Goal: Task Accomplishment & Management: Manage account settings

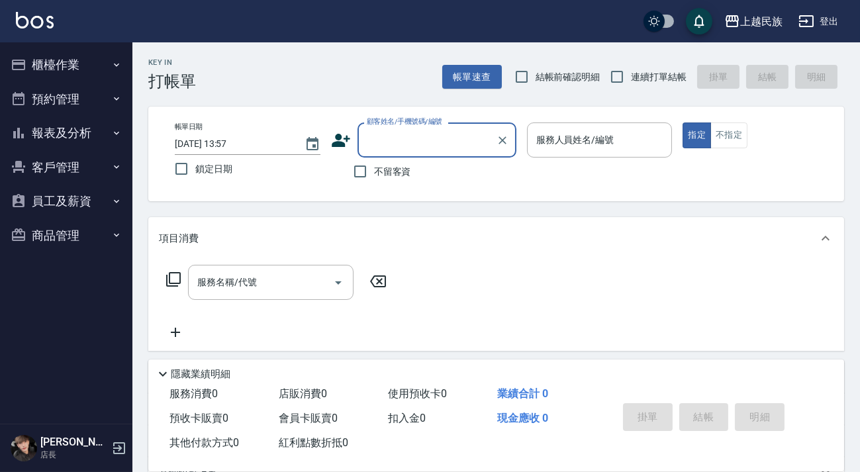
click at [103, 177] on button "客戶管理" at bounding box center [66, 167] width 122 height 34
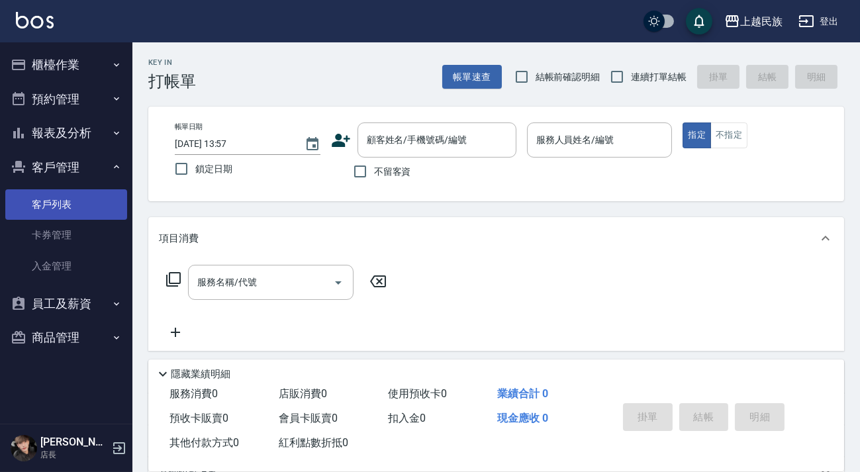
click at [100, 205] on link "客戶列表" at bounding box center [66, 204] width 122 height 30
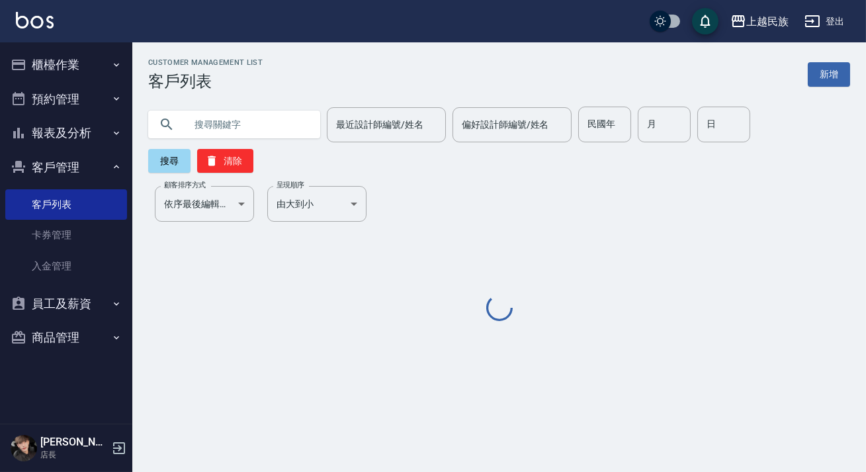
click at [251, 131] on input "text" at bounding box center [247, 125] width 124 height 36
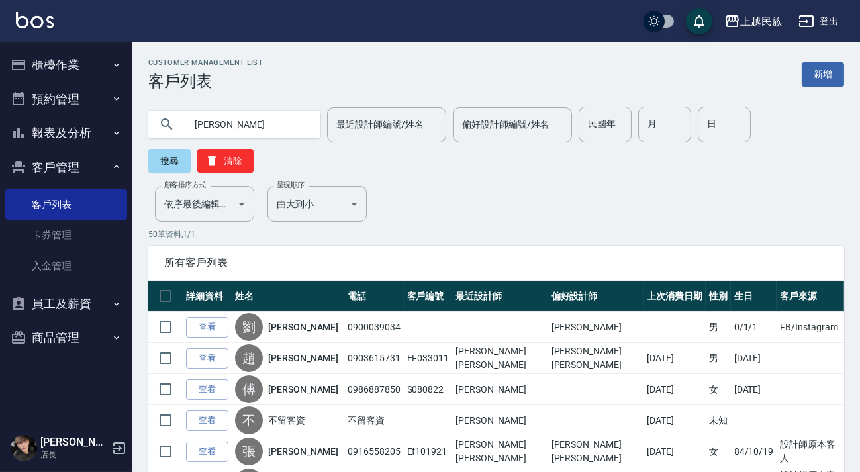
type input "[PERSON_NAME]"
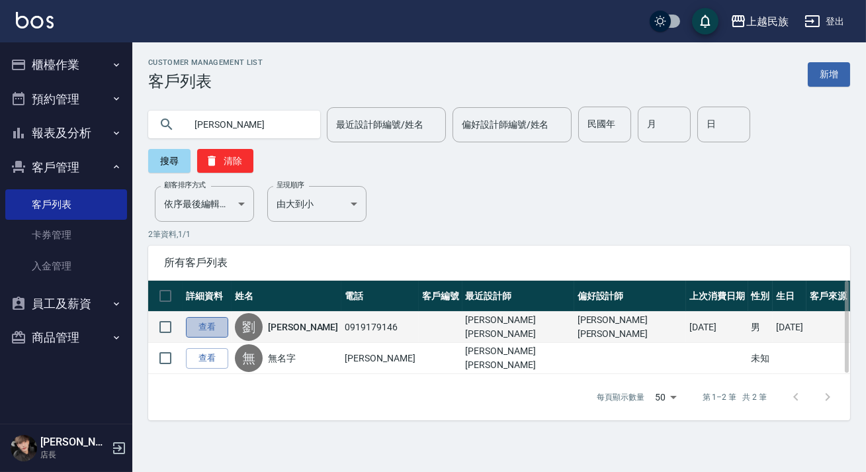
click at [217, 330] on link "查看" at bounding box center [207, 327] width 42 height 21
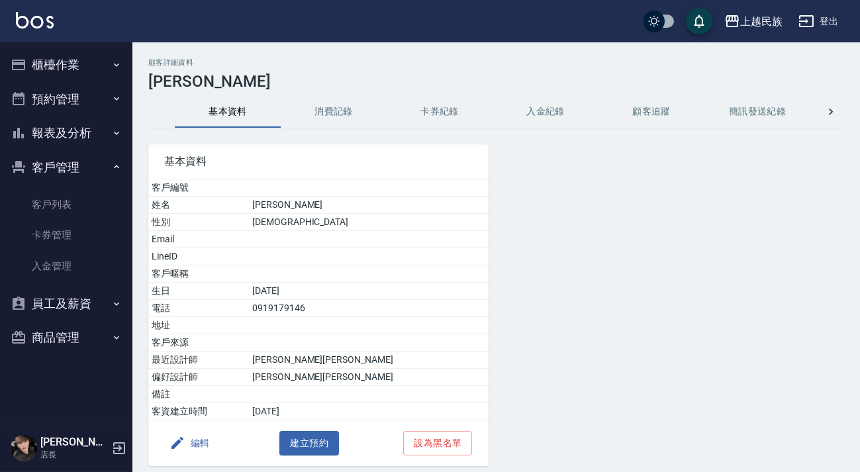
click at [204, 445] on button "編輯" at bounding box center [189, 443] width 51 height 24
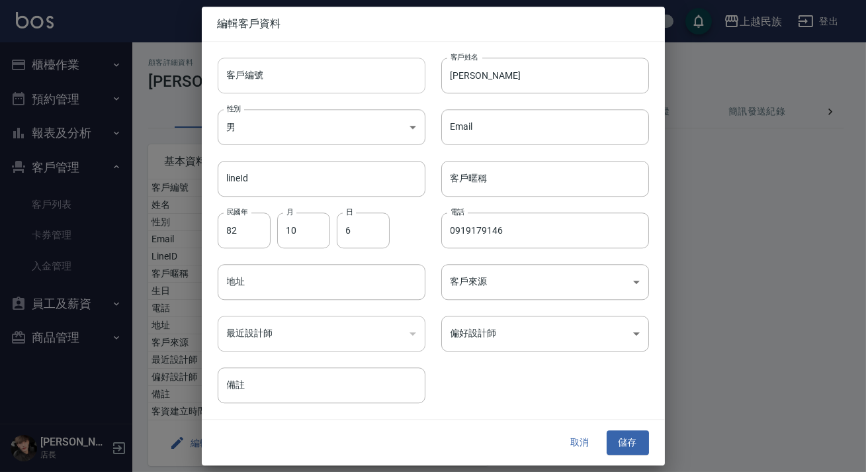
click at [278, 66] on input "客戶編號" at bounding box center [322, 76] width 208 height 36
type input "e"
type input "Ef100611"
click at [534, 337] on body "上越民族 登出 櫃檯作業 打帳單 帳單列表 現金收支登錄 材料自購登錄 每日結帳 排班表 現場電腦打卡 預約管理 預約管理 單日預約紀錄 單週預約紀錄 報表及…" at bounding box center [433, 260] width 866 height 521
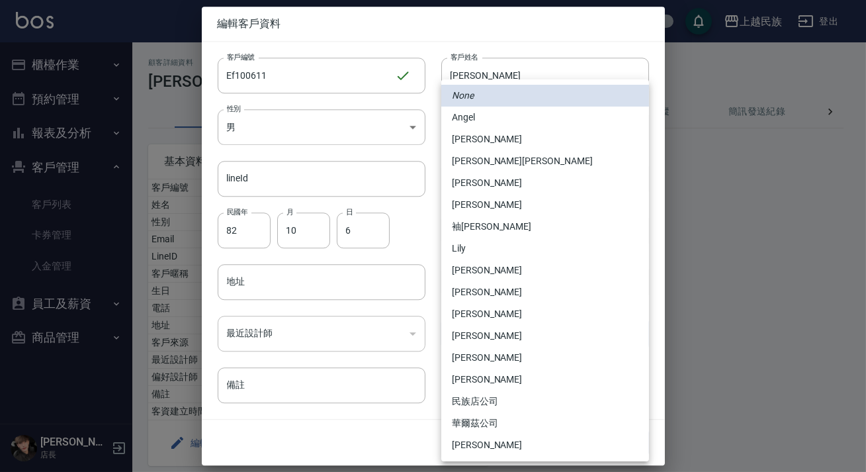
click at [502, 163] on li "[PERSON_NAME][PERSON_NAME]" at bounding box center [545, 161] width 208 height 22
type input "c8d903bb-b6d8-47fe-8ba7-91244d5a57f6"
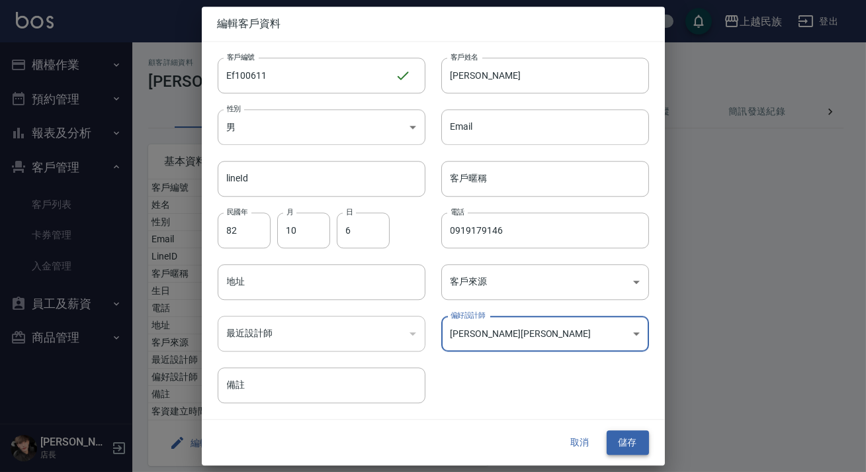
click at [638, 439] on button "儲存" at bounding box center [628, 443] width 42 height 24
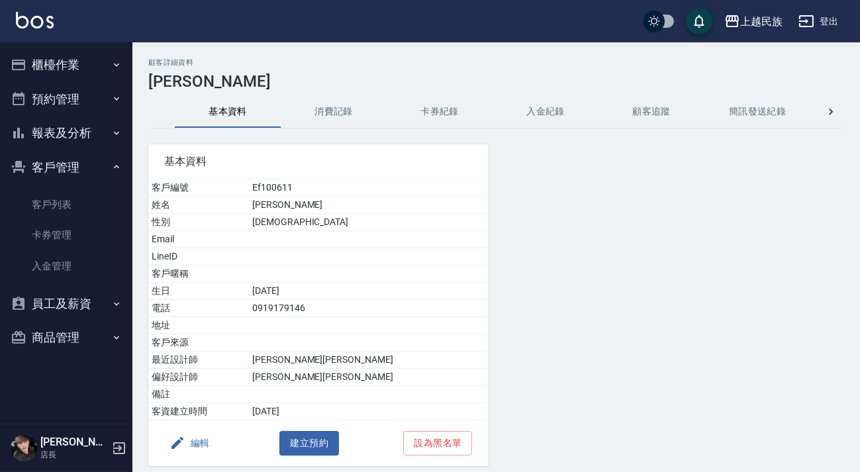
click at [44, 52] on button "櫃檯作業" at bounding box center [66, 65] width 122 height 34
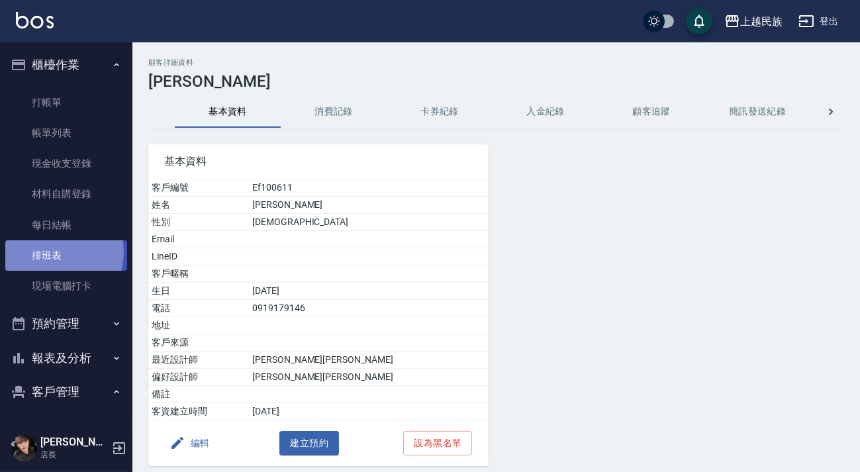
click at [56, 252] on link "排班表" at bounding box center [66, 255] width 122 height 30
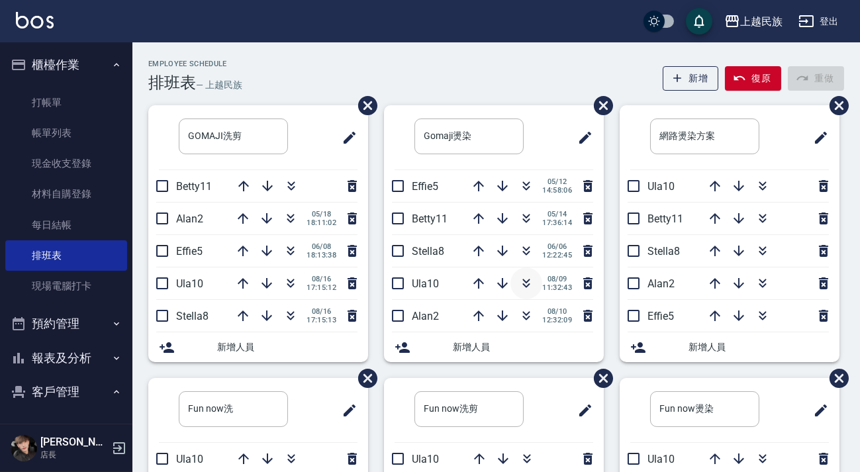
click at [522, 294] on button "button" at bounding box center [526, 283] width 32 height 32
click at [84, 102] on link "打帳單" at bounding box center [66, 102] width 122 height 30
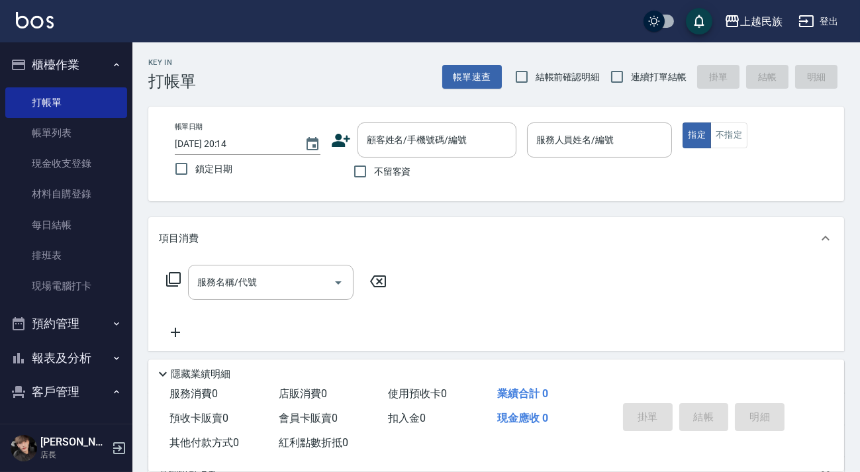
click at [648, 85] on label "連續打單結帳" at bounding box center [644, 77] width 83 height 28
click at [631, 85] on input "連續打單結帳" at bounding box center [617, 77] width 28 height 28
checkbox input "true"
click at [334, 141] on icon at bounding box center [341, 140] width 20 height 20
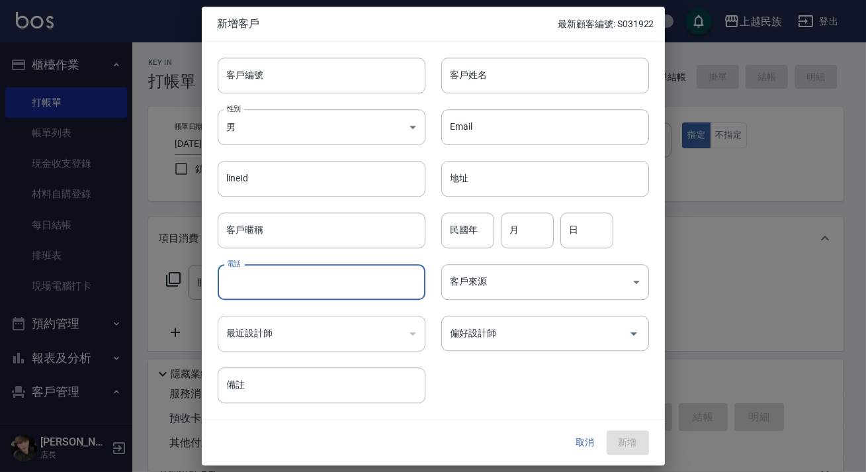
click at [347, 283] on input "電話" at bounding box center [322, 282] width 208 height 36
type input "0909804352"
click at [557, 89] on input "客戶姓名" at bounding box center [545, 76] width 208 height 36
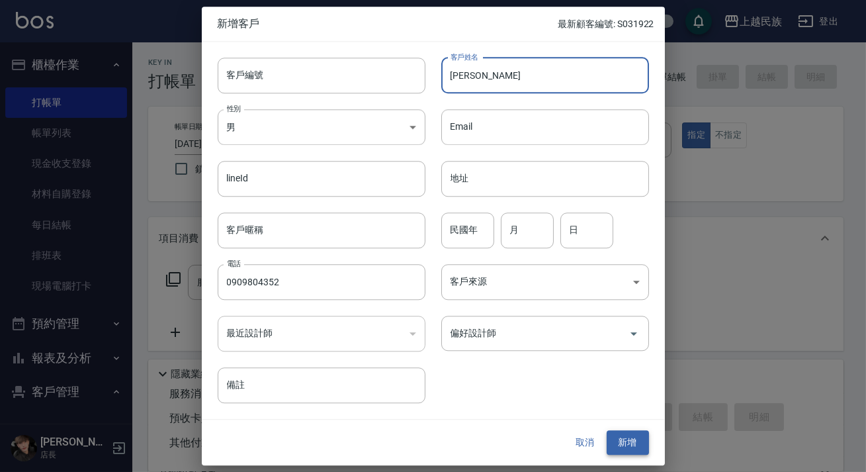
type input "[PERSON_NAME]"
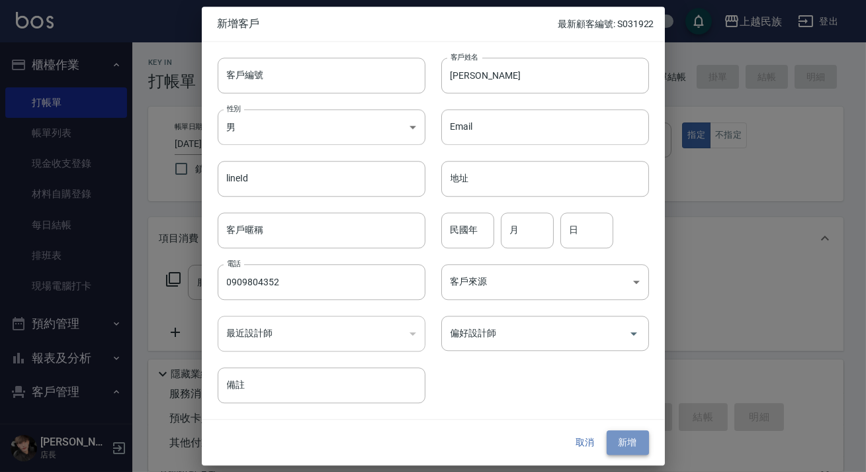
click at [648, 443] on button "新增" at bounding box center [628, 443] width 42 height 24
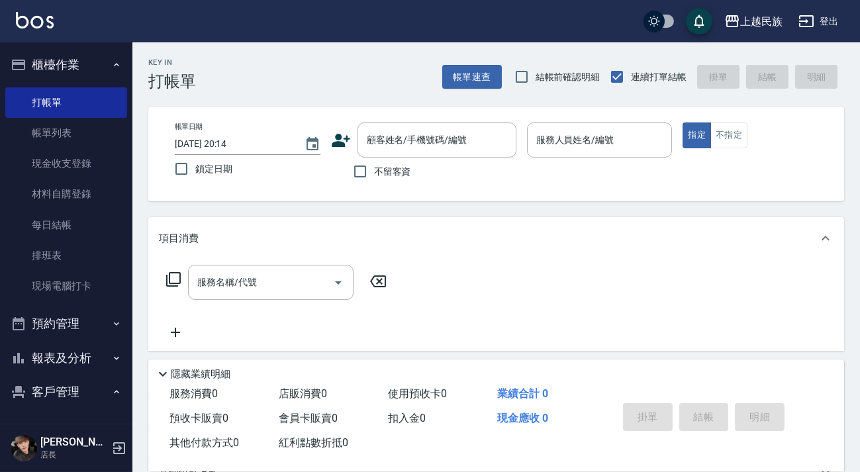
click at [341, 138] on icon at bounding box center [341, 140] width 20 height 20
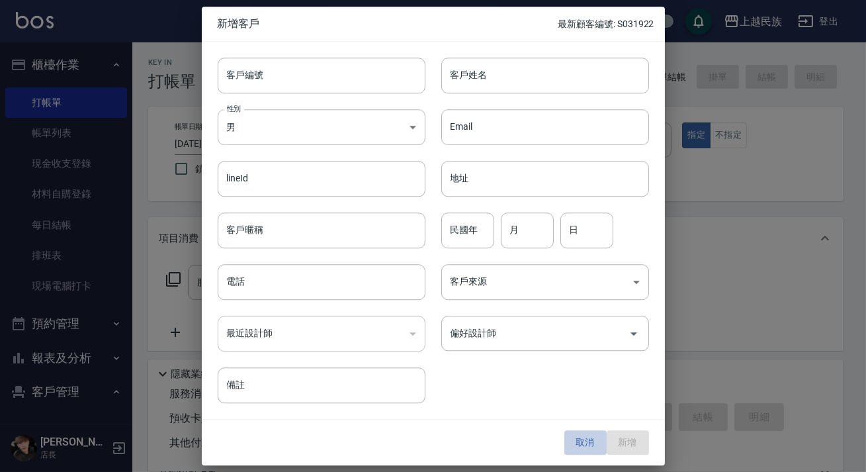
click at [587, 449] on button "取消" at bounding box center [585, 443] width 42 height 24
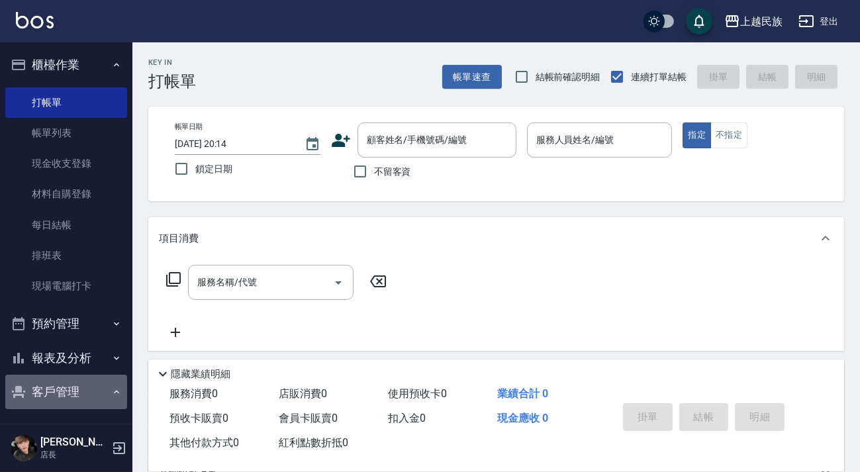
click at [69, 392] on button "客戶管理" at bounding box center [66, 392] width 122 height 34
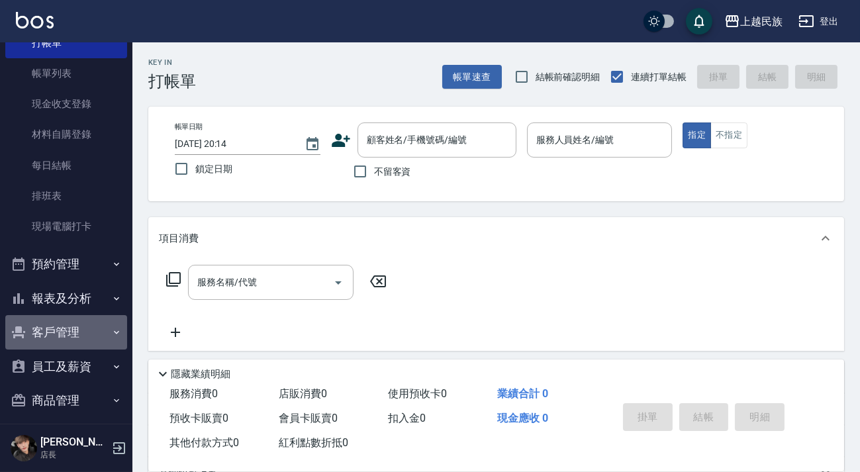
click at [77, 322] on button "客戶管理" at bounding box center [66, 332] width 122 height 34
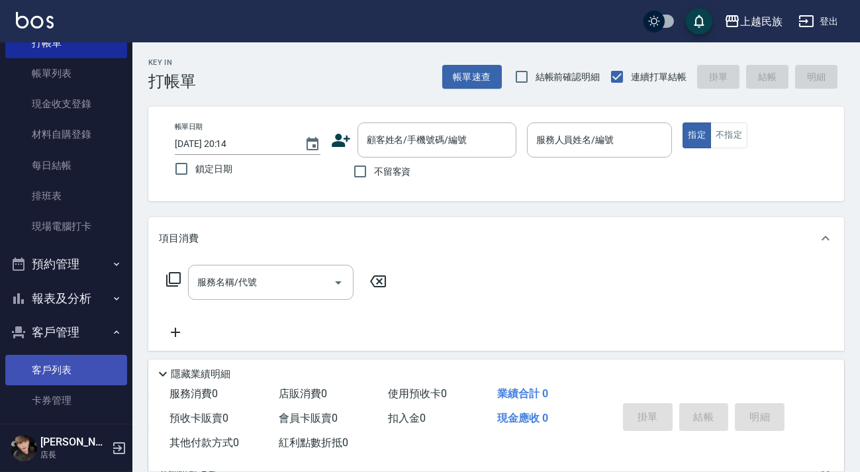
click at [66, 366] on link "客戶列表" at bounding box center [66, 370] width 122 height 30
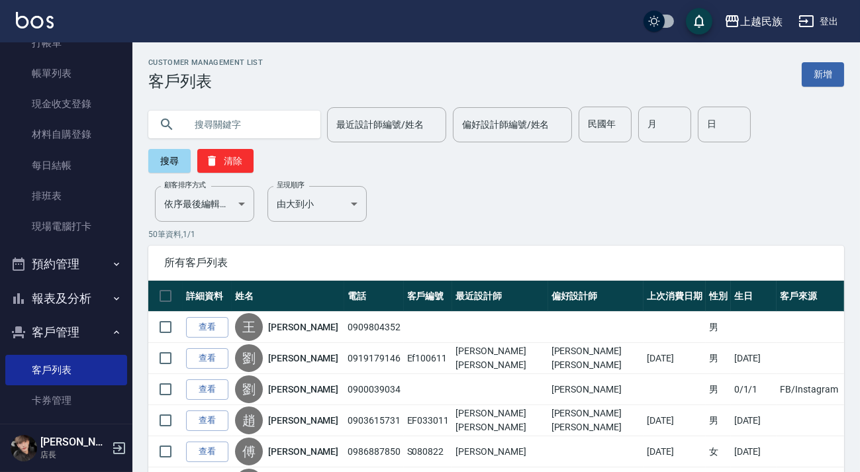
click at [214, 322] on link "查看" at bounding box center [207, 327] width 42 height 21
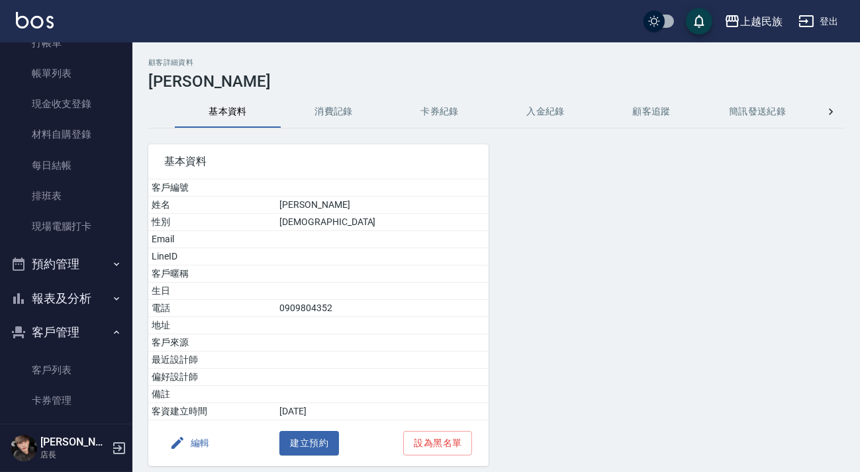
click at [193, 443] on button "編輯" at bounding box center [189, 443] width 51 height 24
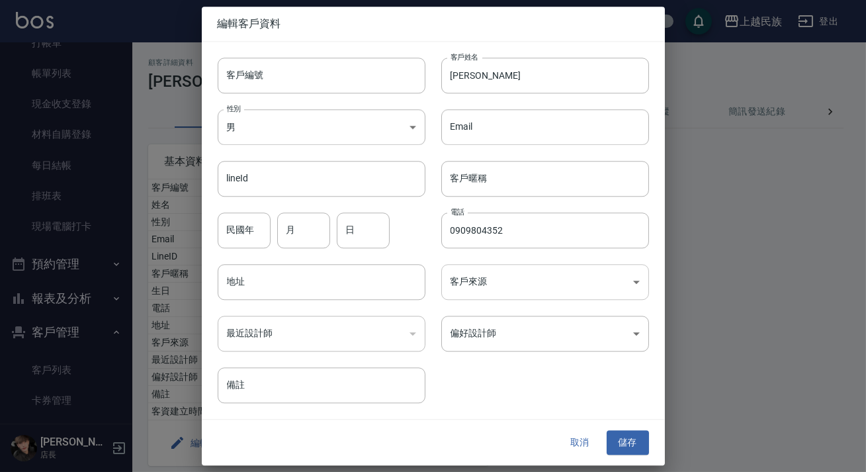
click at [584, 285] on body "上越民族 登出 櫃檯作業 打帳單 帳單列表 現金收支登錄 材料自購登錄 每日結帳 排班表 現場電腦打卡 預約管理 預約管理 單日預約紀錄 單週預約紀錄 報表及…" at bounding box center [433, 260] width 866 height 521
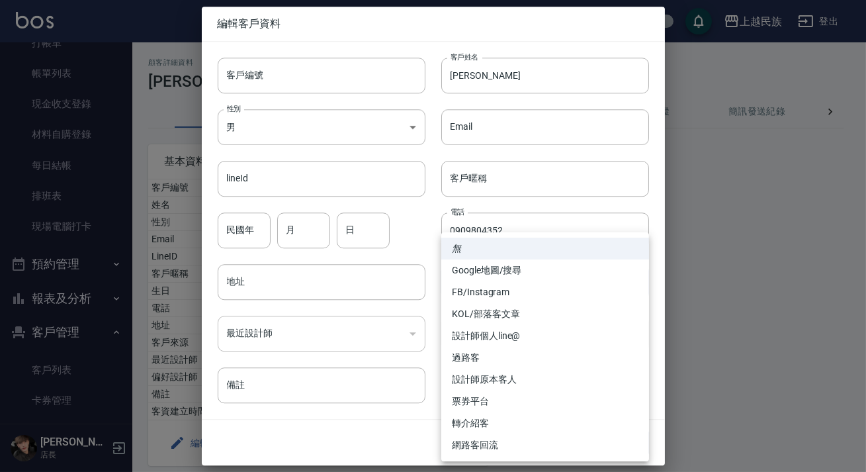
click at [520, 296] on li "FB/Instagram" at bounding box center [545, 292] width 208 height 22
type input "FB/Instagram"
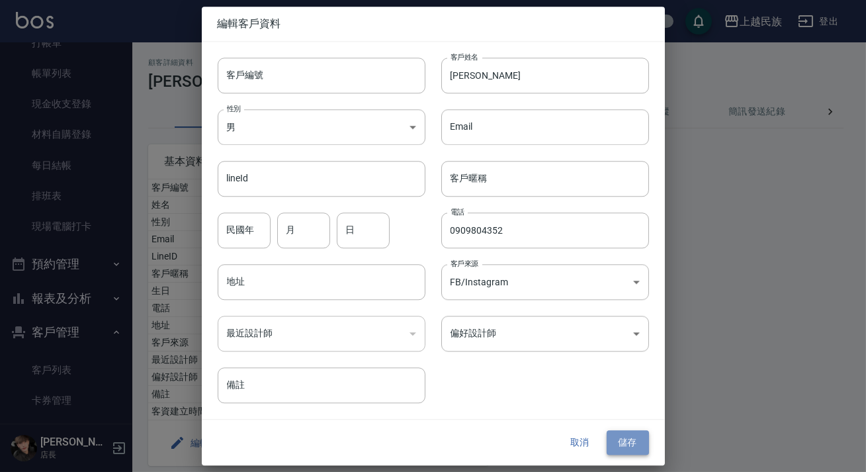
click at [628, 433] on button "儲存" at bounding box center [628, 443] width 42 height 24
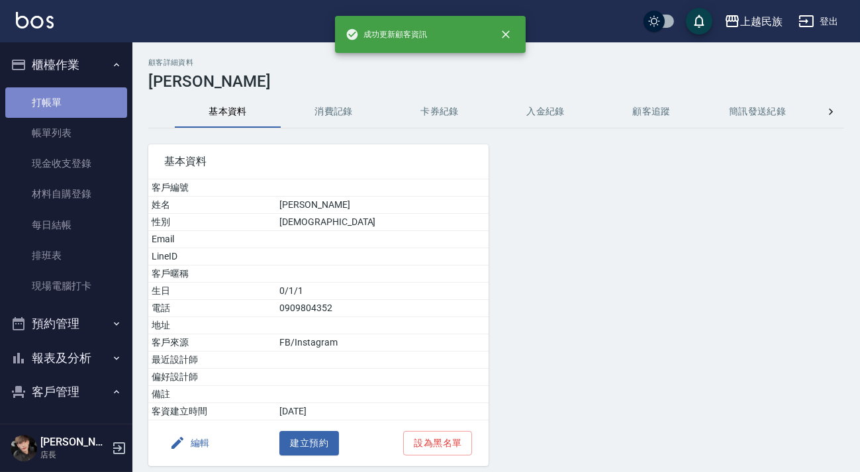
click at [87, 89] on link "打帳單" at bounding box center [66, 102] width 122 height 30
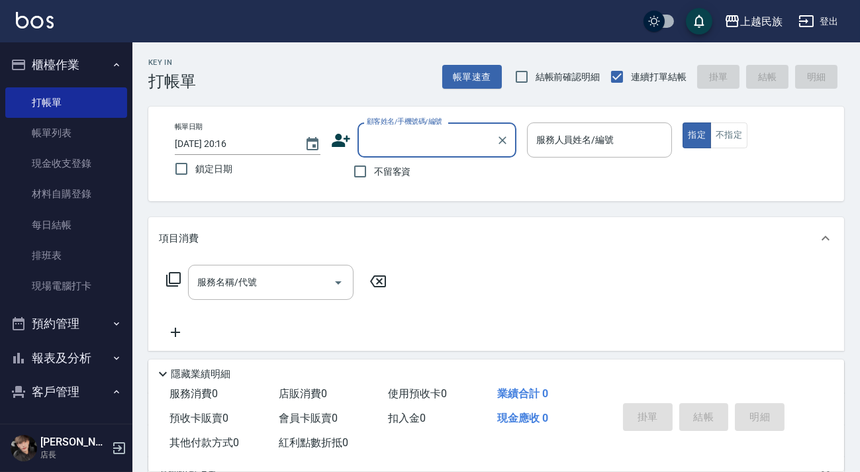
click at [421, 139] on input "顧客姓名/手機號碼/編號" at bounding box center [426, 139] width 127 height 23
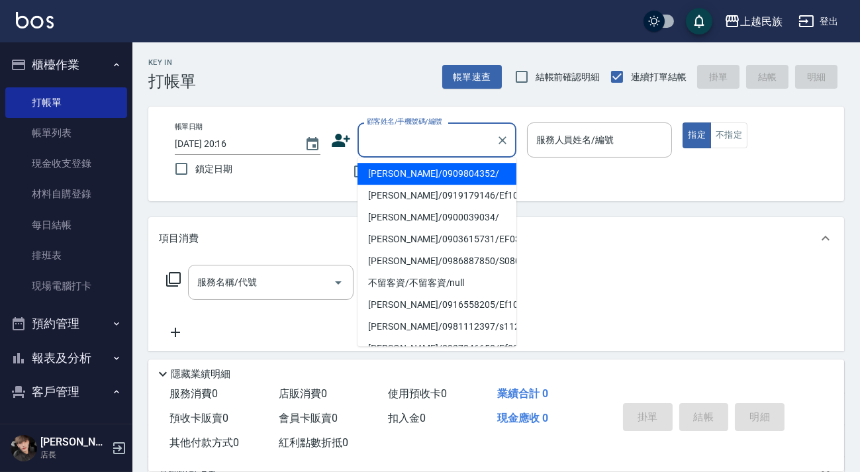
click at [427, 178] on li "[PERSON_NAME]/0909804352/" at bounding box center [436, 174] width 159 height 22
type input "[PERSON_NAME]/0909804352/"
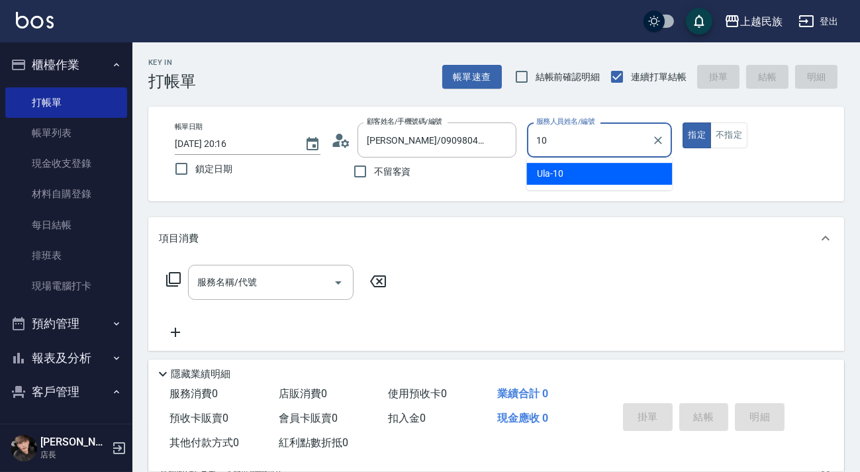
type input "Ula-10"
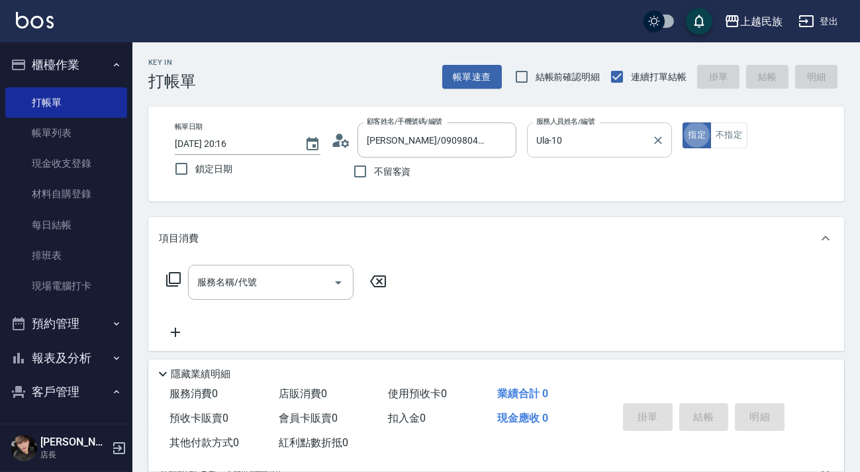
type button "true"
click at [728, 136] on button "不指定" at bounding box center [728, 135] width 37 height 26
click at [277, 285] on input "服務名稱/代號" at bounding box center [261, 282] width 134 height 23
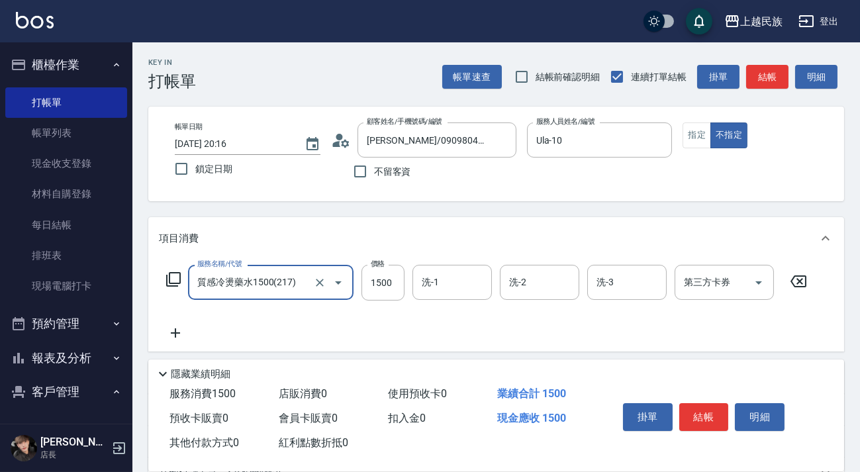
type input "質感冷燙藥水1500(217)"
type input "2000"
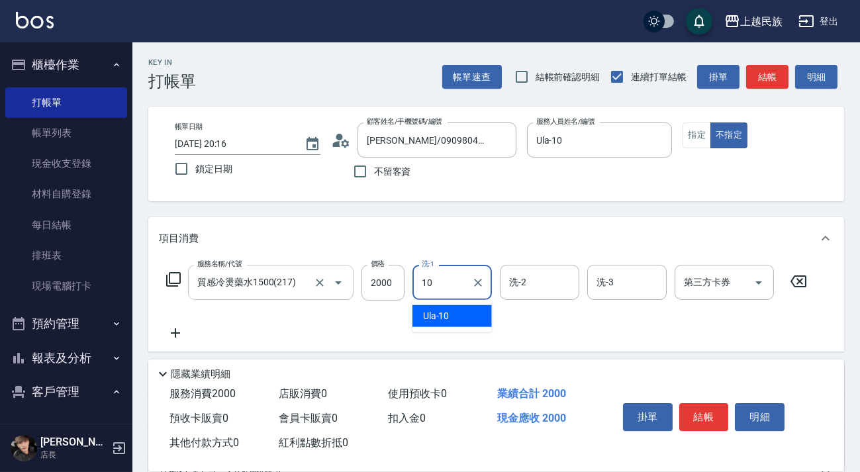
type input "Ula-10"
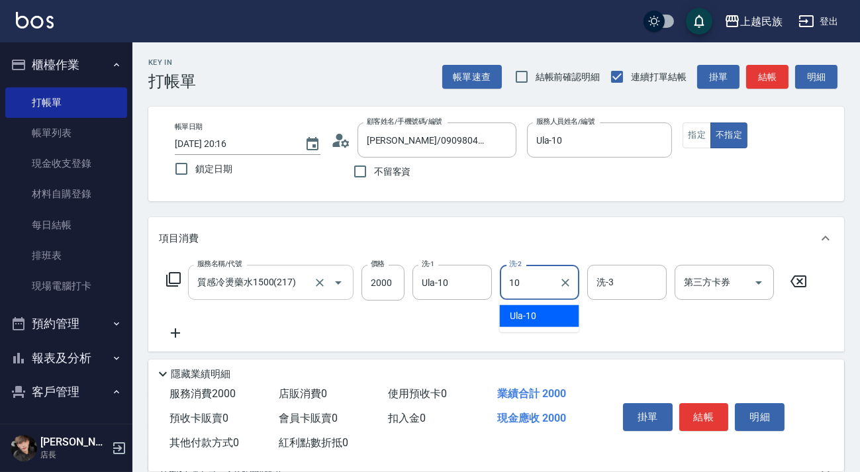
type input "Ula-10"
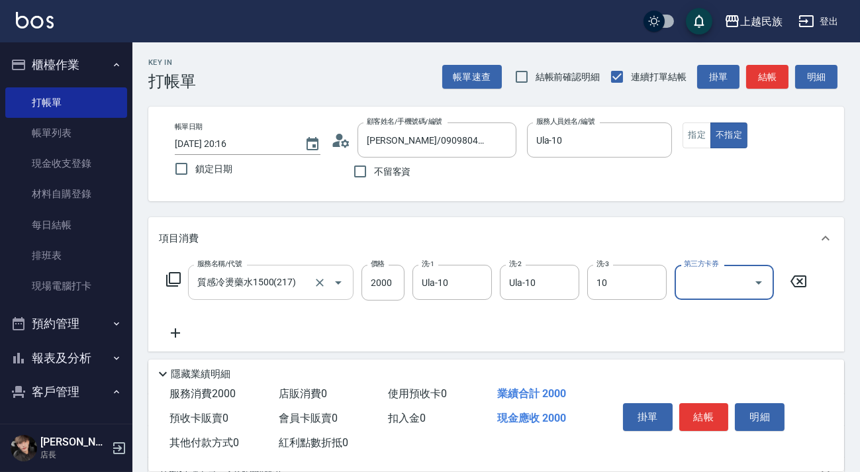
type input "Ula-10"
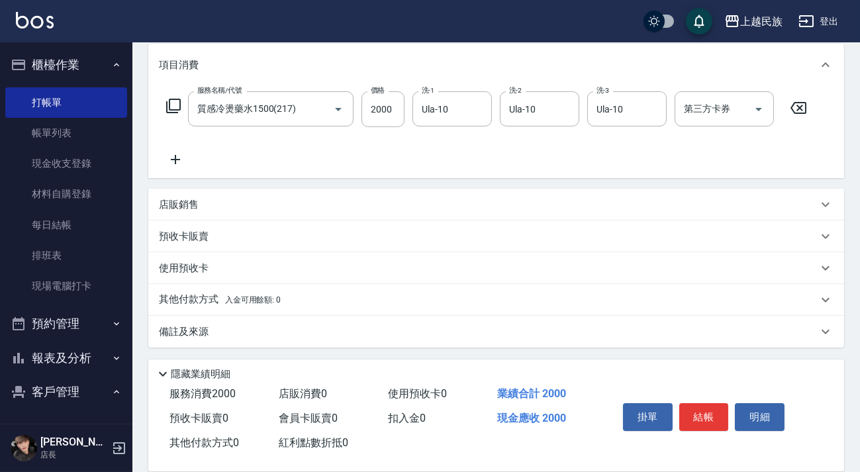
click at [235, 297] on span "入金可用餘額: 0" at bounding box center [253, 299] width 56 height 9
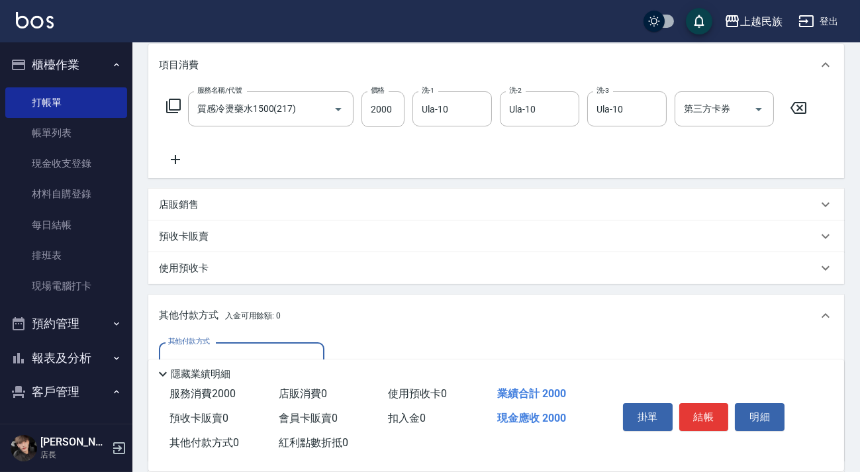
scroll to position [0, 0]
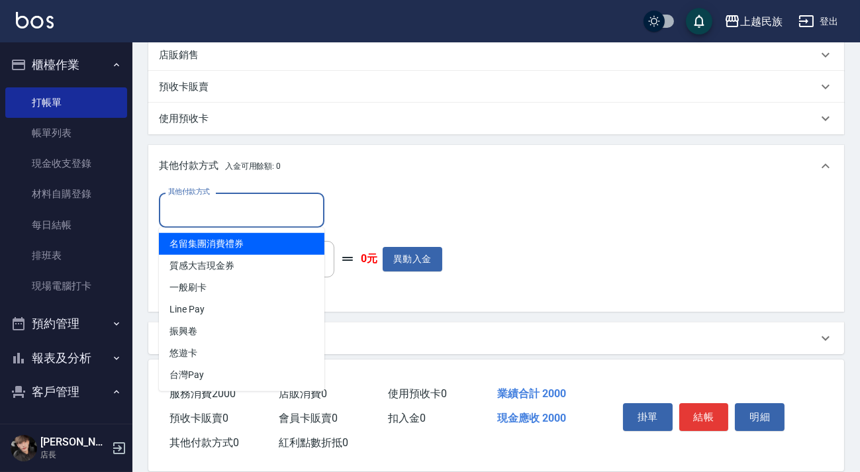
click at [269, 216] on input "其他付款方式" at bounding box center [242, 210] width 154 height 23
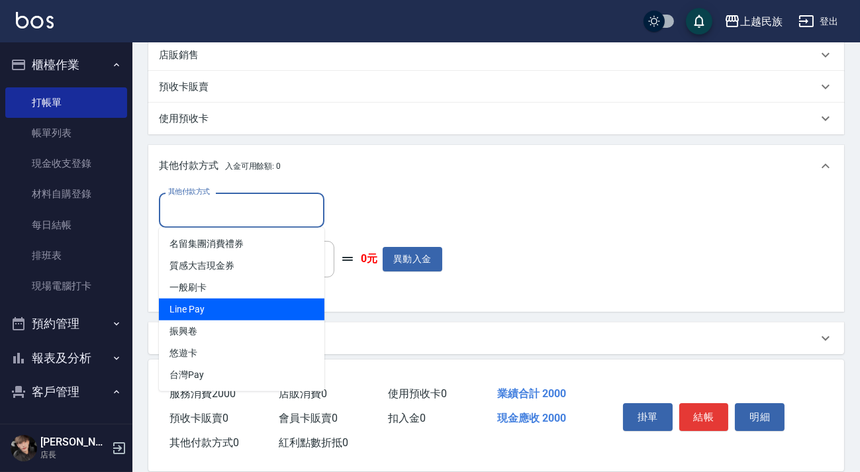
click at [253, 306] on span "Line Pay" at bounding box center [241, 309] width 165 height 22
type input "Line Pay"
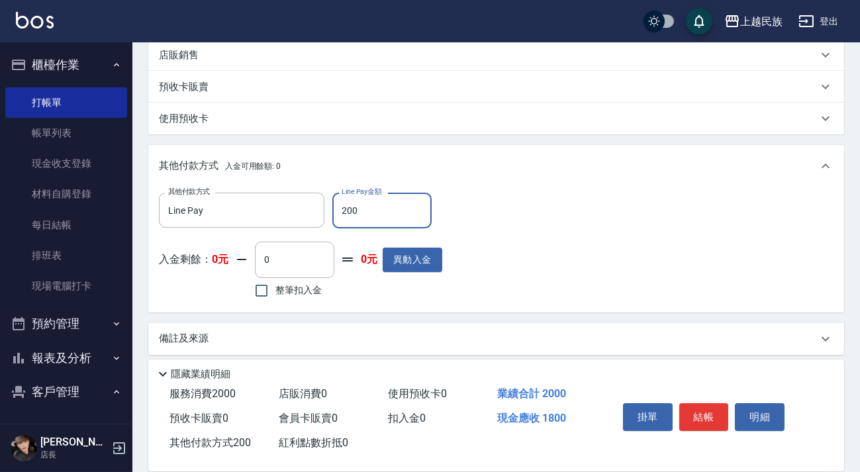
type input "2000"
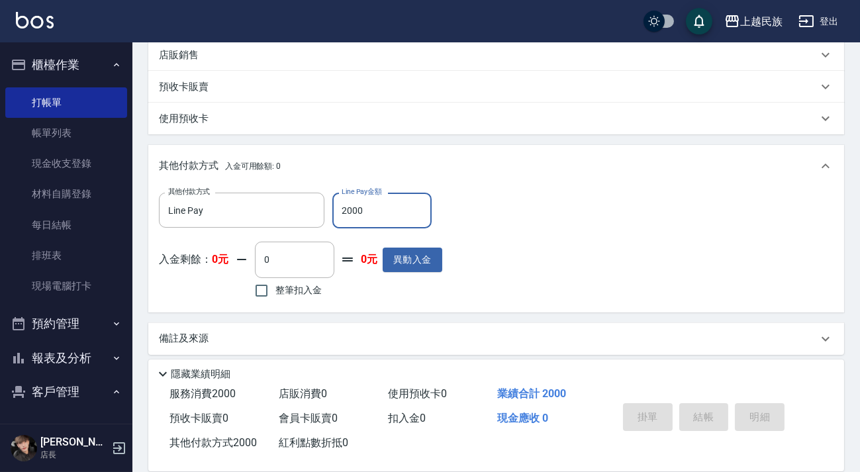
type input "[DATE] 20:17"
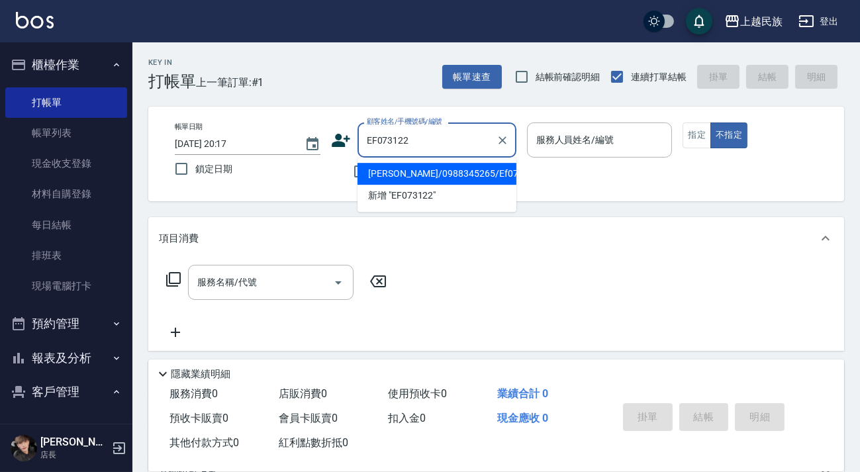
type input "[PERSON_NAME]/0988345265/Ef073122"
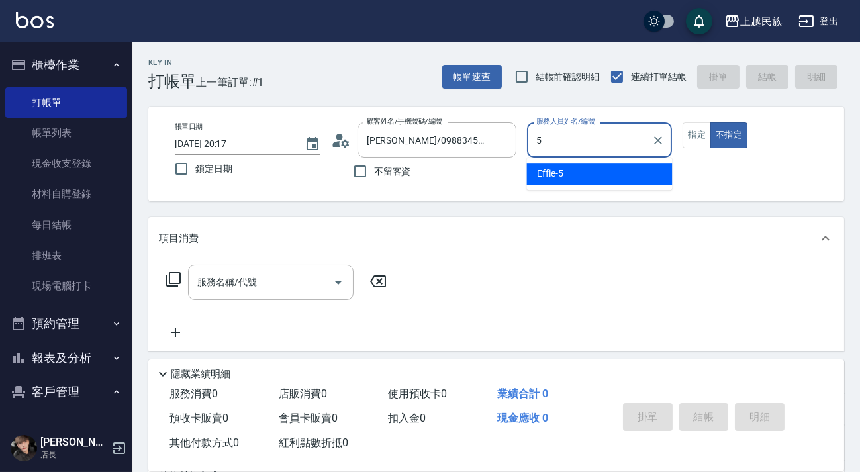
type input "Effie-5"
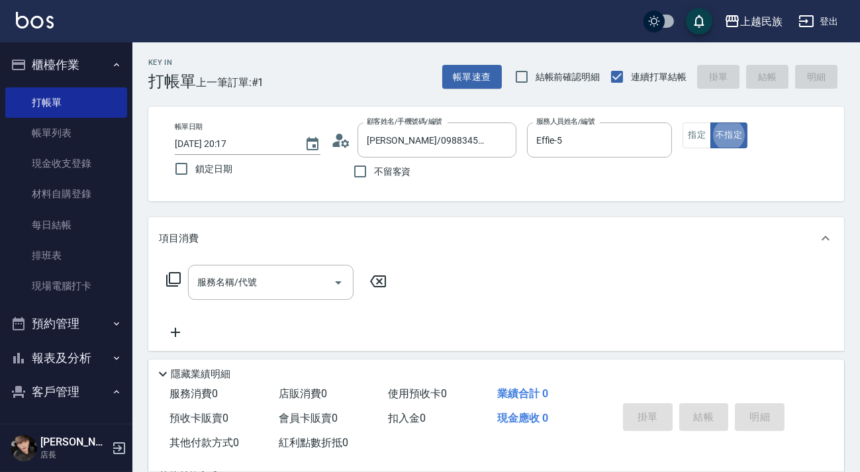
type button "false"
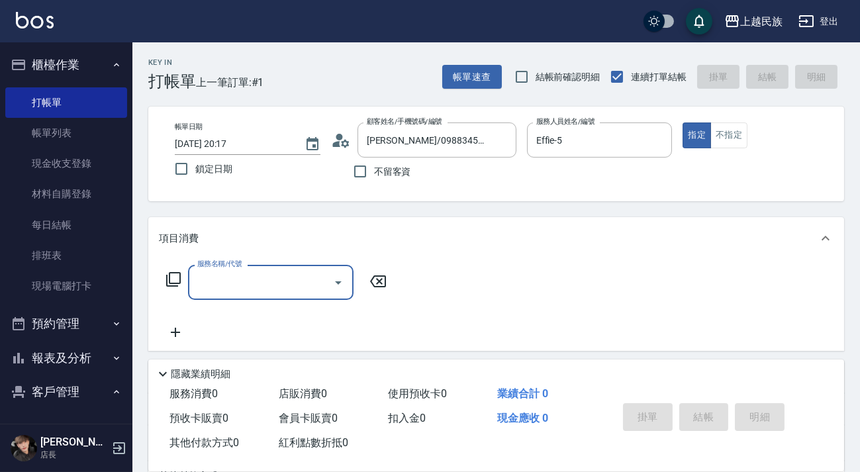
type input "＿"
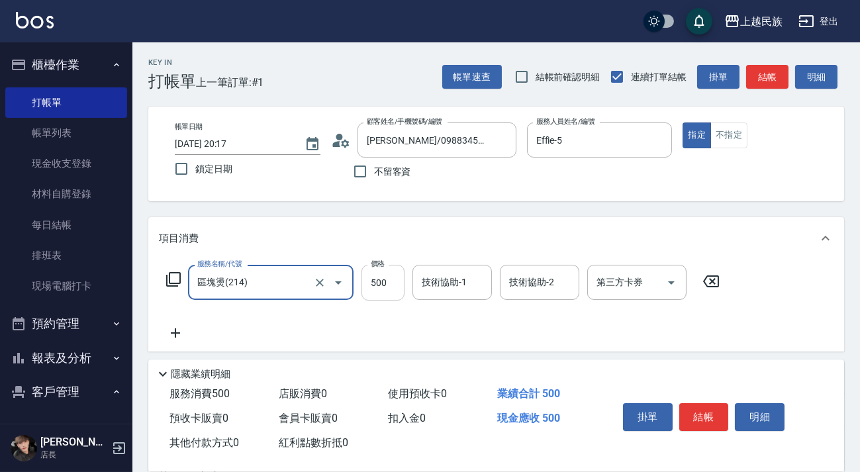
type input "區塊燙(214)"
click at [370, 277] on input "500" at bounding box center [382, 283] width 43 height 36
type input "600"
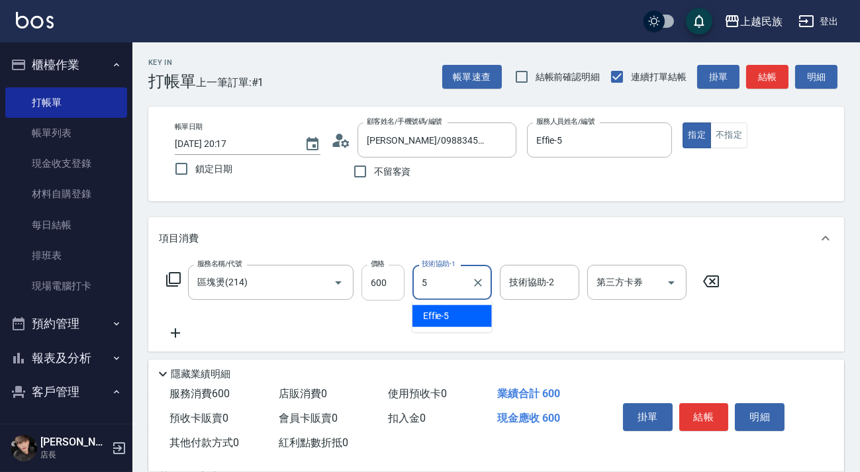
type input "Effie-5"
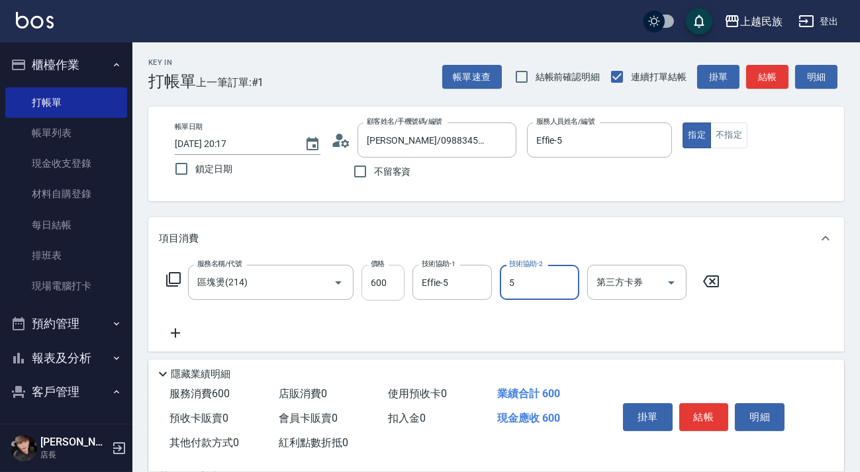
type input "Effie-5"
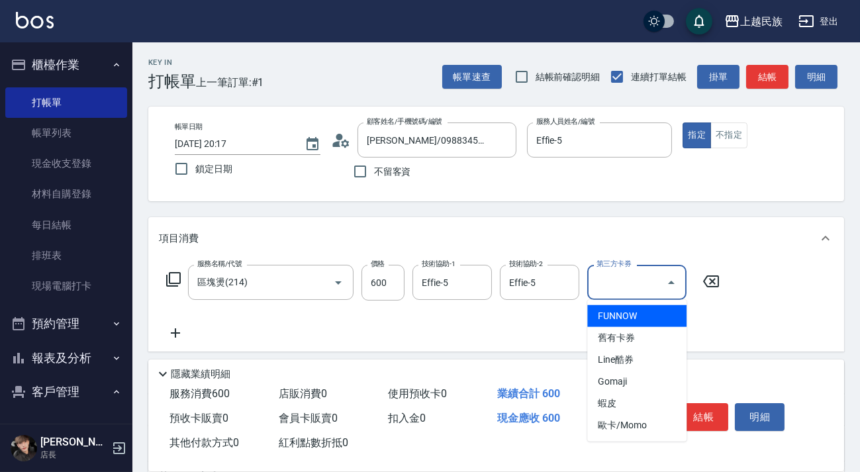
scroll to position [177, 0]
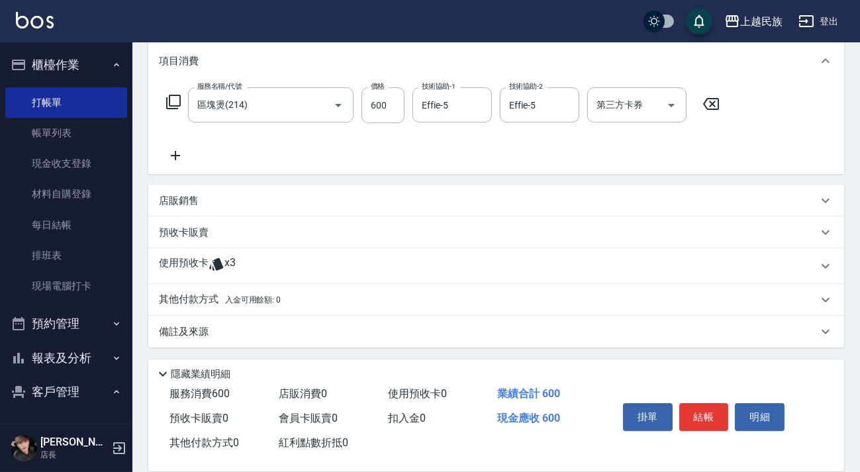
click at [257, 265] on div "使用預收卡 x3" at bounding box center [488, 266] width 658 height 20
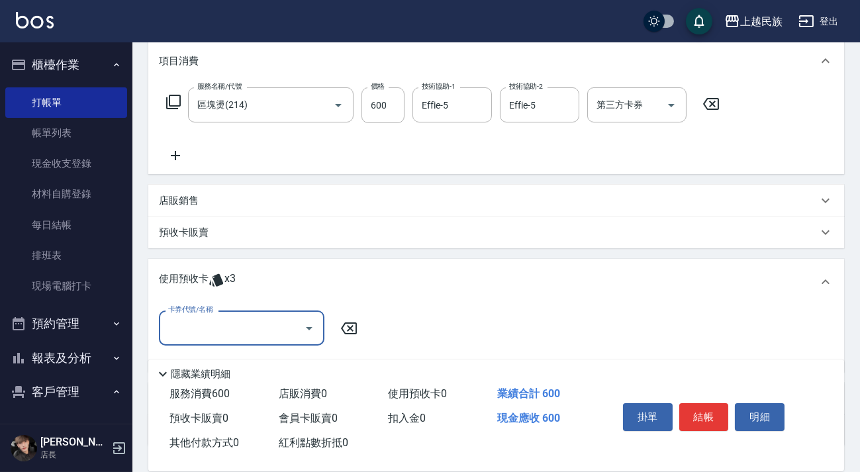
scroll to position [275, 0]
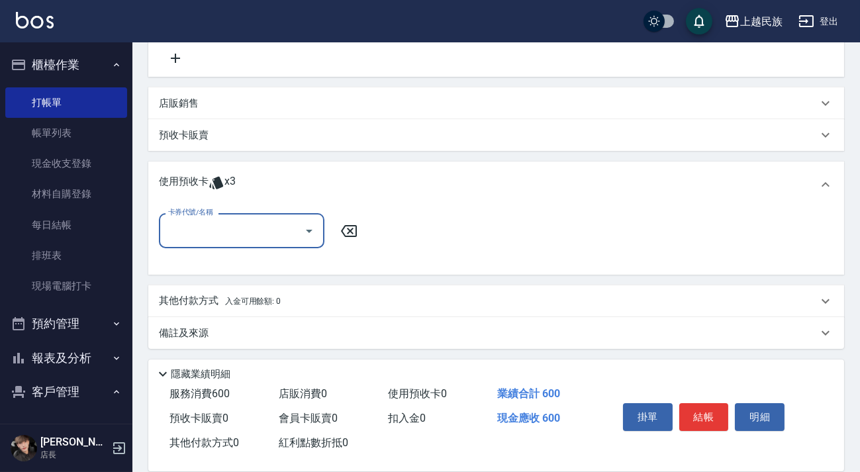
click at [254, 242] on div "卡券代號/名稱" at bounding box center [241, 230] width 165 height 35
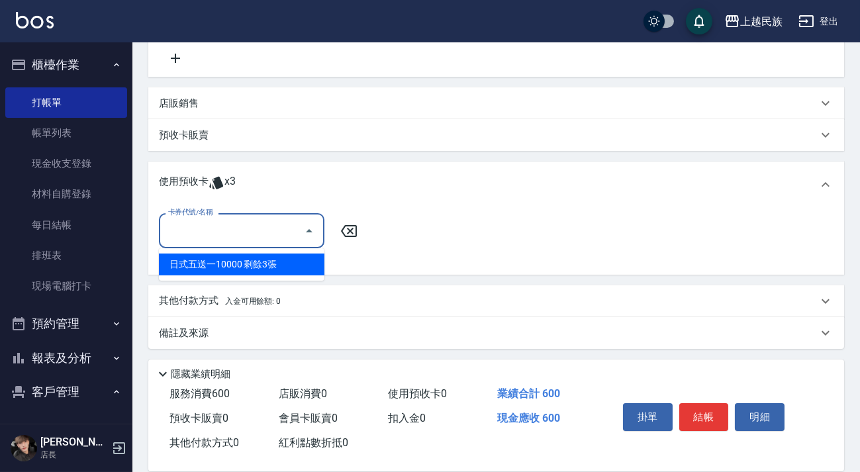
click at [252, 270] on div "日式五送一10000 剩餘3張" at bounding box center [241, 264] width 165 height 22
type input "日式五送一10000"
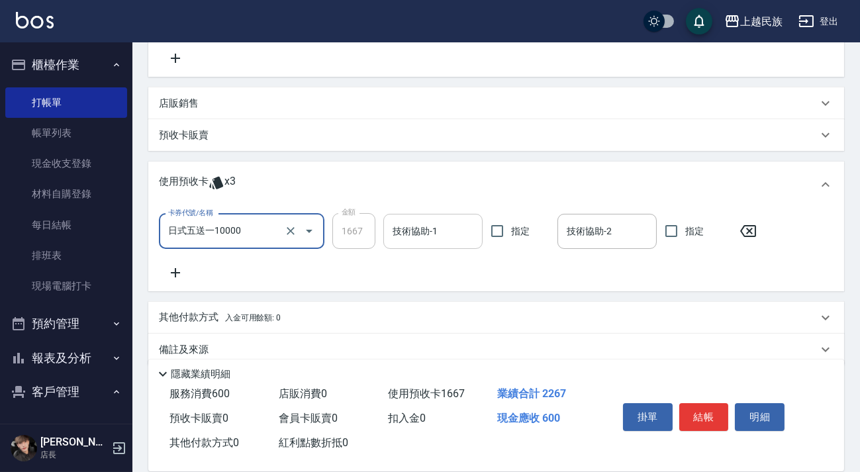
click at [451, 232] on input "技術協助-1" at bounding box center [432, 231] width 87 height 23
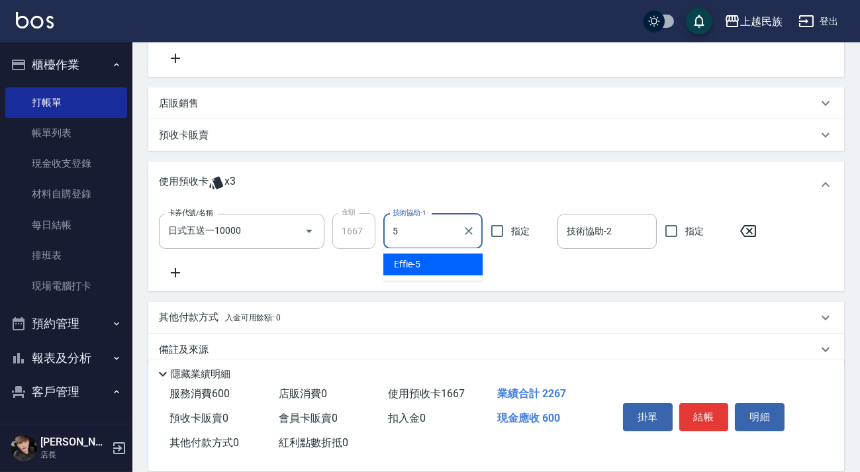
type input "Effie-5"
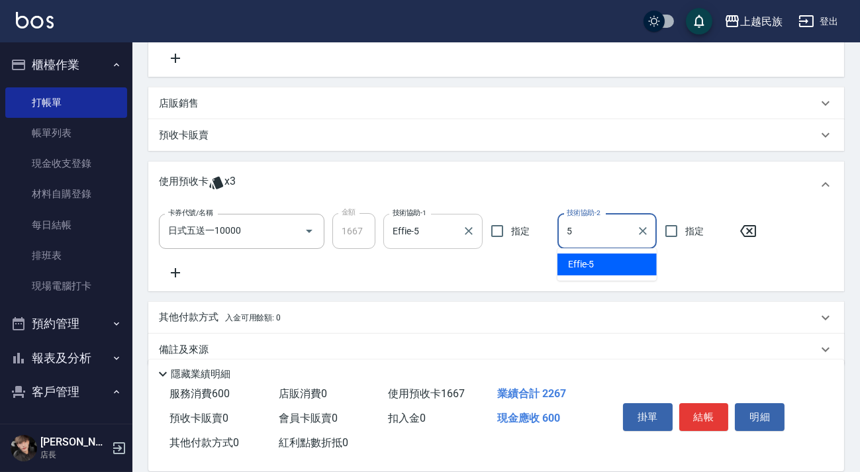
type input "Effie-5"
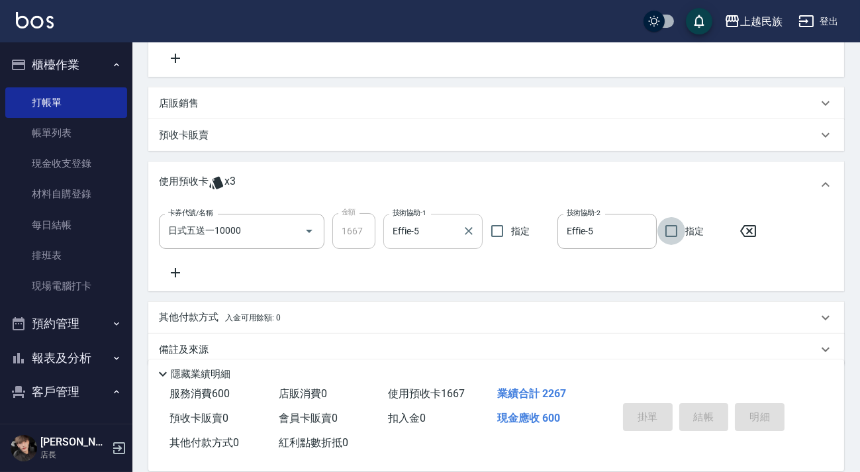
type input "[DATE] 20:18"
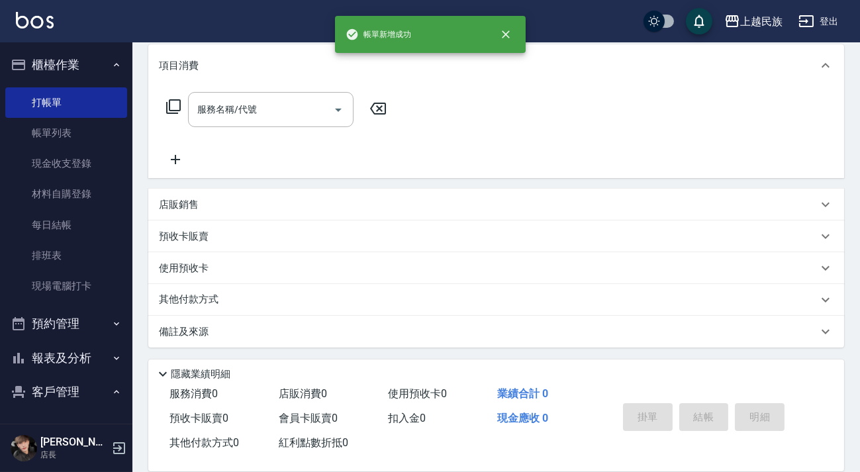
scroll to position [0, 0]
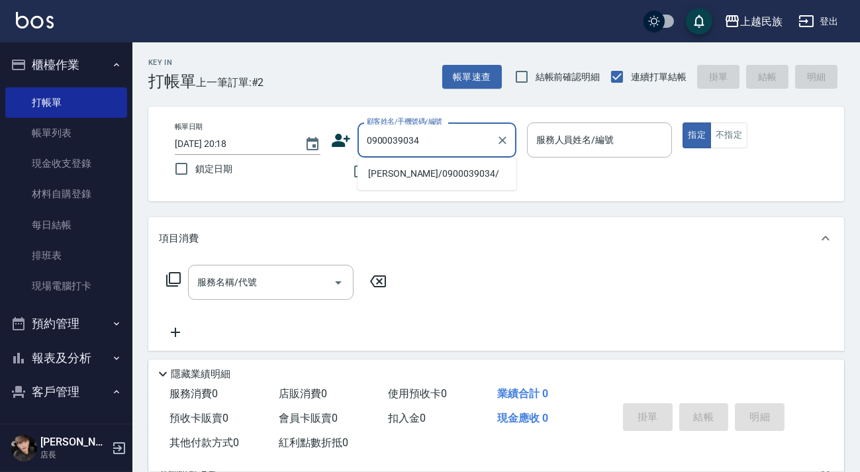
click at [445, 171] on li "[PERSON_NAME]/0900039034/" at bounding box center [436, 174] width 159 height 22
type input "[PERSON_NAME]/0900039034/"
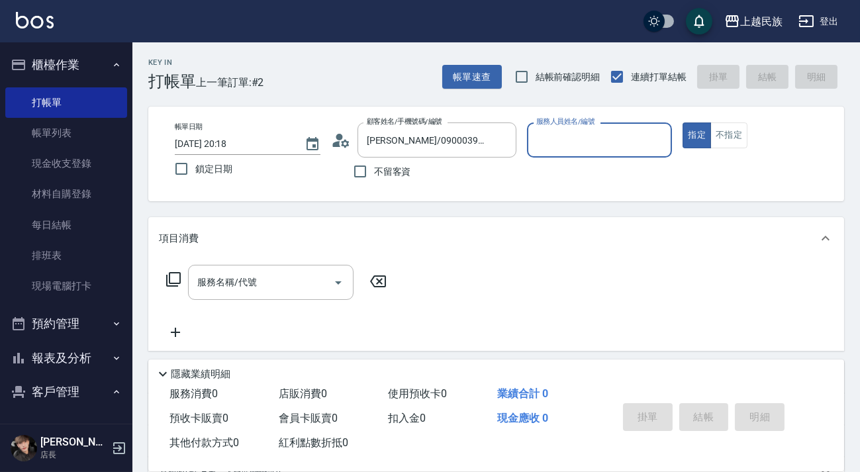
type input "[PERSON_NAME]-2"
click at [682, 122] on button "指定" at bounding box center [696, 135] width 28 height 26
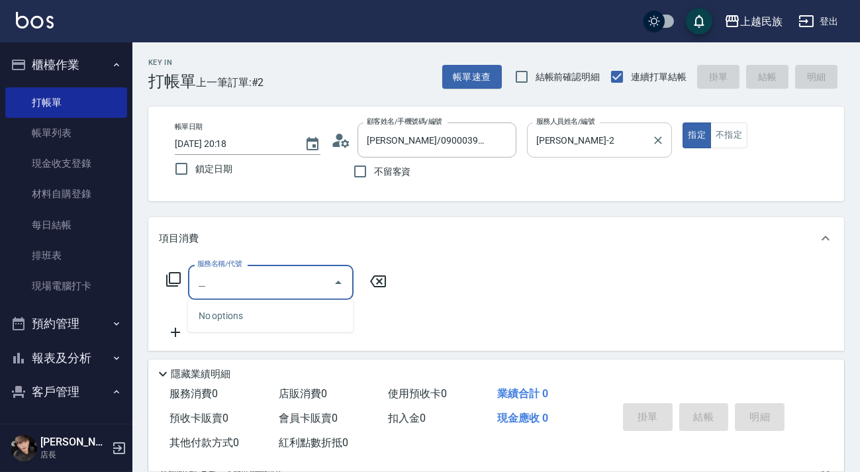
type input "廣"
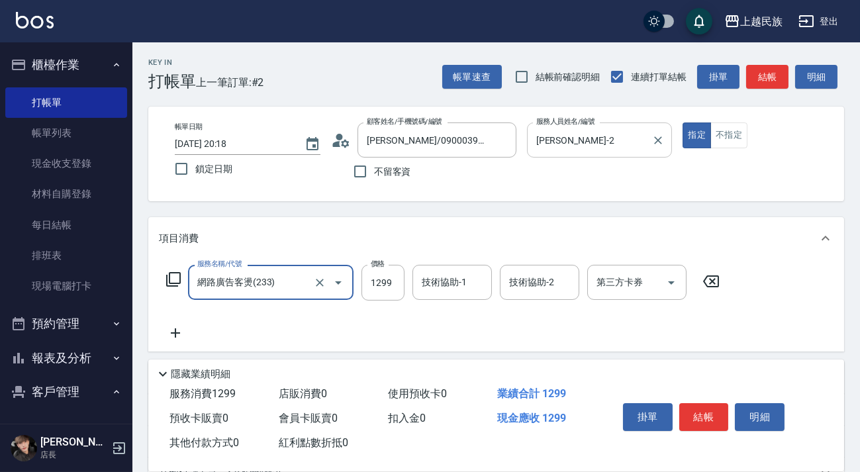
type input "網路廣告客燙(233)"
type input "1200"
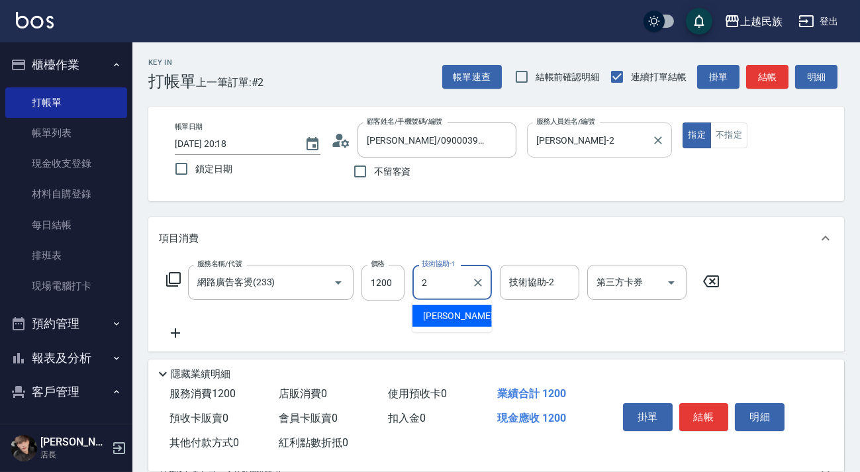
type input "[PERSON_NAME]-2"
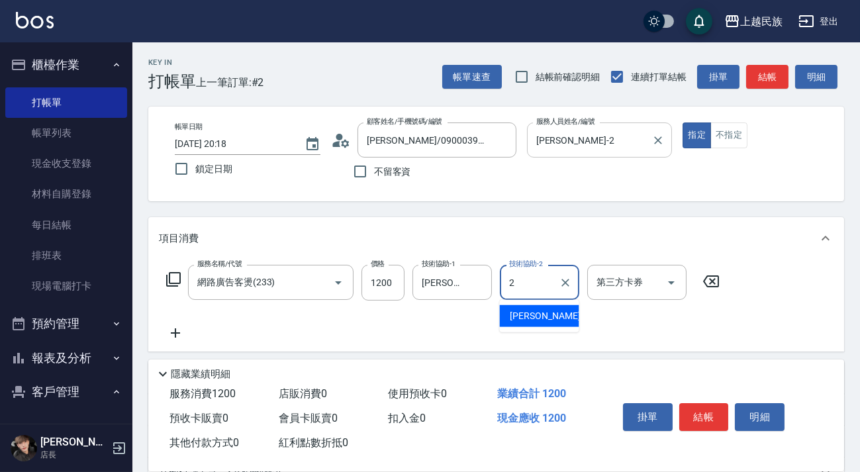
type input "[PERSON_NAME]-2"
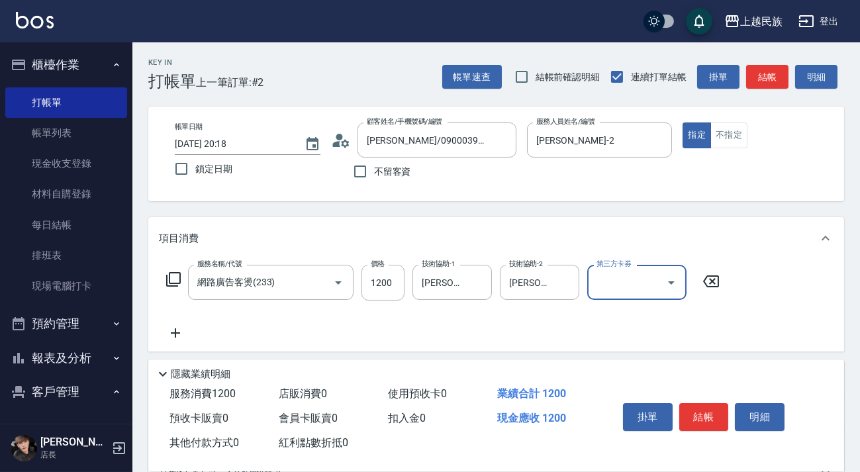
click at [721, 284] on icon at bounding box center [710, 281] width 33 height 16
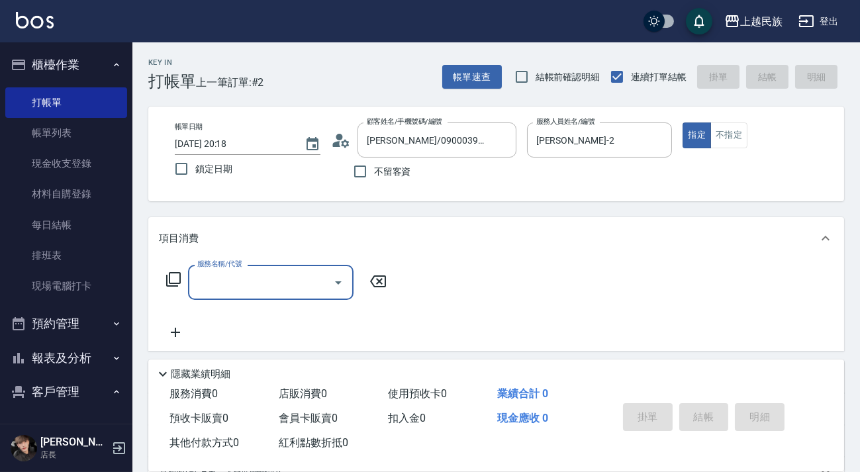
click at [721, 284] on div "服務名稱/代號 服務名稱/代號" at bounding box center [496, 304] width 696 height 91
click at [498, 142] on icon "Clear" at bounding box center [502, 140] width 13 height 13
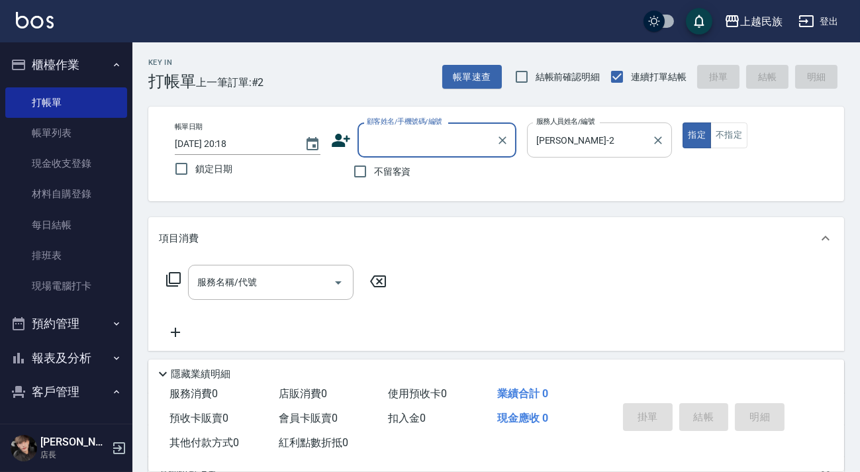
click at [645, 136] on input "[PERSON_NAME]-2" at bounding box center [590, 139] width 114 height 23
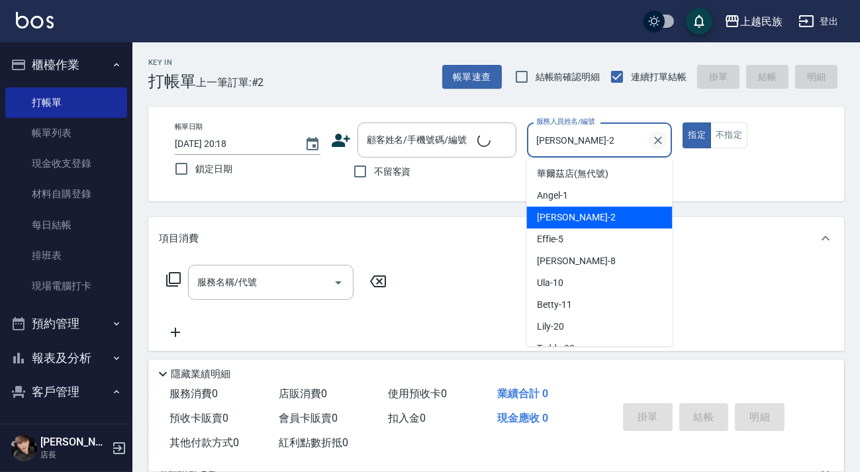
click at [661, 140] on div "[PERSON_NAME]-2 服務人員姓名/編號" at bounding box center [600, 139] width 146 height 35
click at [661, 140] on icon "Clear" at bounding box center [657, 140] width 13 height 13
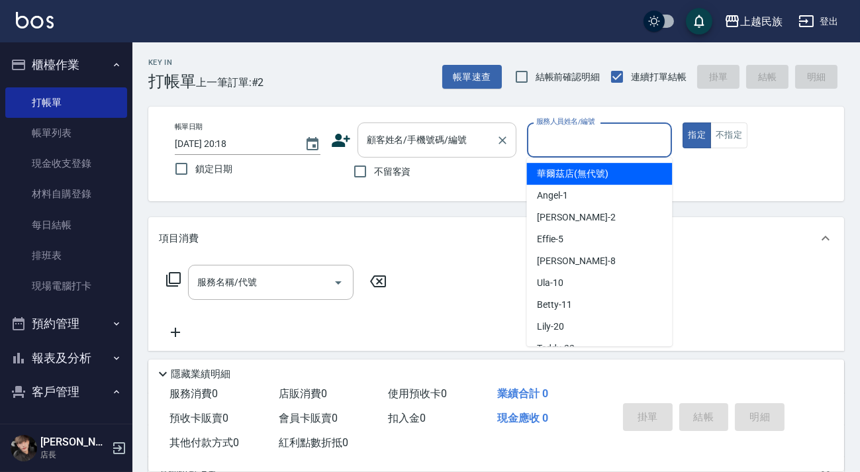
click at [455, 128] on input "顧客姓名/手機號碼/編號" at bounding box center [426, 139] width 127 height 23
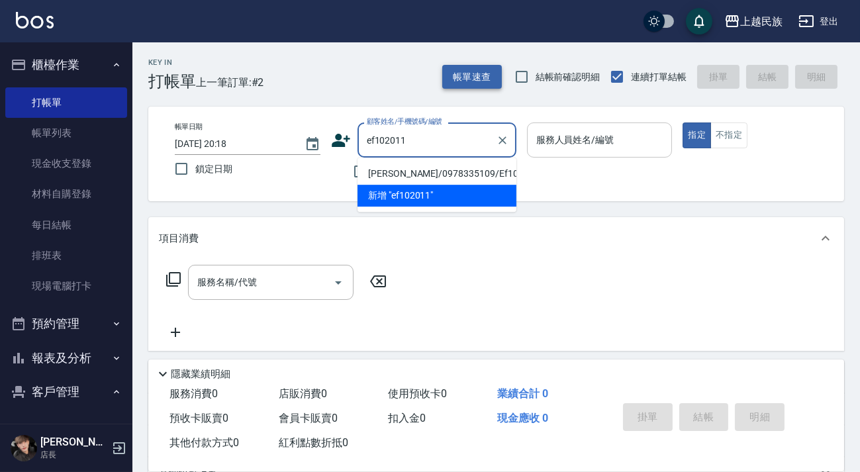
type input "[PERSON_NAME]/0978335109/Ef102011"
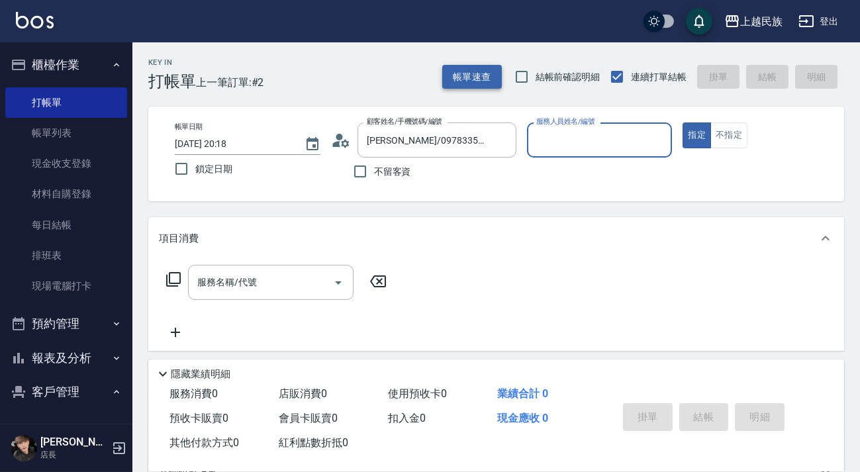
type input "Effie-5"
click at [682, 122] on button "指定" at bounding box center [696, 135] width 28 height 26
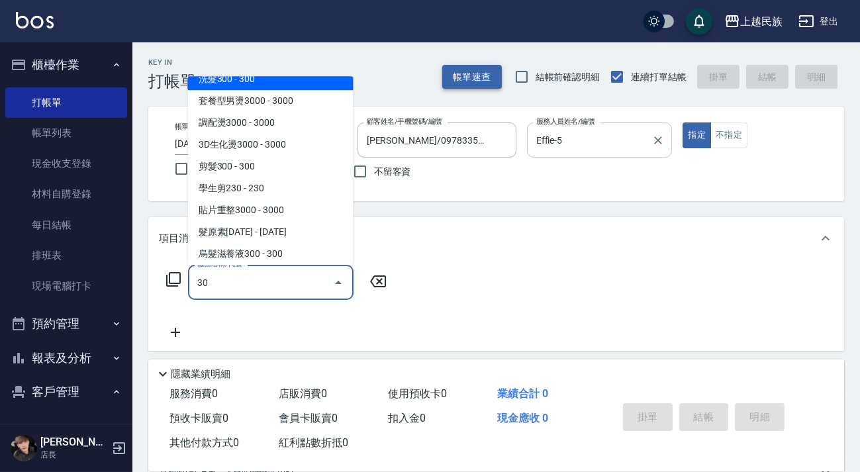
scroll to position [5, 0]
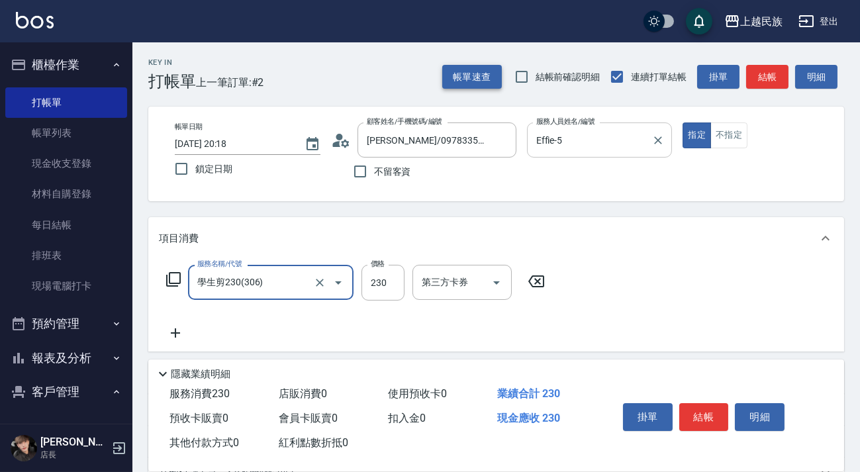
type input "學生剪230(306)"
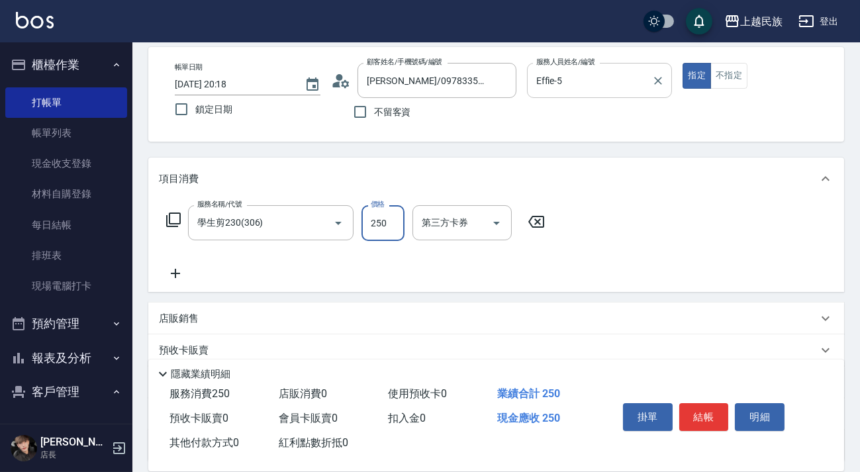
scroll to position [173, 0]
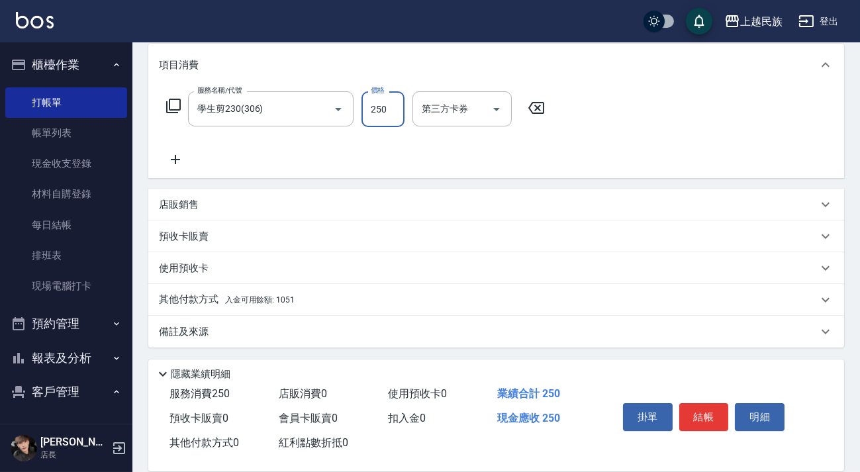
type input "250"
click at [343, 284] on div "其他付款方式 入金可用餘額: 1051" at bounding box center [496, 300] width 696 height 32
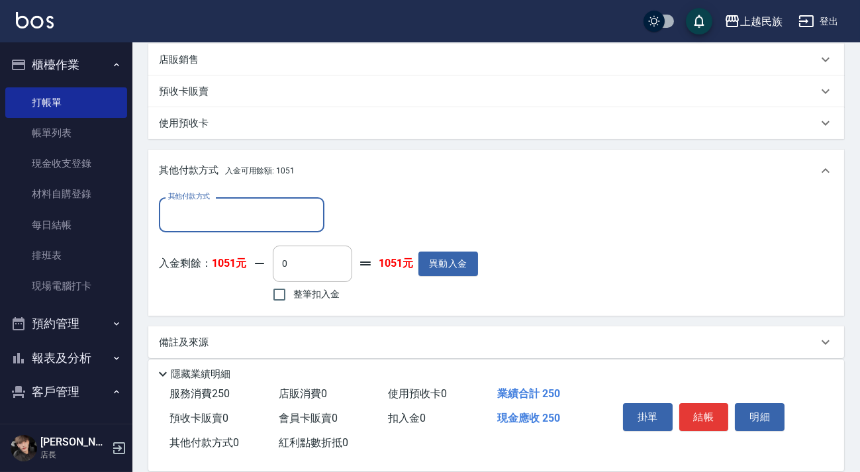
scroll to position [0, 0]
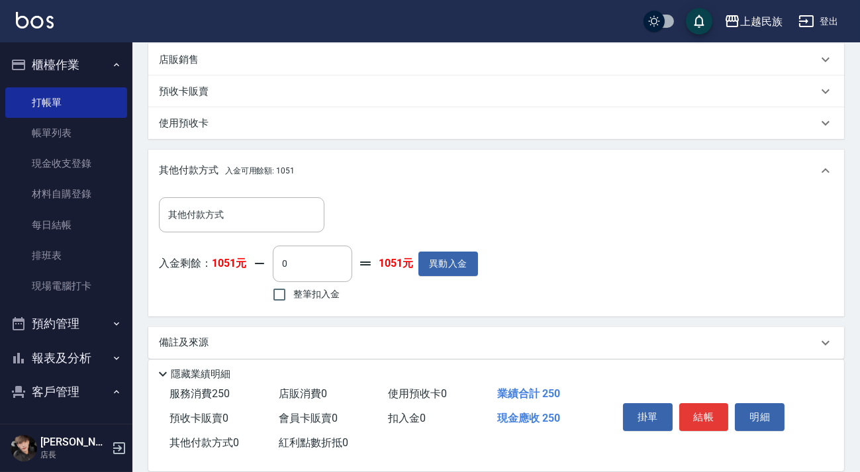
click at [324, 291] on span "整筆扣入金" at bounding box center [316, 294] width 46 height 14
click at [293, 291] on input "整筆扣入金" at bounding box center [279, 295] width 28 height 28
checkbox input "true"
type input "250"
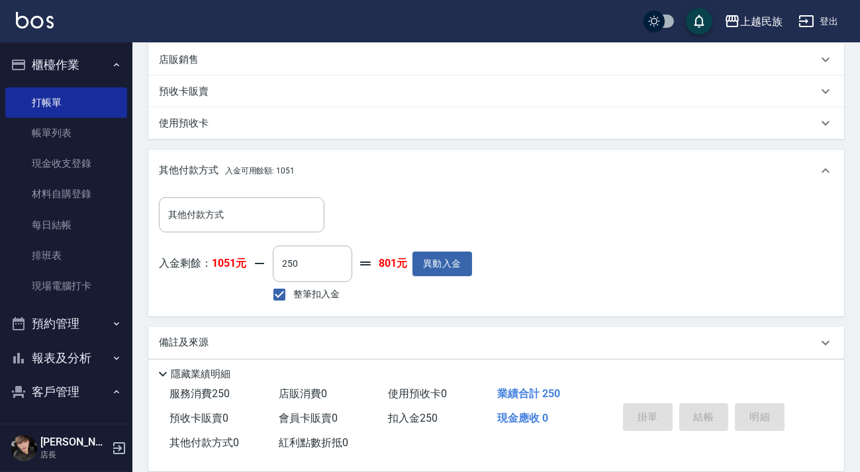
type input "[DATE] 20:20"
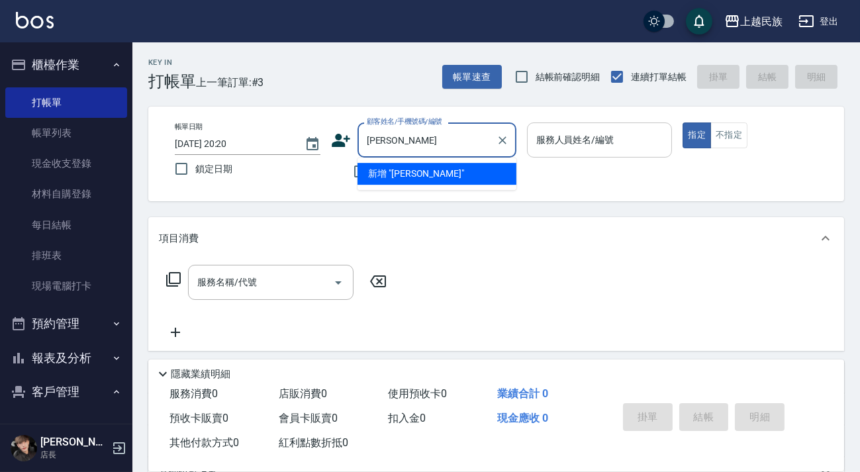
type input "曾"
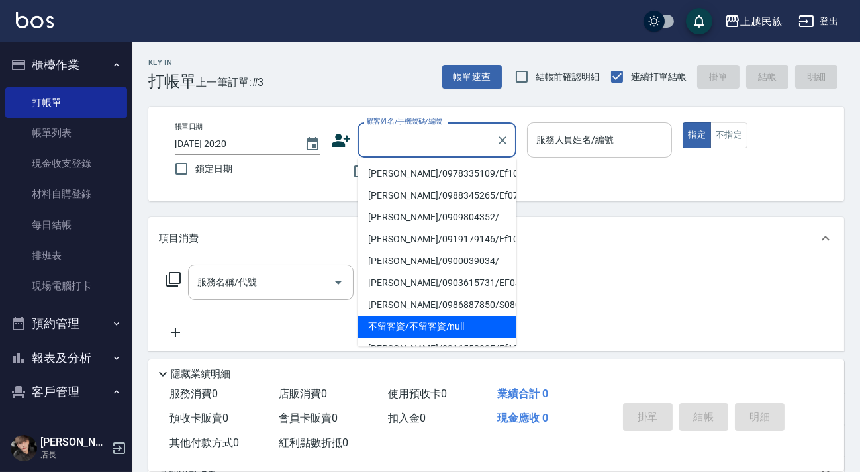
type input "不留客資/不留客資/null"
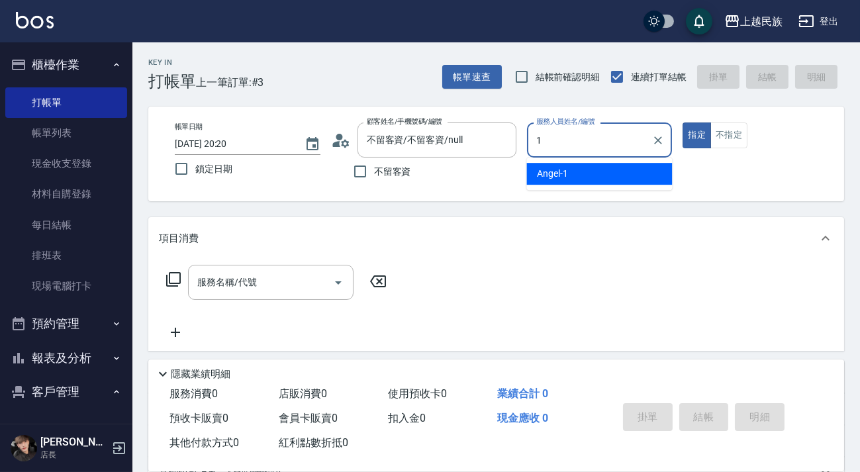
type input "[PERSON_NAME]-1"
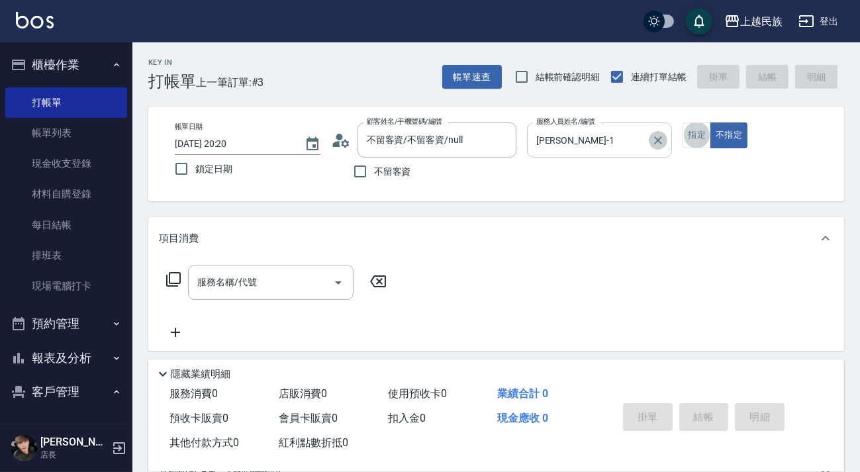
click at [651, 139] on icon "Clear" at bounding box center [657, 140] width 13 height 13
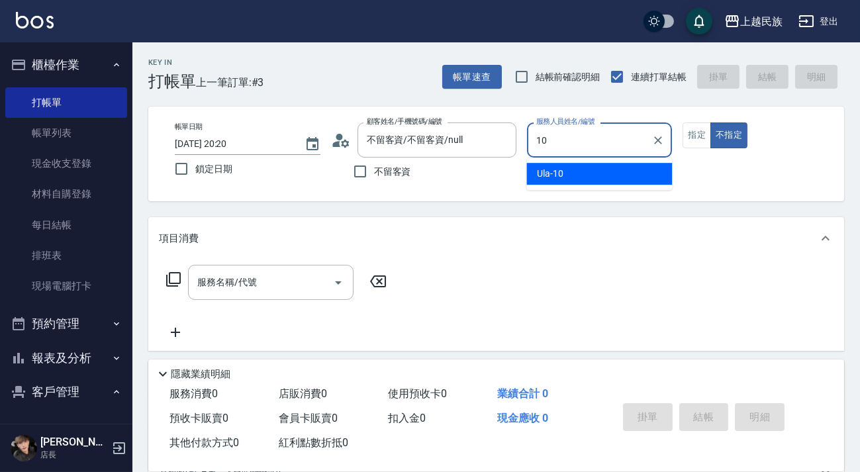
type input "Ula-10"
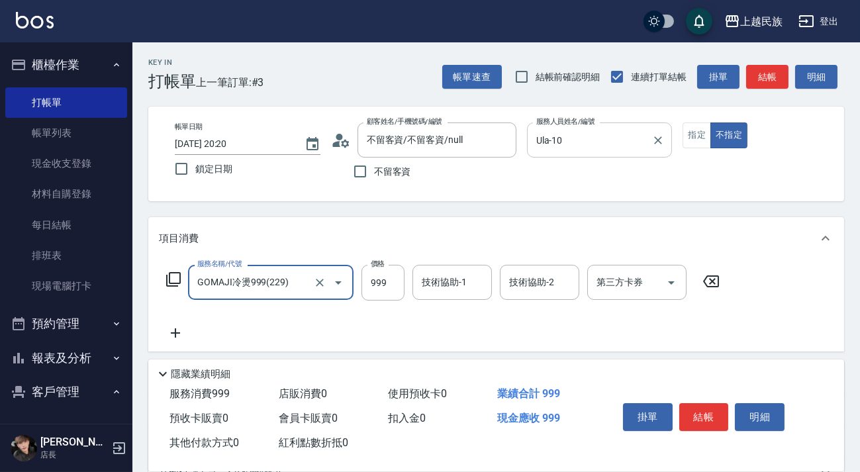
type input "GOMAJI冷燙999(229)"
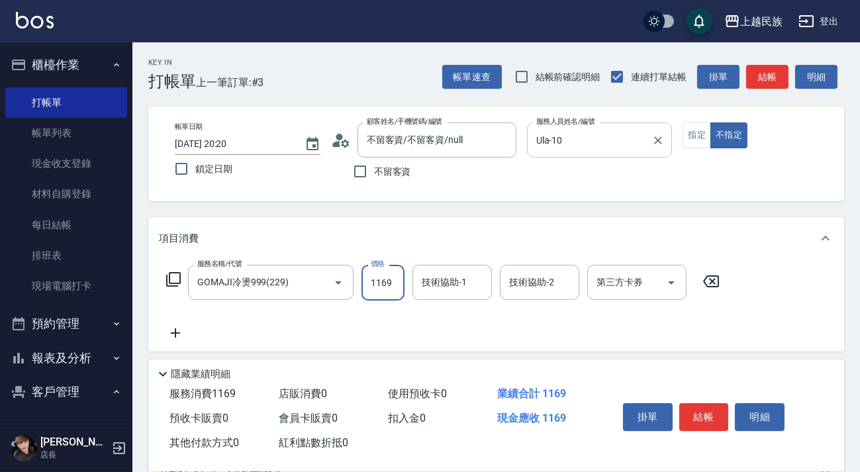
type input "1169"
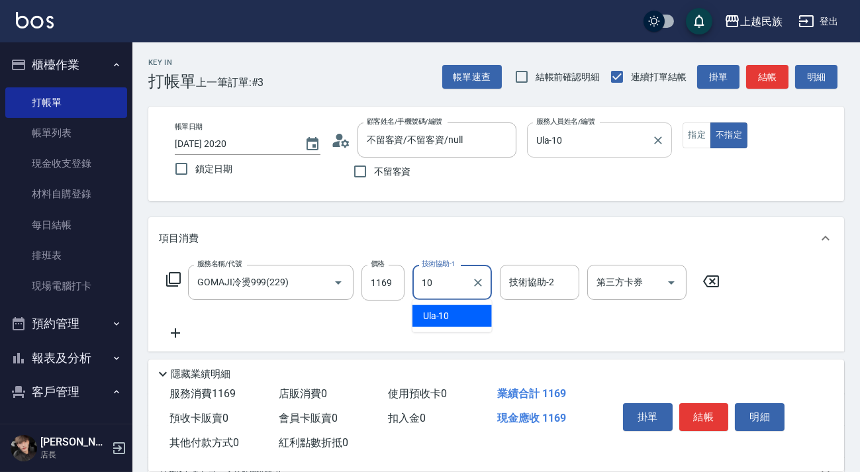
type input "Ula-10"
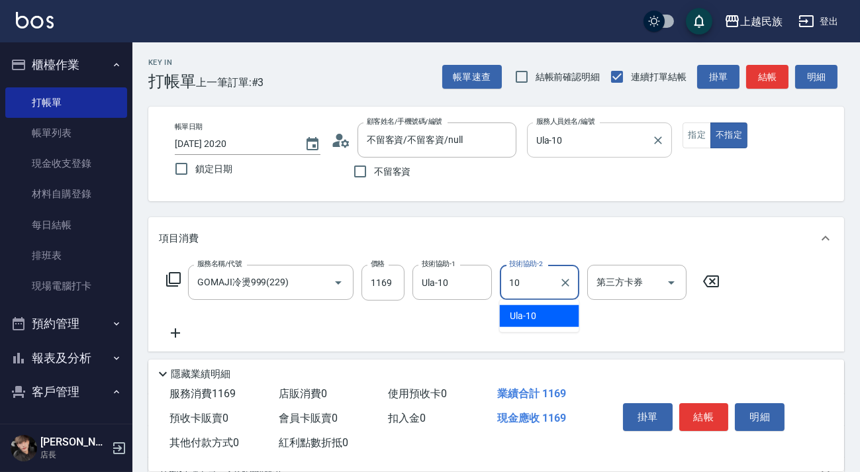
type input "Ula-10"
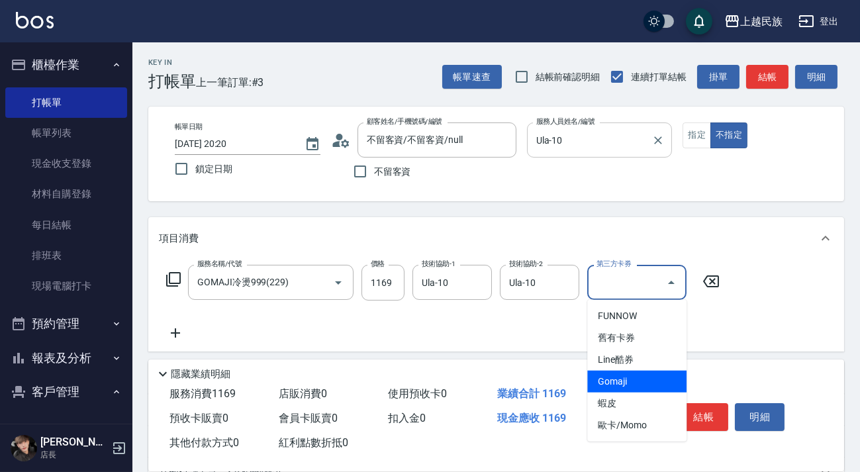
type input "Gomaji"
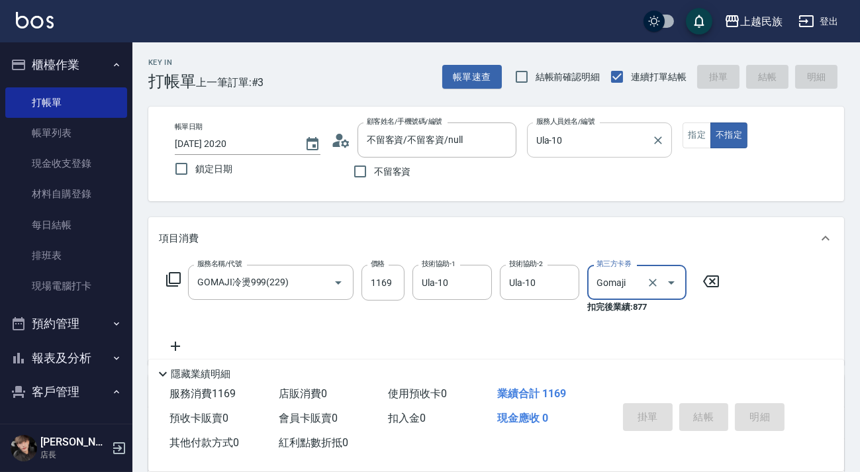
type input "[DATE] 20:21"
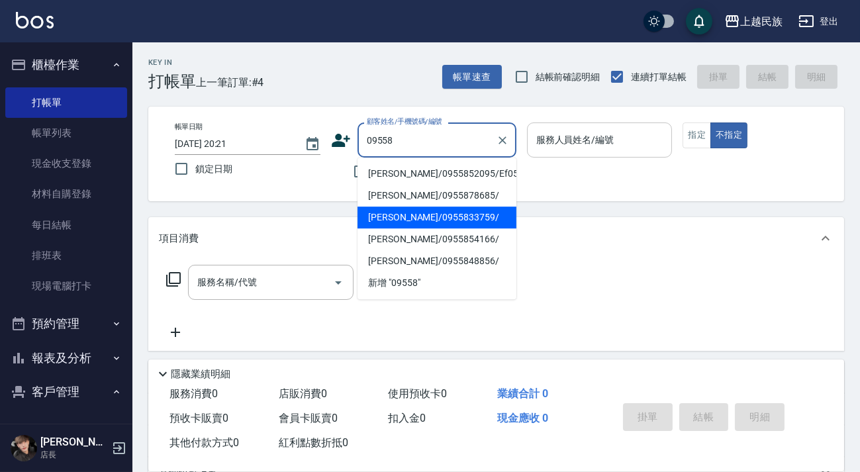
type input "[PERSON_NAME]/0955833759/"
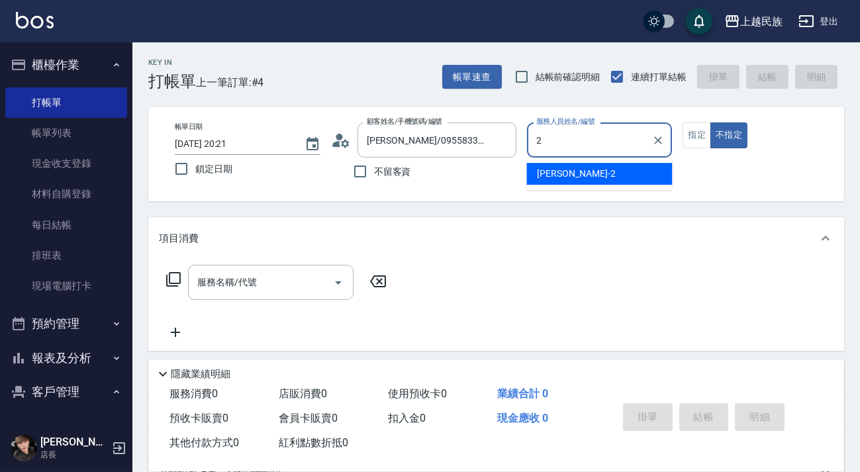
type input "[PERSON_NAME]-2"
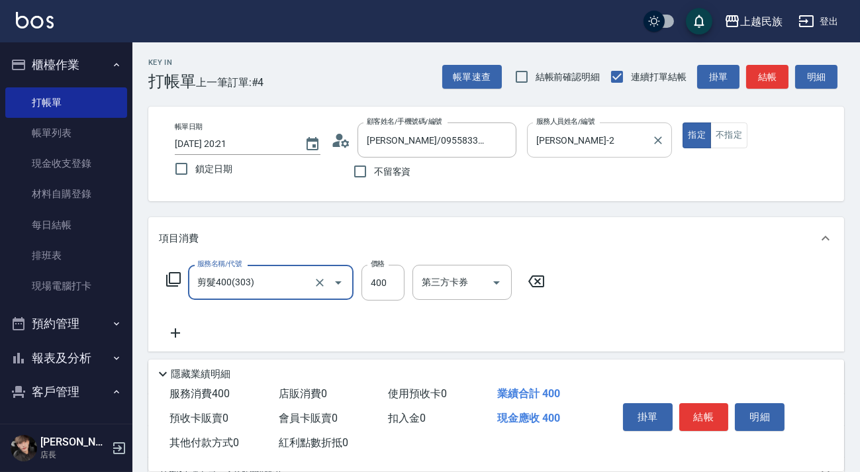
type input "剪髮400(303)"
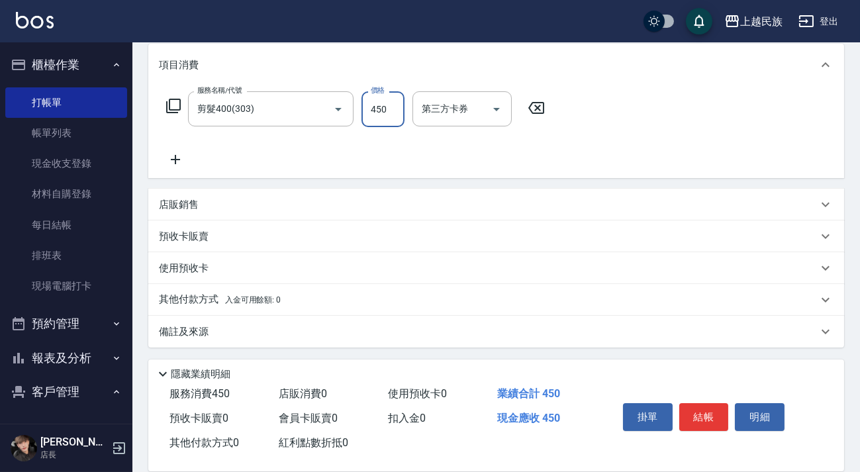
type input "450"
click at [238, 289] on div "其他付款方式 入金可用餘額: 0" at bounding box center [496, 300] width 696 height 32
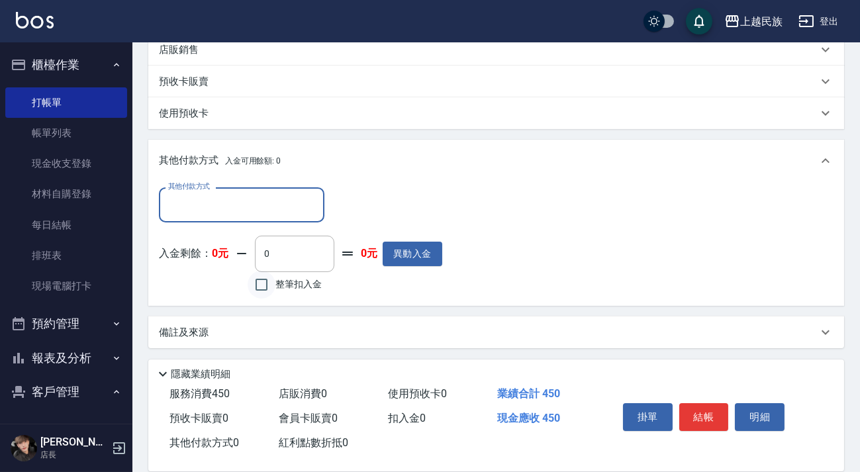
scroll to position [0, 0]
click at [275, 185] on div "其他付款方式 其他付款方式 入金剩餘： 0元 0 ​ 整筆扣入金 0元 異動入金" at bounding box center [496, 244] width 696 height 124
click at [267, 198] on input "其他付款方式" at bounding box center [242, 204] width 154 height 23
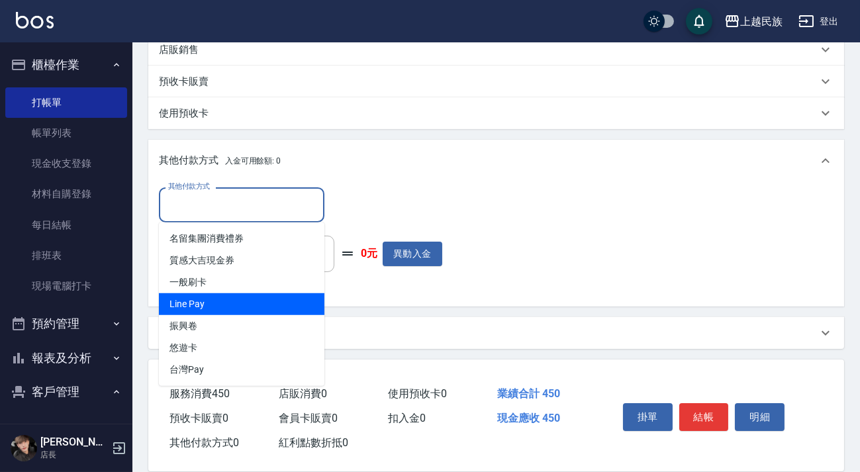
click at [234, 308] on span "Line Pay" at bounding box center [241, 304] width 165 height 22
type input "Line Pay"
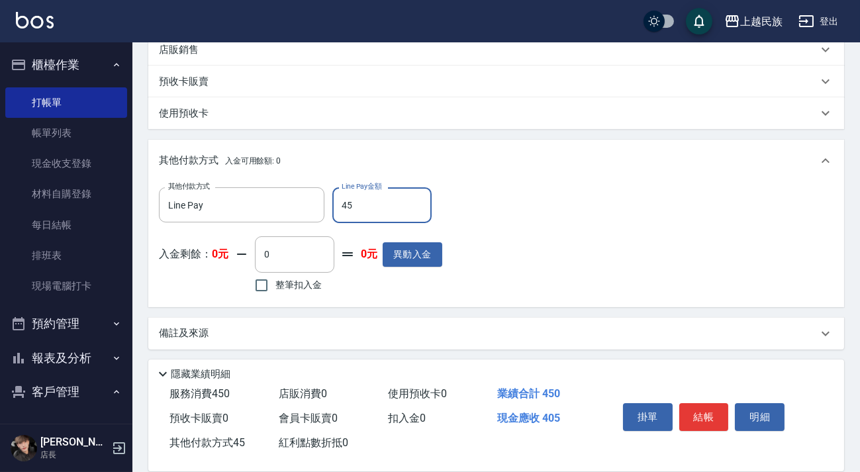
type input "450"
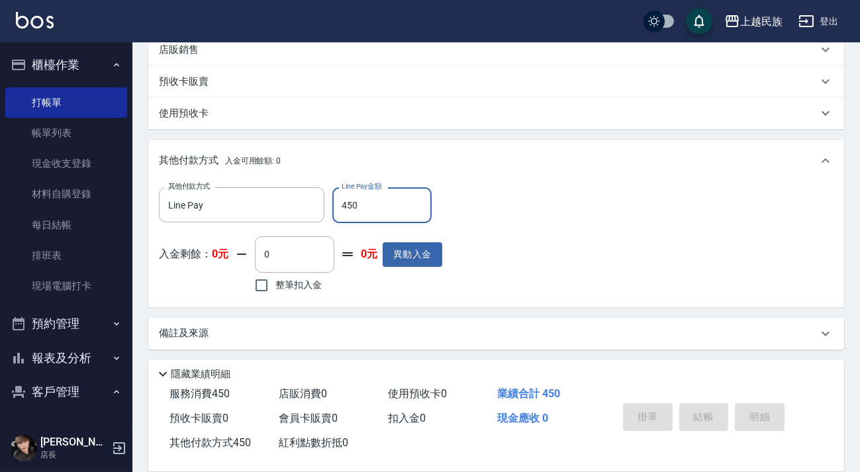
type input "[DATE] 20:22"
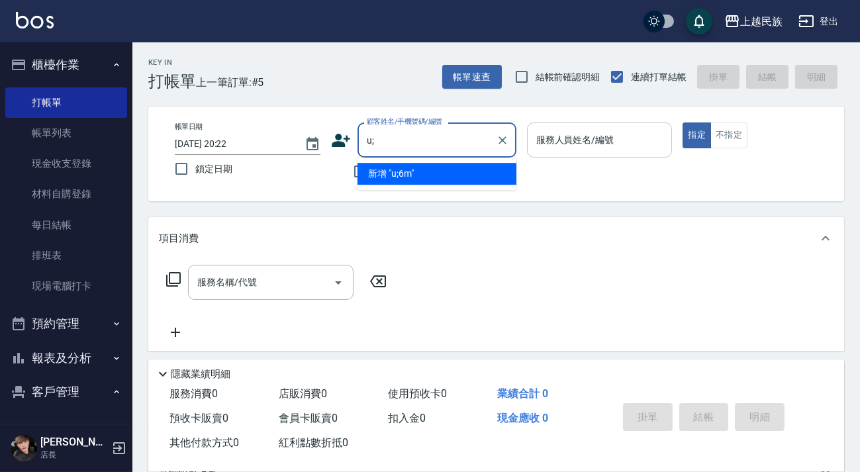
type input "u"
type input "[PERSON_NAME]"
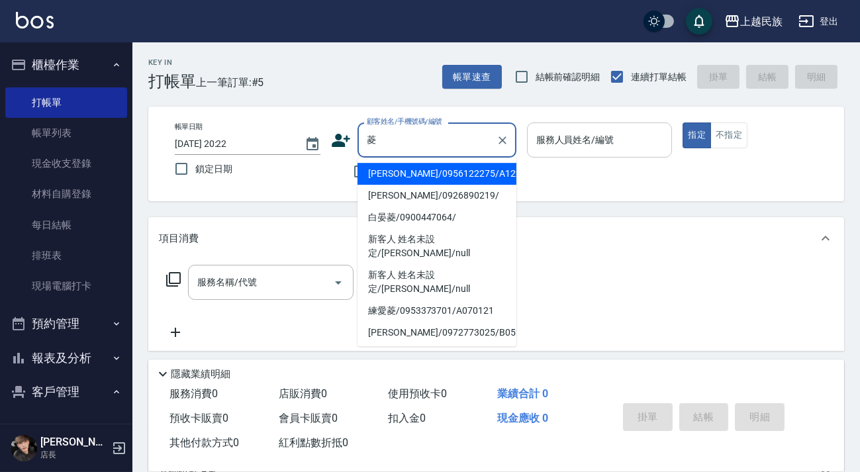
type input "[PERSON_NAME]/0956122275/A122221"
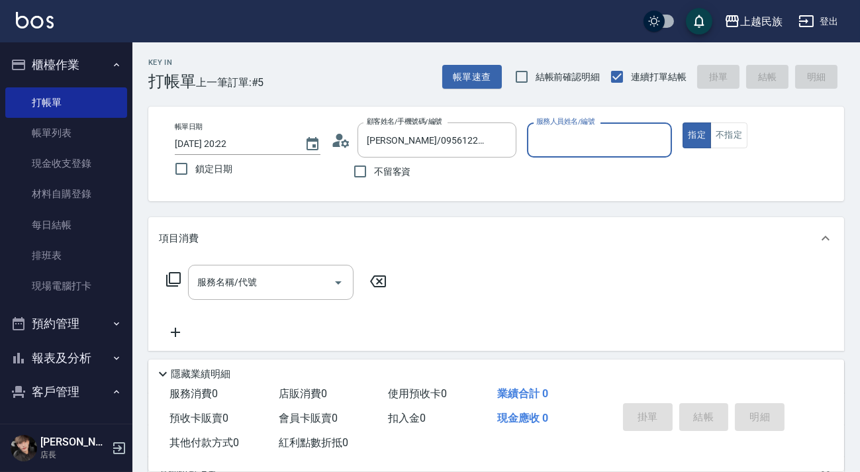
type input "[PERSON_NAME]-2"
click at [500, 138] on icon "Clear" at bounding box center [502, 140] width 8 height 8
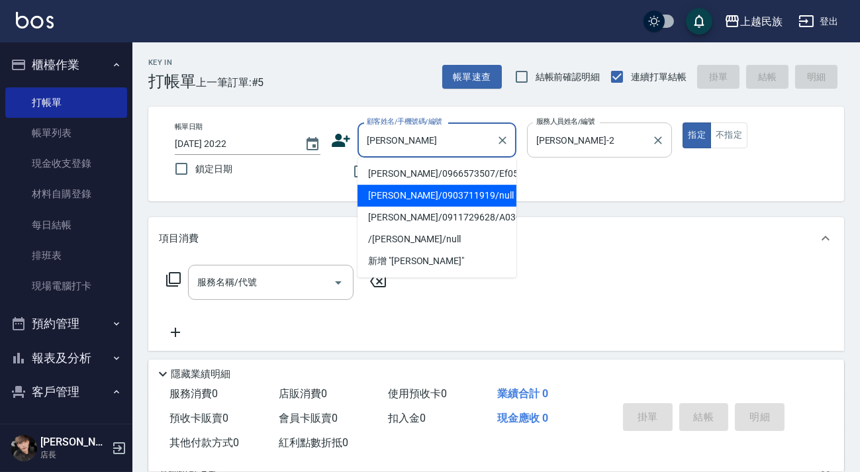
type input "謝"
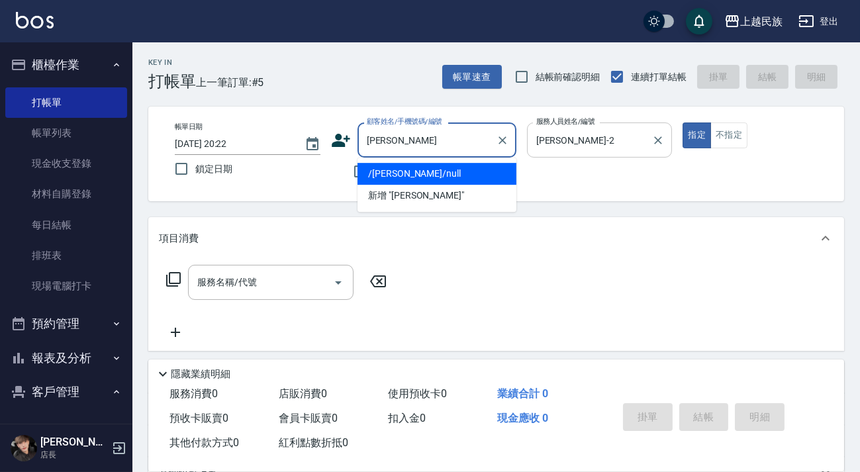
type input "陳"
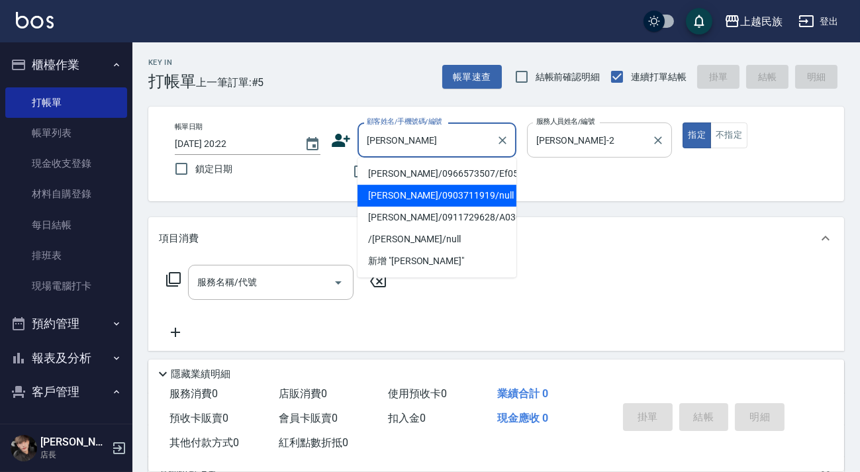
click at [463, 195] on li "[PERSON_NAME]/0903711919/null" at bounding box center [436, 196] width 159 height 22
type input "[PERSON_NAME]/0903711919/null"
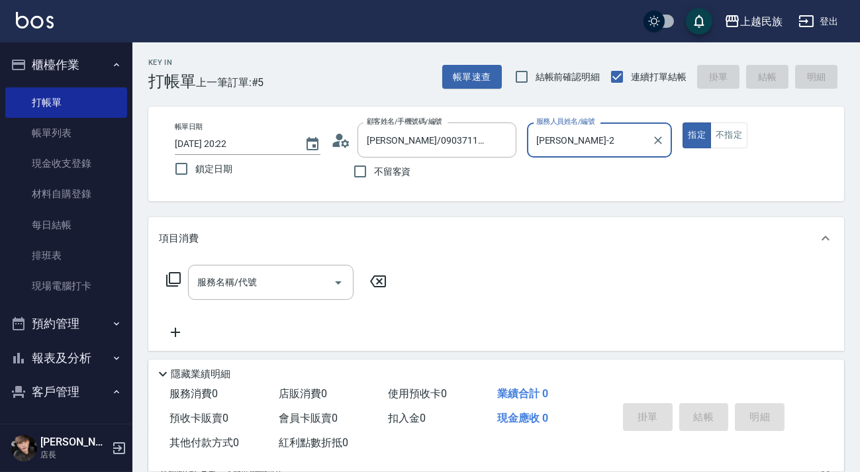
click at [345, 142] on icon at bounding box center [341, 140] width 20 height 20
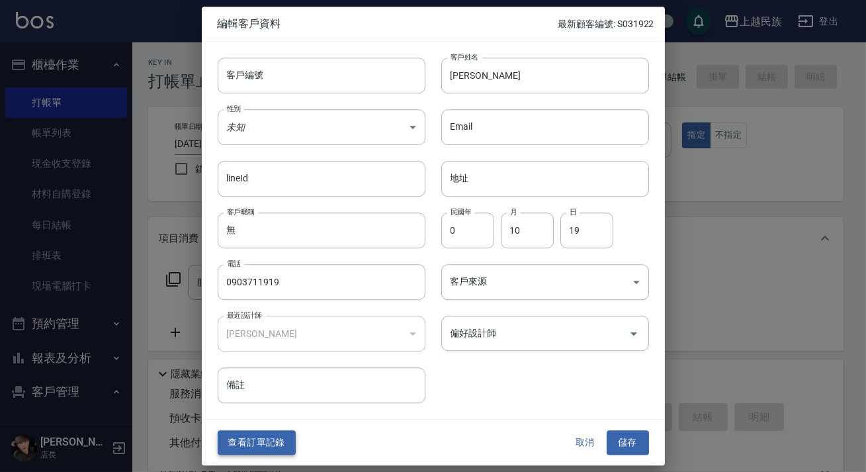
click at [254, 439] on button "查看訂單記錄" at bounding box center [257, 443] width 78 height 24
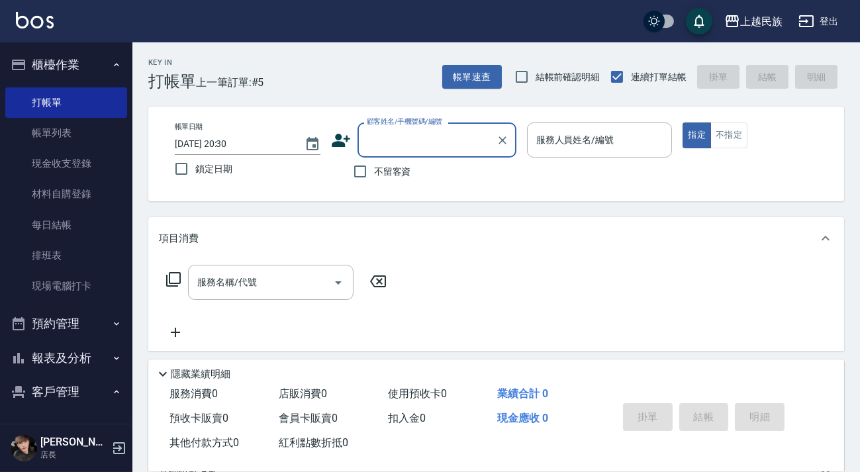
click at [431, 131] on input "顧客姓名/手機號碼/編號" at bounding box center [426, 139] width 127 height 23
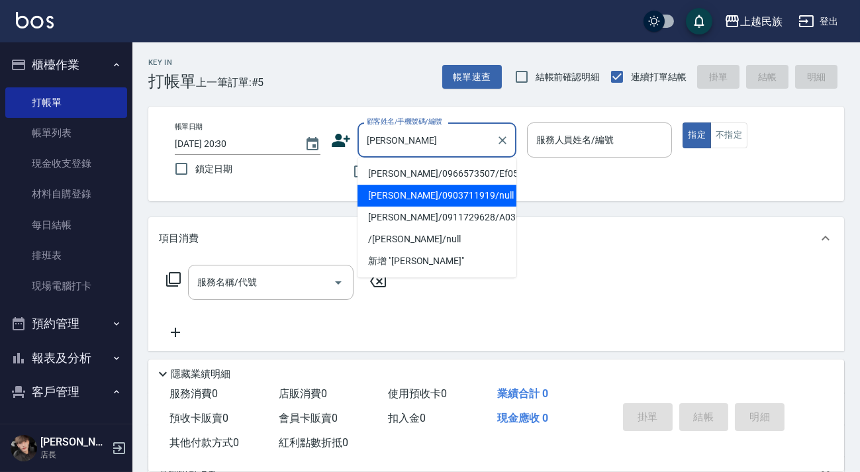
drag, startPoint x: 403, startPoint y: 187, endPoint x: 357, endPoint y: 151, distance: 58.4
click at [403, 187] on li "[PERSON_NAME]/0903711919/null" at bounding box center [436, 196] width 159 height 22
type input "[PERSON_NAME]/0903711919/null"
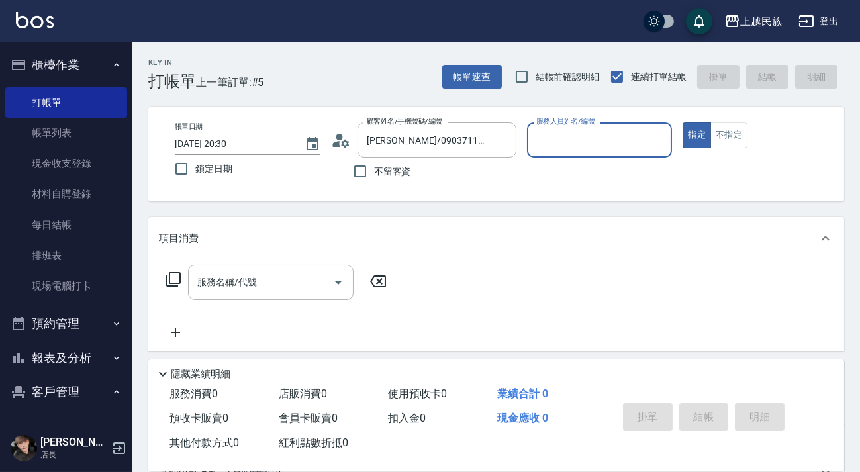
click at [345, 138] on icon at bounding box center [341, 140] width 20 height 20
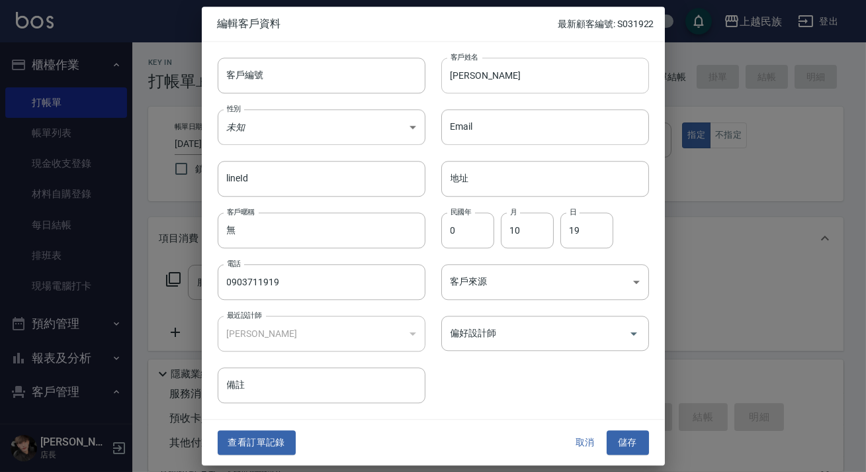
click at [493, 78] on input "[PERSON_NAME]" at bounding box center [545, 76] width 208 height 36
type input "謝"
type input "[PERSON_NAME]"
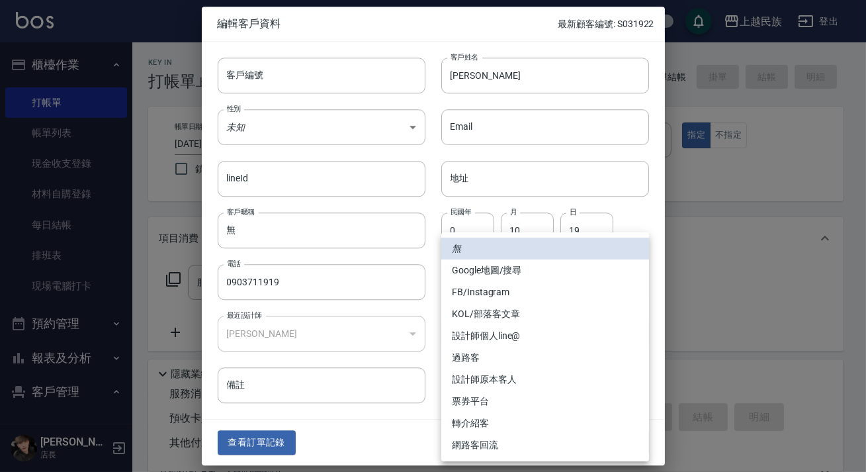
click at [531, 295] on body "上越民族 登出 櫃檯作業 打帳單 帳單列表 現金收支登錄 材料自購登錄 每日結帳 排班表 現場電腦打卡 預約管理 預約管理 單日預約紀錄 單週預約紀錄 報表及…" at bounding box center [433, 322] width 866 height 645
click at [529, 382] on li "設計師原本客人" at bounding box center [545, 380] width 208 height 22
type input "設計師原本客人"
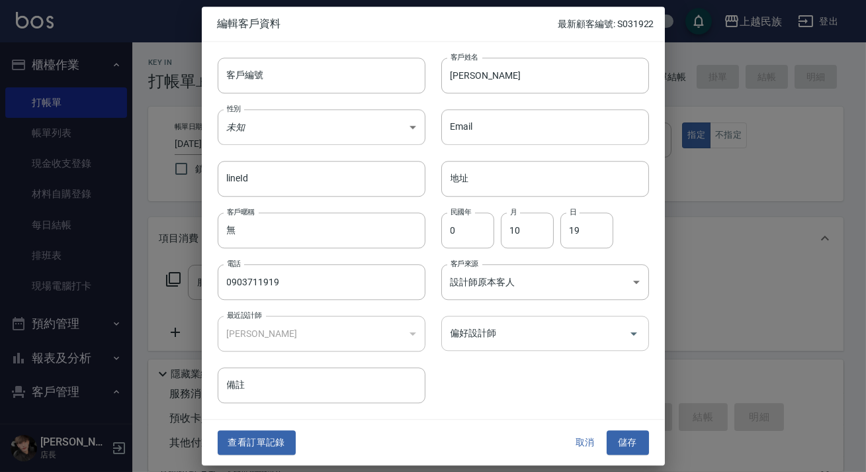
click at [592, 343] on input "偏好設計師" at bounding box center [535, 333] width 176 height 23
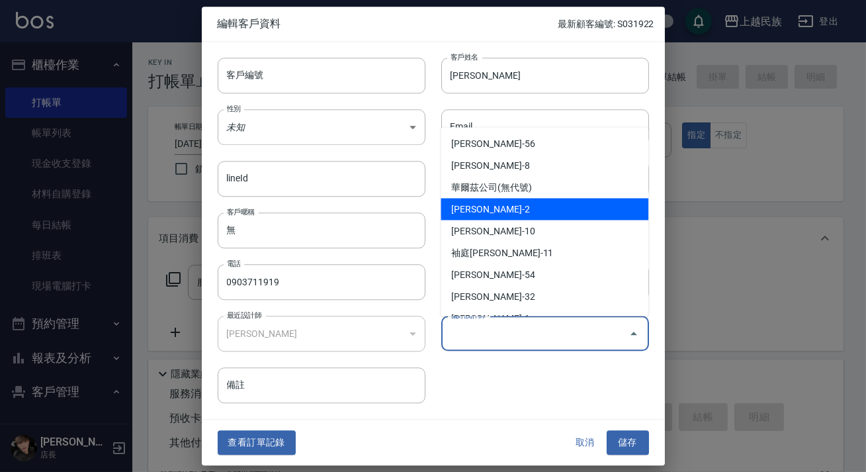
click at [534, 208] on li "[PERSON_NAME]-2" at bounding box center [545, 209] width 208 height 22
type input "[PERSON_NAME]"
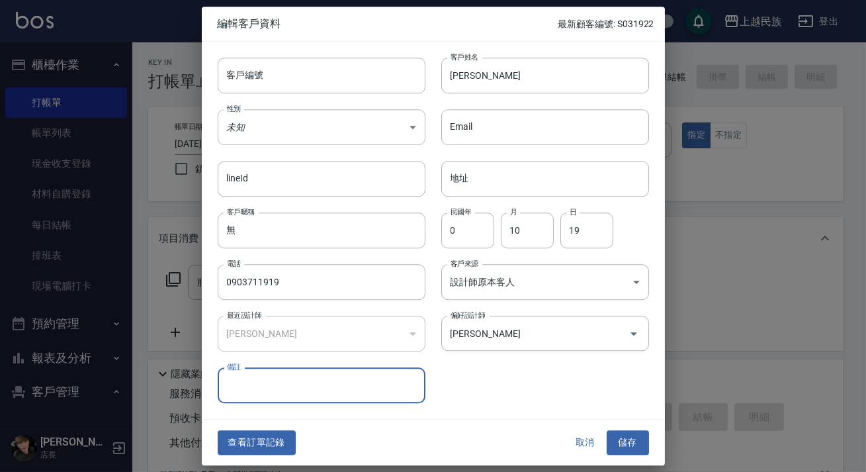
click at [637, 450] on button "儲存" at bounding box center [628, 443] width 42 height 24
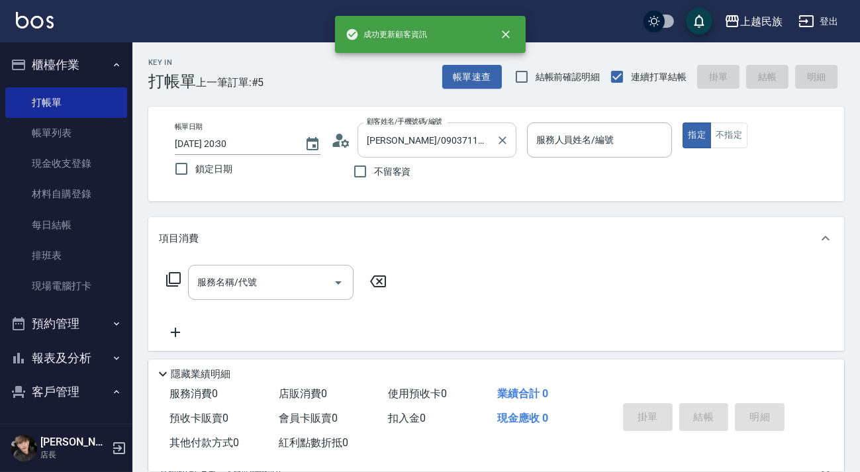
click at [443, 149] on input "[PERSON_NAME]/0903711919/null" at bounding box center [426, 139] width 127 height 23
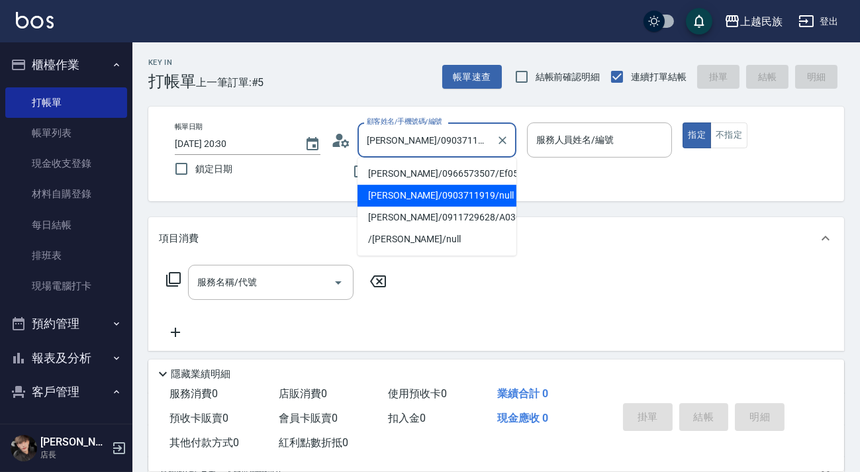
click at [350, 138] on icon at bounding box center [341, 140] width 20 height 20
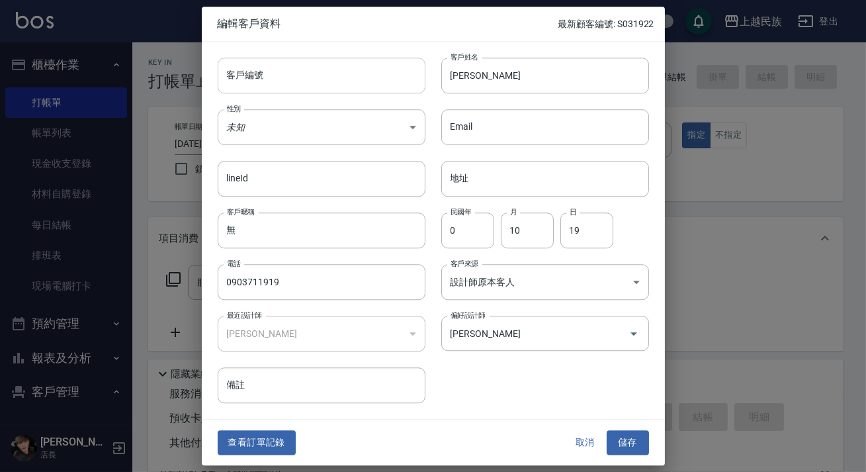
click at [307, 80] on input "客戶編號" at bounding box center [322, 76] width 208 height 36
type input "＿"
type input "a"
type input "A101921"
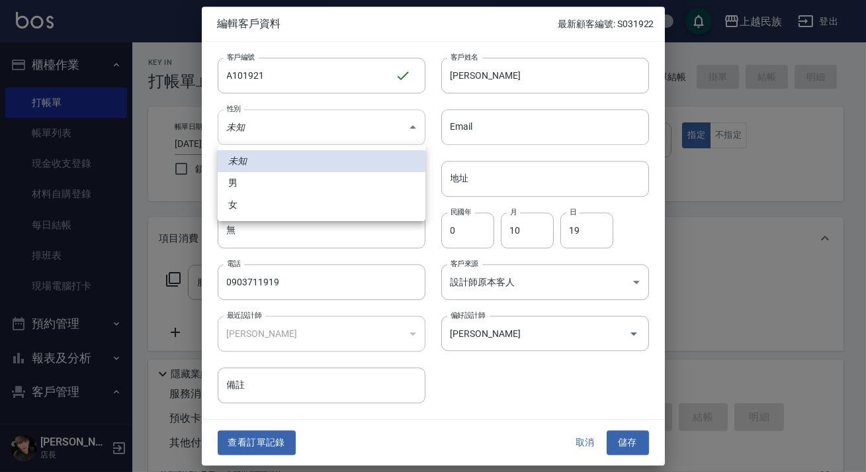
click at [347, 127] on body "上越民族 登出 櫃檯作業 打帳單 帳單列表 現金收支登錄 材料自購登錄 每日結帳 排班表 現場電腦打卡 預約管理 預約管理 單日預約紀錄 單週預約紀錄 報表及…" at bounding box center [433, 322] width 866 height 645
click at [312, 203] on li "女" at bounding box center [322, 205] width 208 height 22
type input "[DEMOGRAPHIC_DATA]"
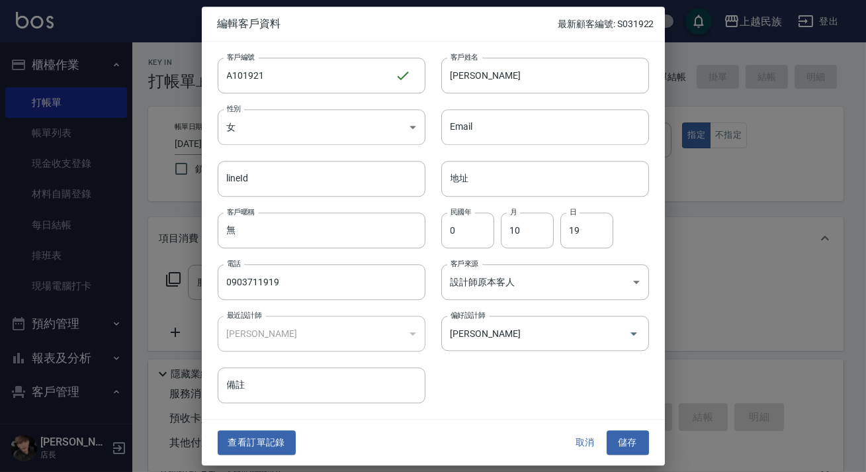
drag, startPoint x: 627, startPoint y: 435, endPoint x: 643, endPoint y: 424, distance: 19.5
click at [627, 436] on button "儲存" at bounding box center [628, 443] width 42 height 24
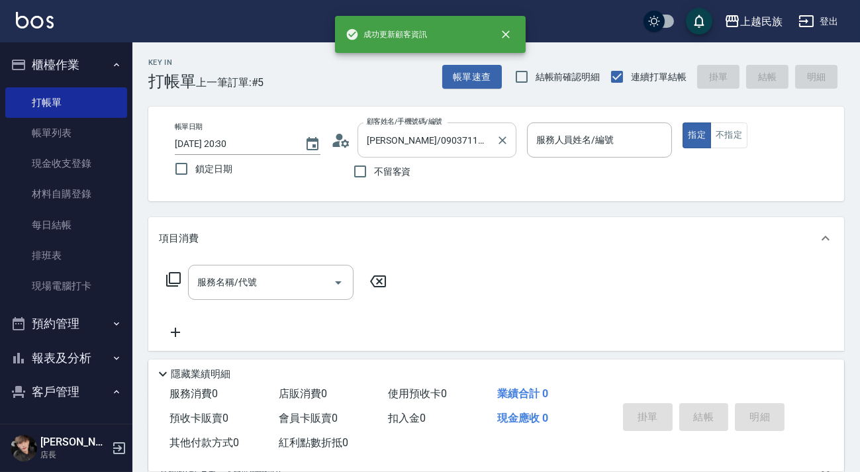
click at [472, 138] on input "[PERSON_NAME]/0903711919/null" at bounding box center [426, 139] width 127 height 23
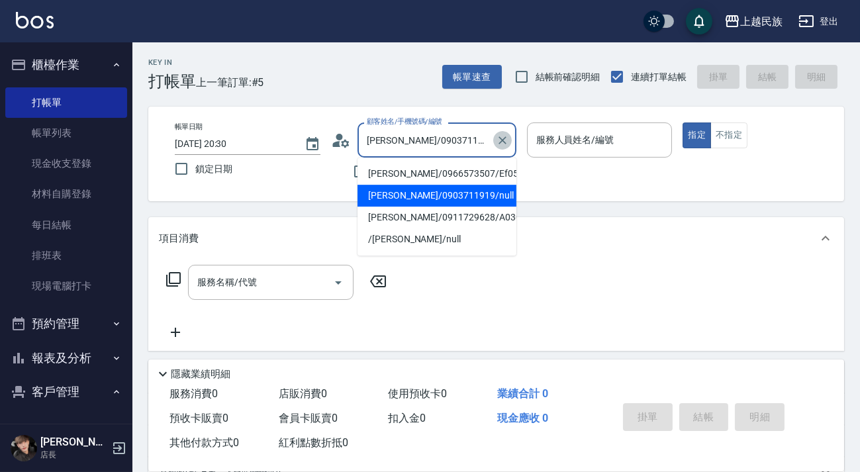
click at [498, 138] on icon "Clear" at bounding box center [502, 140] width 13 height 13
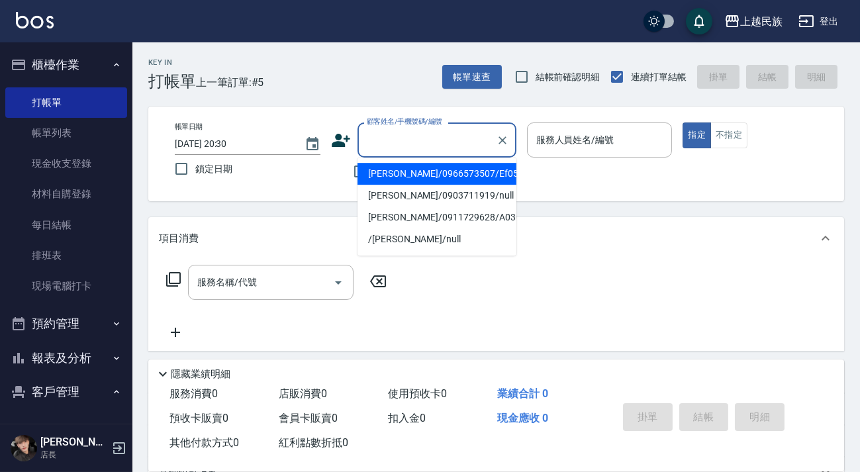
click at [432, 138] on input "顧客姓名/手機號碼/編號" at bounding box center [426, 139] width 127 height 23
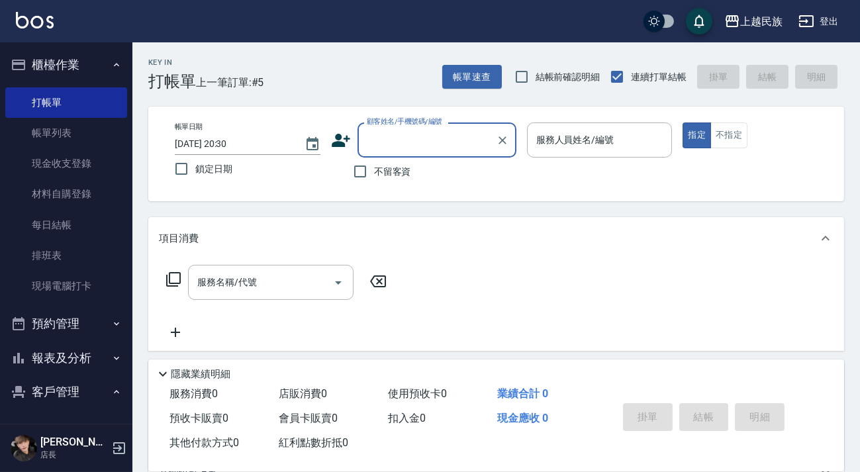
click at [432, 135] on input "顧客姓名/手機號碼/編號" at bounding box center [426, 139] width 127 height 23
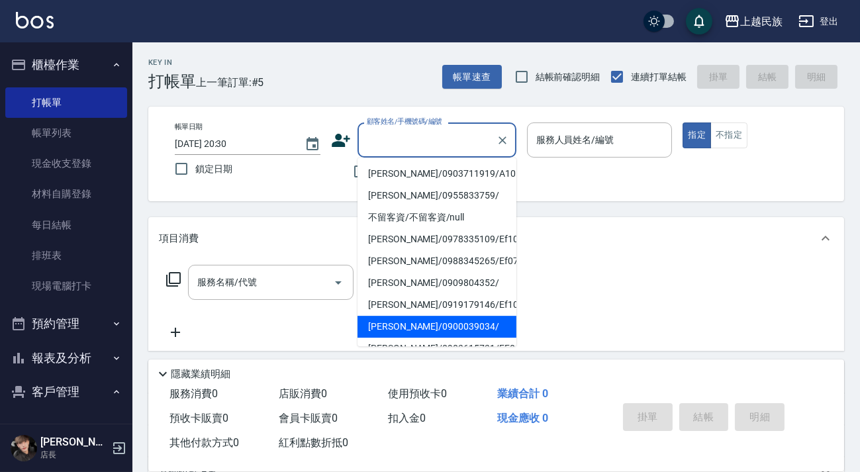
click at [457, 333] on li "[PERSON_NAME]/0900039034/" at bounding box center [436, 327] width 159 height 22
type input "[PERSON_NAME]/0900039034/"
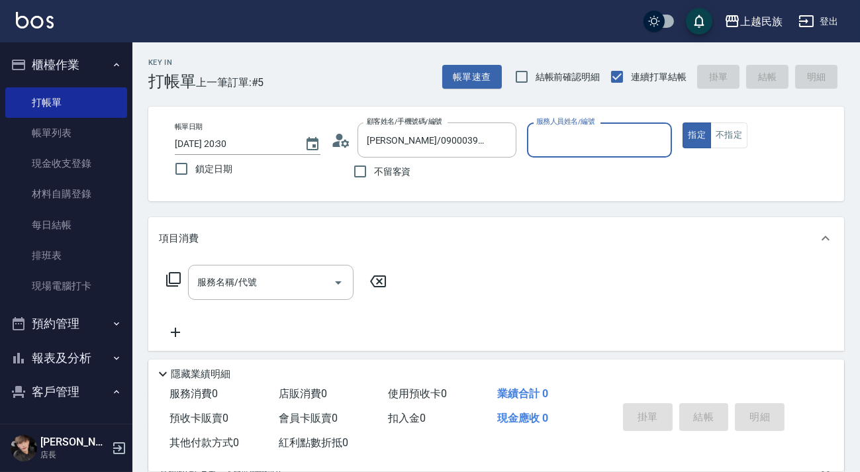
type input "[PERSON_NAME]-2"
click at [682, 122] on button "指定" at bounding box center [696, 135] width 28 height 26
type button "true"
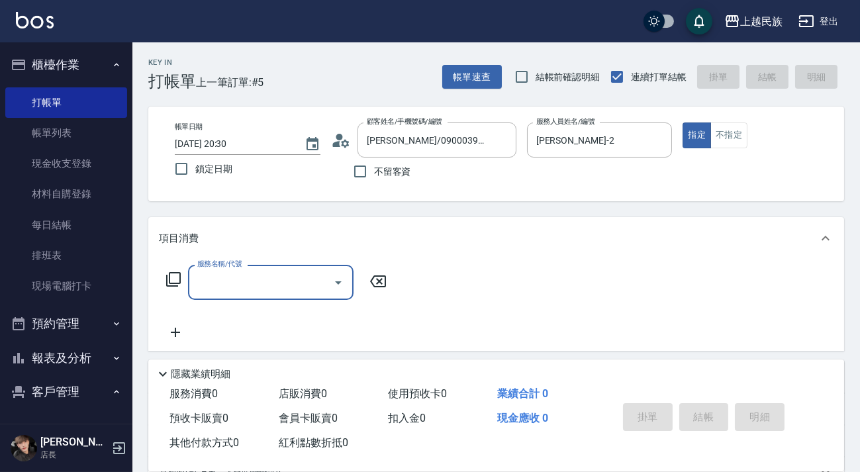
click at [163, 283] on div "服務名稱/代號 服務名稱/代號" at bounding box center [277, 282] width 236 height 35
click at [168, 282] on icon at bounding box center [173, 279] width 16 height 16
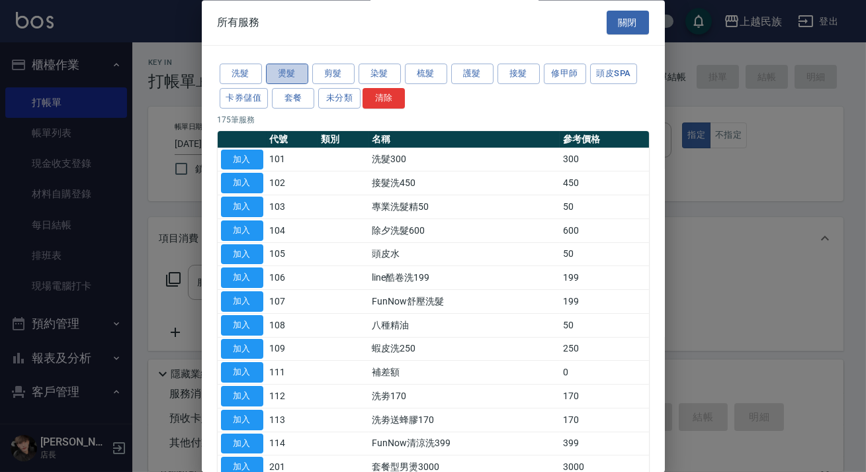
click at [299, 70] on button "燙髮" at bounding box center [287, 74] width 42 height 21
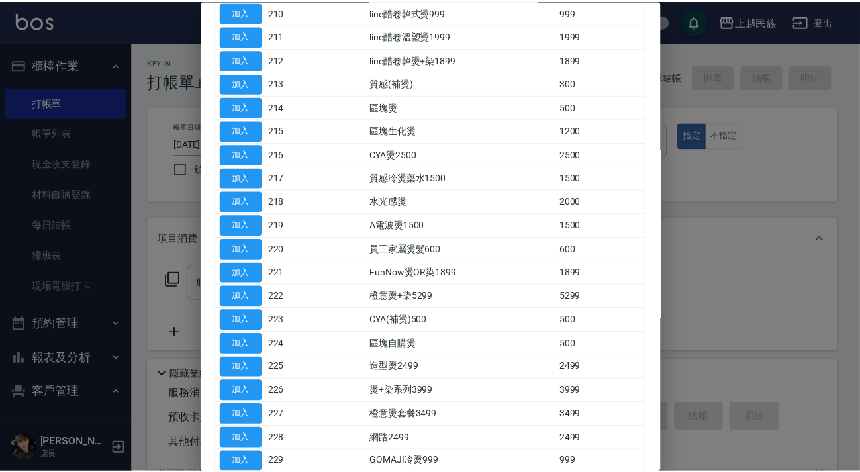
scroll to position [527, 0]
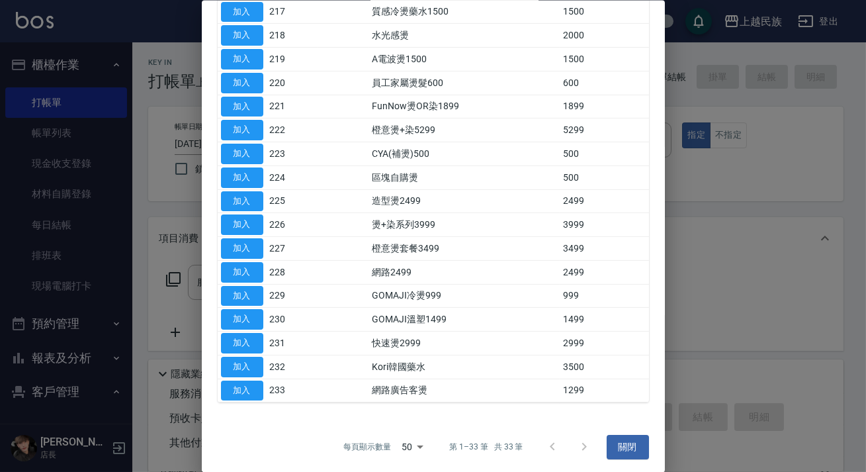
click at [247, 388] on button "加入" at bounding box center [242, 390] width 42 height 21
type input "網路廣告客燙(233)"
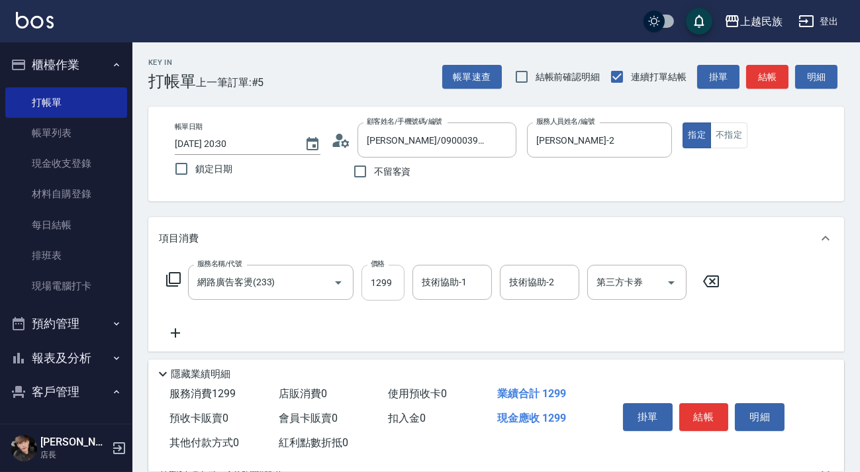
click at [374, 287] on input "1299" at bounding box center [382, 283] width 43 height 36
type input "1200"
type input "[PERSON_NAME]-2"
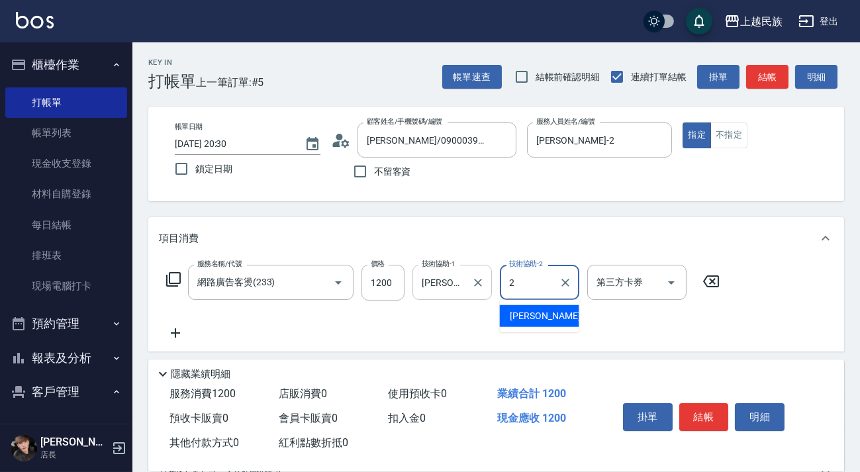
type input "[PERSON_NAME]-2"
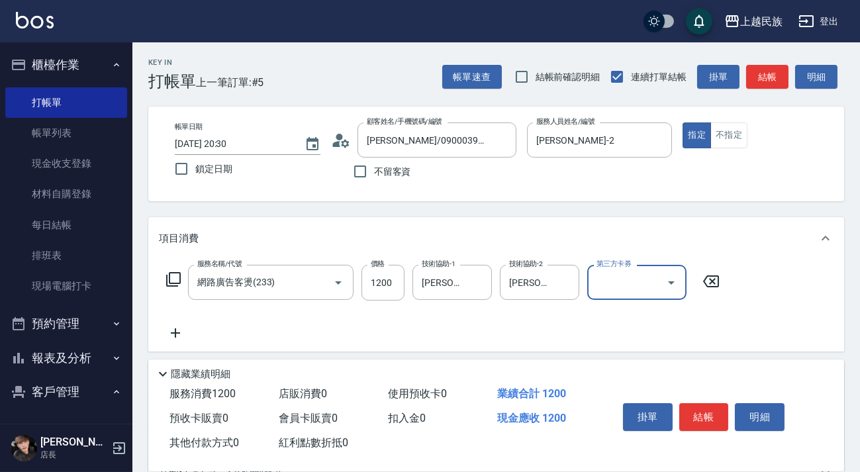
scroll to position [173, 0]
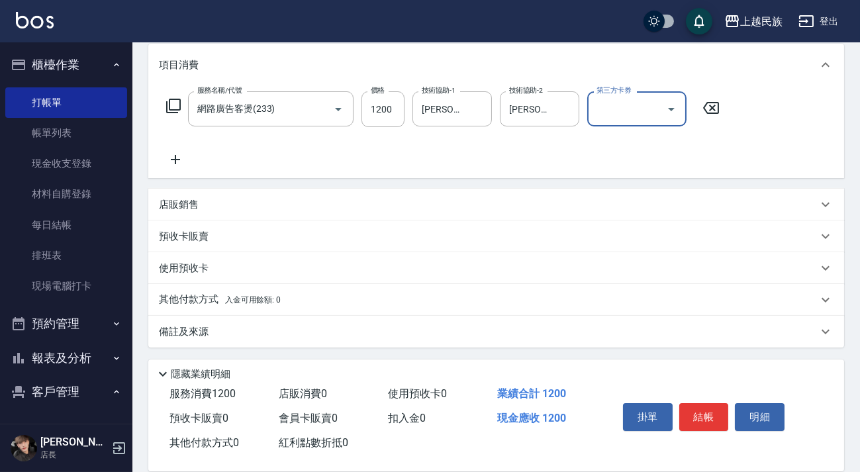
click at [281, 300] on p "其他付款方式 入金可用餘額: 0" at bounding box center [220, 299] width 122 height 15
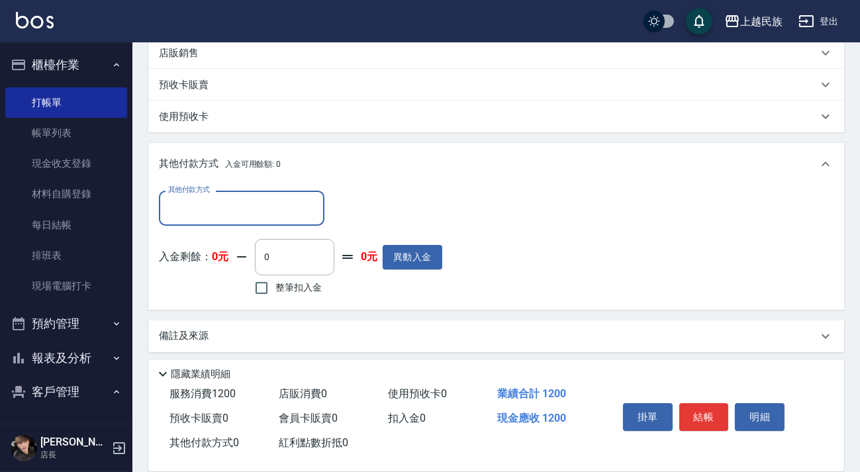
scroll to position [0, 0]
click at [296, 197] on input "其他付款方式" at bounding box center [242, 208] width 154 height 23
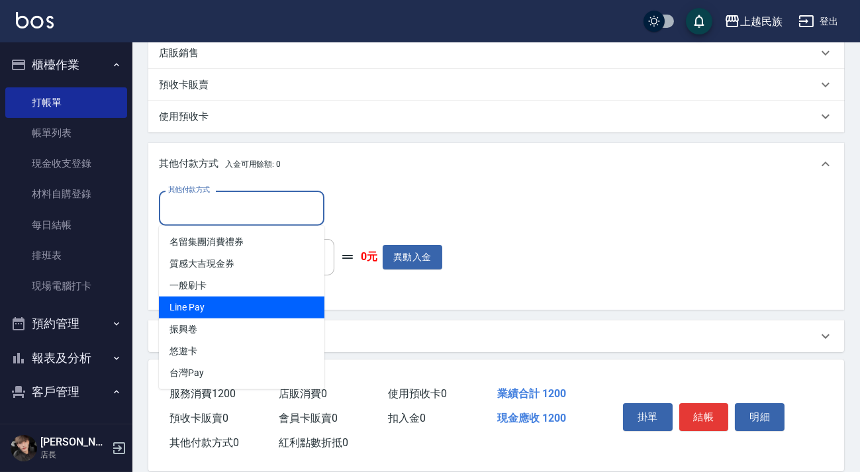
click at [271, 297] on span "Line Pay" at bounding box center [241, 307] width 165 height 22
type input "Line Pay"
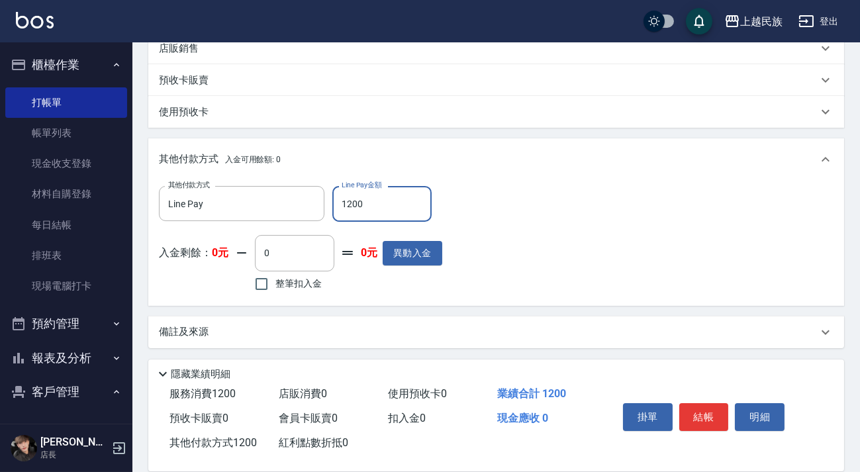
type input "1200"
drag, startPoint x: 357, startPoint y: 329, endPoint x: 407, endPoint y: 318, distance: 50.9
click at [359, 329] on div "備註及來源" at bounding box center [488, 332] width 658 height 14
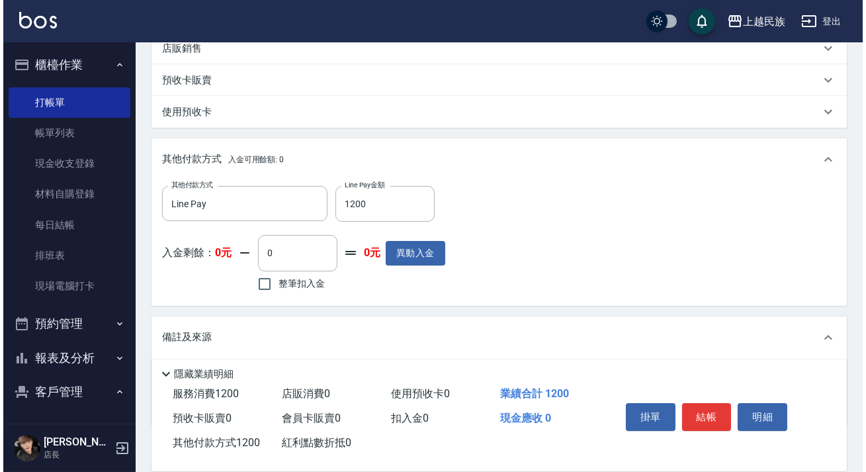
scroll to position [408, 0]
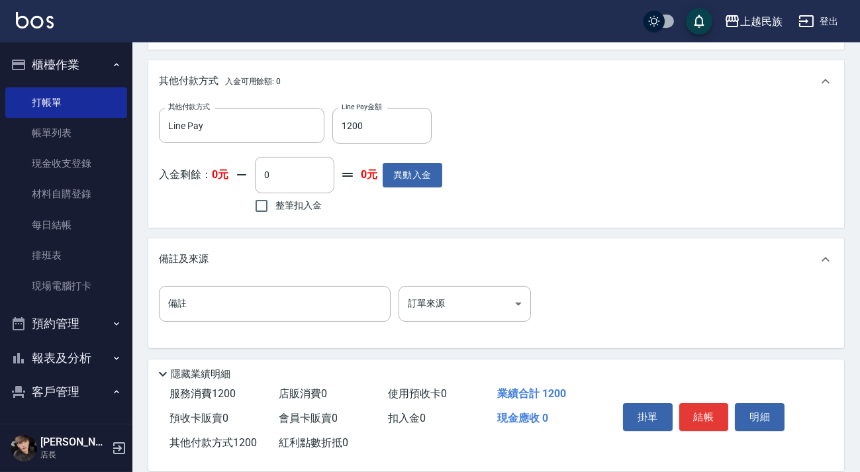
click at [505, 281] on div "備註 備註 訂單來源 ​ 訂單來源" at bounding box center [496, 314] width 696 height 67
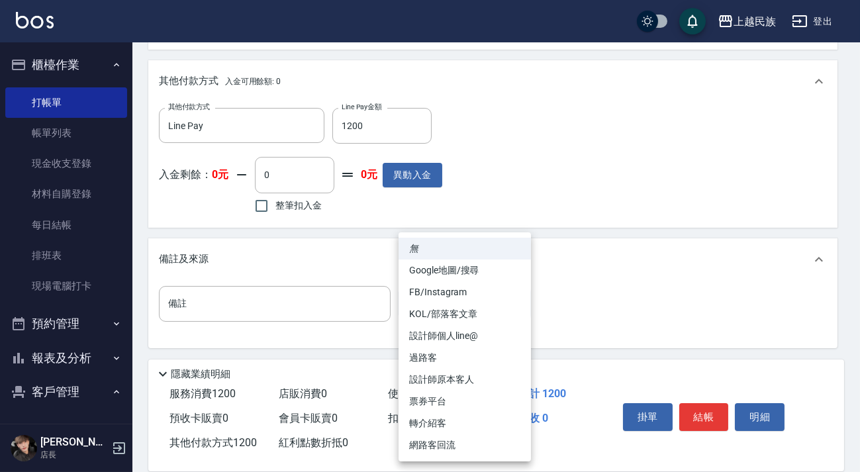
click at [510, 291] on body "上越民族 登出 櫃檯作業 打帳單 帳單列表 現金收支登錄 材料自購登錄 每日結帳 排班表 現場電腦打卡 預約管理 預約管理 單日預約紀錄 單週預約紀錄 報表及…" at bounding box center [430, 32] width 860 height 880
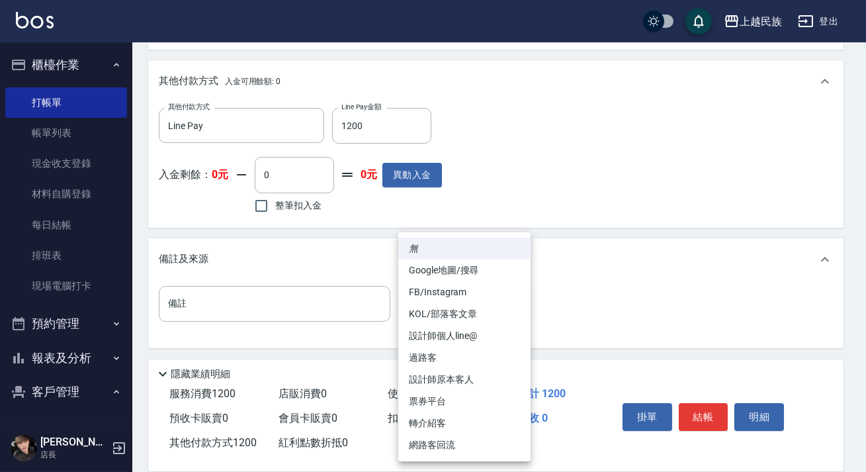
click at [654, 238] on div at bounding box center [433, 236] width 866 height 472
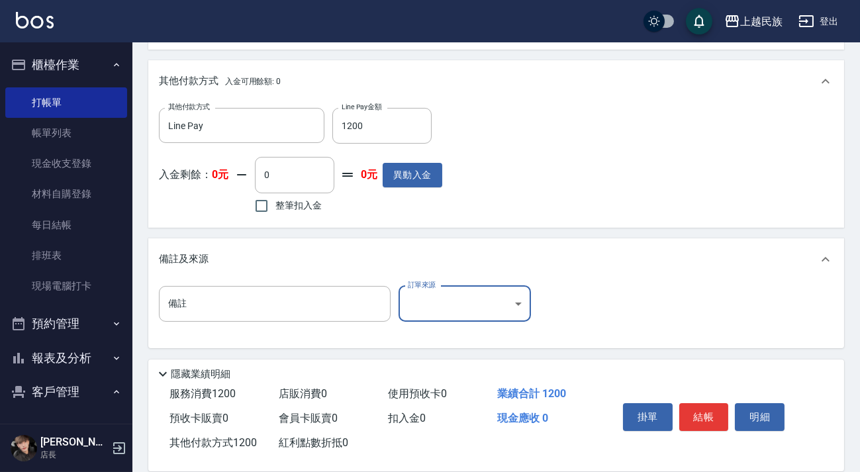
click at [510, 289] on body "上越民族 登出 櫃檯作業 打帳單 帳單列表 現金收支登錄 材料自購登錄 每日結帳 排班表 現場電腦打卡 預約管理 預約管理 單日預約紀錄 單週預約紀錄 報表及…" at bounding box center [430, 32] width 860 height 880
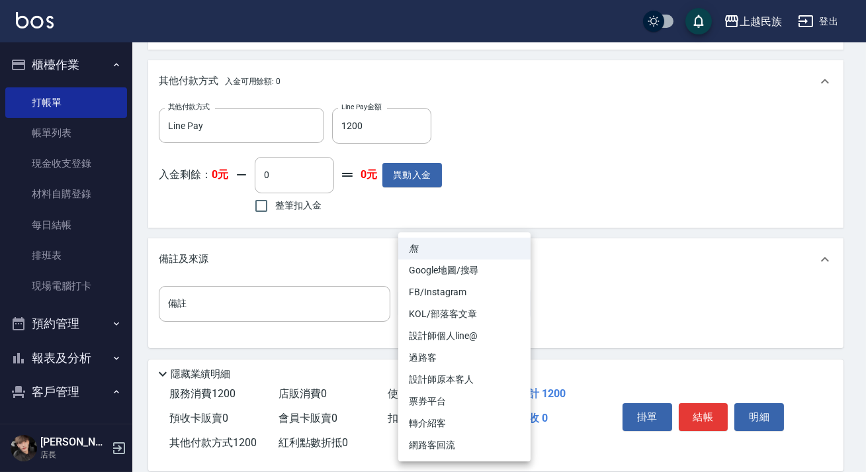
click at [472, 294] on li "FB/Instagram" at bounding box center [464, 292] width 132 height 22
type input "FB/Instagram"
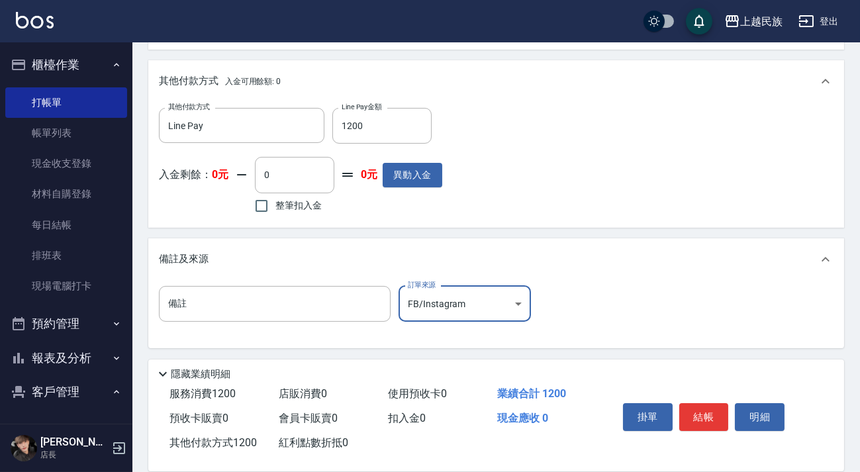
scroll to position [120, 0]
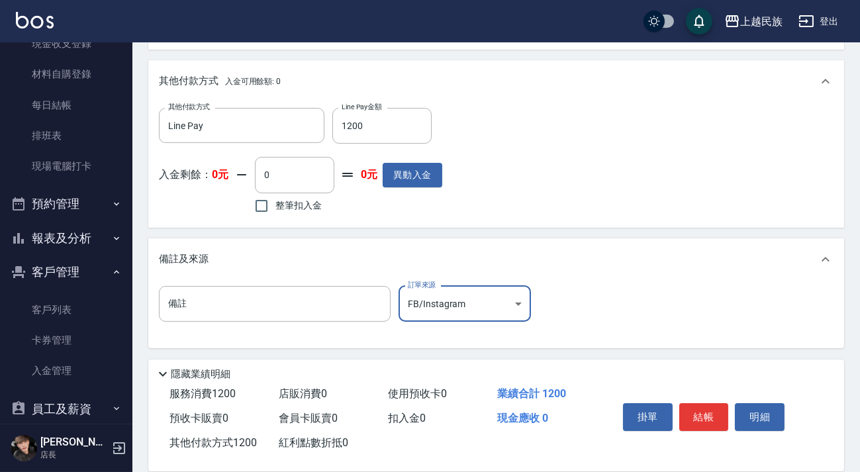
click at [75, 232] on button "報表及分析" at bounding box center [66, 238] width 122 height 34
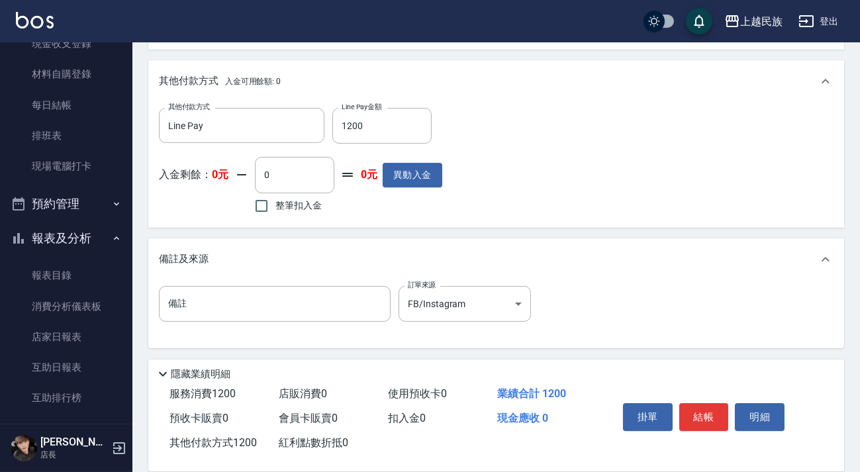
click at [715, 398] on div "掛單 結帳 明細" at bounding box center [703, 419] width 173 height 42
click at [708, 418] on button "結帳" at bounding box center [704, 417] width 50 height 28
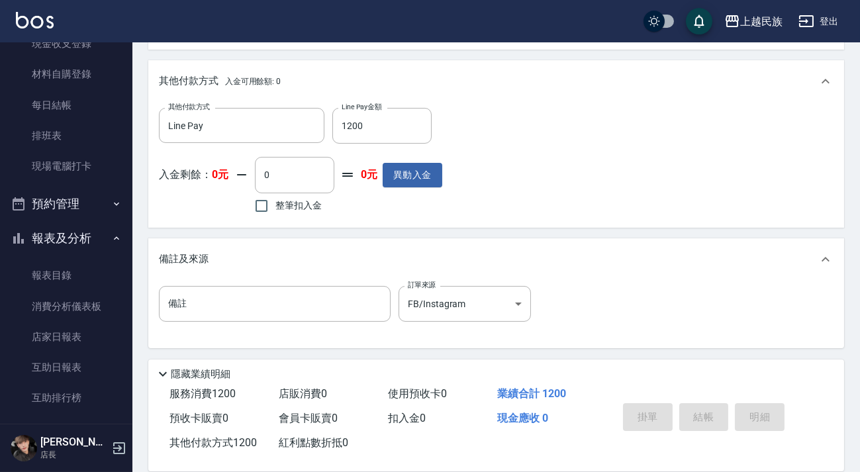
scroll to position [0, 0]
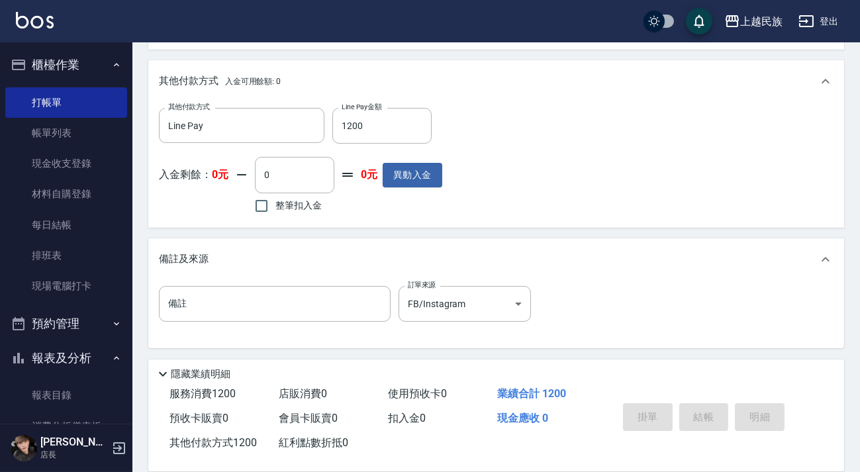
type input "[DATE] 20:35"
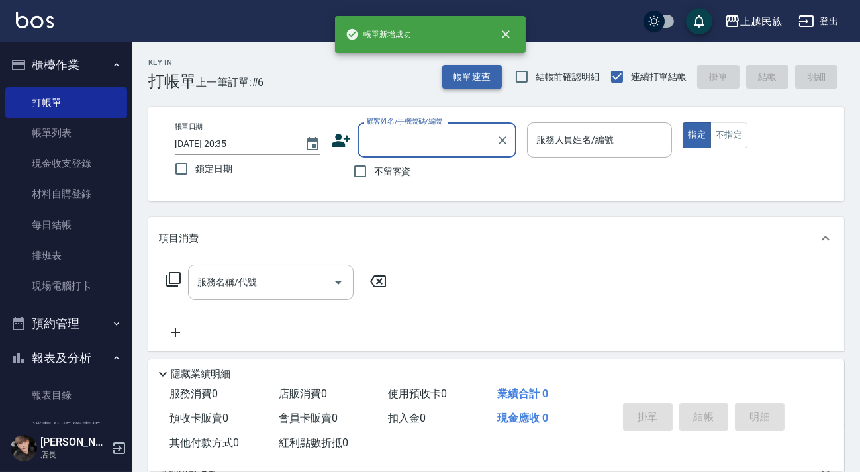
click at [457, 77] on button "帳單速查" at bounding box center [472, 77] width 60 height 24
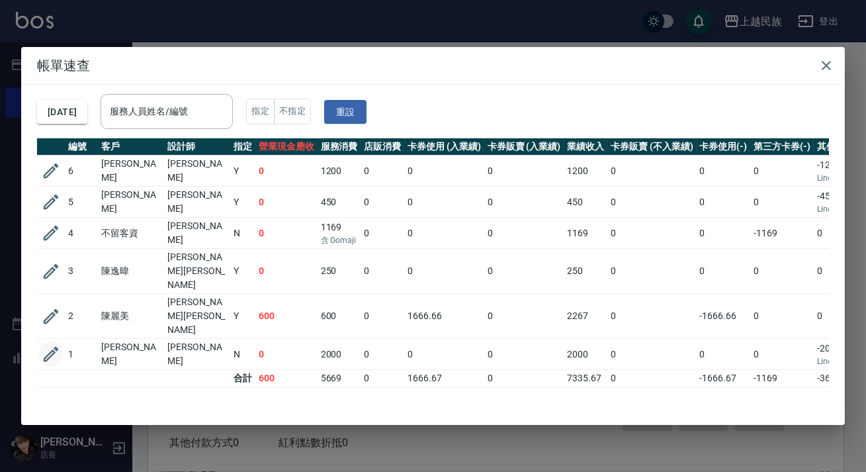
click at [59, 344] on icon "button" at bounding box center [51, 354] width 20 height 20
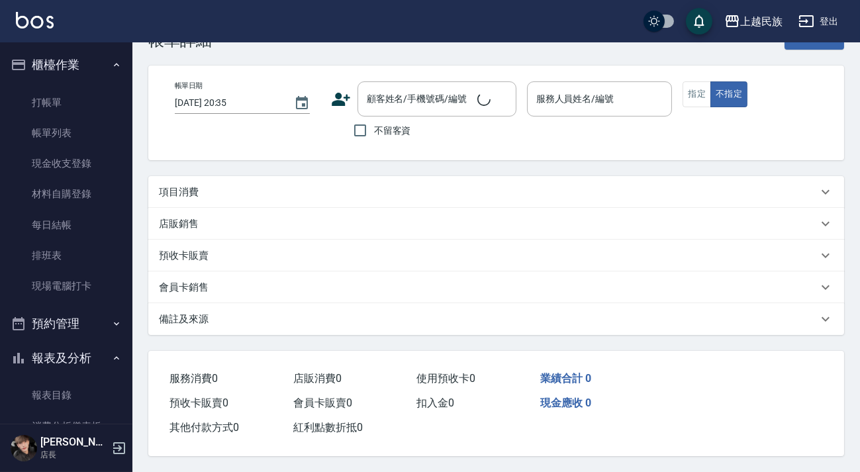
type input "[DATE] 20:16"
type input "Ula-10"
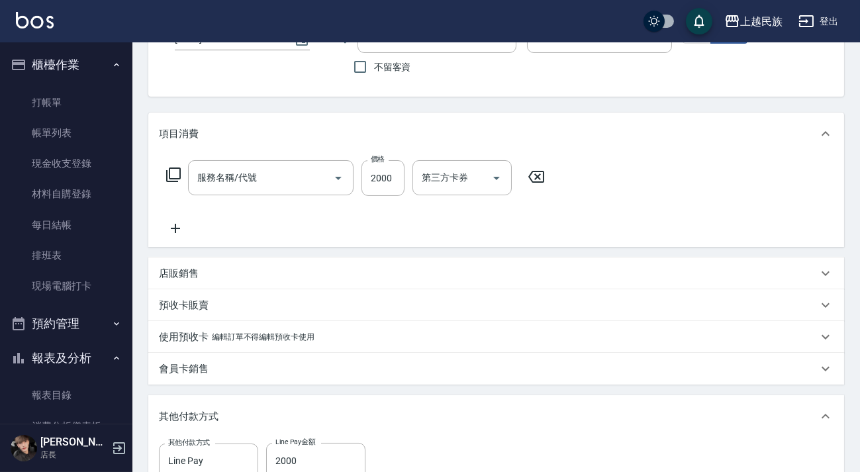
type input "[PERSON_NAME]/0909804352/"
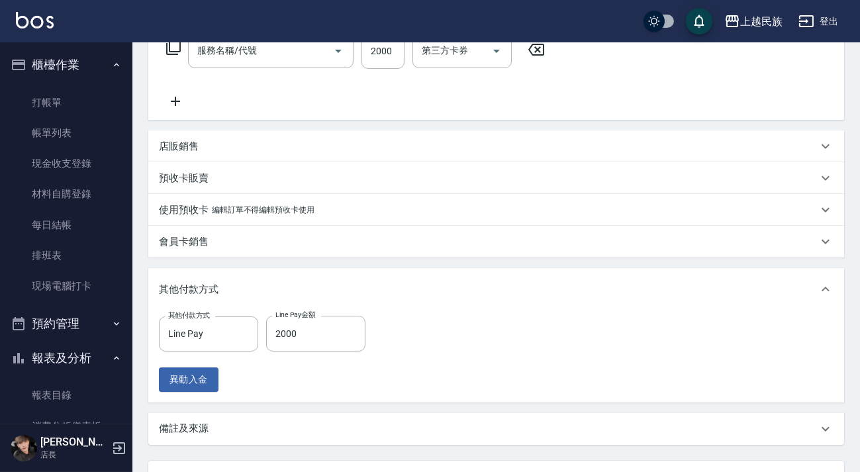
type input "質感冷燙藥水1500(217)"
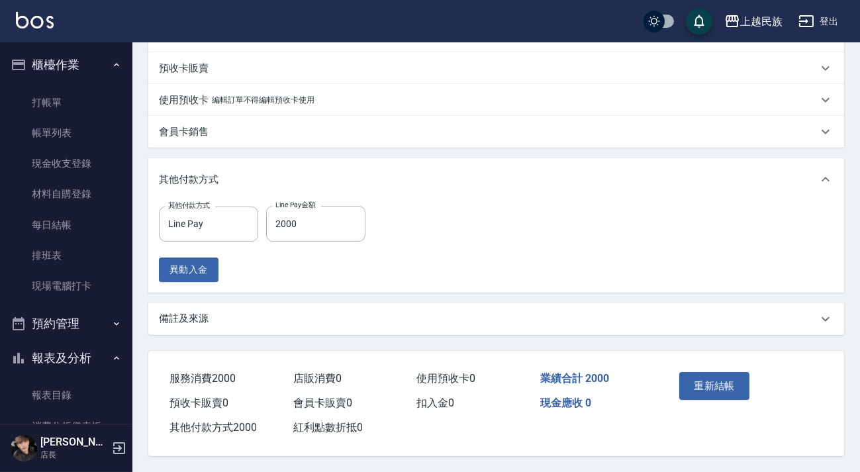
drag, startPoint x: 510, startPoint y: 322, endPoint x: 519, endPoint y: 320, distance: 9.4
click at [510, 322] on div "備註及來源" at bounding box center [488, 319] width 658 height 14
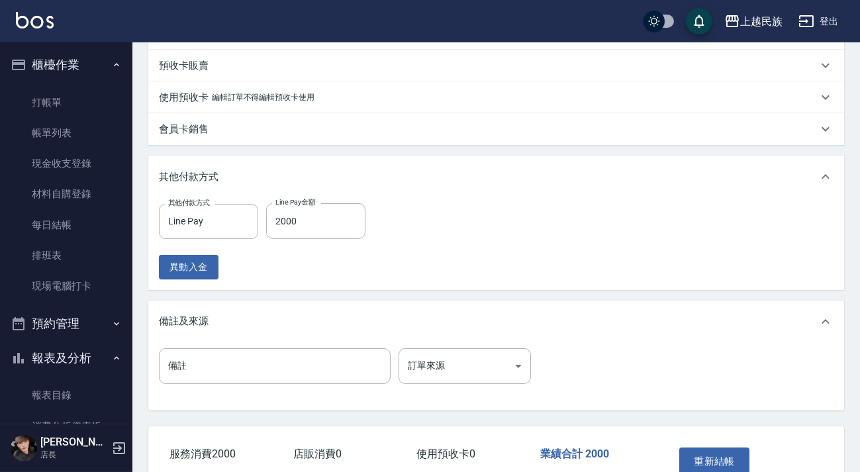
scroll to position [423, 0]
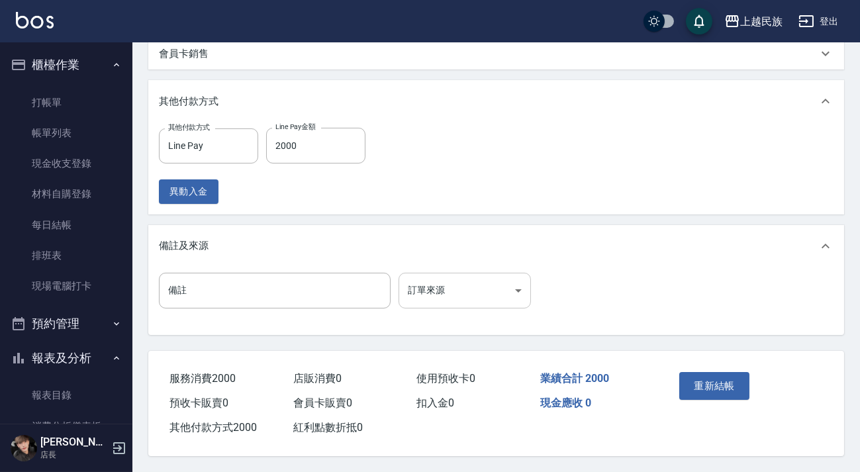
click at [518, 292] on body "上越民族 登出 櫃檯作業 打帳單 帳單列表 現金收支登錄 材料自購登錄 每日結帳 排班表 現場電腦打卡 預約管理 預約管理 單日預約紀錄 單週預約紀錄 報表及…" at bounding box center [430, 25] width 860 height 891
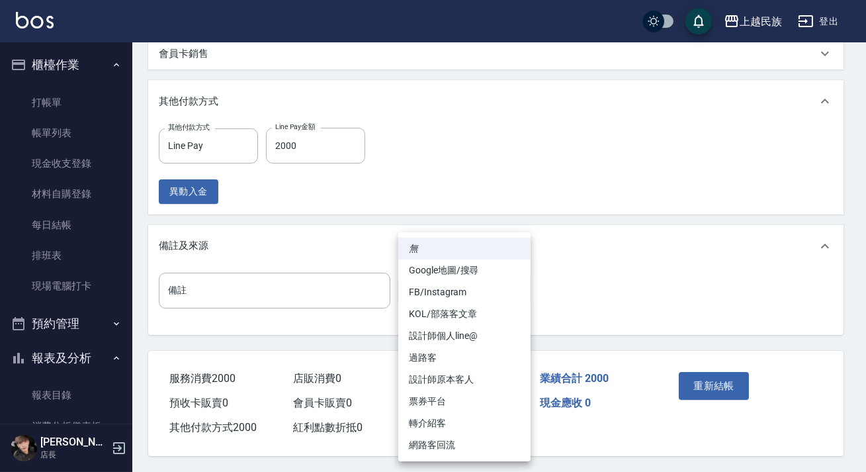
click at [463, 293] on li "FB/Instagram" at bounding box center [464, 292] width 132 height 22
type input "FB/Instagram"
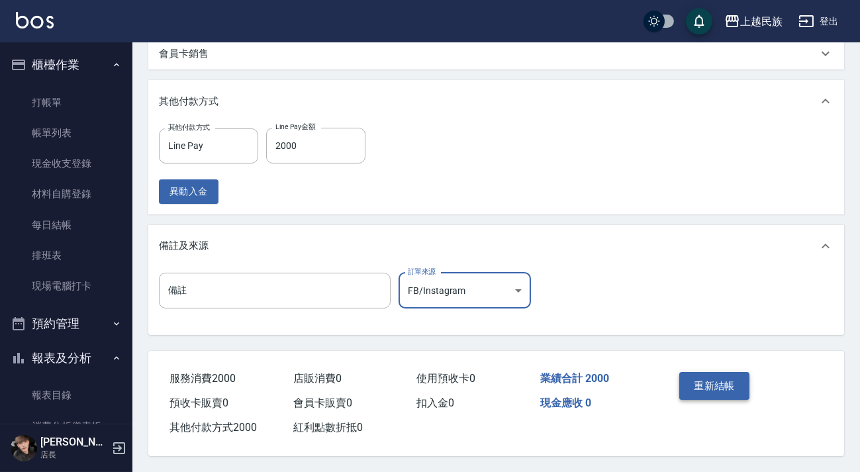
click at [708, 375] on button "重新結帳" at bounding box center [714, 386] width 70 height 28
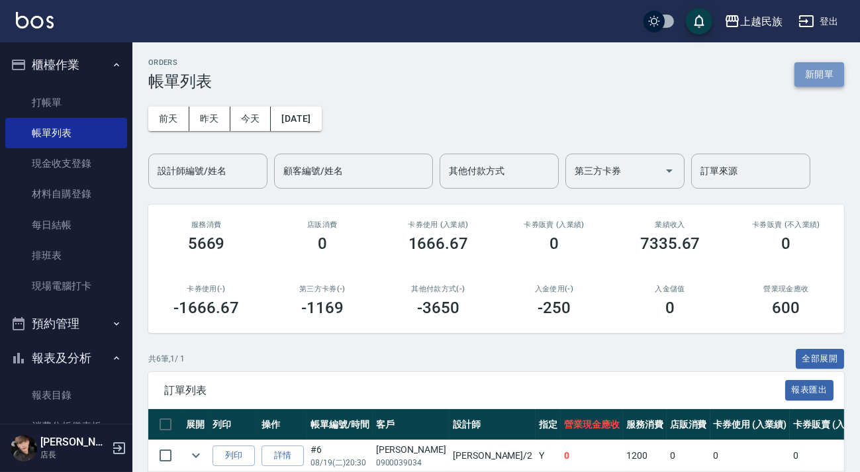
click at [821, 70] on button "新開單" at bounding box center [819, 74] width 50 height 24
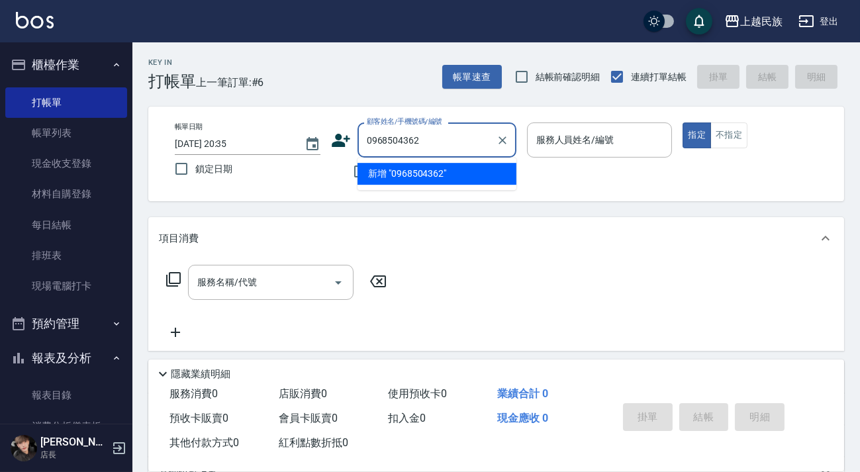
click at [441, 172] on li "新增 "0968504362"" at bounding box center [436, 174] width 159 height 22
type input "0968504362"
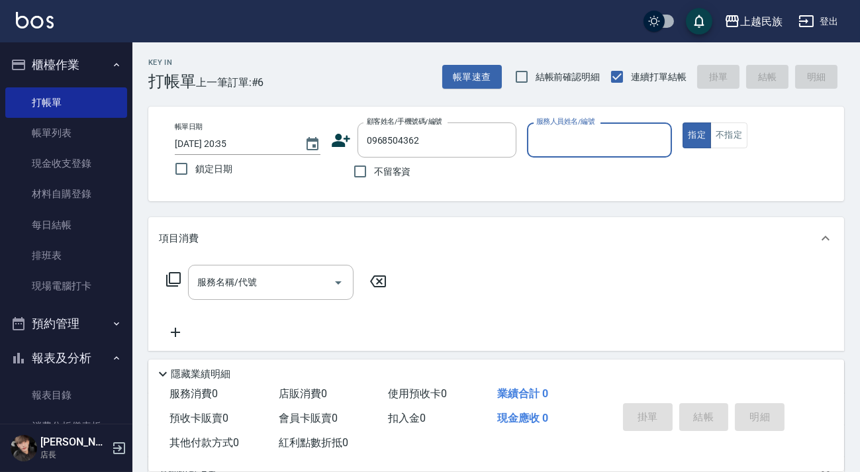
click at [337, 142] on icon at bounding box center [341, 140] width 19 height 13
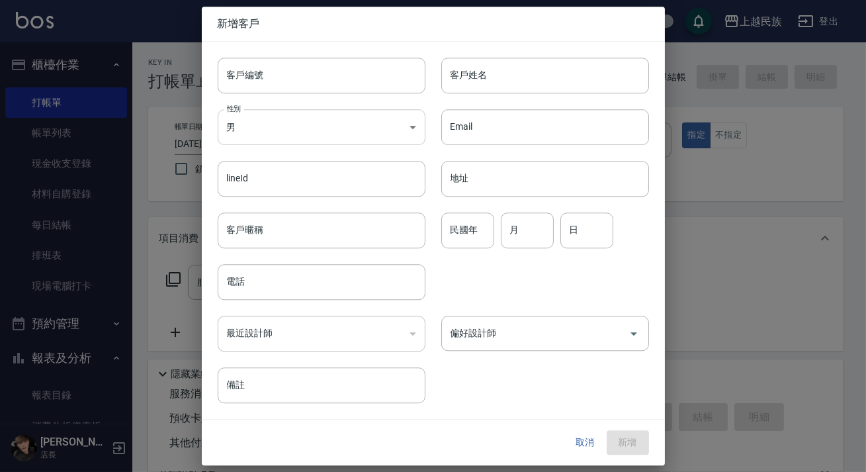
type input "0968504362"
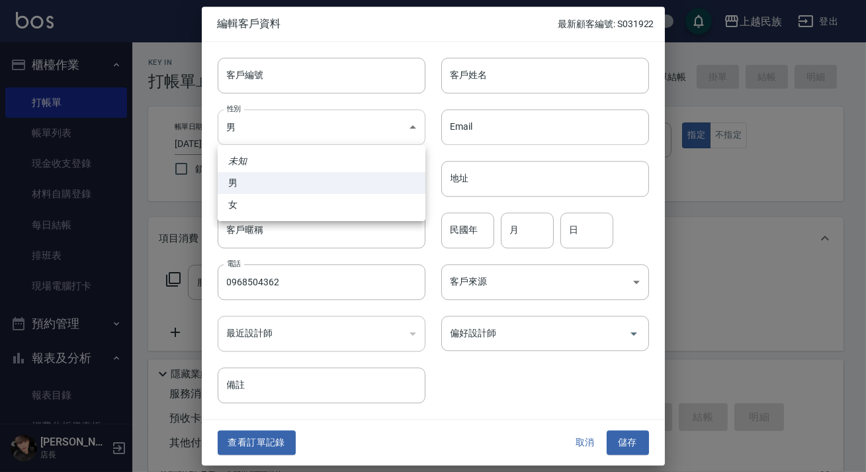
click at [389, 130] on body "上越民族 登出 櫃檯作業 打帳單 帳單列表 現金收支登錄 材料自購登錄 每日結帳 排班表 現場電腦打卡 預約管理 預約管理 單日預約紀錄 單週預約紀錄 報表及…" at bounding box center [433, 322] width 866 height 645
click at [467, 72] on div at bounding box center [433, 236] width 866 height 472
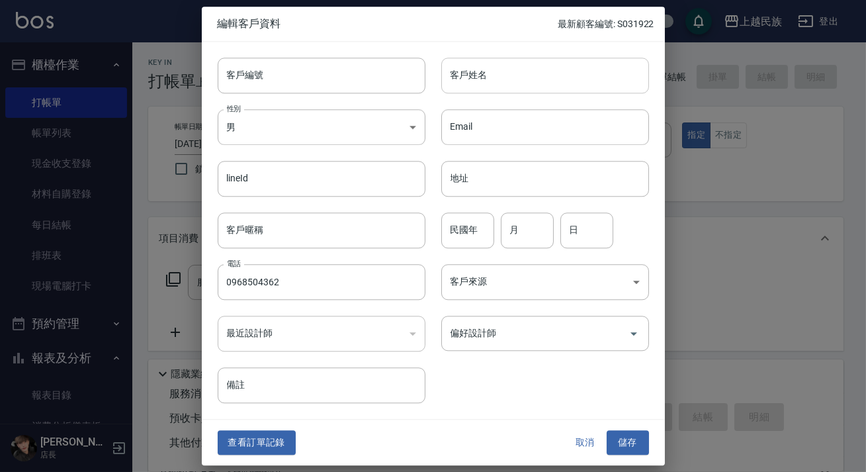
click at [476, 80] on input "客戶姓名" at bounding box center [545, 76] width 208 height 36
type input "V"
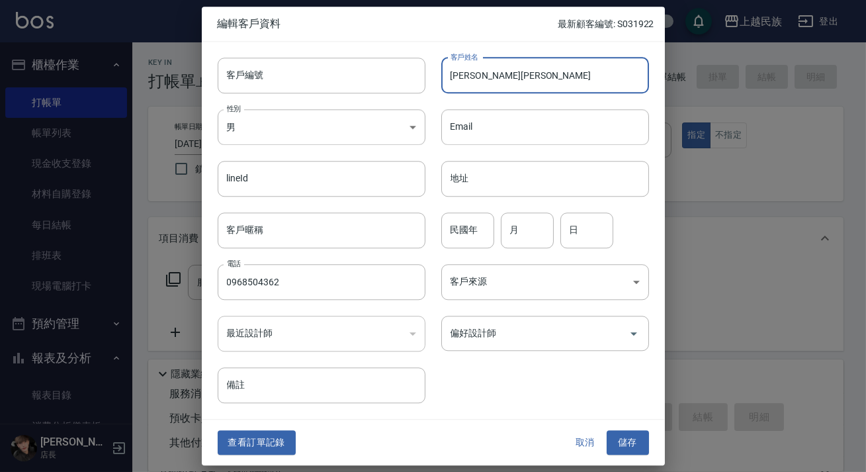
type input "[PERSON_NAME]"
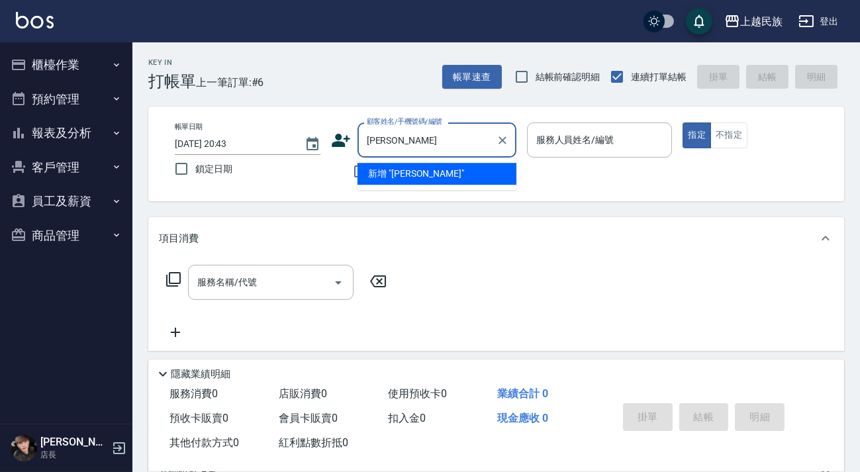
drag, startPoint x: 390, startPoint y: 144, endPoint x: 361, endPoint y: 143, distance: 29.8
click at [361, 143] on div "薛丞喆 顧客姓名/手機號碼/編號" at bounding box center [436, 139] width 159 height 35
click at [404, 142] on input "薛丞喆" at bounding box center [426, 139] width 127 height 23
type input "薛"
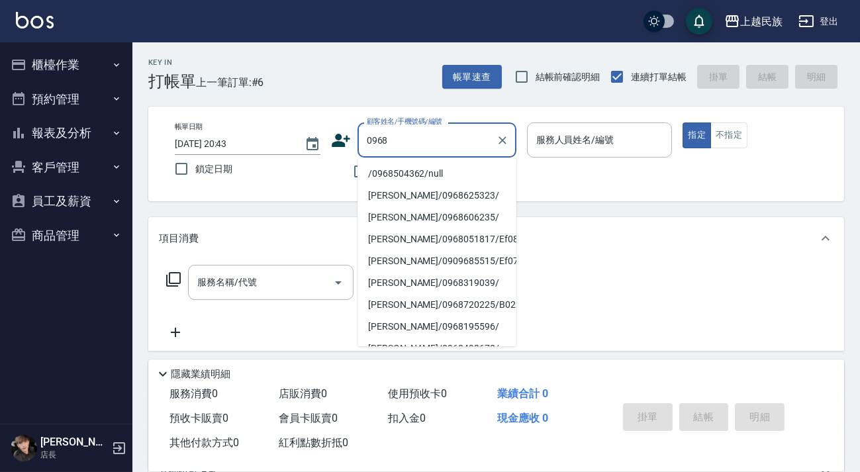
click at [418, 175] on li "/0968504362/null" at bounding box center [436, 174] width 159 height 22
type input "/0968504362/null"
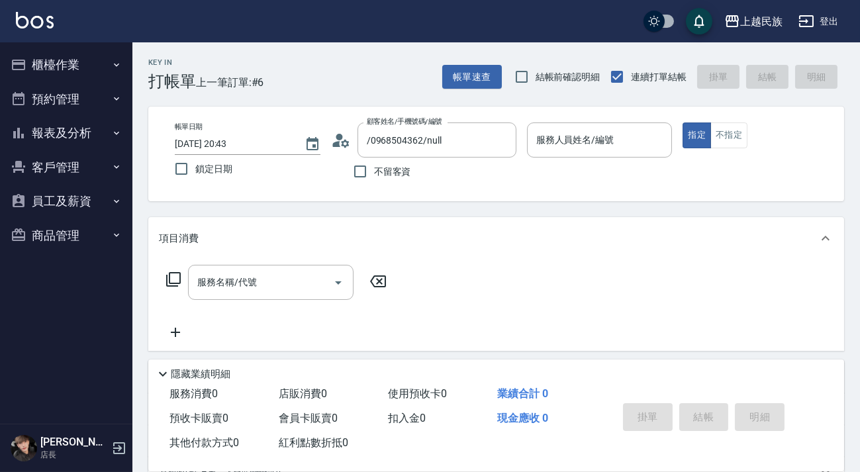
click at [343, 142] on icon at bounding box center [341, 140] width 20 height 20
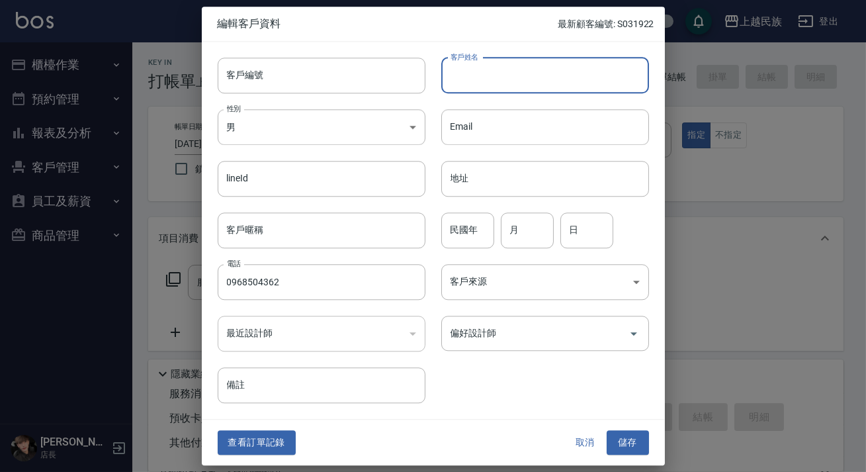
click at [471, 83] on input "客戶姓名" at bounding box center [545, 76] width 208 height 36
paste input "薛丞喆"
type input "薛丞喆"
click at [472, 105] on div "Email Email" at bounding box center [538, 119] width 224 height 52
click at [545, 284] on body "上越民族 登出 櫃檯作業 打帳單 帳單列表 現金收支登錄 材料自購登錄 每日結帳 排班表 現場電腦打卡 預約管理 預約管理 單日預約紀錄 單週預約紀錄 報表及…" at bounding box center [433, 322] width 866 height 645
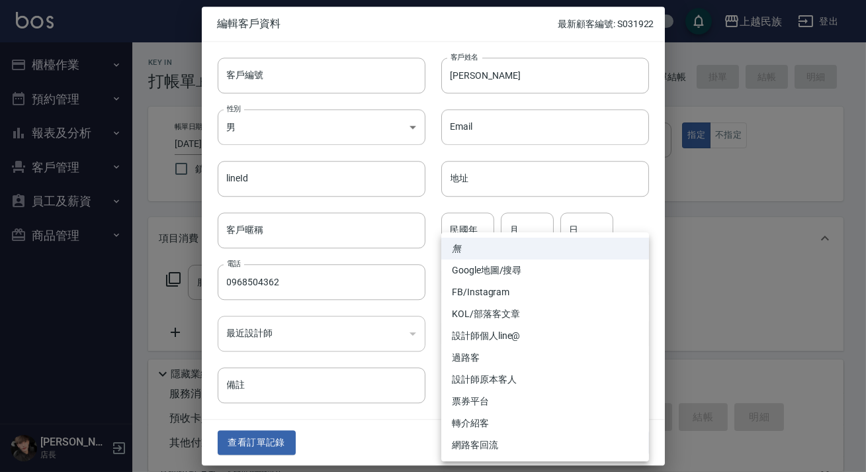
click at [541, 296] on li "FB/Instagram" at bounding box center [545, 292] width 208 height 22
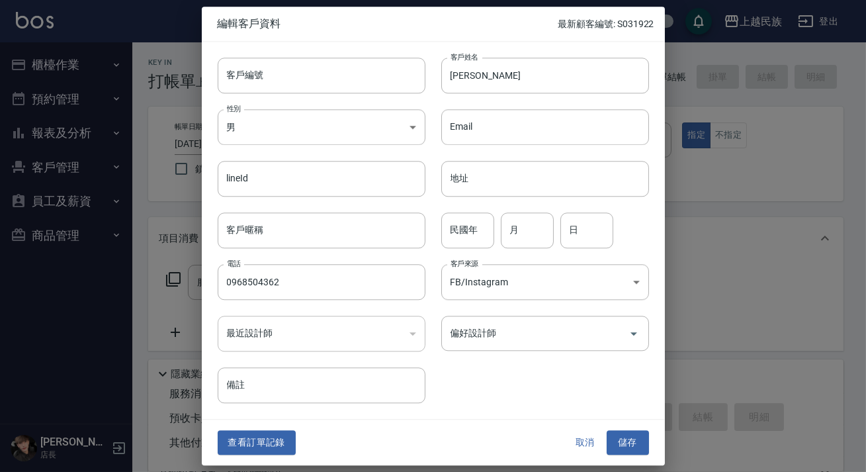
type input "FB/Instagram"
click at [584, 339] on input "偏好設計師" at bounding box center [535, 333] width 176 height 23
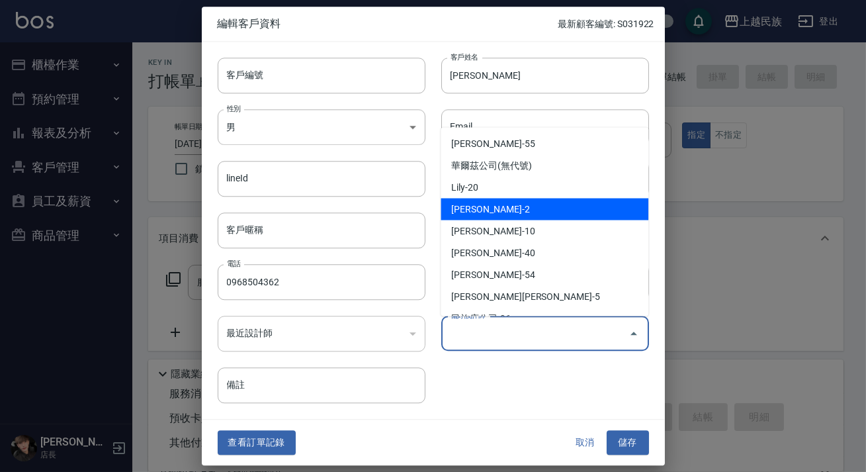
click at [527, 208] on li "[PERSON_NAME]-2" at bounding box center [545, 209] width 208 height 22
type input "[PERSON_NAME]"
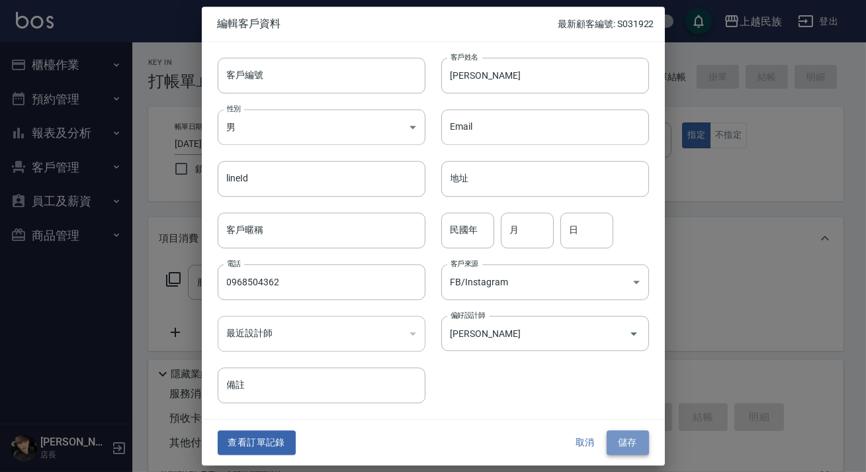
drag, startPoint x: 619, startPoint y: 445, endPoint x: 564, endPoint y: 399, distance: 71.9
click at [620, 444] on button "儲存" at bounding box center [628, 443] width 42 height 24
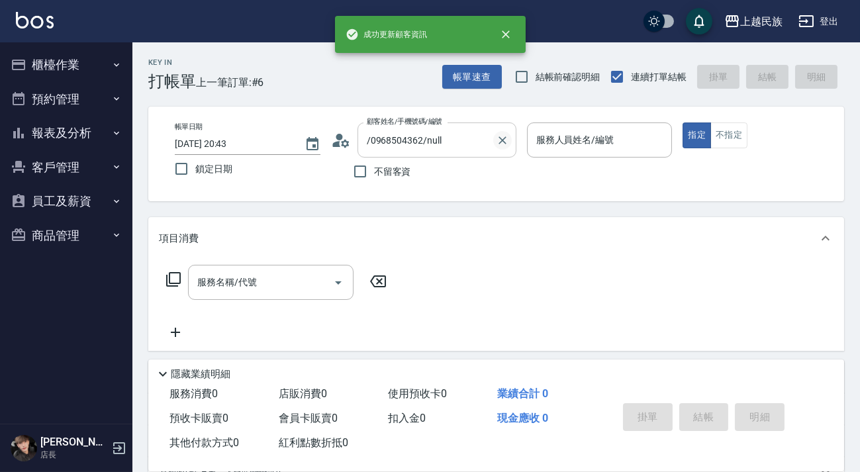
click at [502, 142] on icon "Clear" at bounding box center [502, 140] width 13 height 13
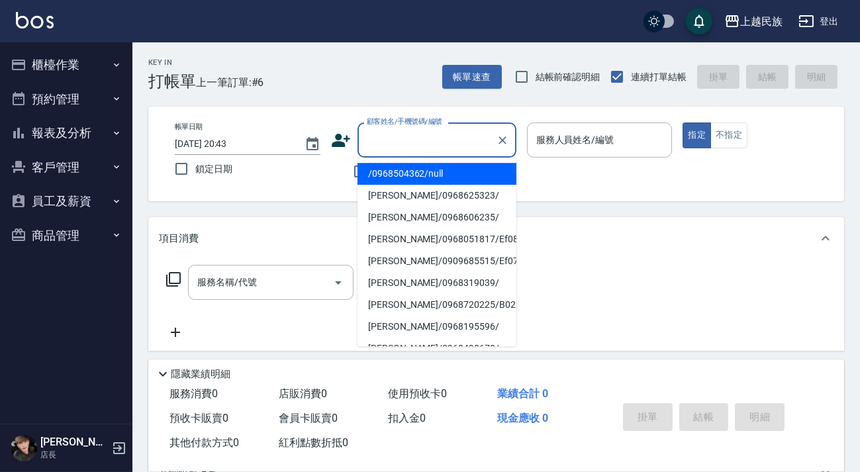
click at [461, 139] on input "顧客姓名/手機號碼/編號" at bounding box center [426, 139] width 127 height 23
click at [451, 164] on li "薛丞喆/0968504362/" at bounding box center [436, 174] width 159 height 22
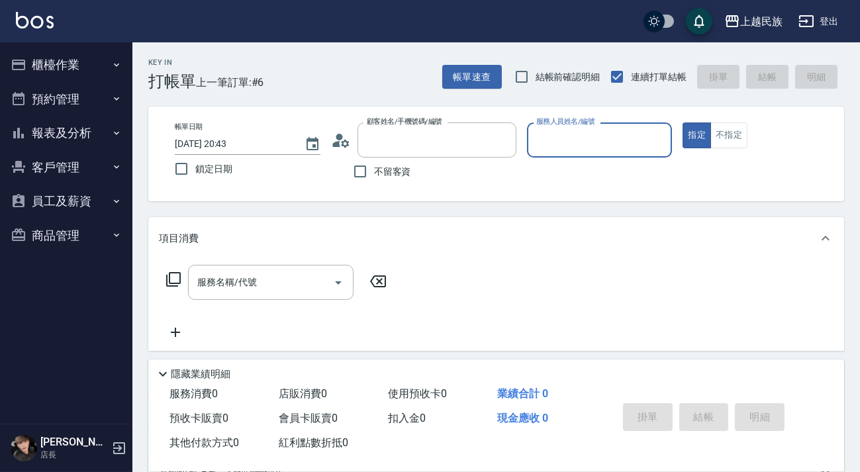
type input "薛丞喆/0968504362/"
type input "[PERSON_NAME]-2"
click at [682, 122] on button "指定" at bounding box center [696, 135] width 28 height 26
type button "true"
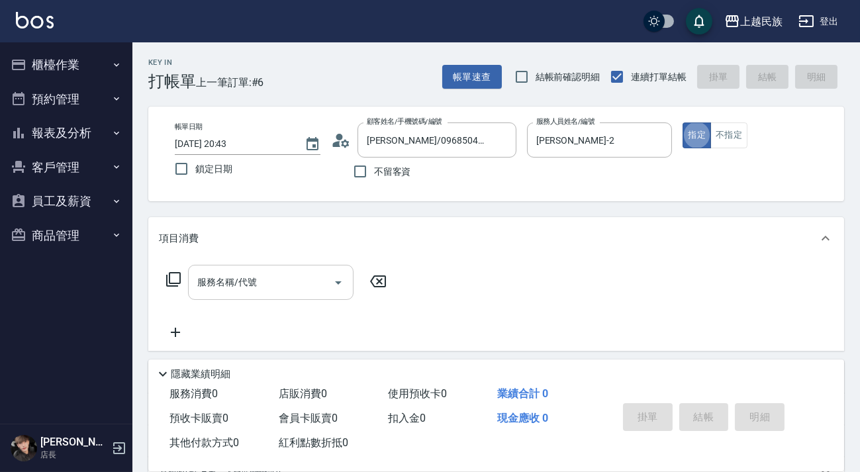
click at [289, 273] on input "服務名稱/代號" at bounding box center [261, 282] width 134 height 23
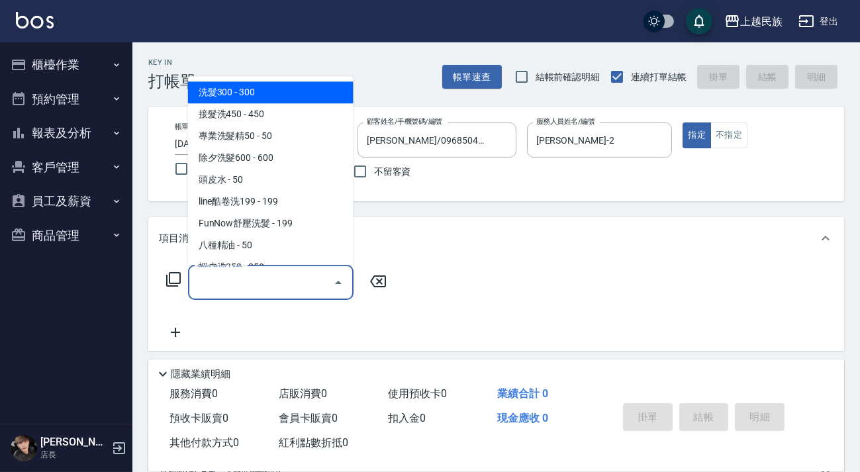
click at [171, 279] on icon at bounding box center [173, 279] width 16 height 16
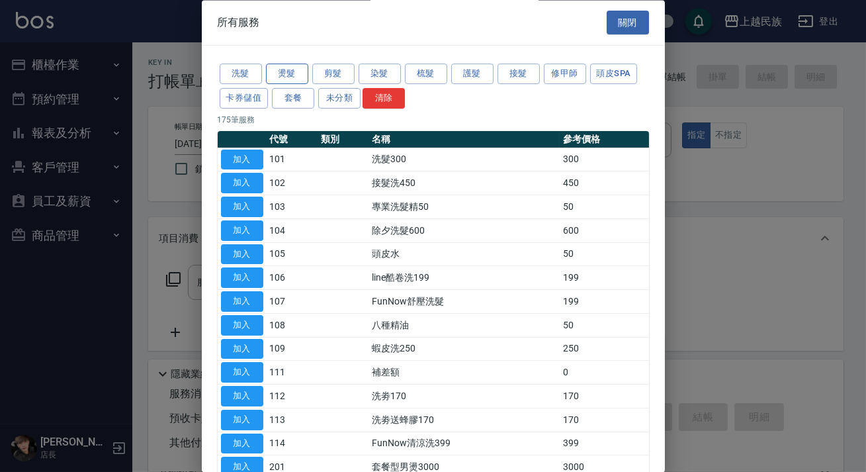
click at [297, 71] on button "燙髮" at bounding box center [287, 74] width 42 height 21
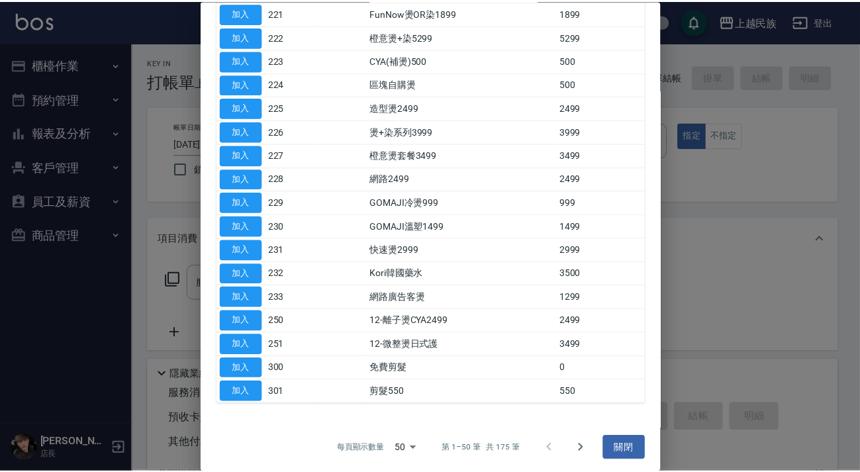
scroll to position [527, 0]
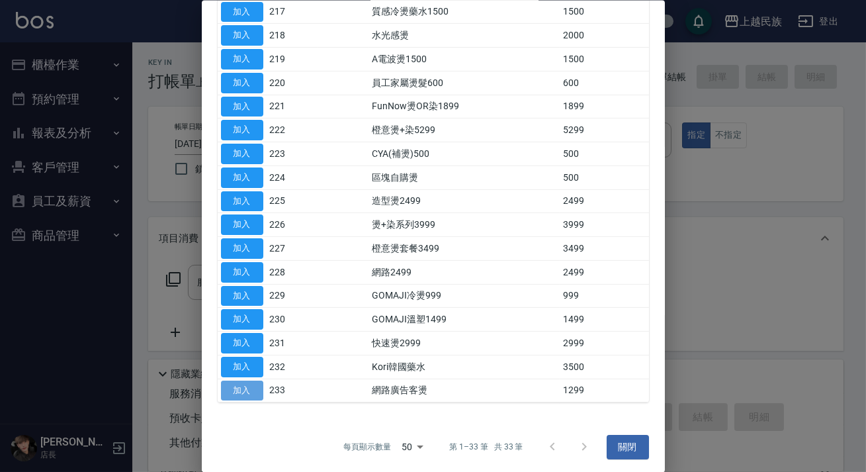
click at [254, 388] on button "加入" at bounding box center [242, 390] width 42 height 21
type input "網路廣告客燙(233)"
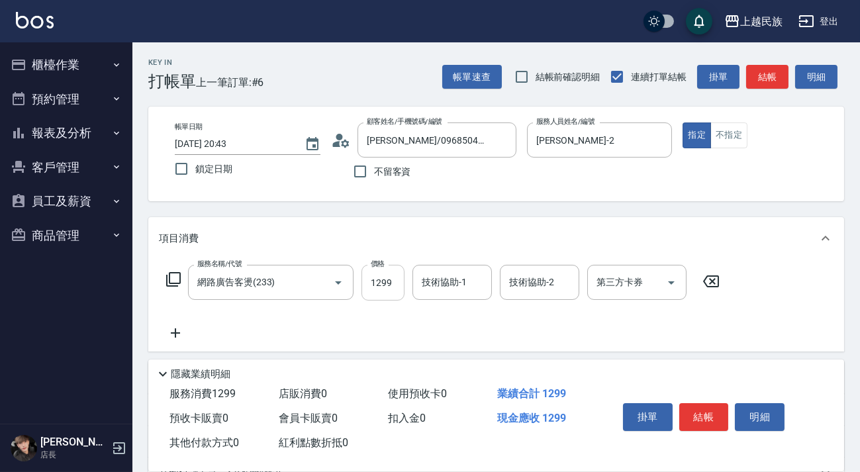
click at [384, 277] on input "1299" at bounding box center [382, 283] width 43 height 36
type input "1500"
click at [439, 283] on div "技術協助-1 技術協助-1" at bounding box center [451, 282] width 79 height 35
type input "[PERSON_NAME]-2"
click at [183, 337] on icon at bounding box center [175, 333] width 33 height 16
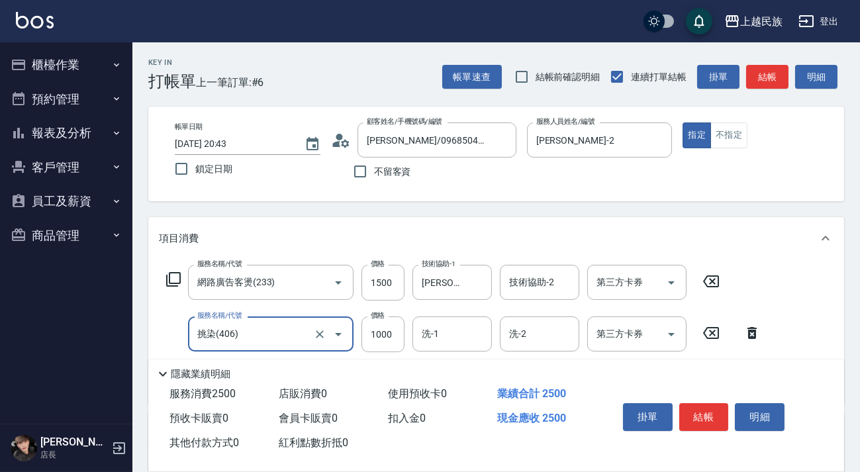
type input "挑染(406)"
type input "999"
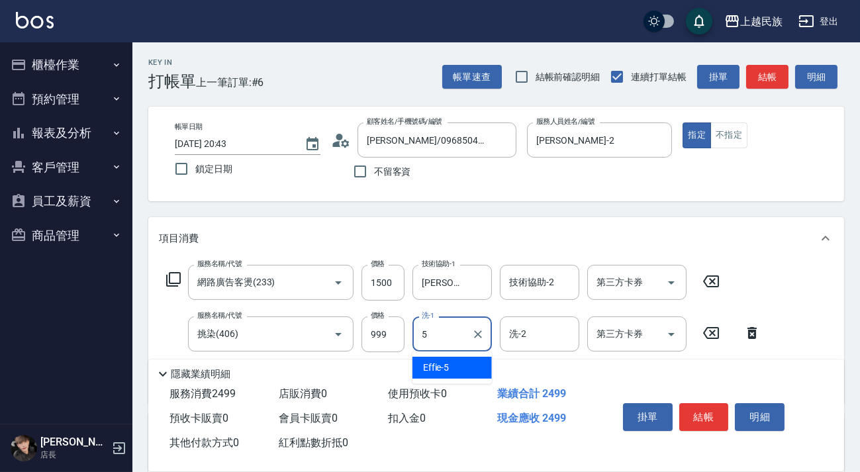
type input "Effie-5"
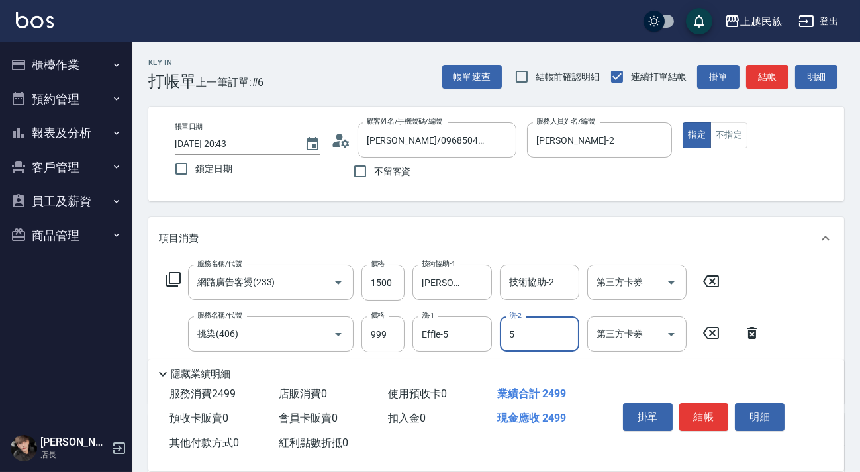
type input "Effie-5"
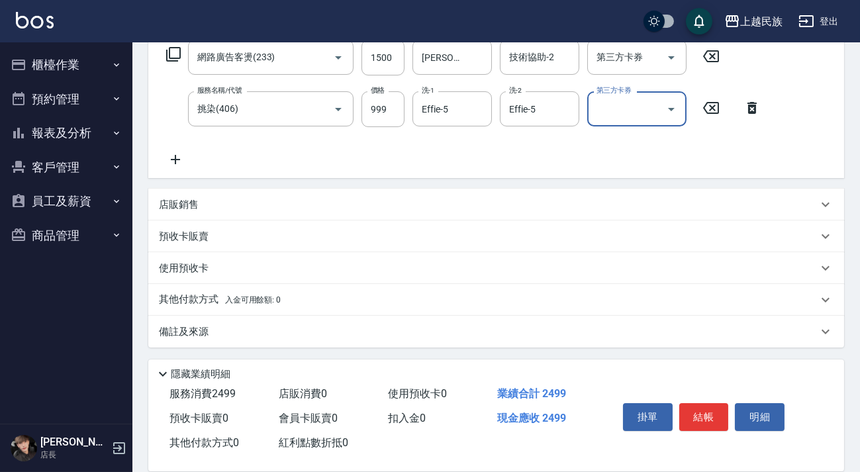
click at [289, 296] on div "其他付款方式 入金可用餘額: 0" at bounding box center [488, 299] width 658 height 15
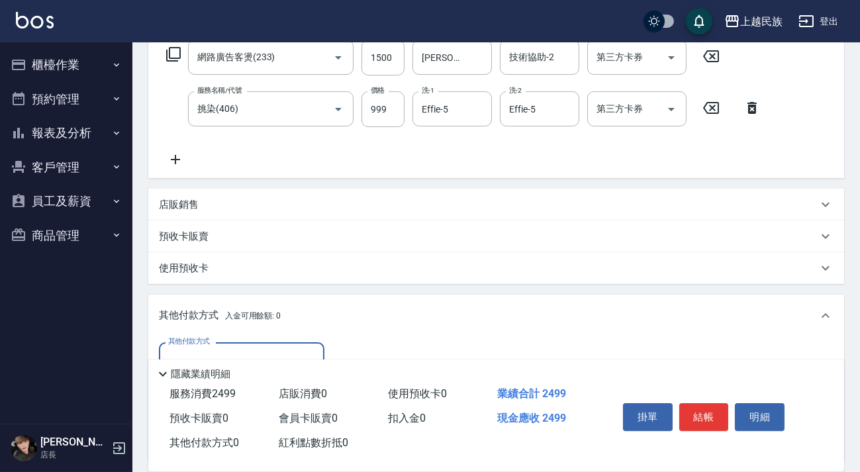
scroll to position [0, 0]
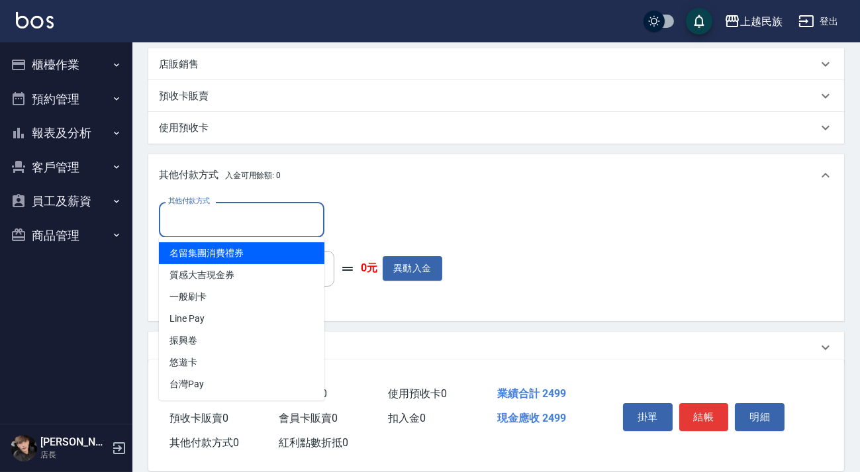
click at [291, 212] on input "其他付款方式" at bounding box center [242, 219] width 154 height 23
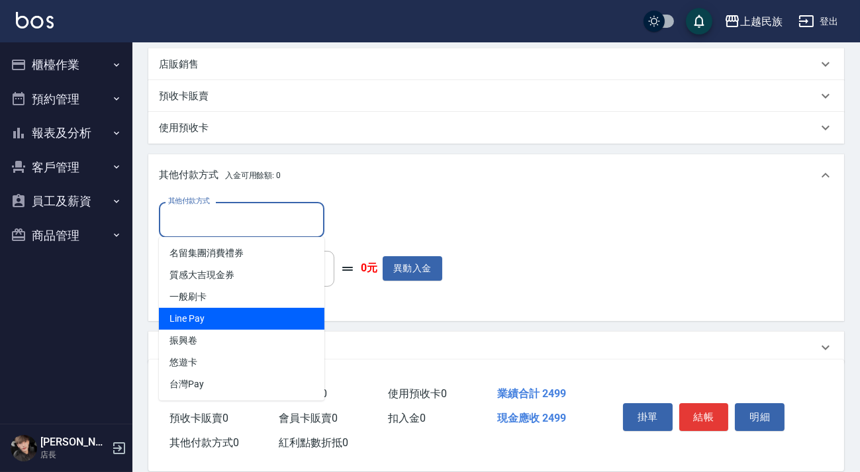
click at [270, 317] on span "Line Pay" at bounding box center [241, 319] width 165 height 22
type input "Line Pay"
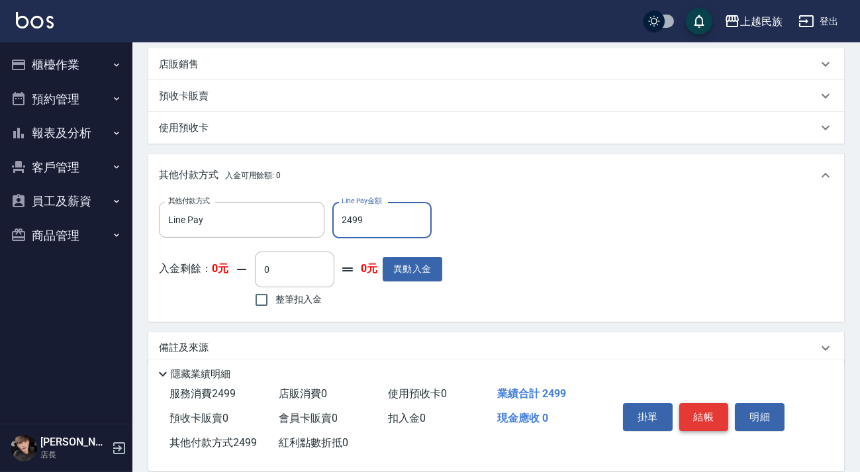
type input "2499"
drag, startPoint x: 699, startPoint y: 410, endPoint x: 658, endPoint y: 382, distance: 49.9
click at [697, 410] on button "結帳" at bounding box center [704, 417] width 50 height 28
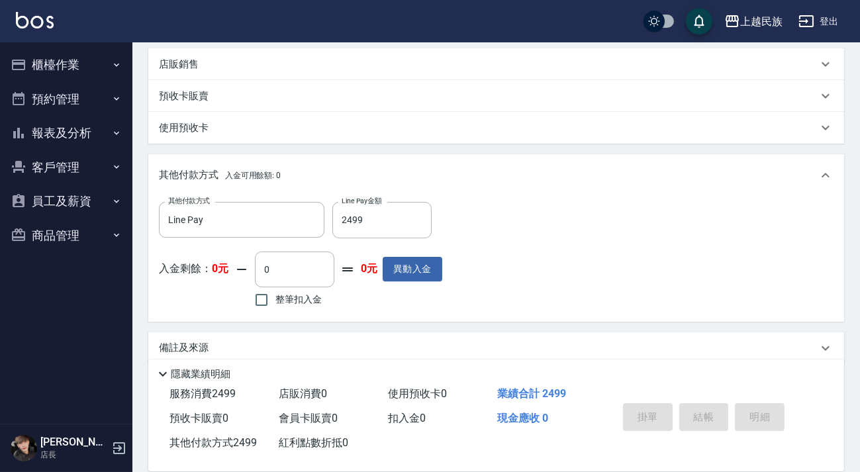
type input "2025/08/19 20:47"
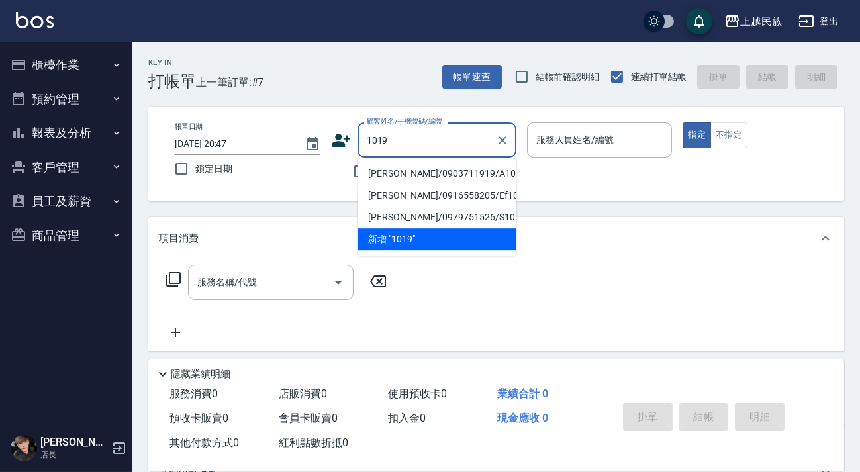
click at [421, 175] on li "[PERSON_NAME]/0903711919/A101921" at bounding box center [436, 174] width 159 height 22
type input "[PERSON_NAME]/0903711919/A101921"
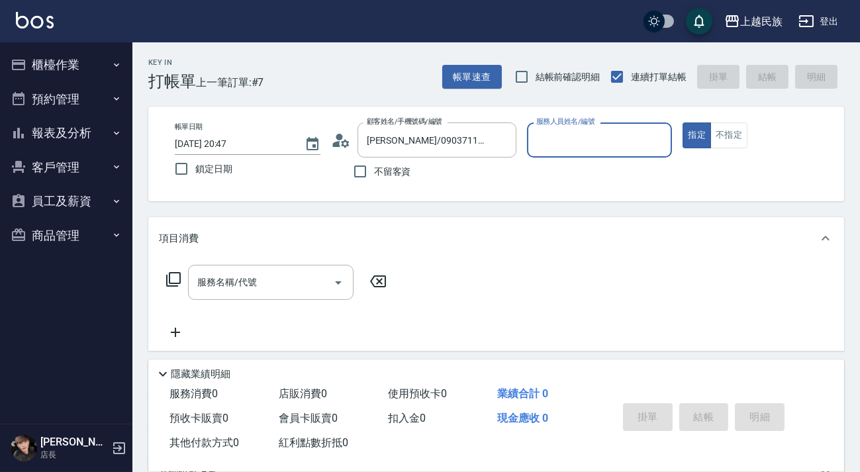
type input "[PERSON_NAME]-2"
click at [682, 122] on button "指定" at bounding box center [696, 135] width 28 height 26
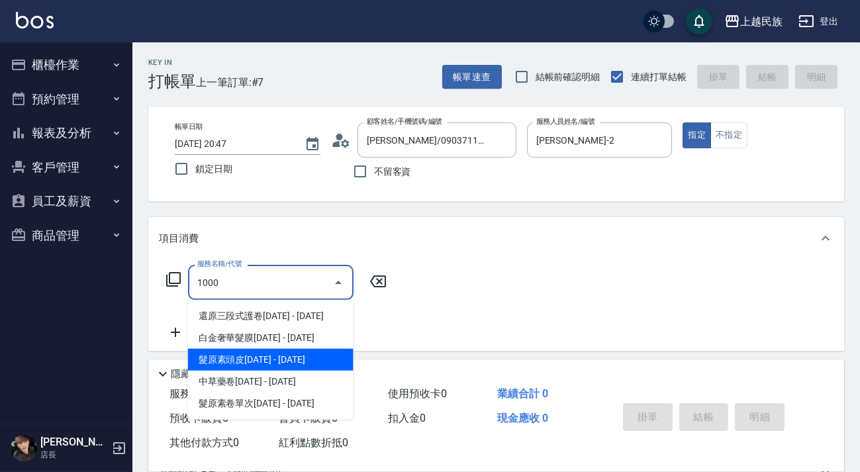
click at [311, 367] on span "髮原素頭皮[DATE] - [DATE]" at bounding box center [270, 360] width 165 height 22
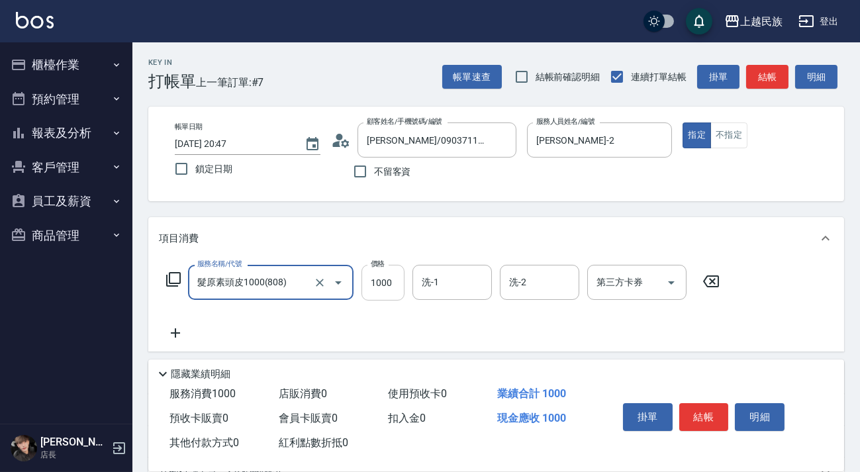
type input "髮原素頭皮1000(808)"
click at [374, 285] on input "1000" at bounding box center [382, 283] width 43 height 36
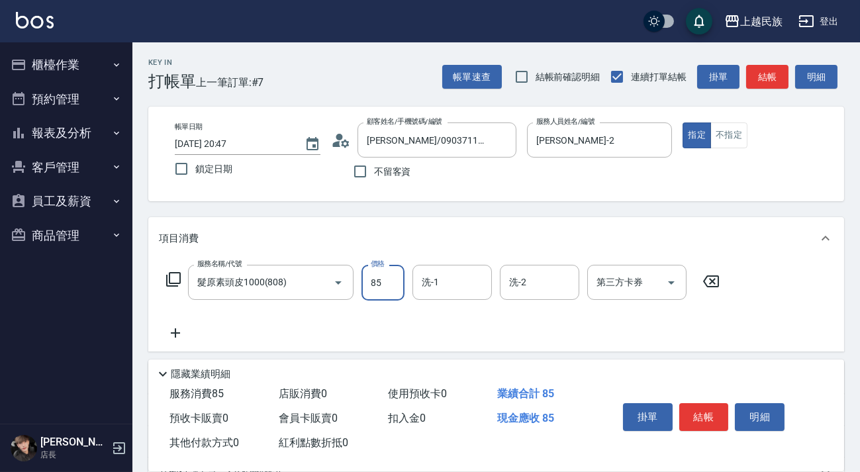
type input "850"
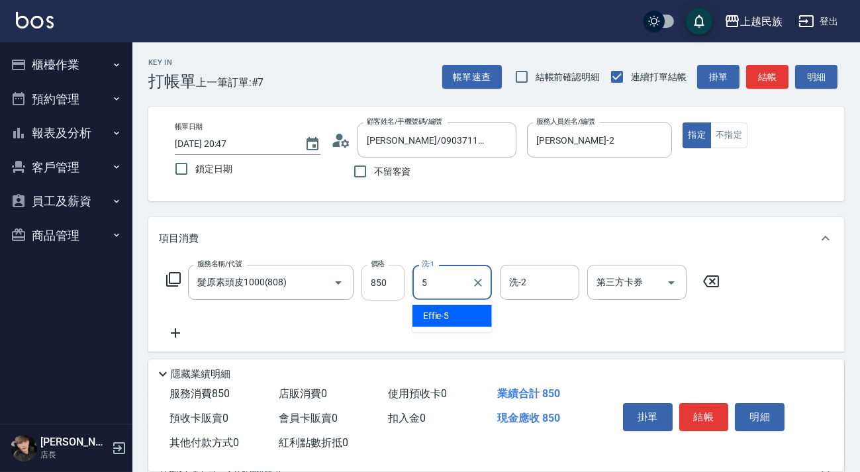
type input "Effie-5"
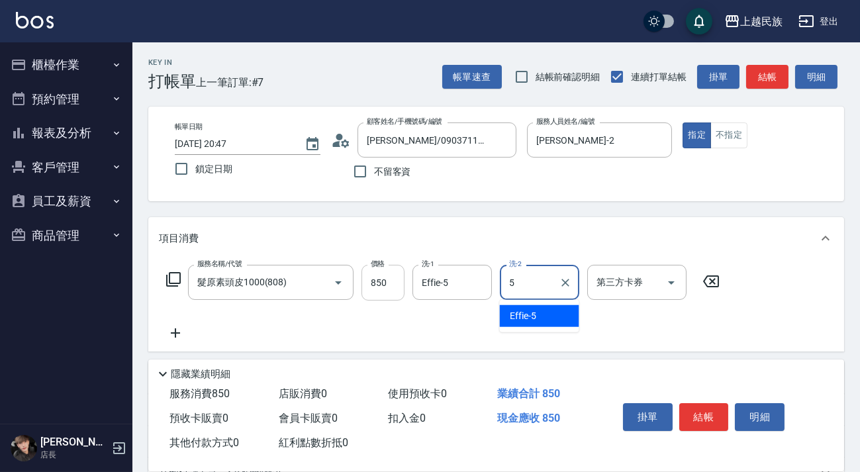
type input "Effie-5"
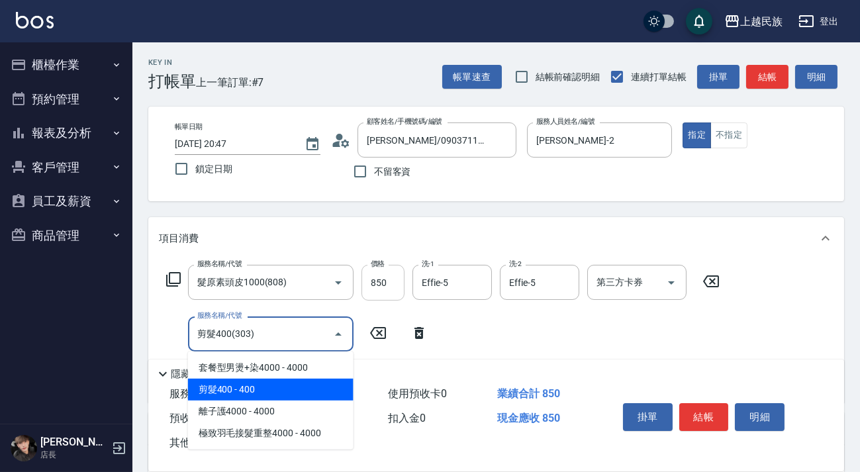
type input "剪髮400(303)"
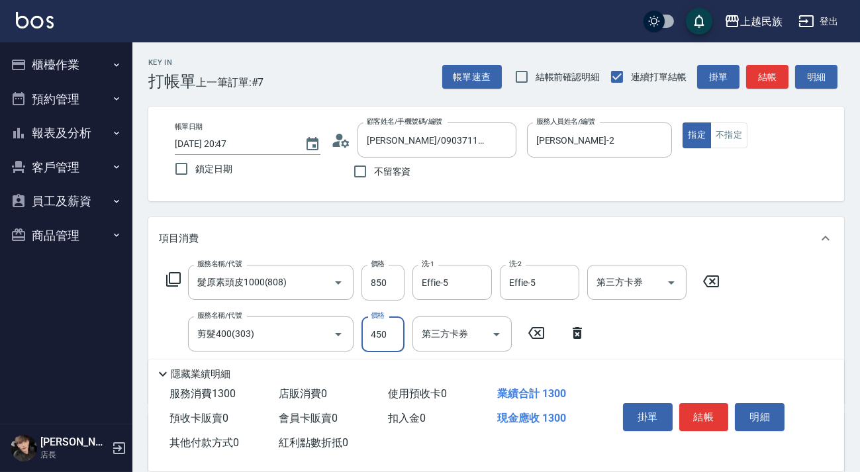
scroll to position [225, 0]
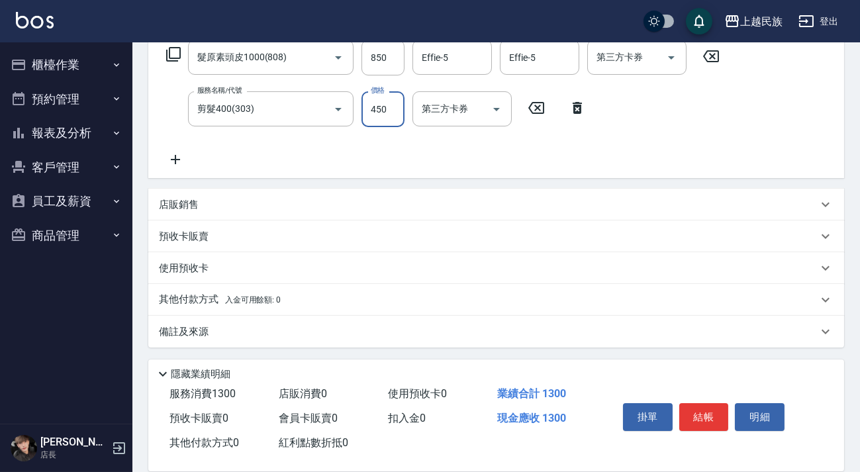
type input "450"
click at [310, 288] on div "其他付款方式 入金可用餘額: 0" at bounding box center [496, 300] width 696 height 32
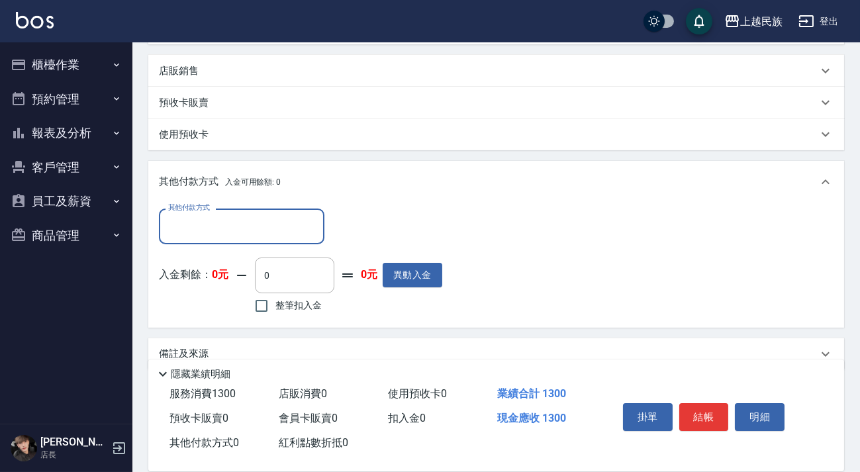
scroll to position [0, 0]
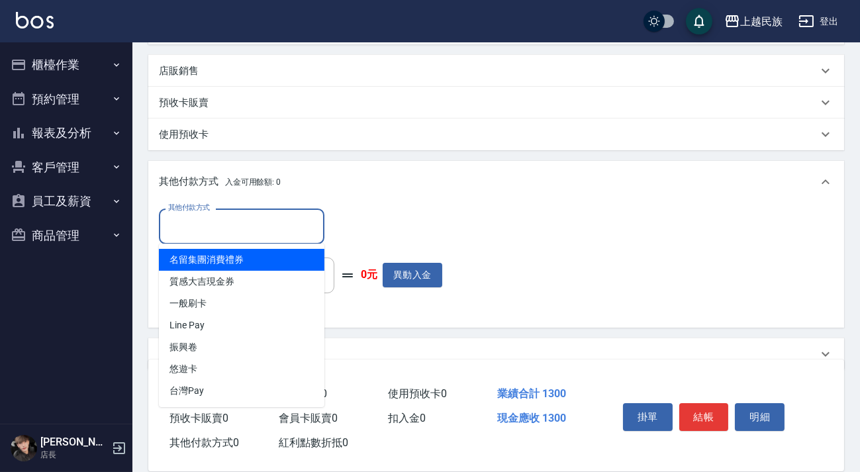
click at [302, 228] on input "其他付款方式" at bounding box center [242, 225] width 154 height 23
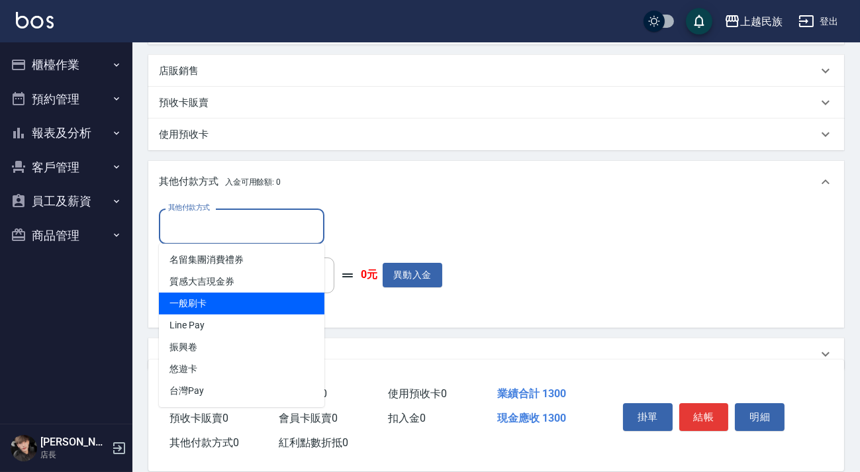
click at [291, 314] on ul "名留集團消費禮券 質感大吉現金券 一般刷卡 Line Pay 振興卷 悠遊卡 台灣Pay" at bounding box center [241, 325] width 165 height 163
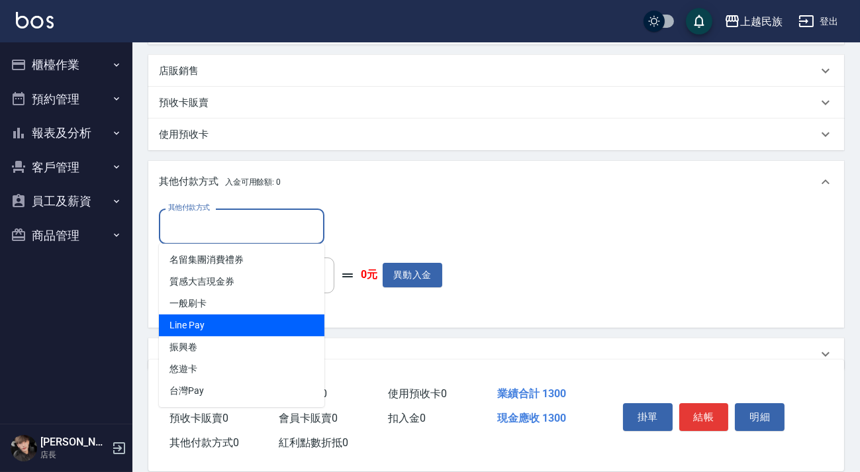
click at [292, 318] on span "Line Pay" at bounding box center [241, 325] width 165 height 22
type input "Line Pay"
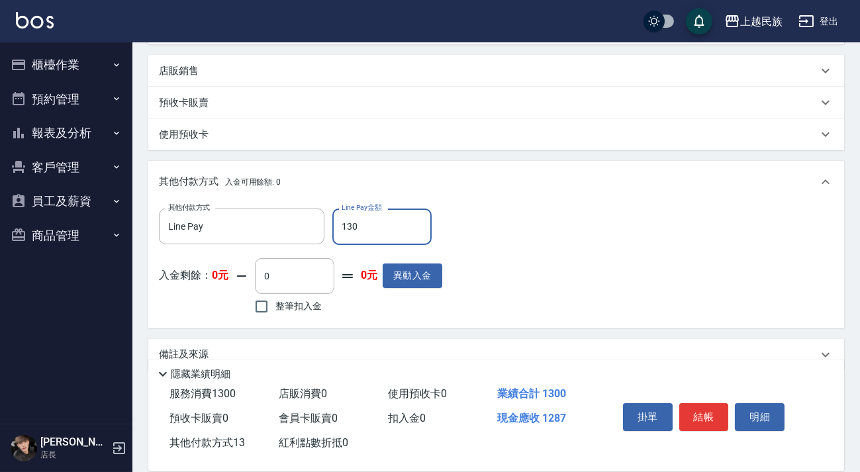
type input "1300"
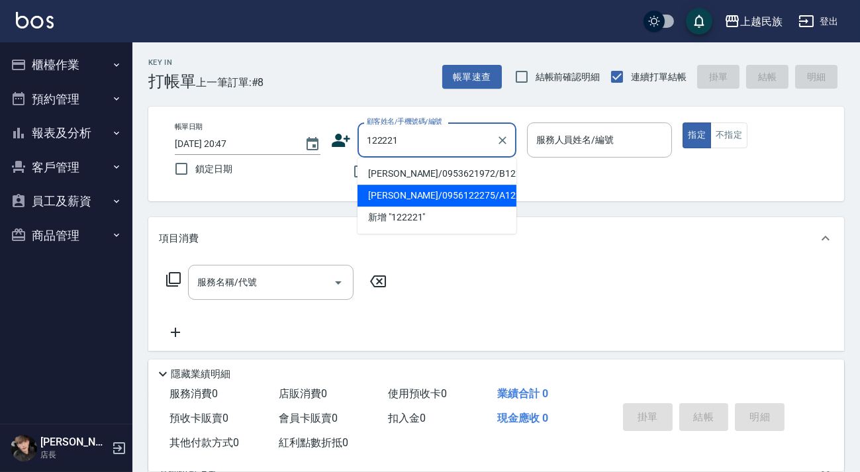
click at [456, 193] on li "[PERSON_NAME]/0956122275/A122221" at bounding box center [436, 196] width 159 height 22
type input "[PERSON_NAME]/0956122275/A122221"
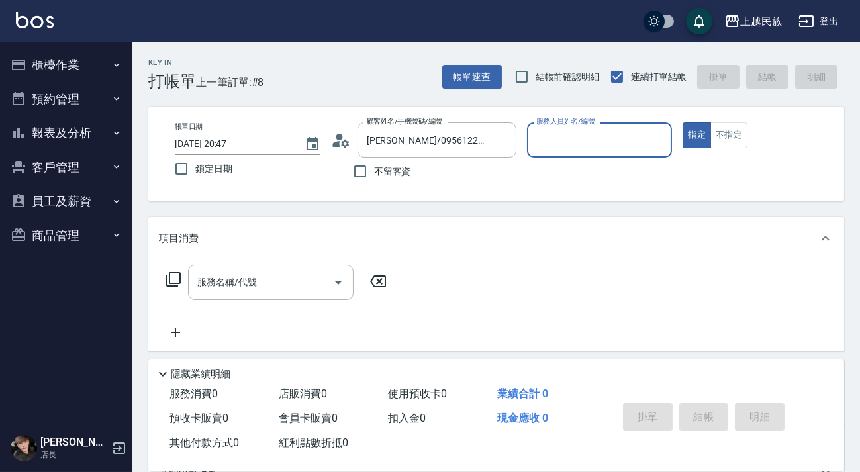
type input "[PERSON_NAME]-2"
click at [181, 282] on icon at bounding box center [173, 279] width 16 height 16
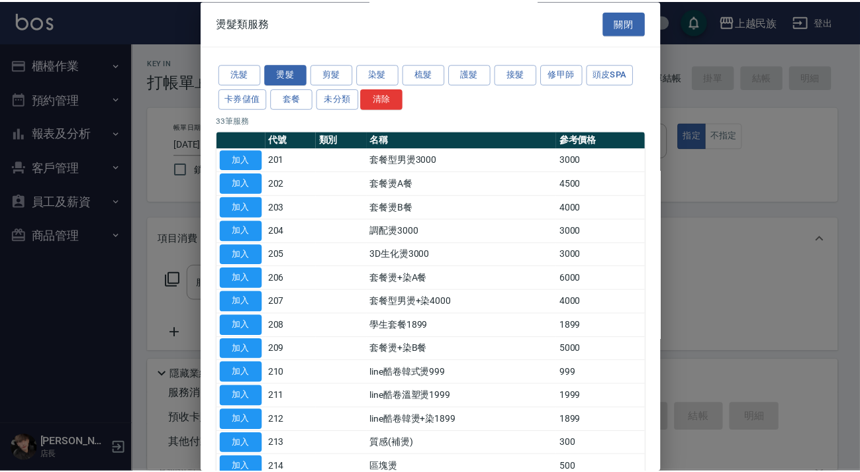
scroll to position [527, 0]
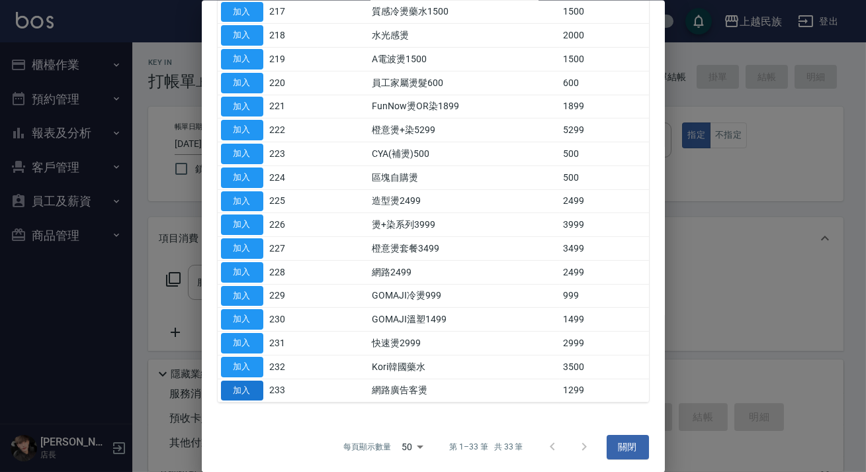
click at [253, 380] on button "加入" at bounding box center [242, 390] width 42 height 21
type input "網路廣告客燙(233)"
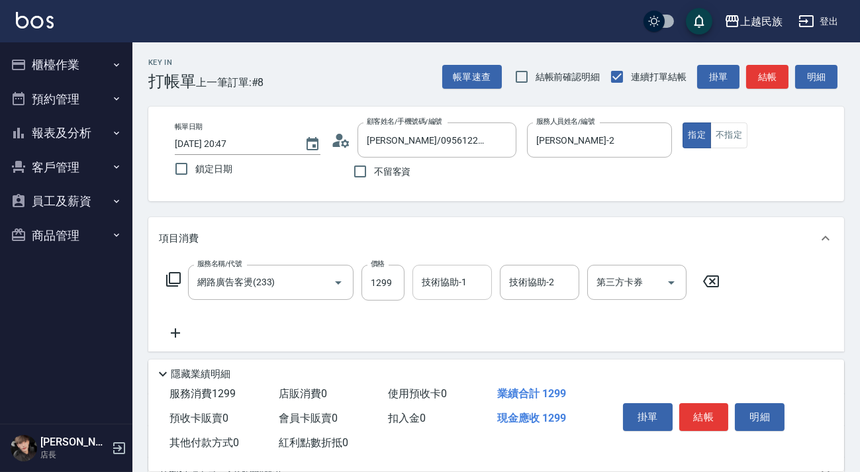
click at [430, 281] on div "技術協助-1 技術協助-1" at bounding box center [451, 282] width 79 height 35
click at [395, 281] on input "1299" at bounding box center [382, 283] width 43 height 36
type input "1200"
type input ".5"
type input "Effie-5"
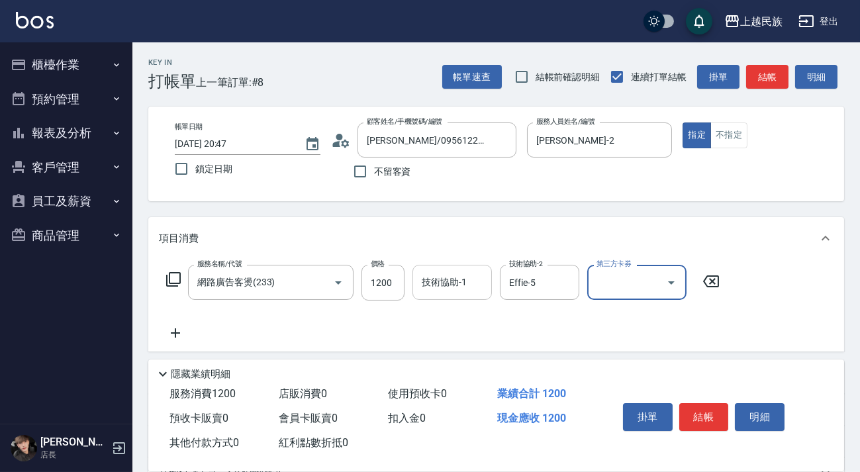
click at [461, 285] on div "技術協助-1 技術協助-1" at bounding box center [451, 282] width 79 height 35
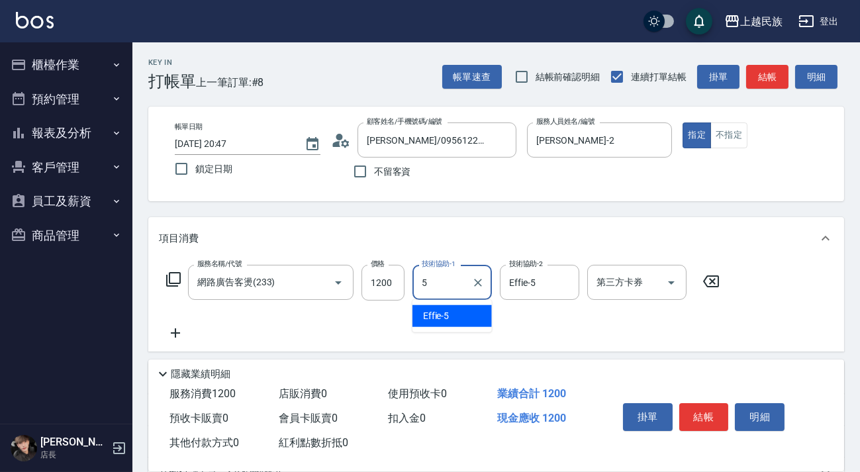
type input "Effie-5"
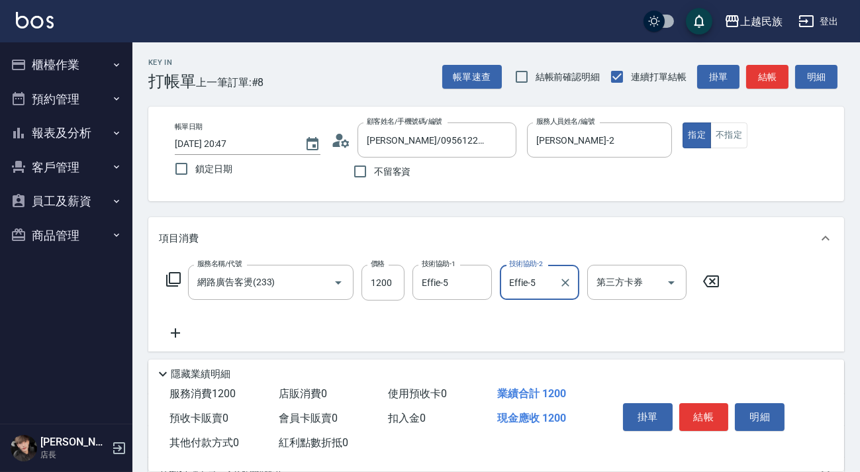
scroll to position [173, 0]
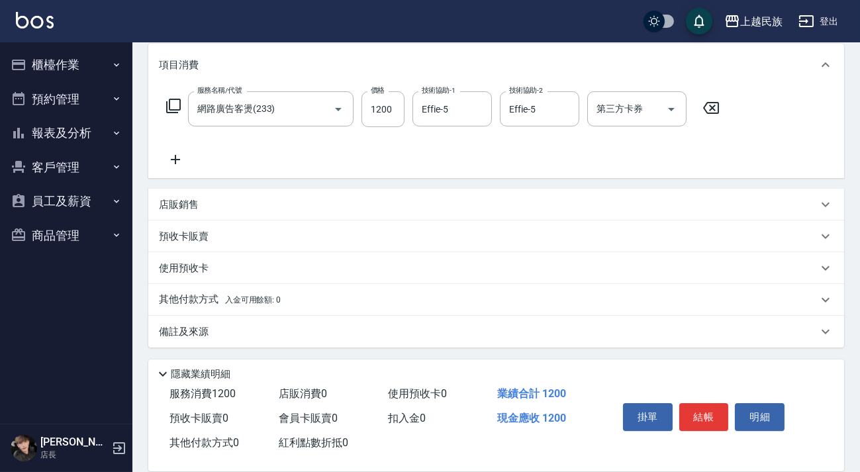
click at [245, 193] on div "店販銷售" at bounding box center [496, 205] width 696 height 32
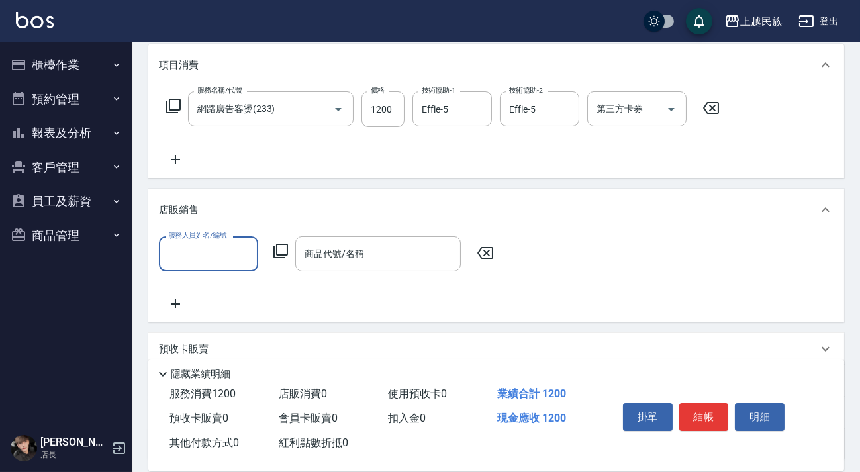
scroll to position [0, 0]
type input "[PERSON_NAME]-2"
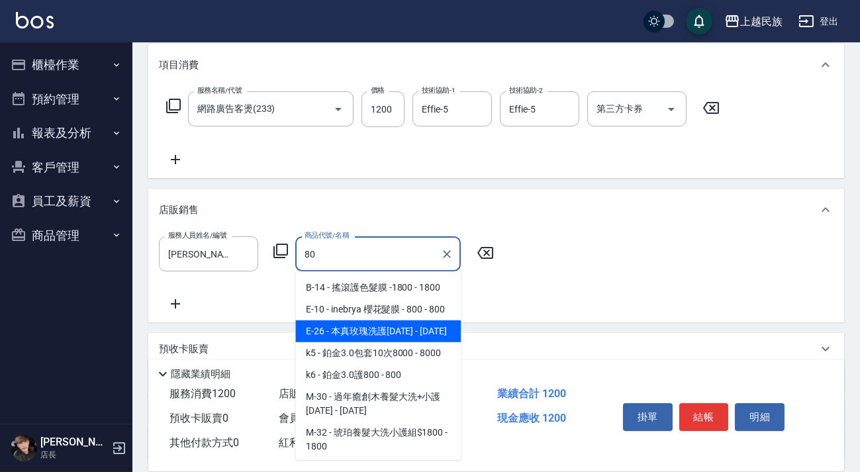
type input "8"
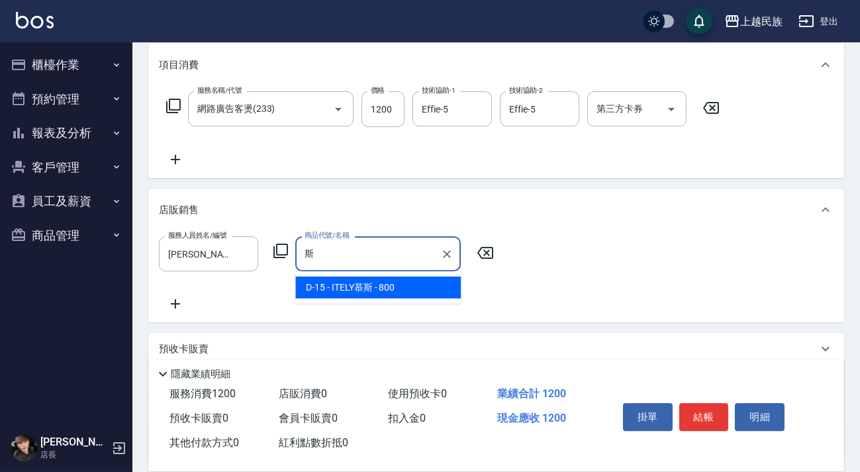
click at [401, 291] on span "D-15 - ITELY慕斯 - 800" at bounding box center [377, 288] width 165 height 22
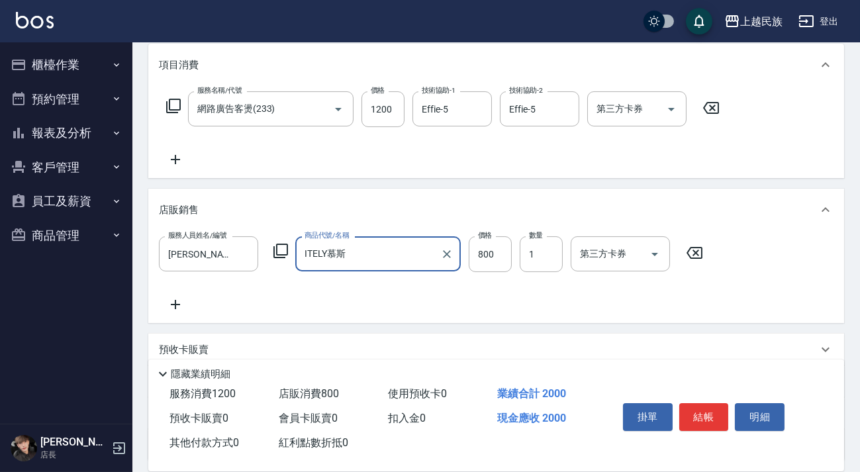
scroll to position [287, 0]
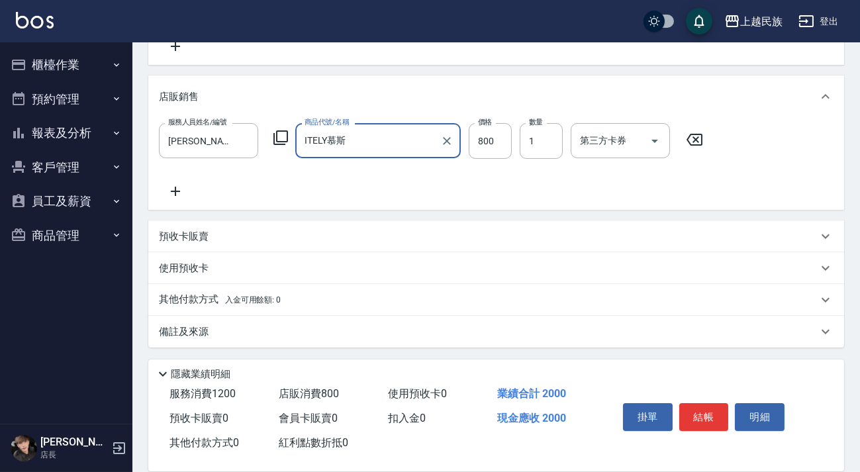
type input "ITELY慕斯"
drag, startPoint x: 291, startPoint y: 296, endPoint x: 323, endPoint y: 289, distance: 33.2
click at [291, 296] on div "其他付款方式 入金可用餘額: 0" at bounding box center [488, 299] width 658 height 15
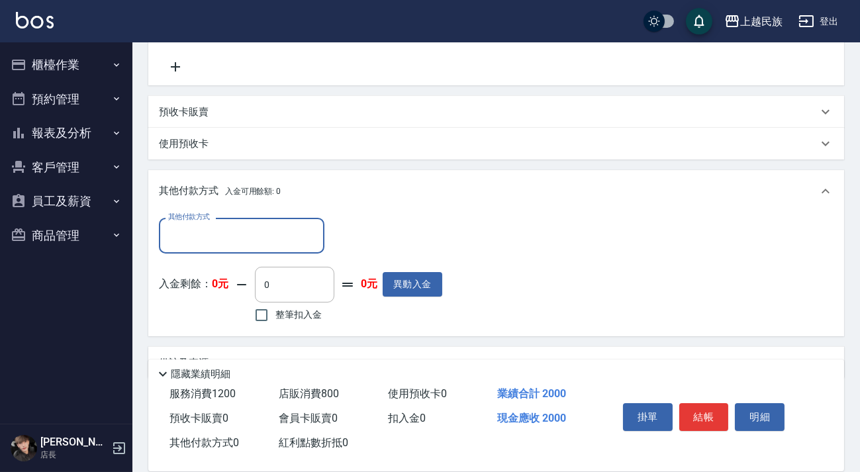
scroll to position [0, 0]
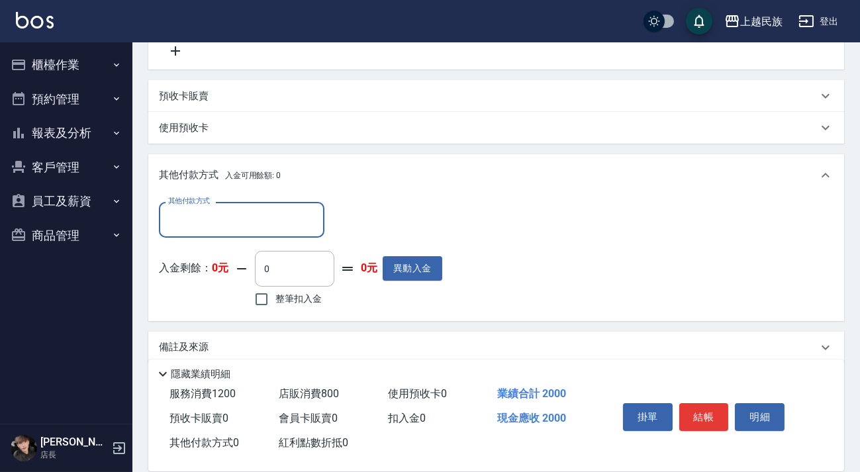
click at [293, 226] on input "其他付款方式" at bounding box center [242, 219] width 154 height 23
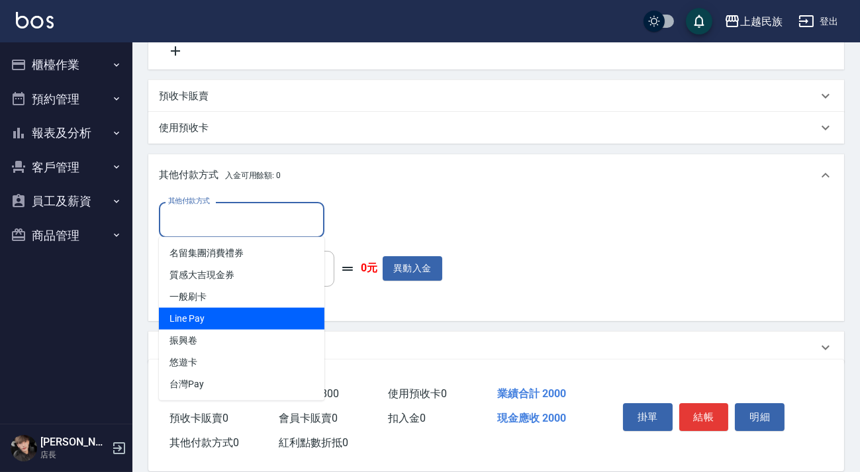
click at [269, 312] on span "Line Pay" at bounding box center [241, 319] width 165 height 22
type input "Line Pay"
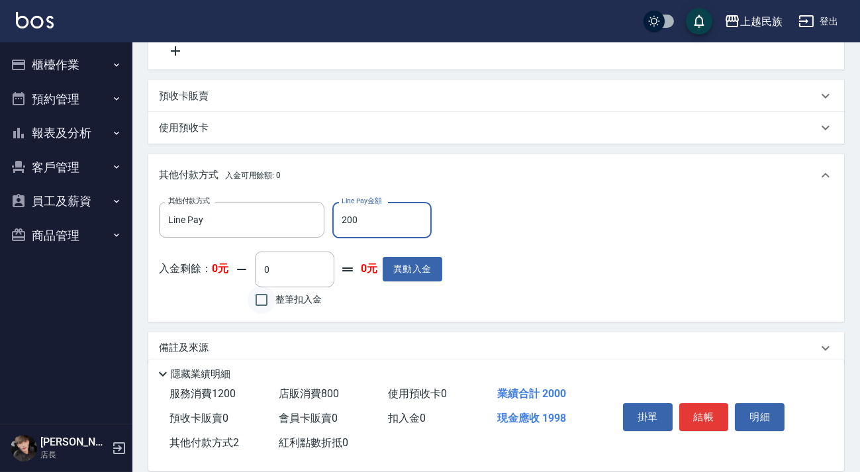
type input "2000"
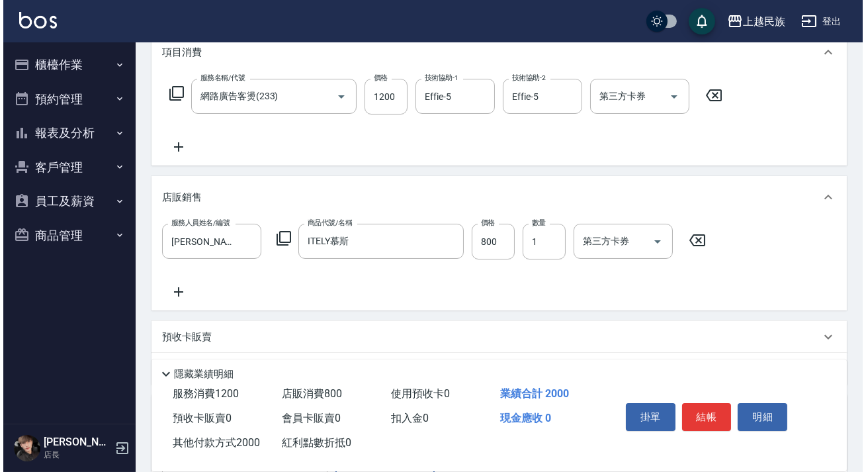
scroll to position [6, 0]
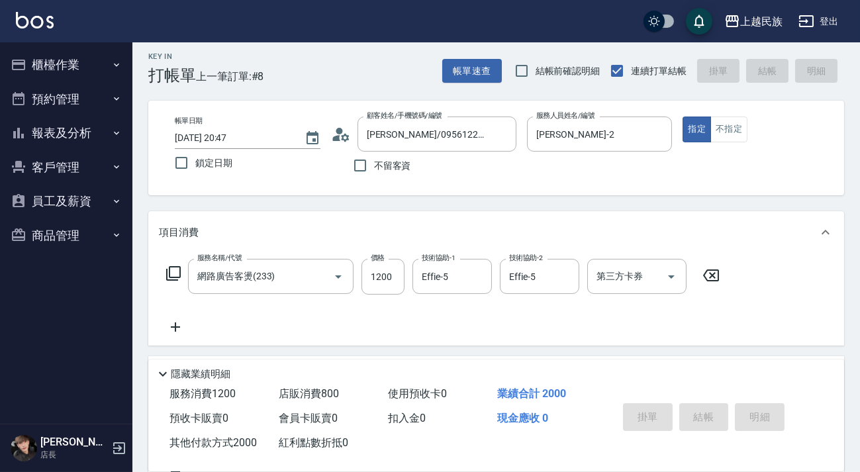
type input "2025/08/19 20:48"
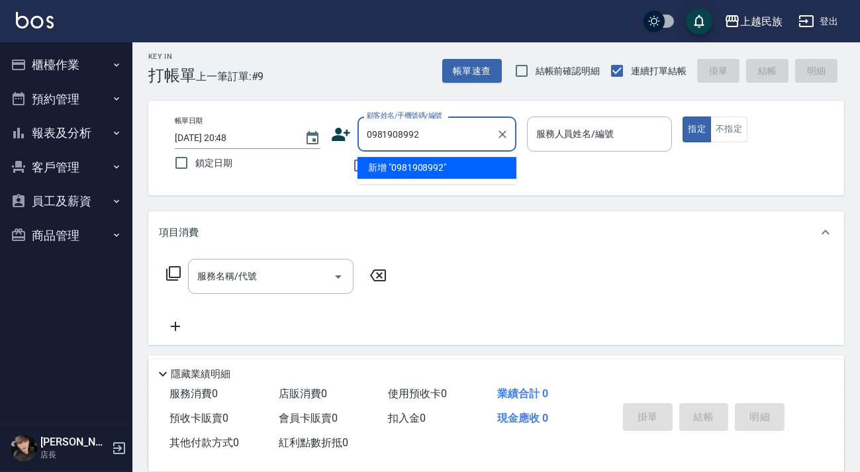
type input "0981908992"
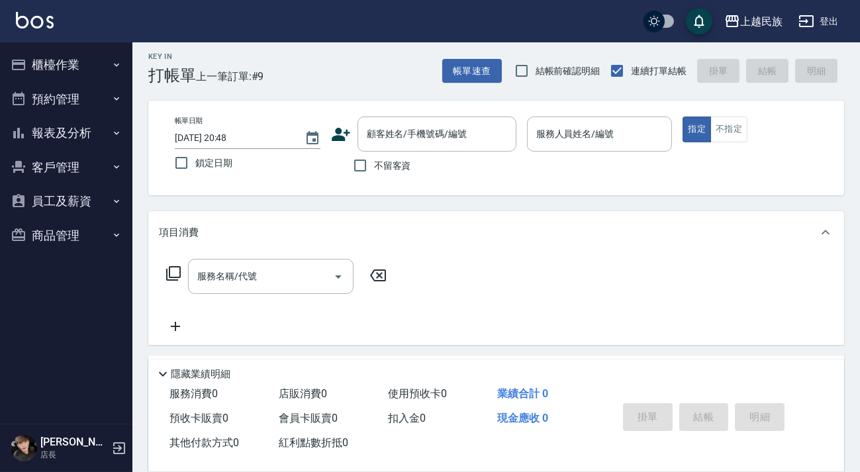
click at [345, 133] on icon at bounding box center [341, 134] width 20 height 20
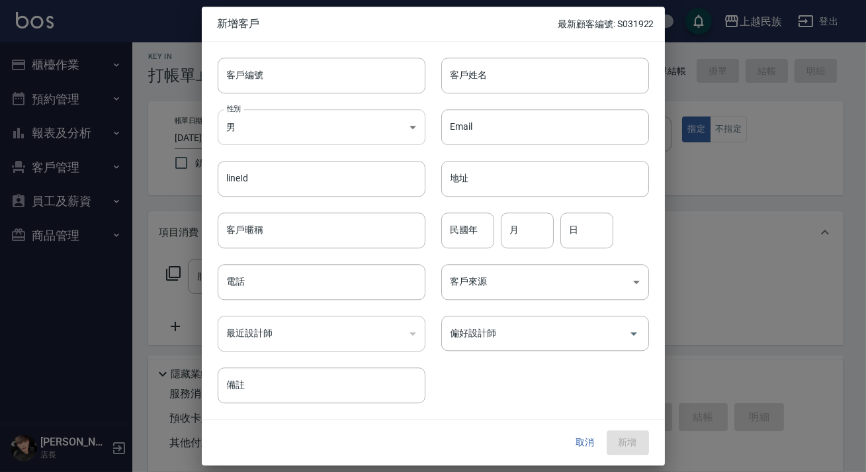
click at [336, 128] on body "上越民族 登出 櫃檯作業 打帳單 帳單列表 現金收支登錄 材料自購登錄 每日結帳 排班表 現場電腦打卡 預約管理 預約管理 單日預約紀錄 單週預約紀錄 報表及…" at bounding box center [433, 316] width 866 height 645
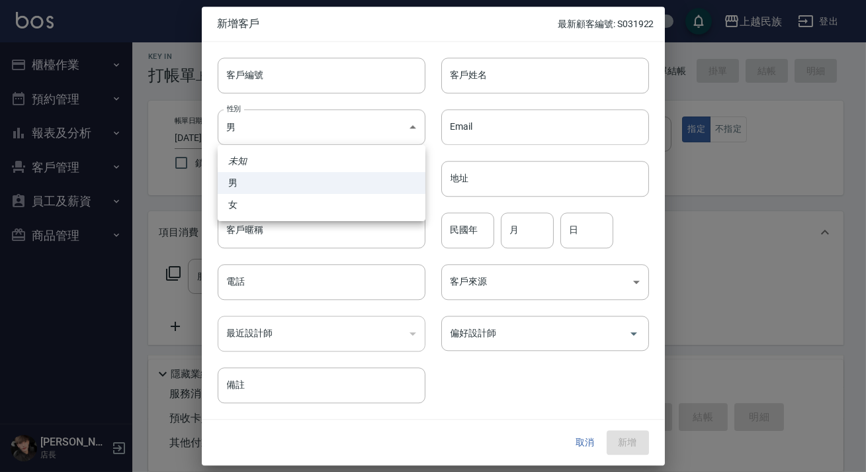
click at [457, 83] on div at bounding box center [433, 236] width 866 height 472
click at [396, 122] on body "上越民族 登出 櫃檯作業 打帳單 帳單列表 現金收支登錄 材料自購登錄 每日結帳 排班表 現場電腦打卡 預約管理 預約管理 單日預約紀錄 單週預約紀錄 報表及…" at bounding box center [433, 316] width 866 height 645
click at [318, 199] on li "女" at bounding box center [322, 205] width 208 height 22
type input "[DEMOGRAPHIC_DATA]"
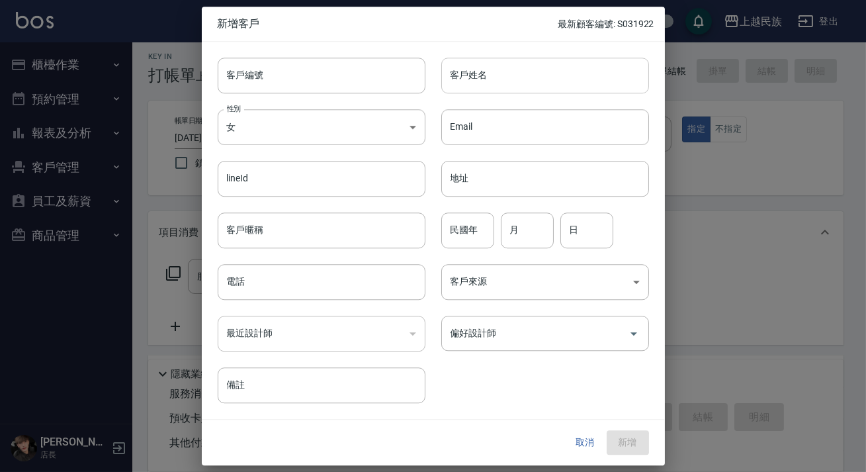
click at [500, 89] on input "客戶姓名" at bounding box center [545, 76] width 208 height 36
click at [582, 443] on button "取消" at bounding box center [585, 443] width 42 height 24
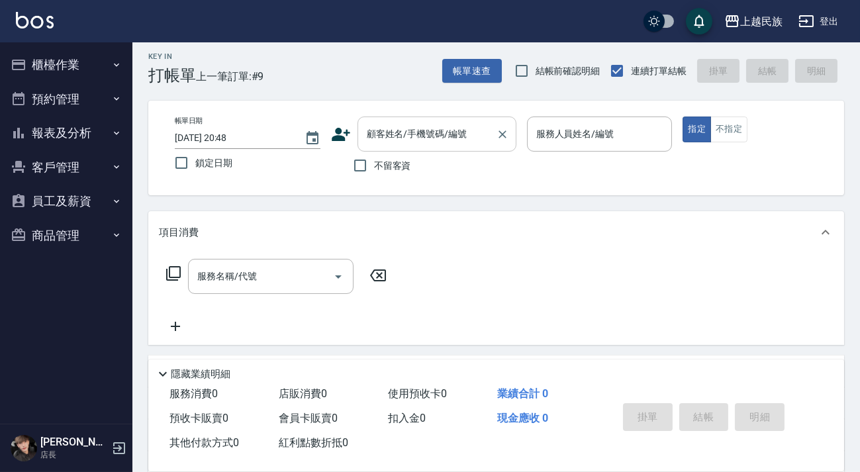
click at [428, 127] on div "顧客姓名/手機號碼/編號 顧客姓名/手機號碼/編號" at bounding box center [436, 133] width 159 height 35
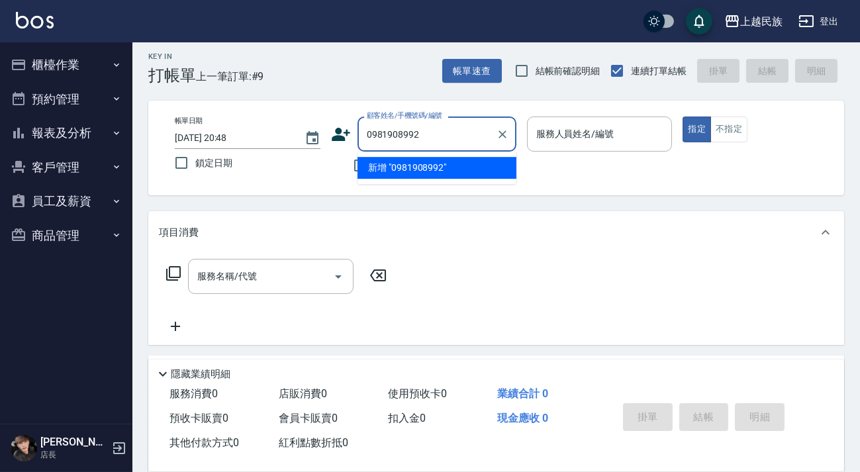
click at [407, 171] on li "新增 "0981908992"" at bounding box center [436, 168] width 159 height 22
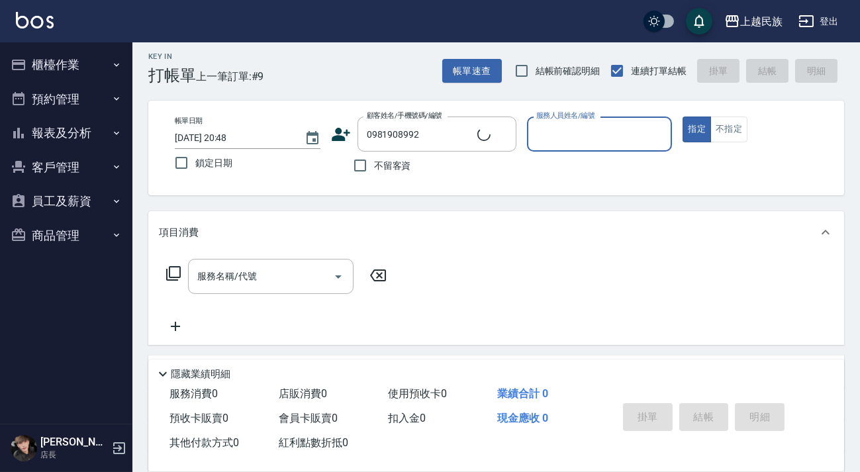
type input "0981908992"
click at [350, 136] on icon at bounding box center [341, 134] width 20 height 20
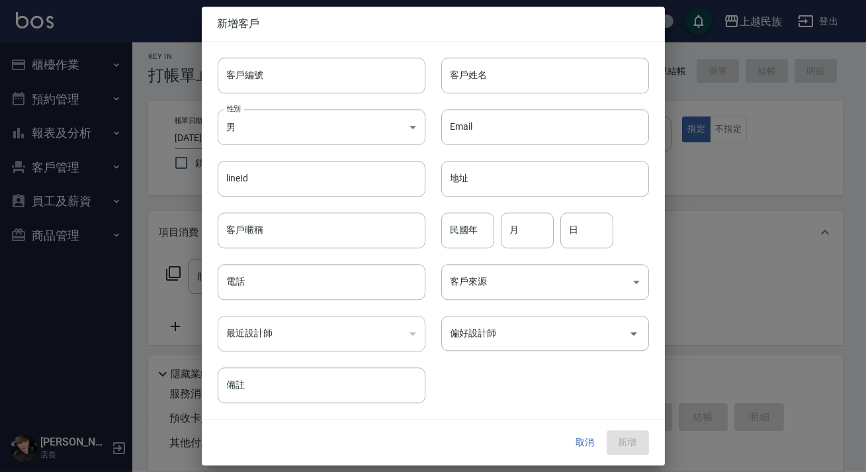
type input "0981908992"
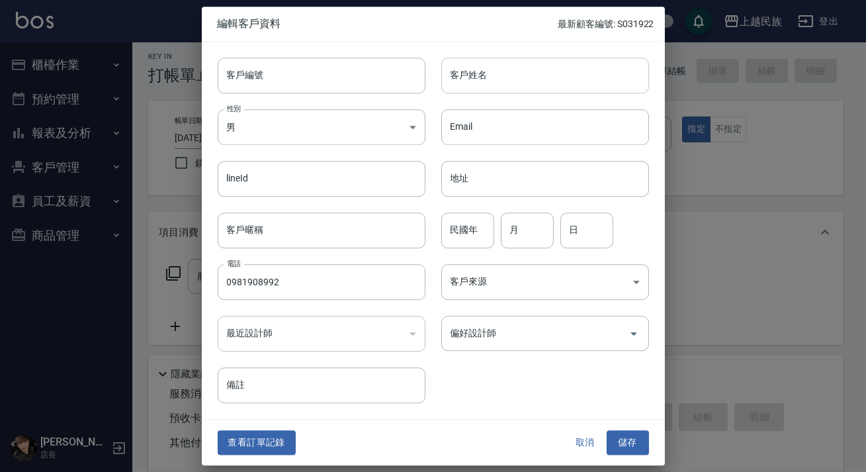
click at [490, 64] on input "客戶姓名" at bounding box center [545, 76] width 208 height 36
type input "楊雅媗"
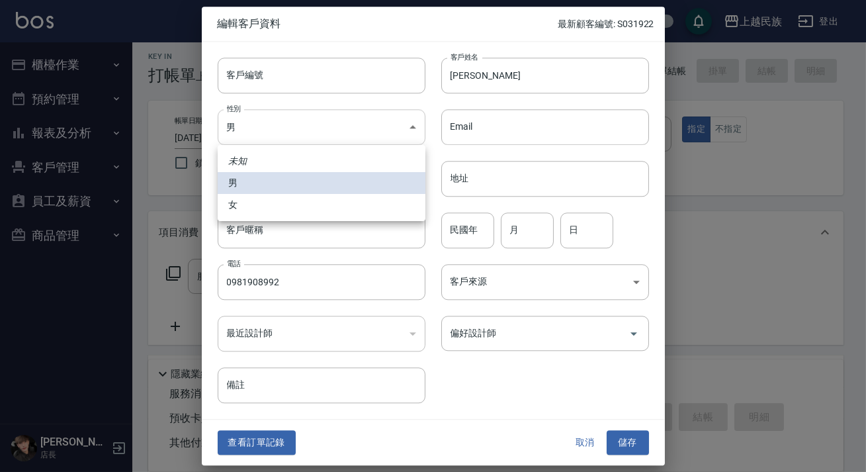
click at [326, 116] on body "上越民族 登出 櫃檯作業 打帳單 帳單列表 現金收支登錄 材料自購登錄 每日結帳 排班表 現場電腦打卡 預約管理 預約管理 單日預約紀錄 單週預約紀錄 報表及…" at bounding box center [433, 316] width 866 height 645
click at [417, 132] on div at bounding box center [433, 236] width 866 height 472
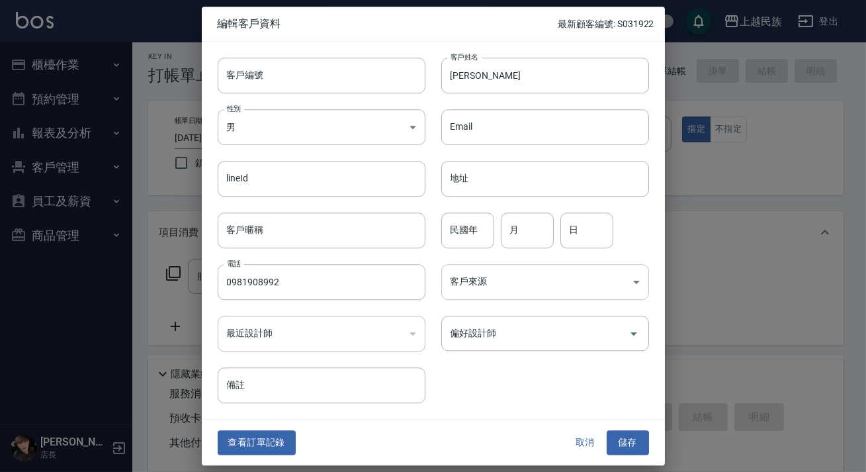
click at [587, 283] on body "上越民族 登出 櫃檯作業 打帳單 帳單列表 現金收支登錄 材料自購登錄 每日結帳 排班表 現場電腦打卡 預約管理 預約管理 單日預約紀錄 單週預約紀錄 報表及…" at bounding box center [433, 316] width 866 height 645
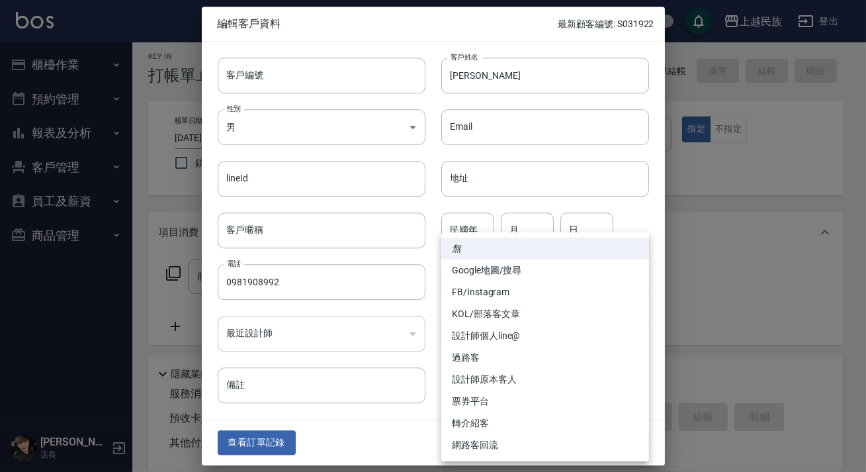
click at [555, 290] on li "FB/Instagram" at bounding box center [545, 292] width 208 height 22
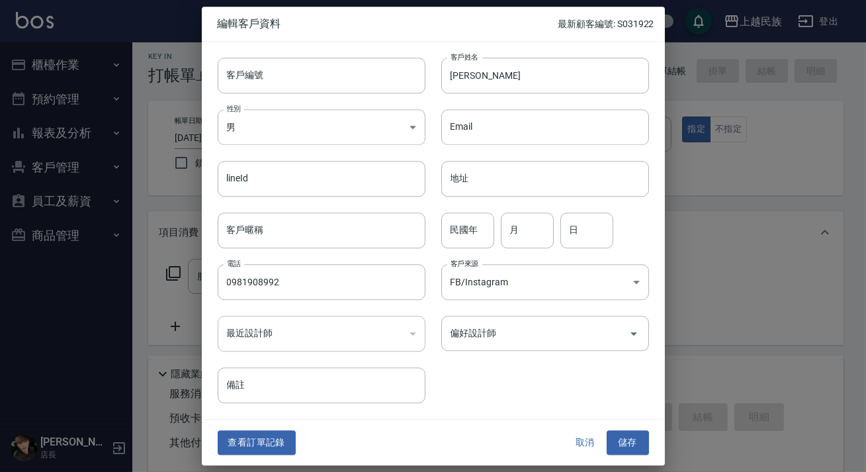
type input "FB/Instagram"
click at [573, 336] on input "偏好設計師" at bounding box center [535, 333] width 176 height 23
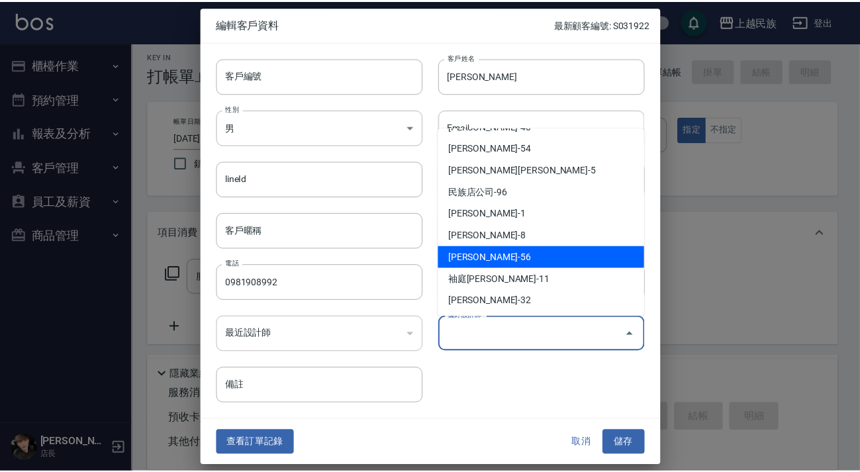
scroll to position [0, 0]
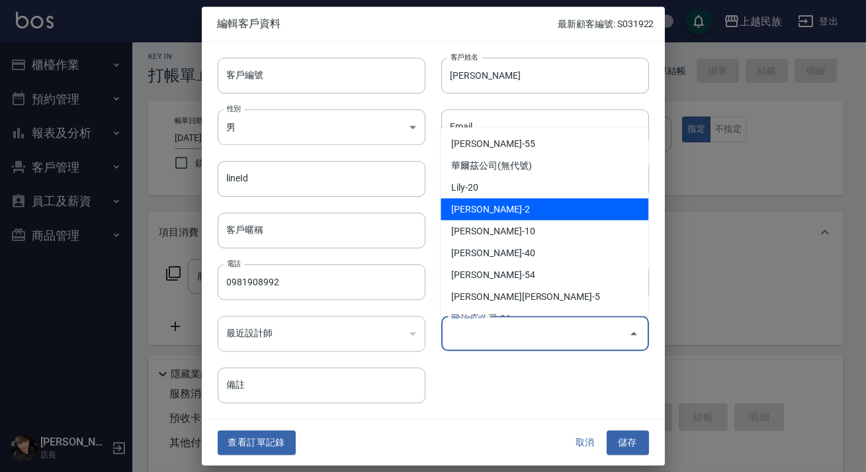
click at [546, 216] on li "[PERSON_NAME]-2" at bounding box center [545, 209] width 208 height 22
type input "[PERSON_NAME]"
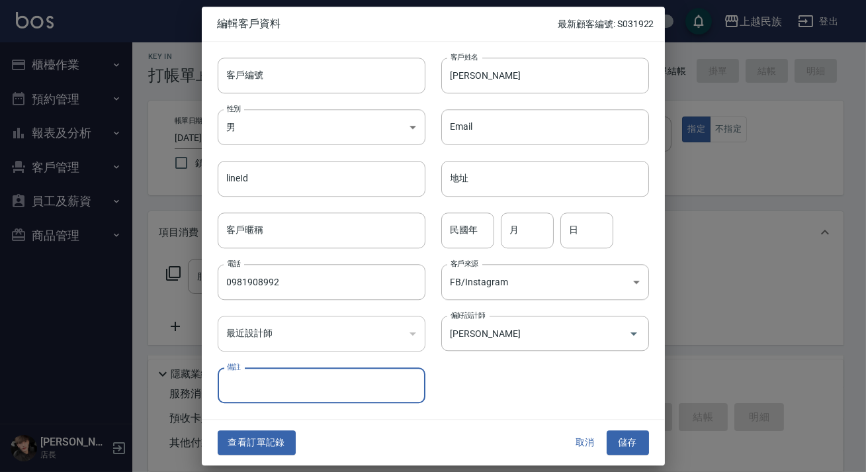
drag, startPoint x: 621, startPoint y: 433, endPoint x: 619, endPoint y: 426, distance: 7.4
click at [621, 433] on button "儲存" at bounding box center [628, 443] width 42 height 24
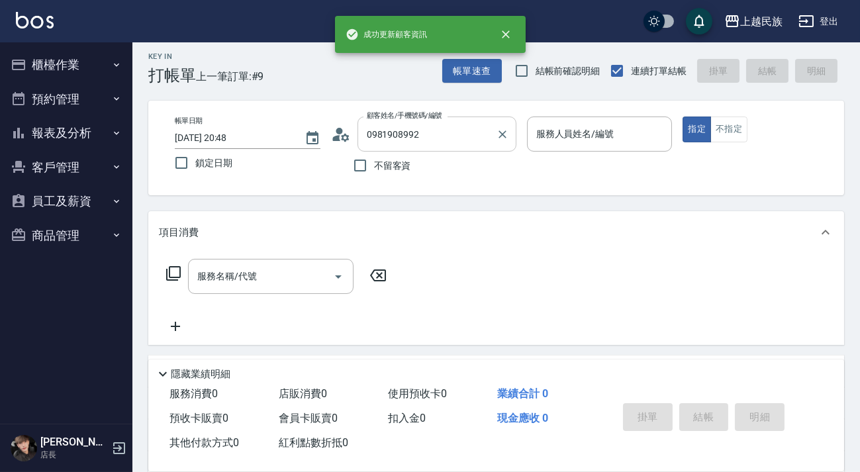
click at [453, 132] on input "0981908992" at bounding box center [426, 133] width 127 height 23
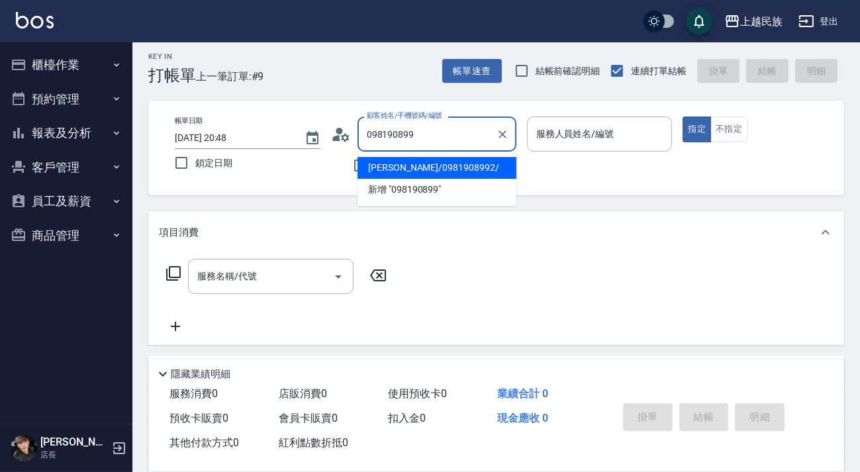
click at [470, 165] on li "楊雅媗/0981908992/" at bounding box center [436, 168] width 159 height 22
type input "楊雅媗/0981908992/"
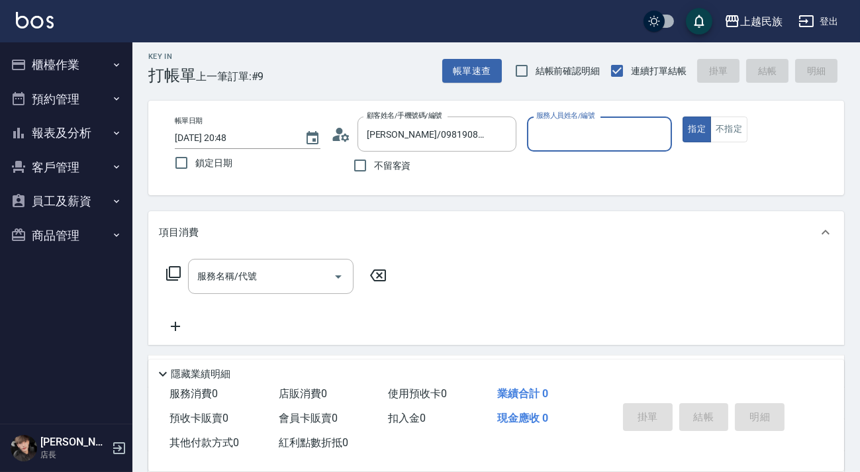
type input "[PERSON_NAME]-2"
click at [682, 116] on button "指定" at bounding box center [696, 129] width 28 height 26
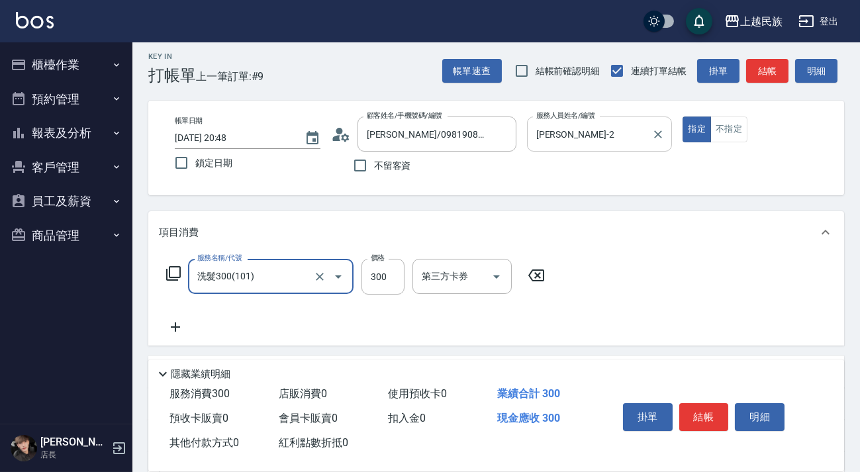
type input "洗髮300(101)"
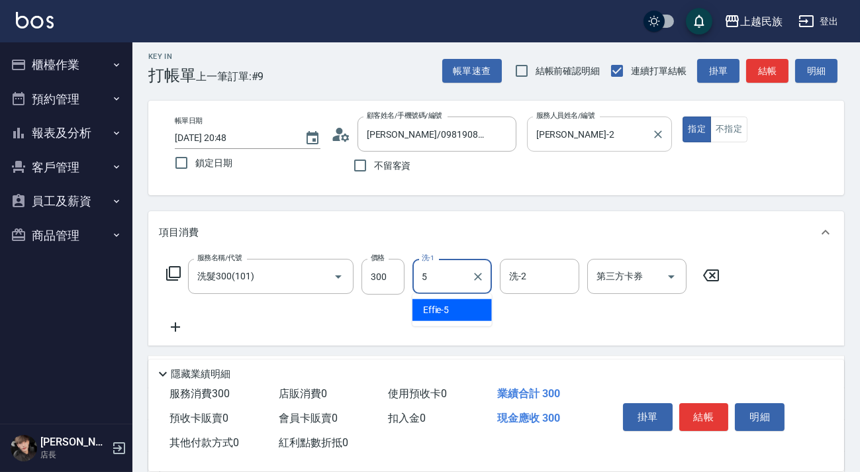
type input "Effie-5"
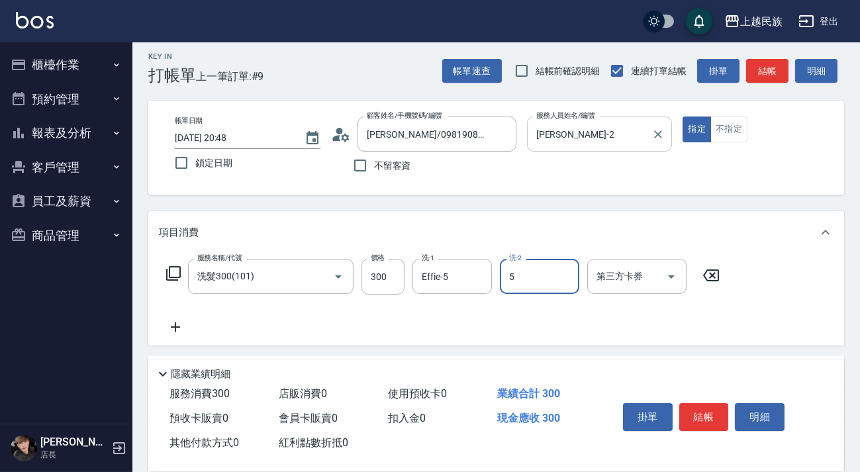
type input "Effie-5"
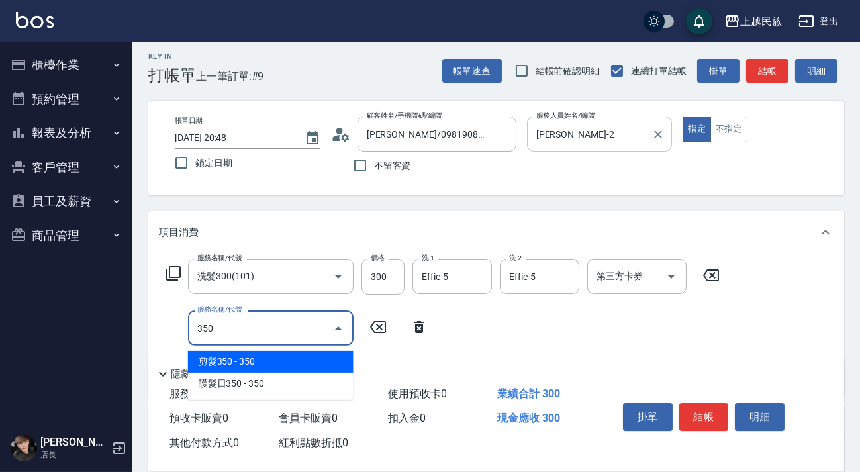
type input "剪髮350(304)"
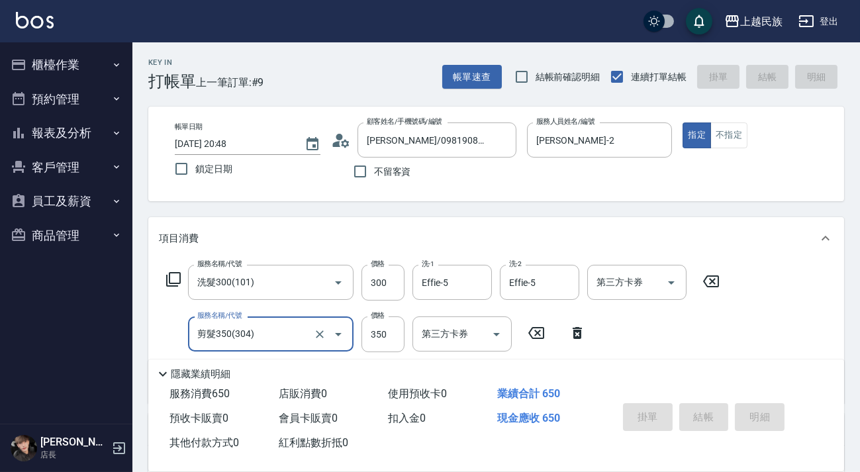
type input "2025/08/19 20:51"
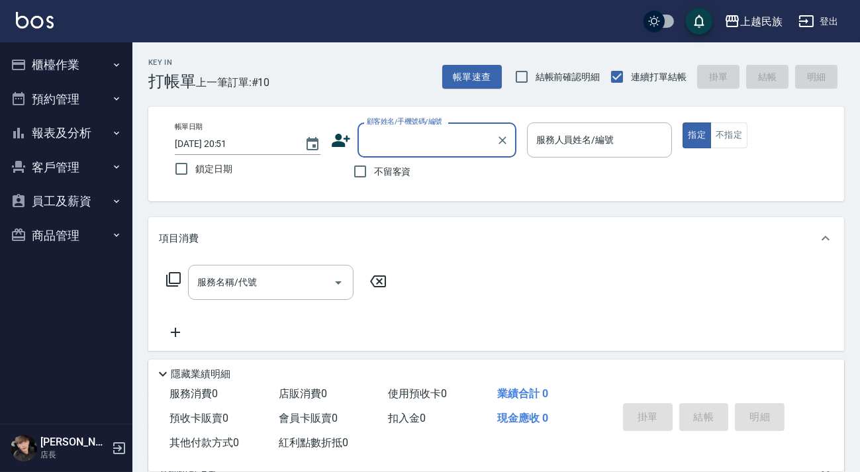
click at [400, 175] on span "不留客資" at bounding box center [392, 172] width 37 height 14
click at [374, 175] on input "不留客資" at bounding box center [360, 171] width 28 height 28
checkbox input "true"
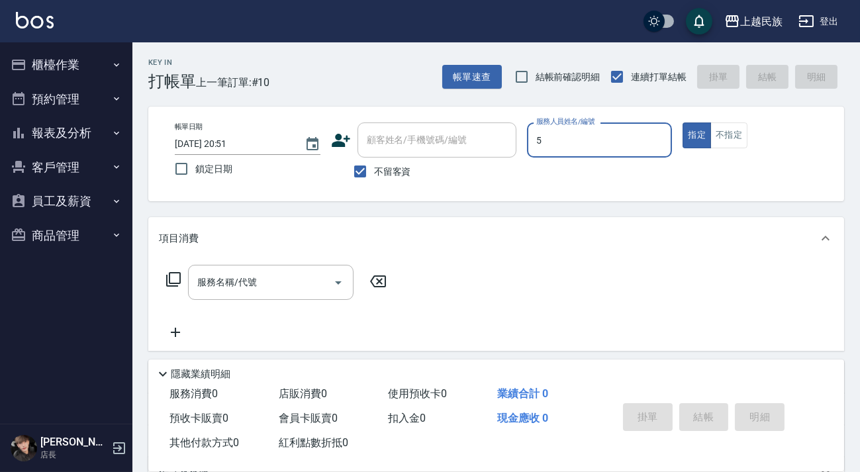
type input "Effie-5"
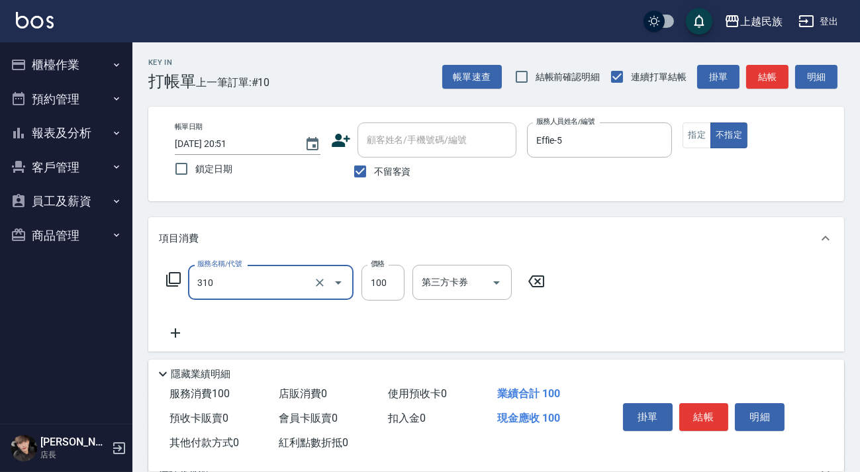
type input "瀏海100(310)"
click at [415, 315] on div "服務名稱/代號 瀏海100(310) 服務名稱/代號 價格 100 價格 第三方卡券 第三方卡券" at bounding box center [356, 303] width 394 height 76
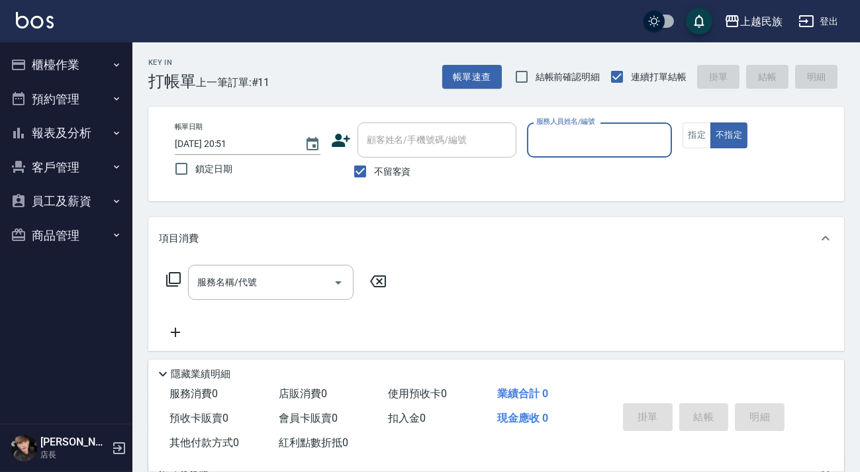
click at [406, 169] on span "不留客資" at bounding box center [392, 172] width 37 height 14
click at [374, 169] on input "不留客資" at bounding box center [360, 171] width 28 height 28
checkbox input "false"
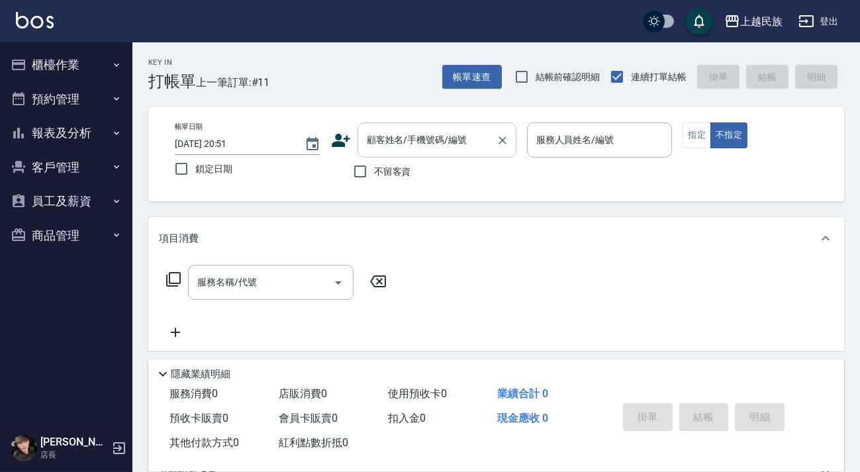
click at [410, 148] on input "顧客姓名/手機號碼/編號" at bounding box center [426, 139] width 127 height 23
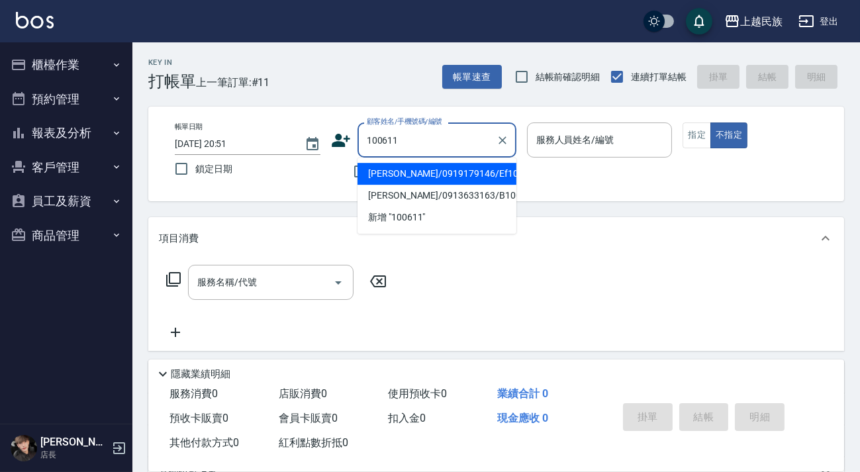
click at [494, 174] on li "[PERSON_NAME]/0919179146/Ef100611" at bounding box center [436, 174] width 159 height 22
type input "[PERSON_NAME]/0919179146/Ef100611"
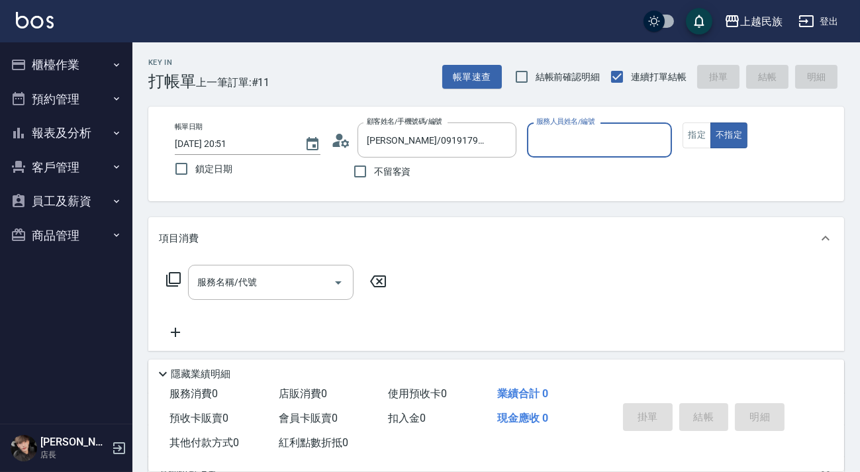
type input "Effie-5"
click at [710, 122] on button "不指定" at bounding box center [728, 135] width 37 height 26
type button "false"
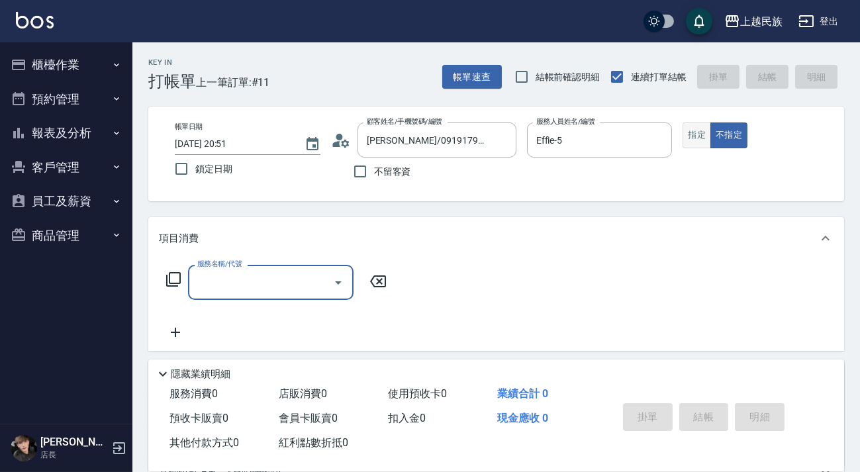
click at [697, 142] on button "指定" at bounding box center [696, 135] width 28 height 26
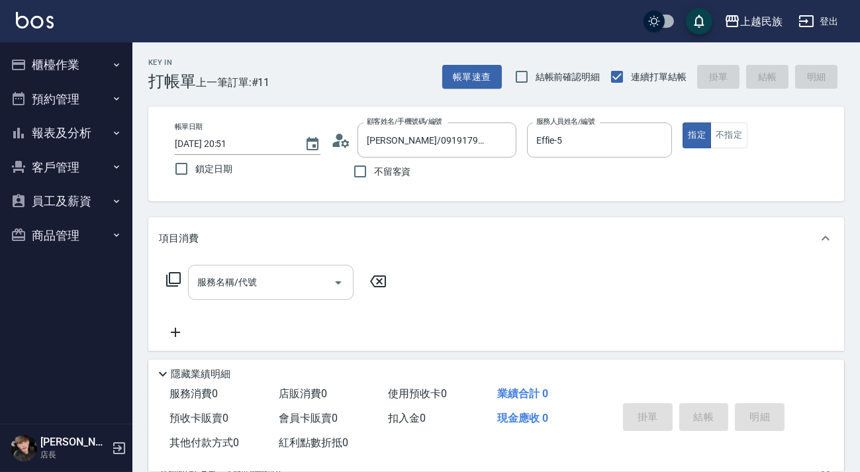
click at [278, 271] on input "服務名稱/代號" at bounding box center [261, 282] width 134 height 23
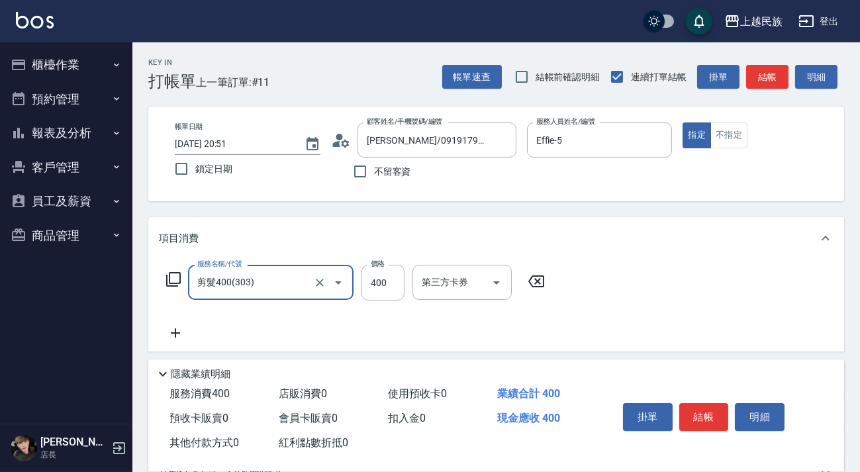
type input "剪髮400(303)"
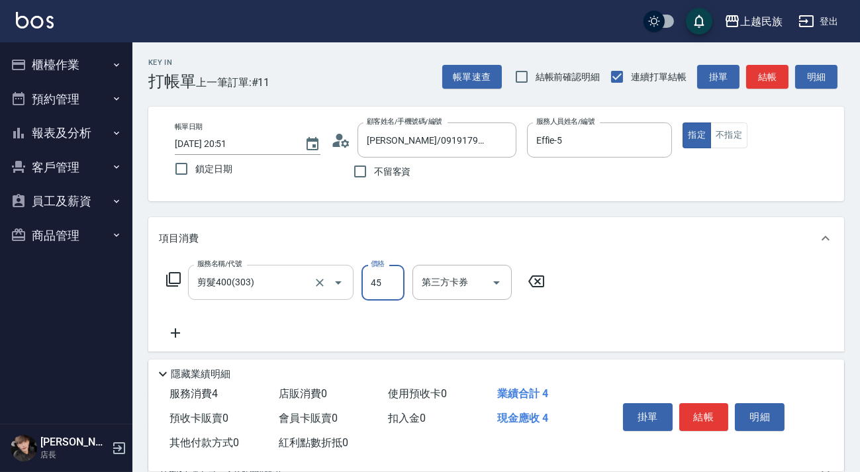
type input "450"
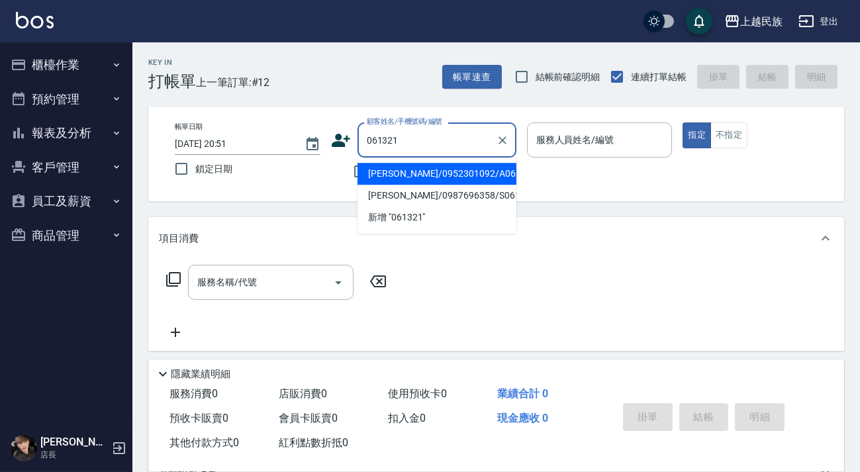
click at [446, 175] on li "李妍欣/0952301092/A061321" at bounding box center [436, 174] width 159 height 22
type input "李妍欣/0952301092/A061321"
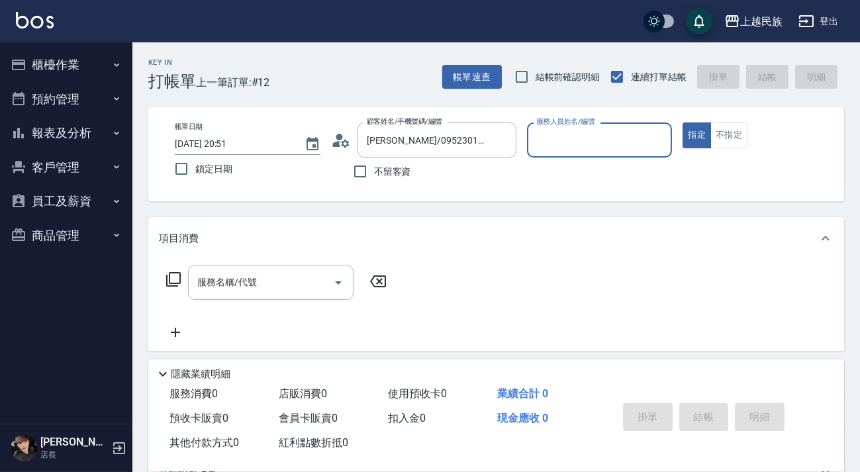
type input "[PERSON_NAME]-2"
click at [682, 122] on button "指定" at bounding box center [696, 135] width 28 height 26
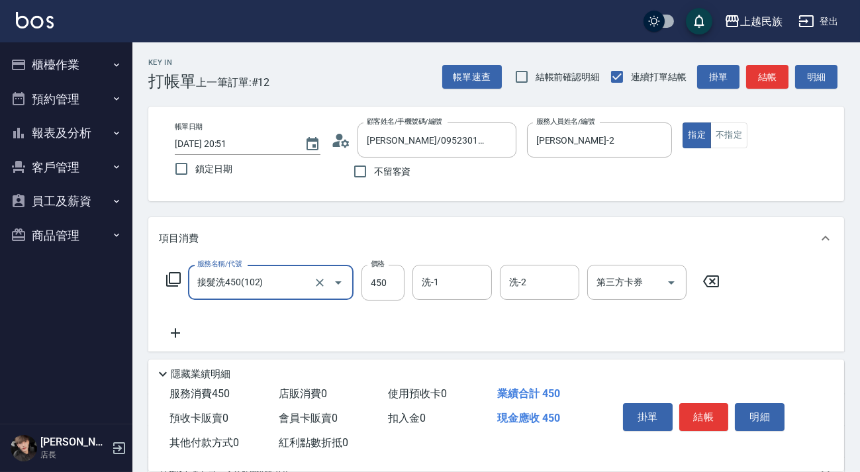
type input "接髮洗450(102)"
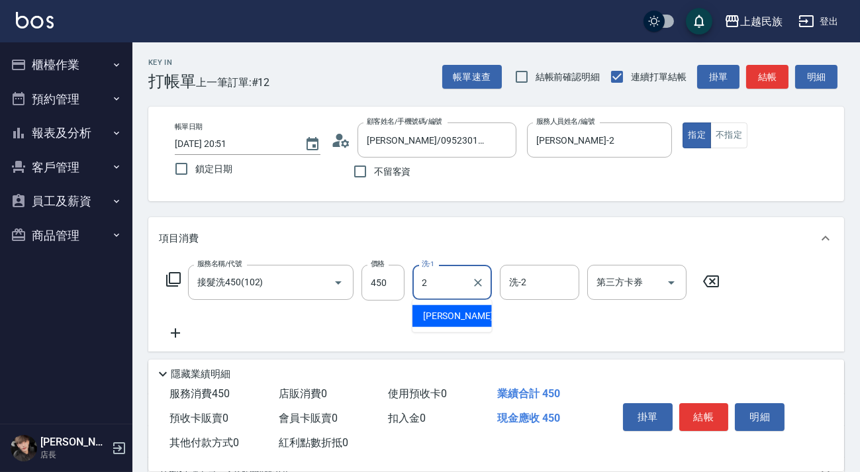
type input "[PERSON_NAME]-2"
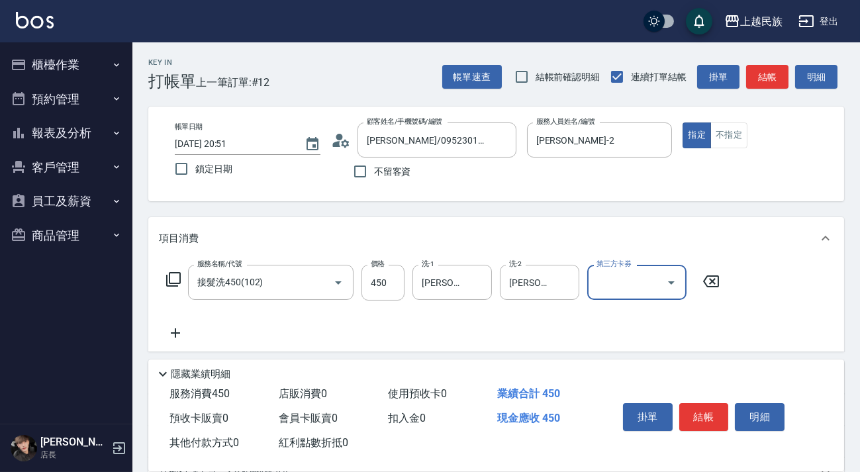
scroll to position [173, 0]
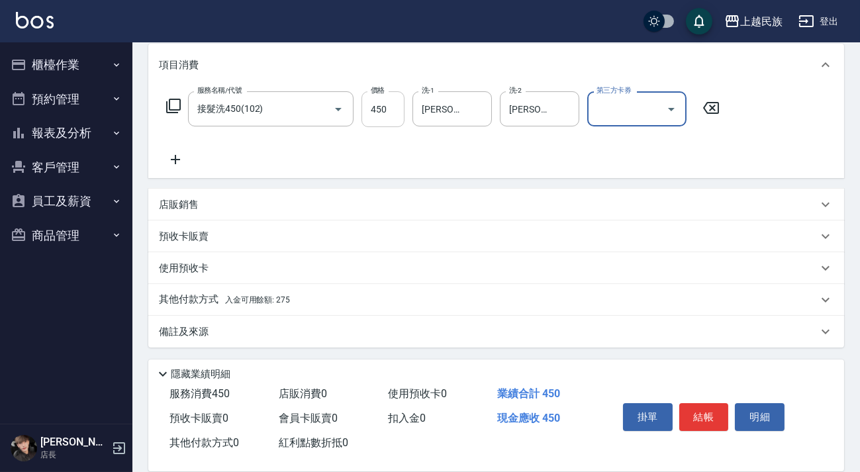
click at [377, 111] on input "450" at bounding box center [382, 109] width 43 height 36
type input "400"
click at [283, 114] on input "接髮洗450(102)" at bounding box center [252, 108] width 116 height 23
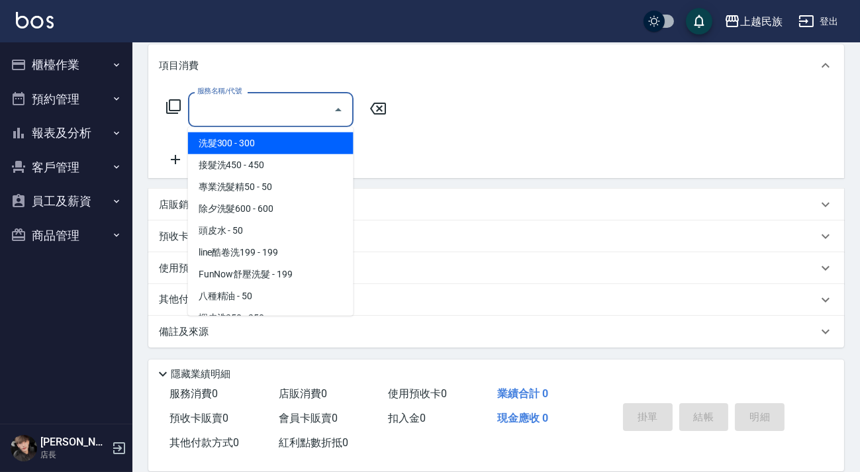
scroll to position [172, 0]
click at [286, 139] on span "洗髮300 - 300" at bounding box center [270, 144] width 165 height 22
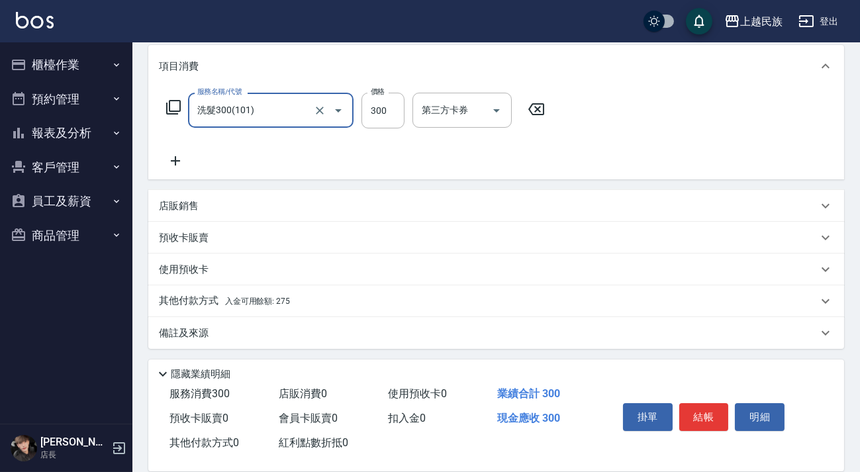
scroll to position [173, 0]
type input "洗髮300(101)"
click at [411, 108] on div "服務名稱/代號 洗髮300(101) 服務名稱/代號 價格 300 價格 洗-1 洗-1 洗-2 洗-2 第三方卡券 第三方卡券" at bounding box center [443, 109] width 568 height 36
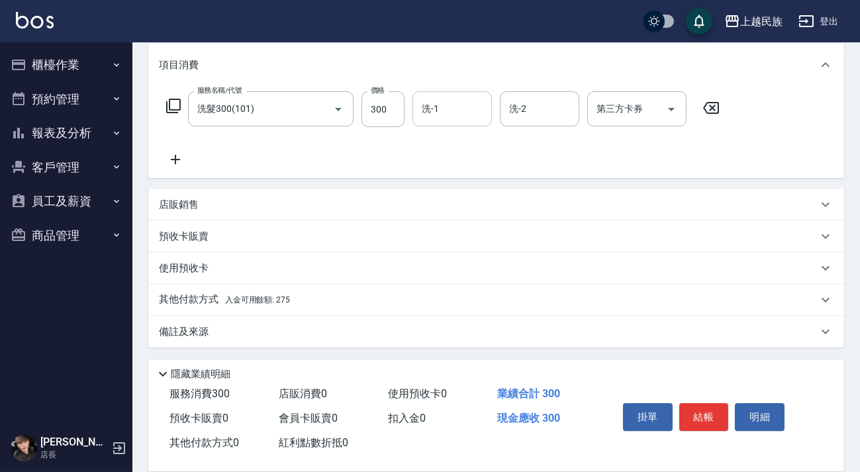
click at [431, 107] on div "洗-1 洗-1" at bounding box center [451, 108] width 79 height 35
type input "[PERSON_NAME]-2"
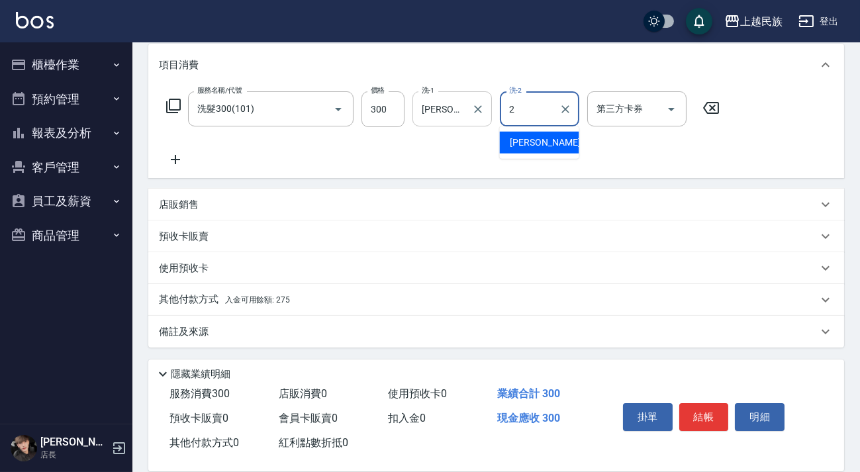
type input "[PERSON_NAME]-2"
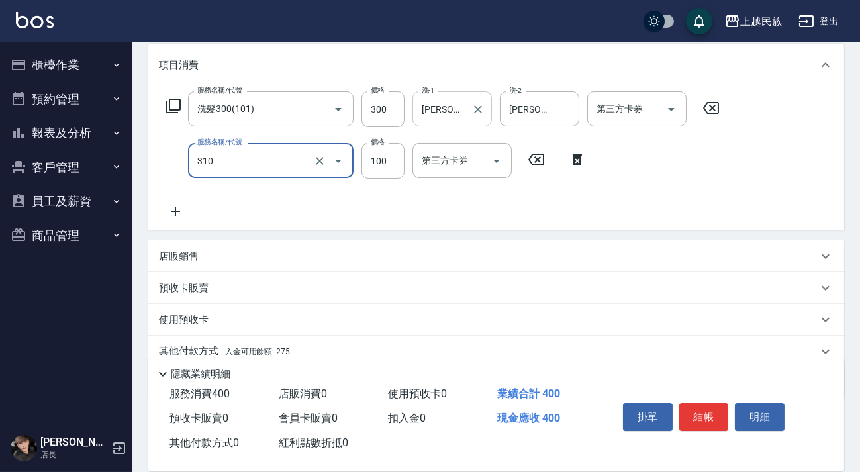
type input "瀏海100(310)"
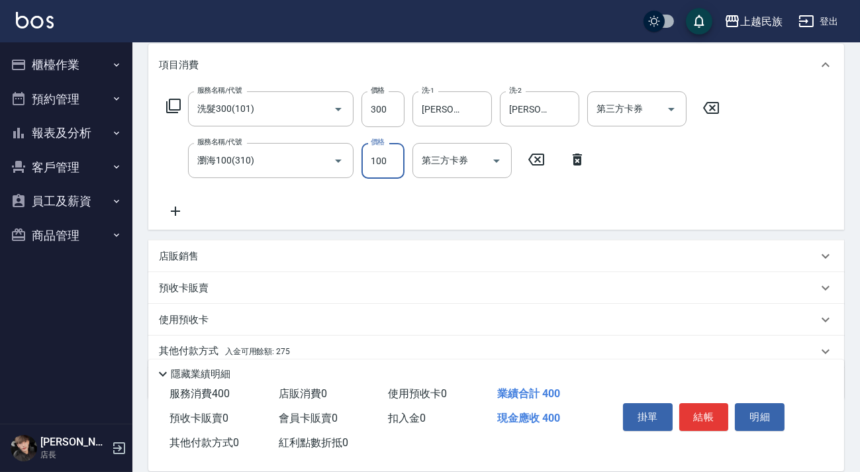
scroll to position [225, 0]
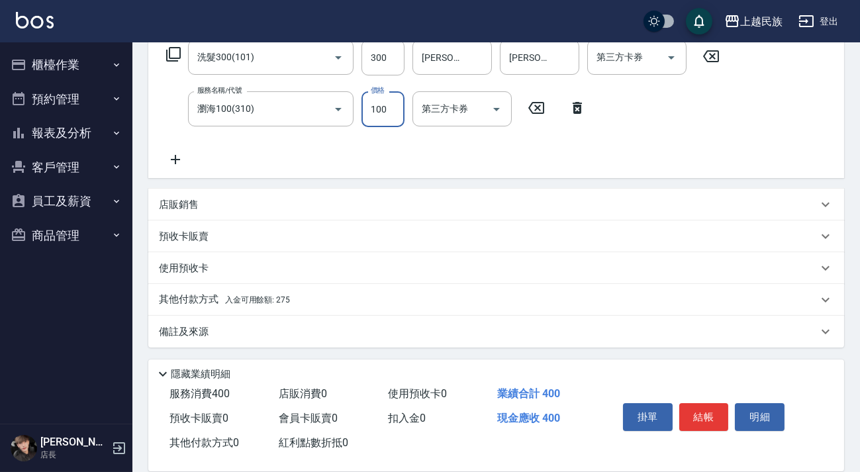
click at [326, 304] on div "其他付款方式 入金可用餘額: 275" at bounding box center [488, 299] width 658 height 15
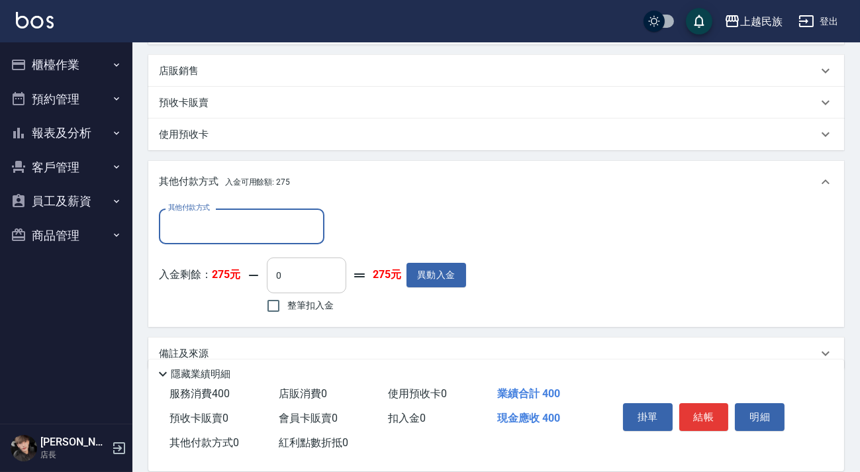
scroll to position [0, 0]
click at [276, 220] on input "其他付款方式" at bounding box center [242, 225] width 154 height 23
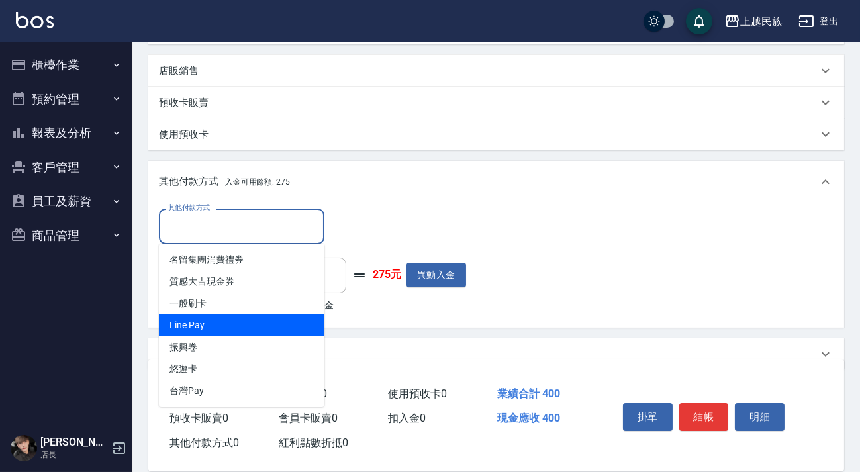
click at [271, 314] on span "Line Pay" at bounding box center [241, 325] width 165 height 22
type input "Line Pay"
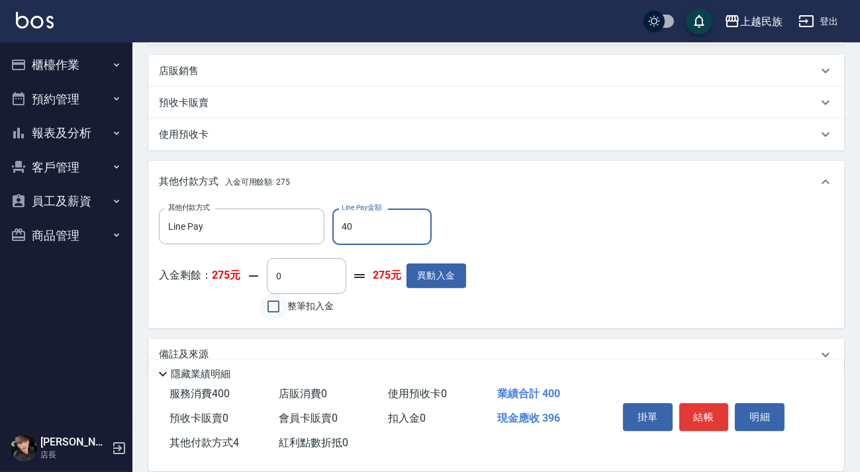
type input "400"
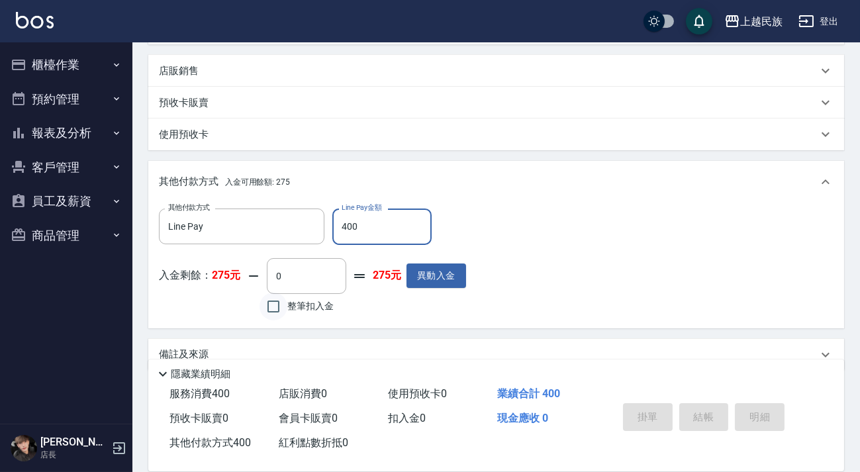
type input "2025/08/19 20:52"
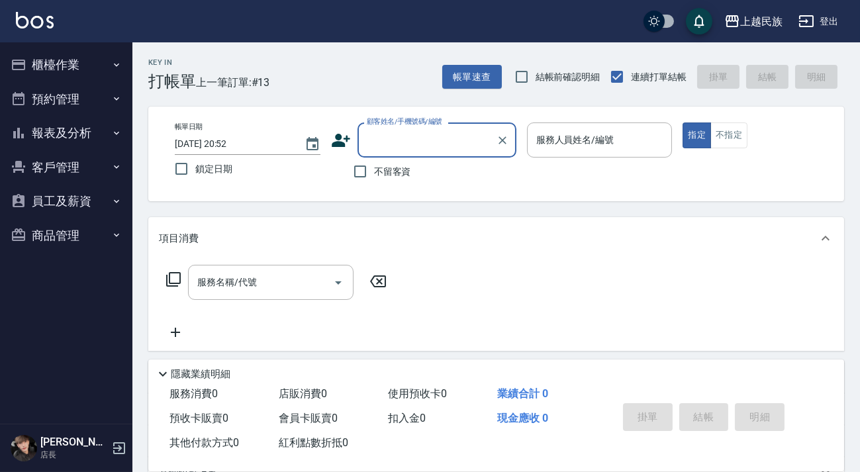
click at [369, 172] on input "不留客資" at bounding box center [360, 171] width 28 height 28
checkbox input "true"
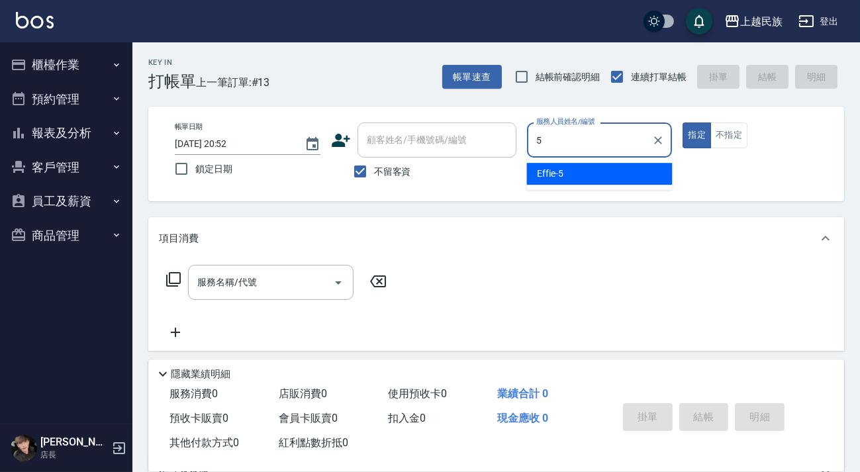
type input "Effie-5"
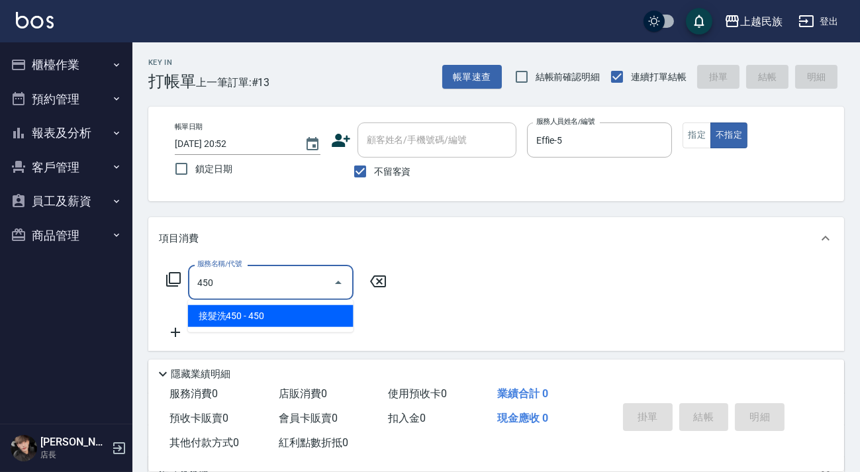
click at [330, 323] on span "接髮洗450 - 450" at bounding box center [270, 316] width 165 height 22
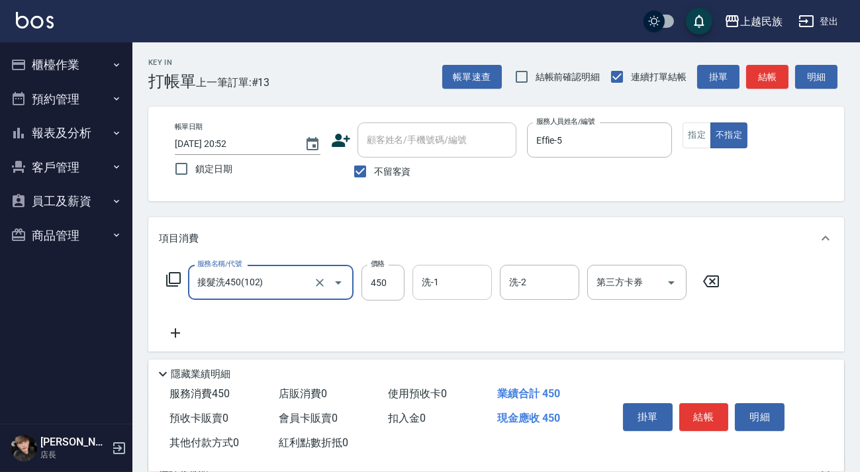
type input "接髮洗450(102)"
click at [440, 283] on input "洗-1" at bounding box center [451, 282] width 67 height 23
type input "35"
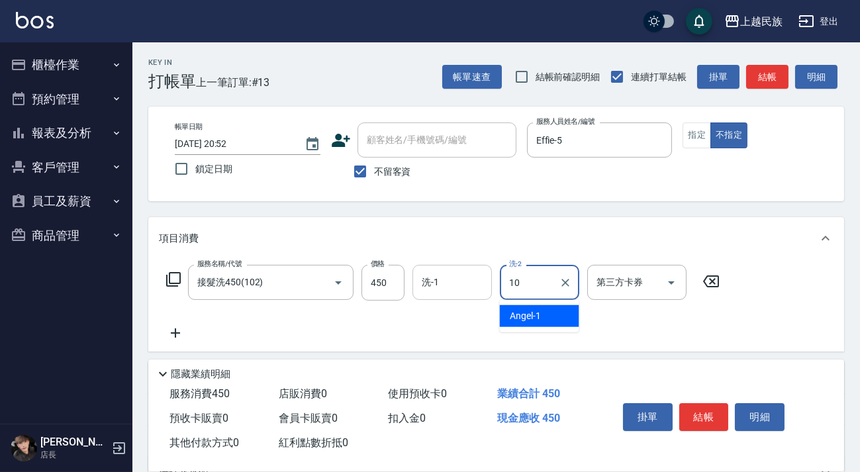
type input "Ula-10"
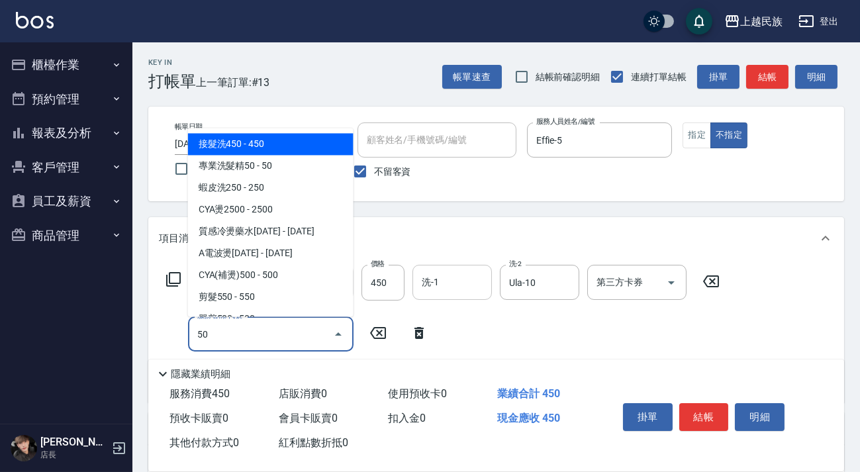
type input "504"
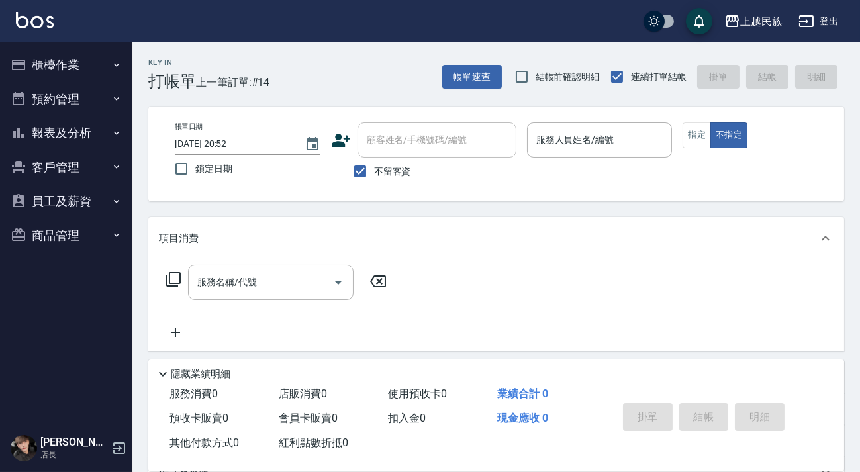
drag, startPoint x: 402, startPoint y: 167, endPoint x: 410, endPoint y: 150, distance: 19.6
click at [400, 167] on span "不留客資" at bounding box center [392, 172] width 37 height 14
click at [374, 167] on input "不留客資" at bounding box center [360, 171] width 28 height 28
checkbox input "false"
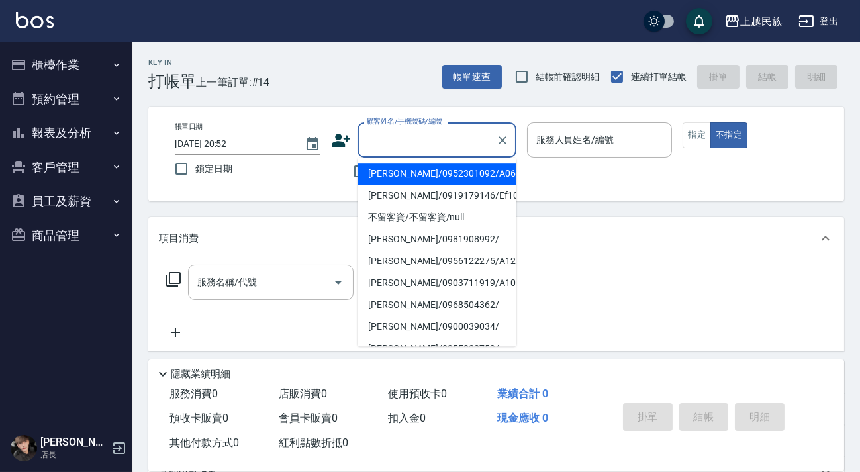
click at [412, 142] on input "顧客姓名/手機號碼/編號" at bounding box center [426, 139] width 127 height 23
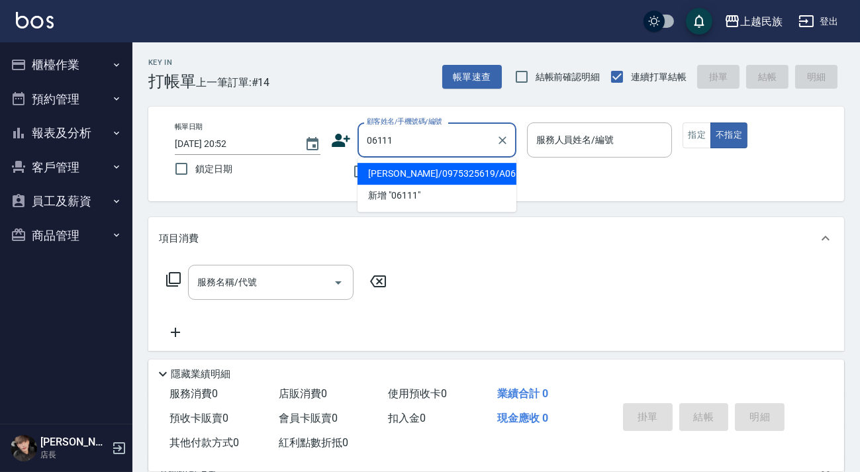
click at [458, 173] on li "蘇彥戎/0975325619/A061111" at bounding box center [436, 174] width 159 height 22
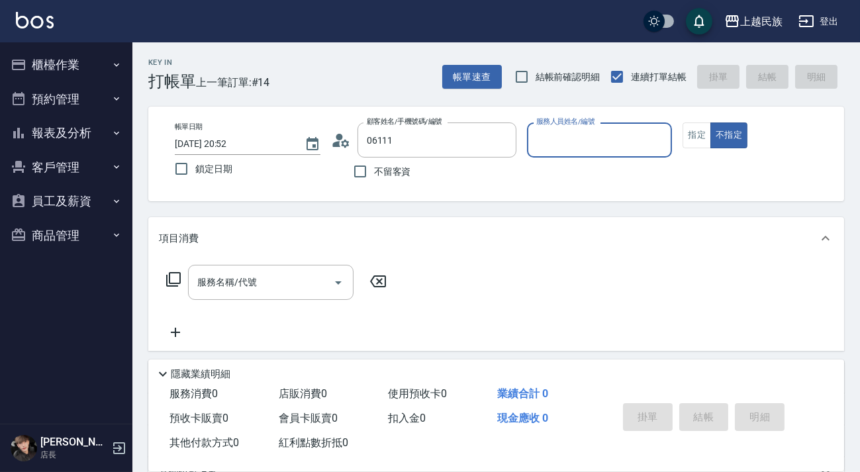
type input "蘇彥戎/0975325619/A061111"
type input "[PERSON_NAME]-2"
click at [710, 122] on button "不指定" at bounding box center [728, 135] width 37 height 26
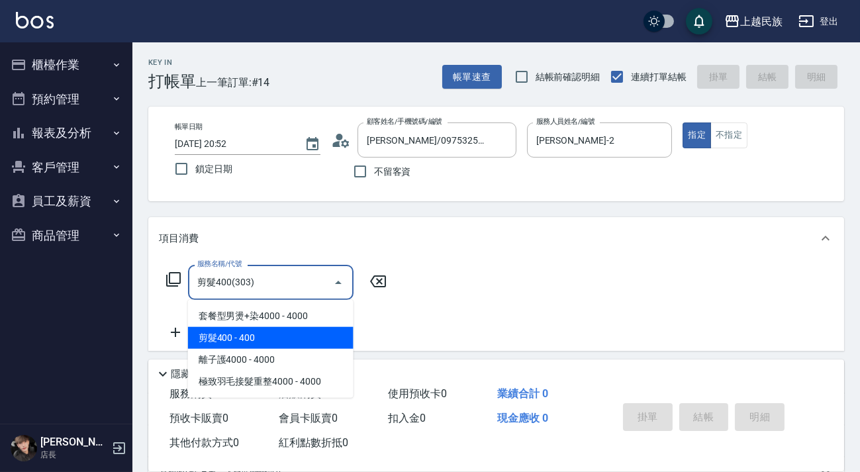
type input "剪髮400(303)"
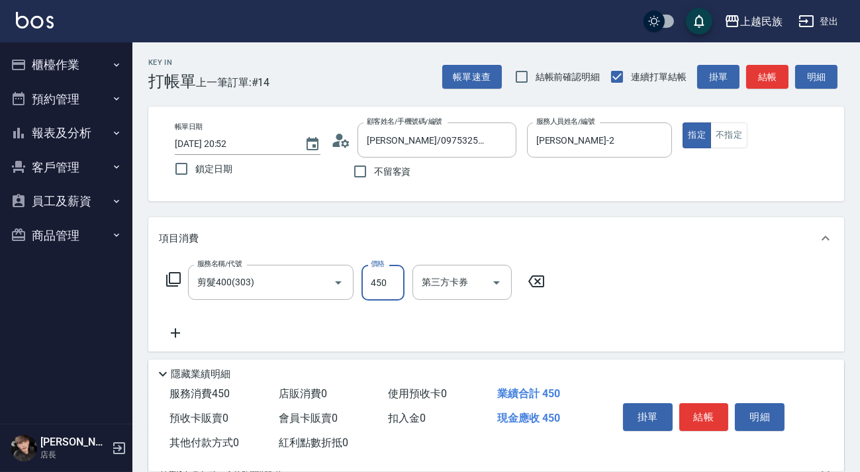
scroll to position [173, 0]
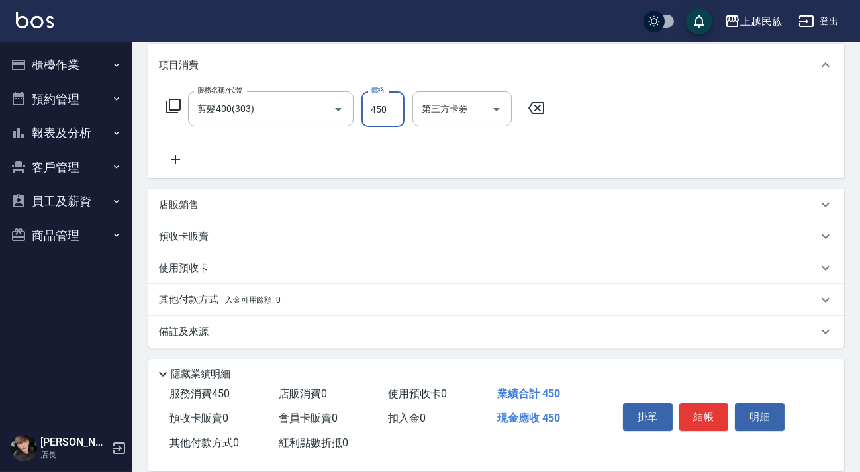
type input "450"
click at [333, 303] on div "其他付款方式 入金可用餘額: 0" at bounding box center [488, 299] width 658 height 15
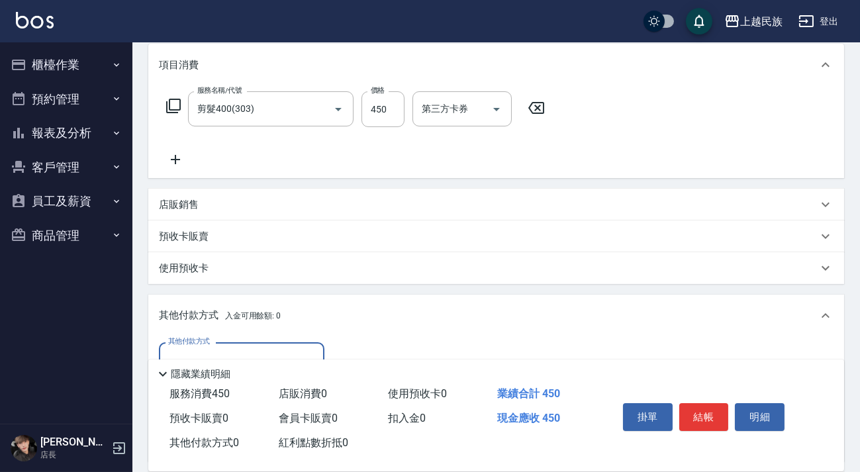
scroll to position [329, 0]
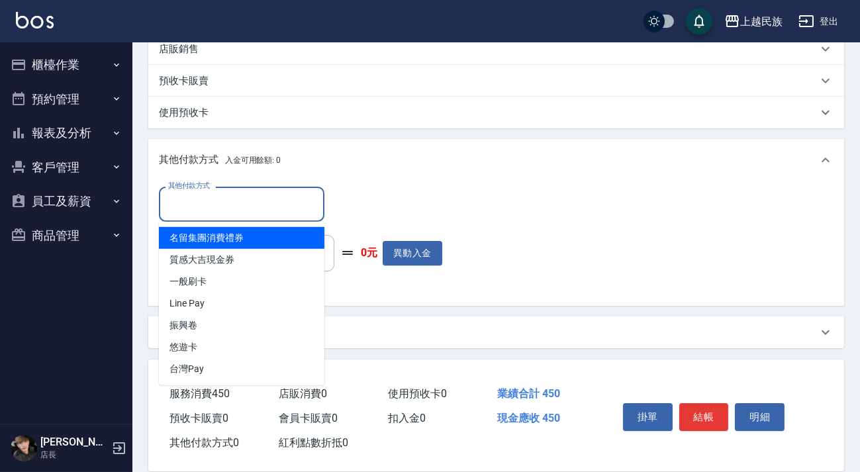
click at [304, 208] on input "其他付款方式" at bounding box center [242, 204] width 154 height 23
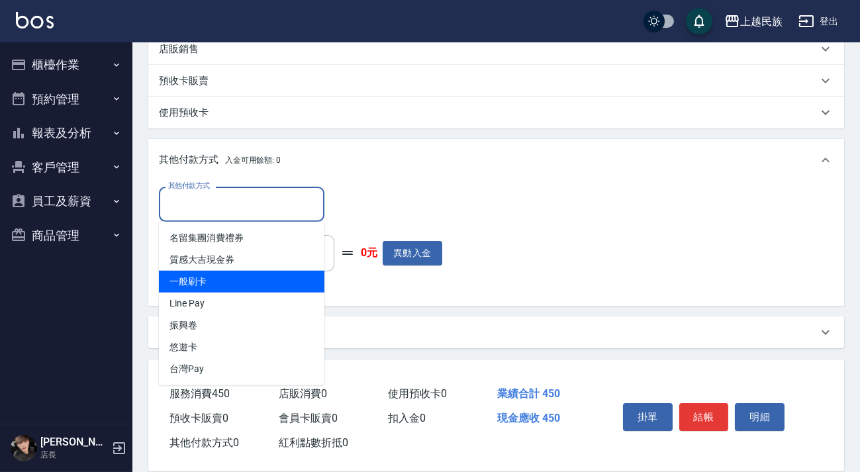
click at [284, 290] on span "一般刷卡" at bounding box center [241, 282] width 165 height 22
type input "一般刷卡"
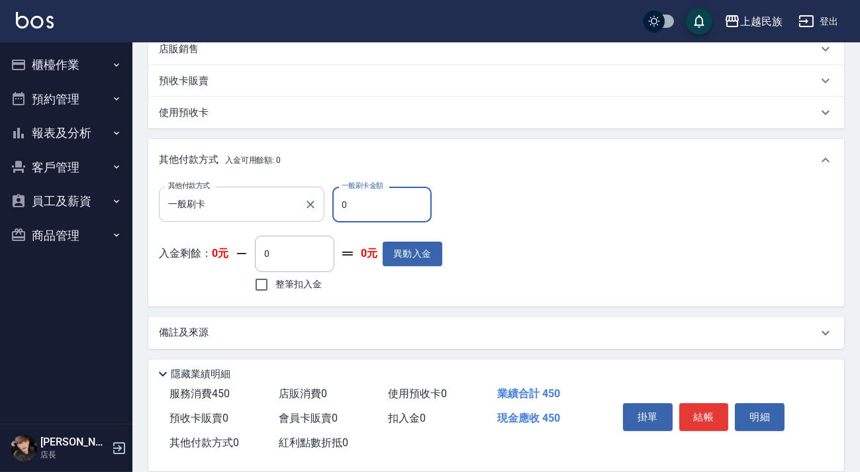
click at [304, 204] on icon "Clear" at bounding box center [310, 204] width 13 height 13
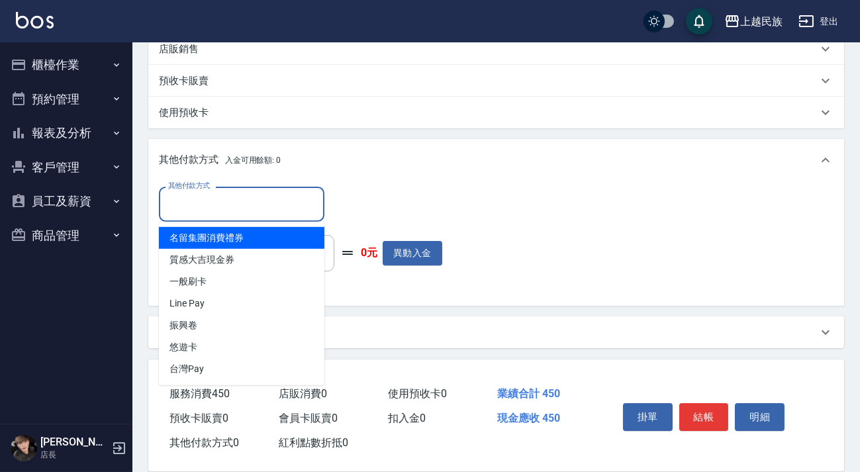
click at [312, 205] on input "其他付款方式" at bounding box center [242, 204] width 154 height 23
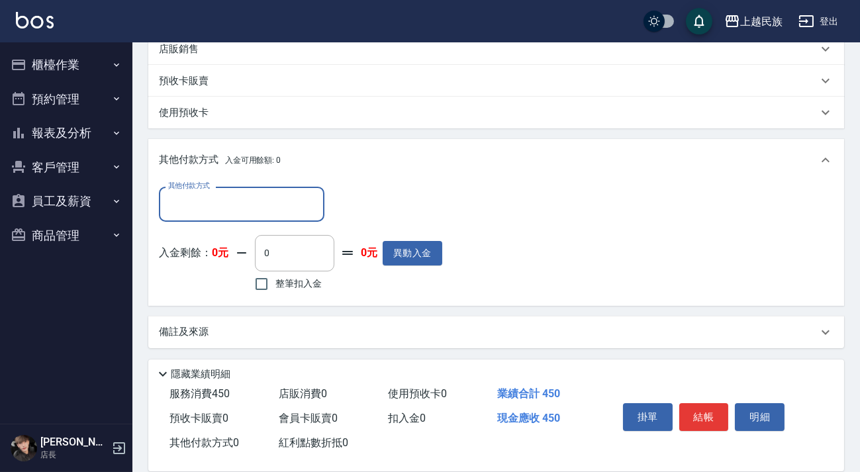
click at [291, 202] on input "其他付款方式" at bounding box center [242, 204] width 154 height 23
type input "4"
click at [292, 204] on input "4" at bounding box center [232, 204] width 134 height 23
click at [310, 205] on icon "Clear" at bounding box center [310, 205] width 8 height 8
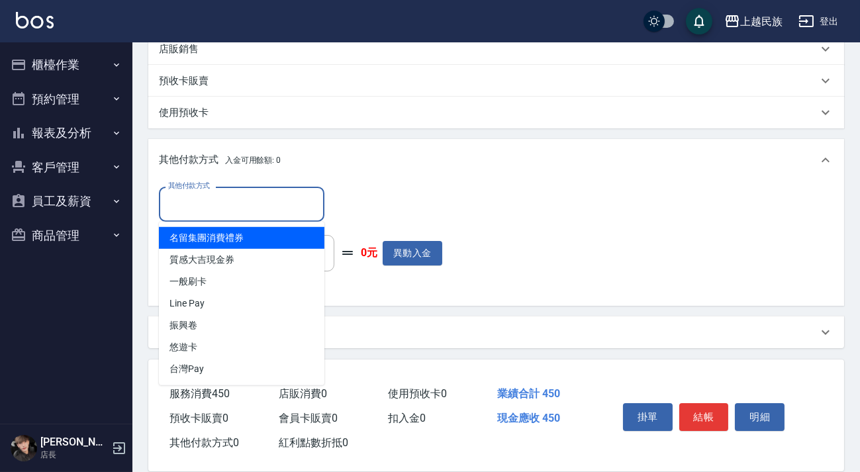
click at [262, 204] on input "其他付款方式" at bounding box center [242, 204] width 154 height 23
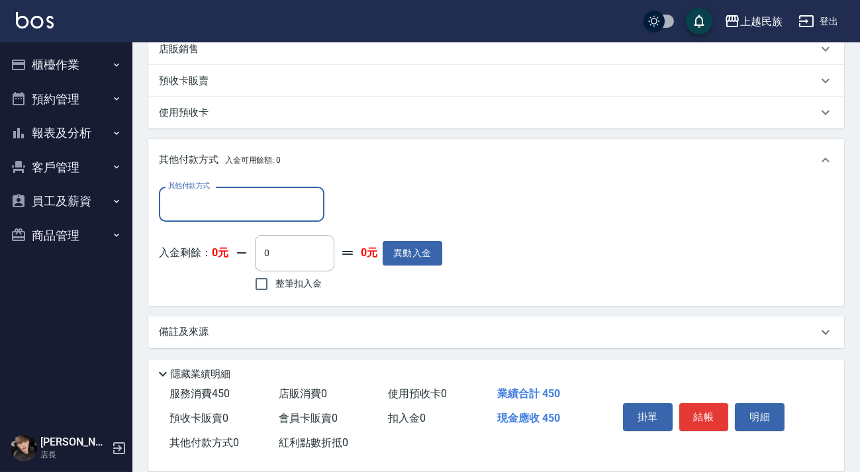
click at [262, 204] on input "其他付款方式" at bounding box center [242, 204] width 154 height 23
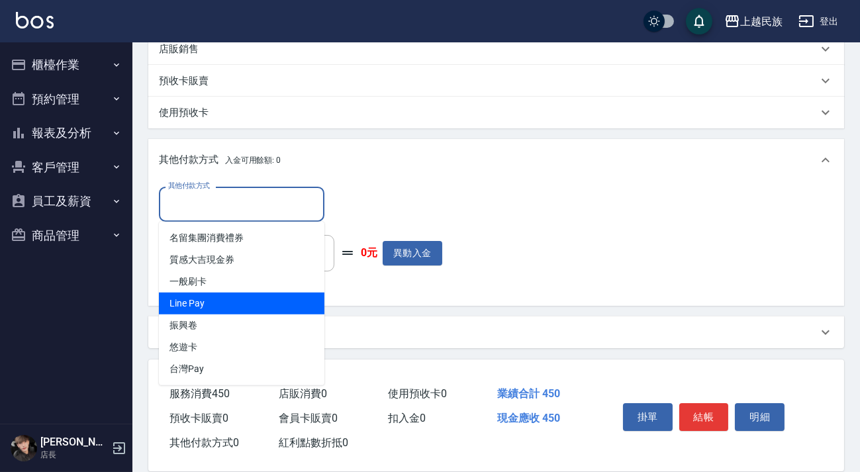
click at [256, 304] on span "Line Pay" at bounding box center [241, 303] width 165 height 22
type input "Line Pay"
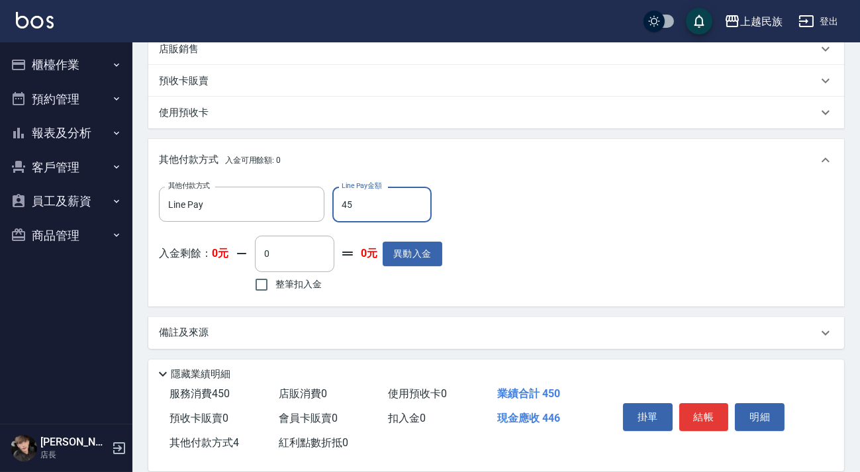
type input "450"
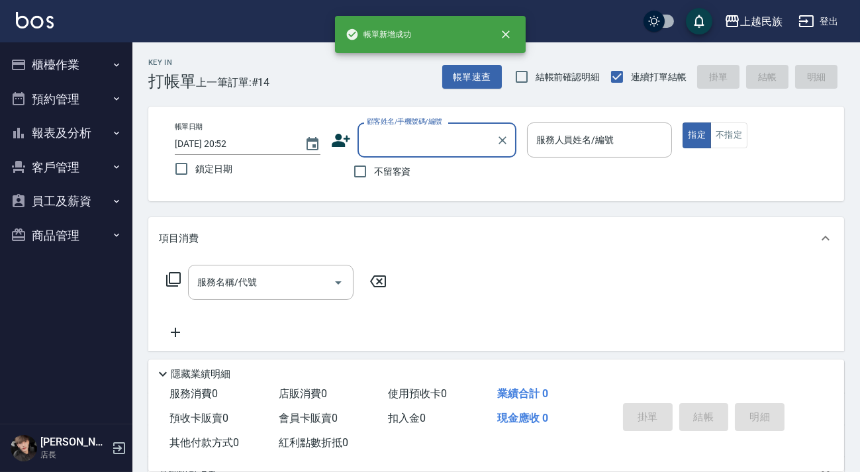
scroll to position [0, 0]
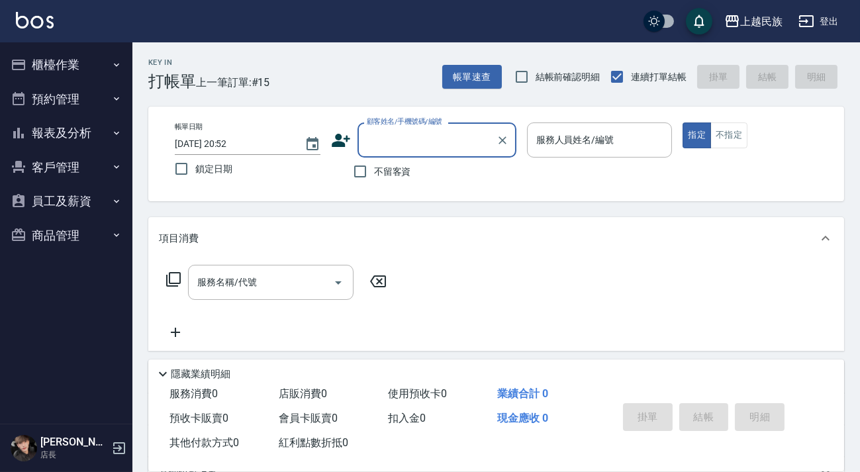
click at [50, 71] on button "櫃檯作業" at bounding box center [66, 65] width 122 height 34
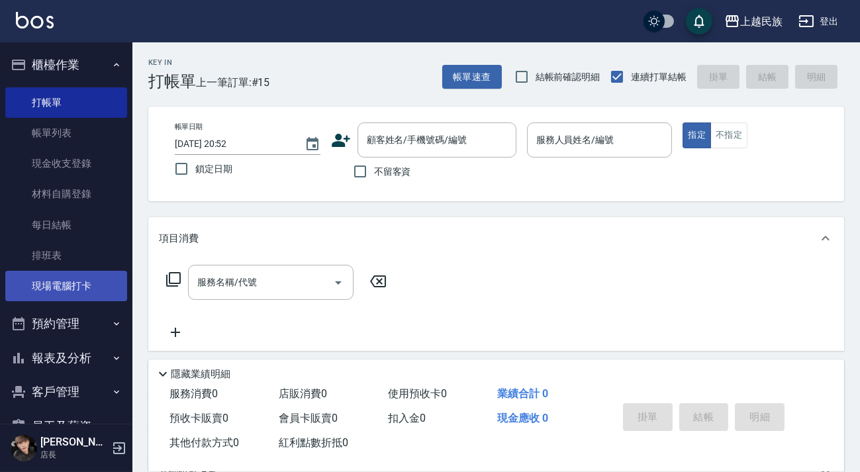
click at [50, 297] on link "現場電腦打卡" at bounding box center [66, 286] width 122 height 30
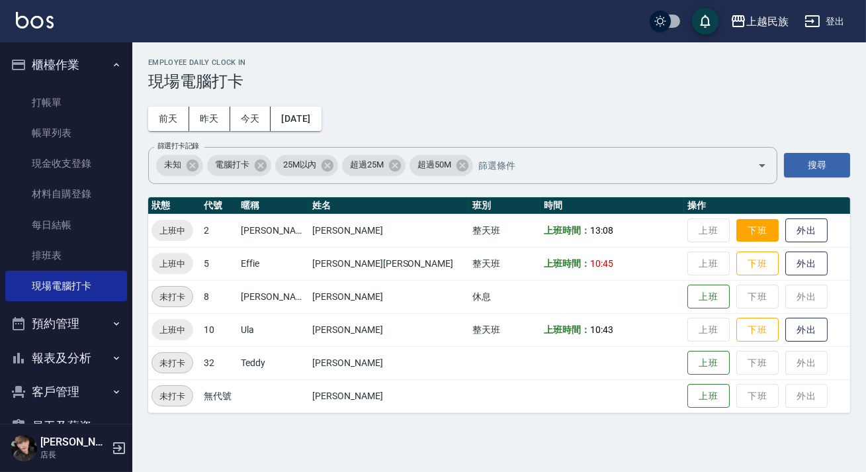
click at [737, 233] on button "下班" at bounding box center [758, 230] width 42 height 23
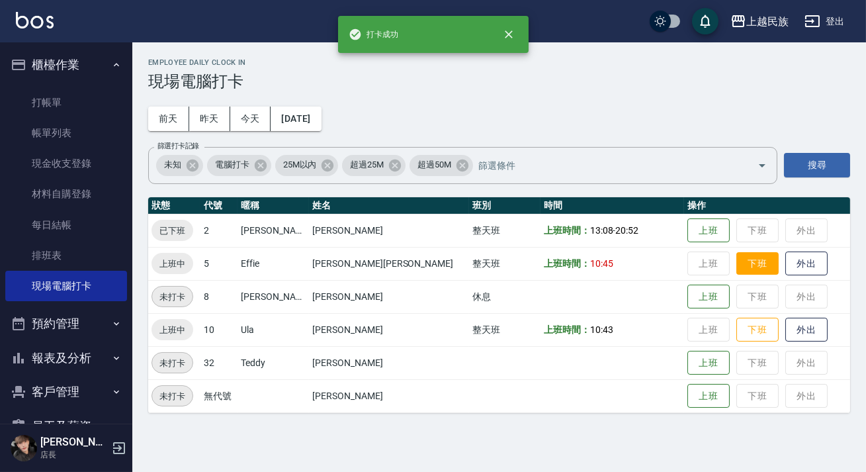
click at [737, 265] on button "下班" at bounding box center [758, 263] width 42 height 23
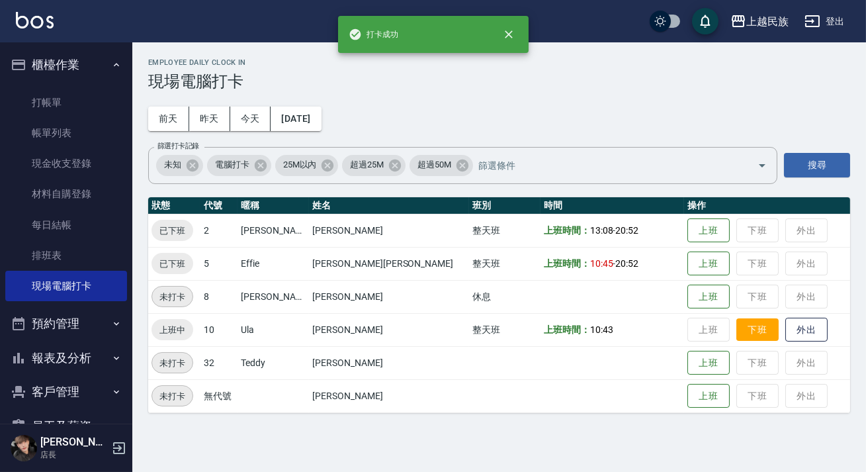
click at [737, 327] on button "下班" at bounding box center [758, 329] width 42 height 23
click at [110, 57] on button "櫃檯作業" at bounding box center [66, 65] width 122 height 34
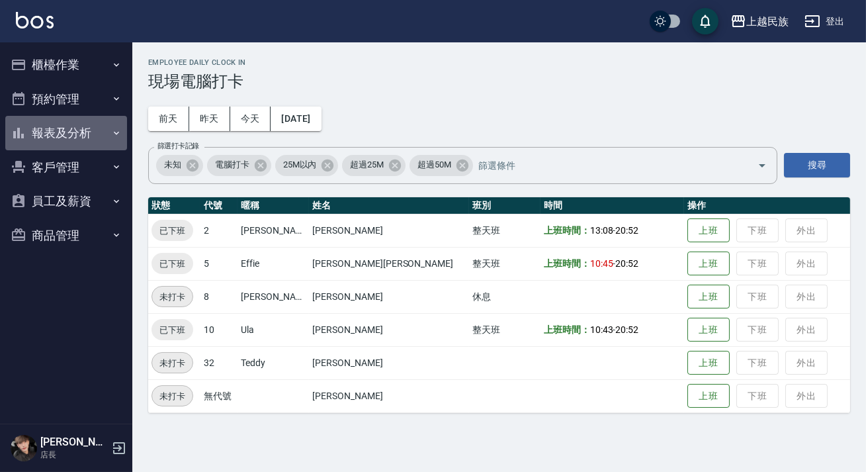
click at [93, 127] on button "報表及分析" at bounding box center [66, 133] width 122 height 34
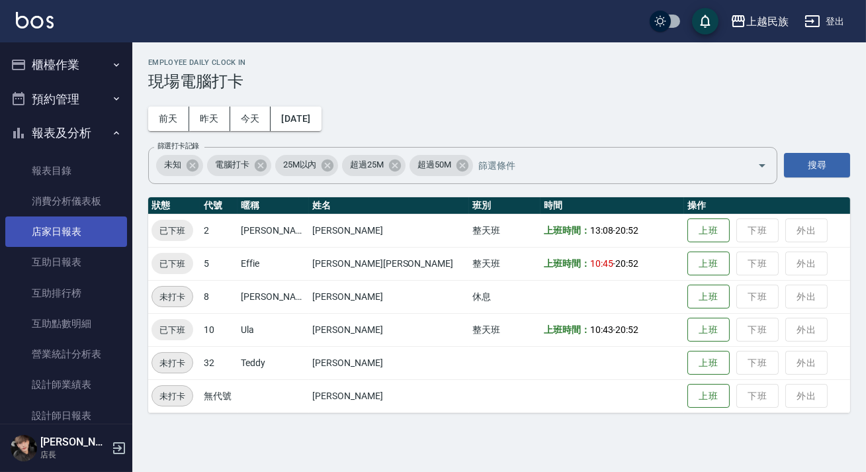
click at [99, 228] on link "店家日報表" at bounding box center [66, 231] width 122 height 30
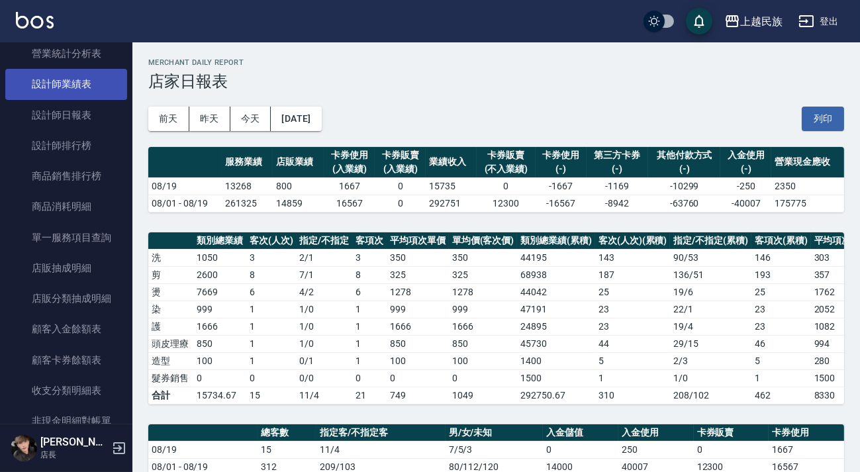
scroll to position [240, 0]
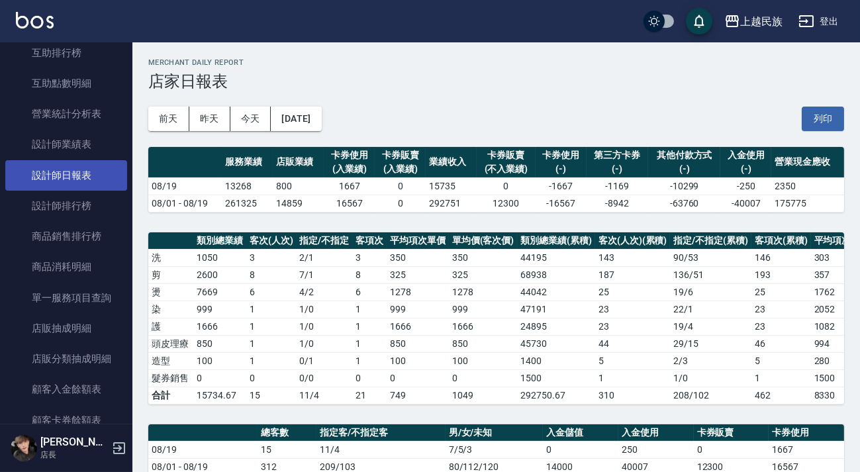
click at [85, 187] on link "設計師日報表" at bounding box center [66, 175] width 122 height 30
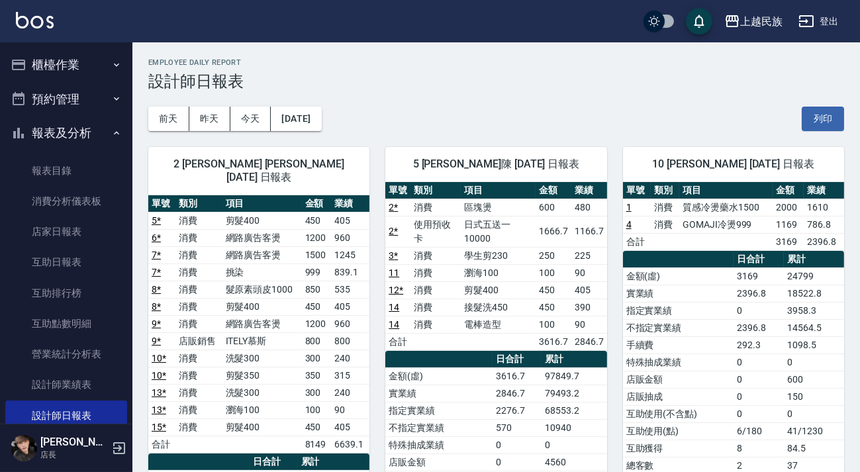
click at [56, 69] on button "櫃檯作業" at bounding box center [66, 65] width 122 height 34
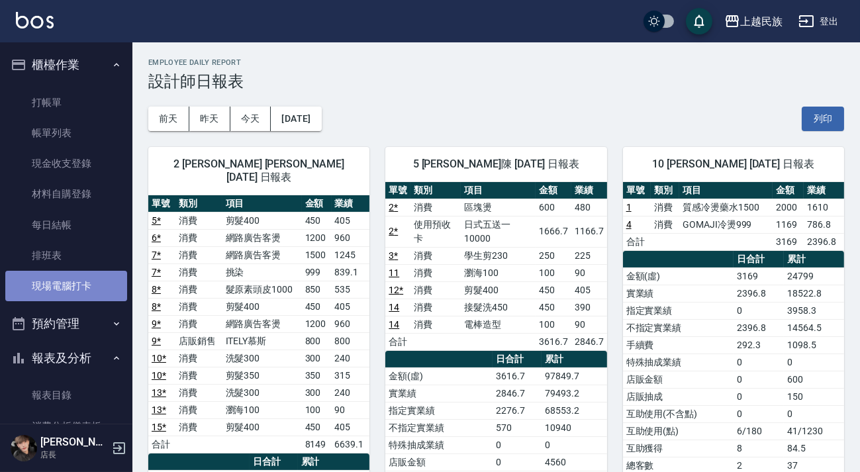
click at [85, 283] on link "現場電腦打卡" at bounding box center [66, 286] width 122 height 30
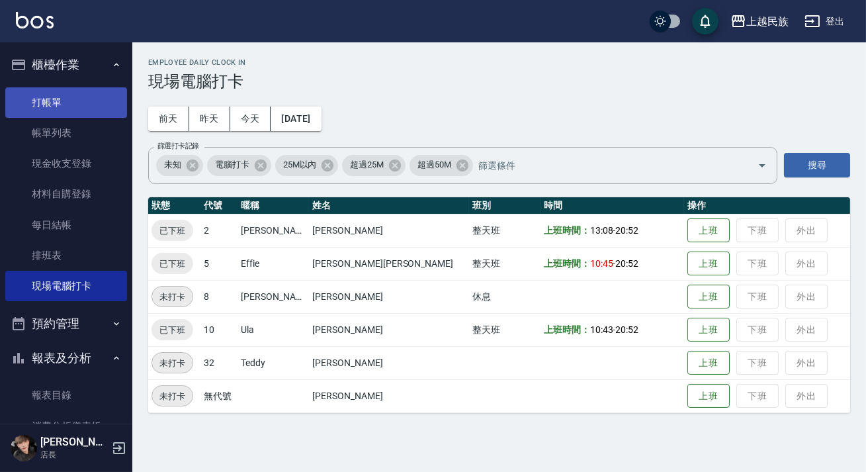
click at [80, 111] on link "打帳單" at bounding box center [66, 102] width 122 height 30
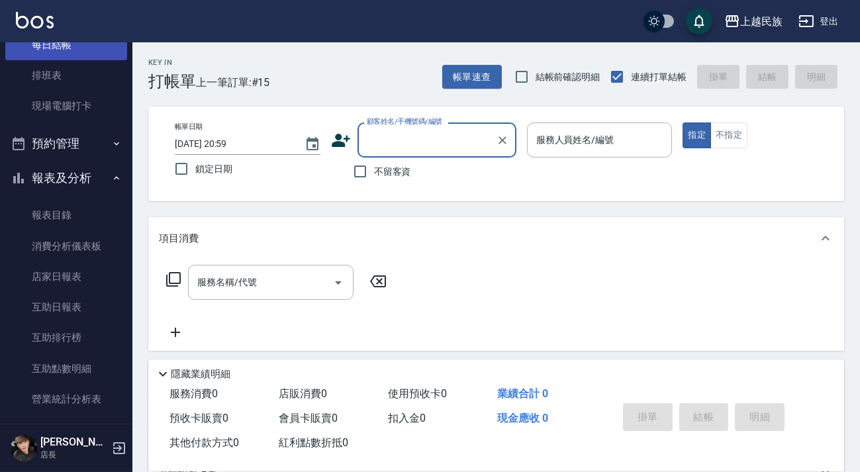
scroll to position [120, 0]
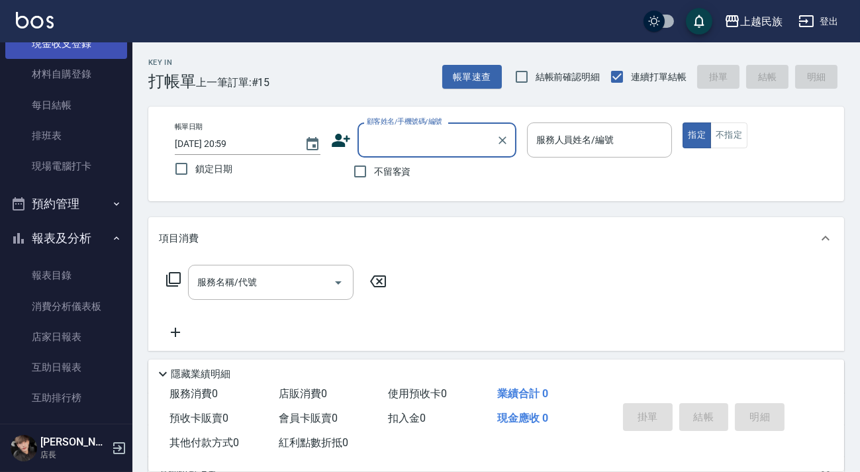
click at [91, 46] on link "現金收支登錄" at bounding box center [66, 43] width 122 height 30
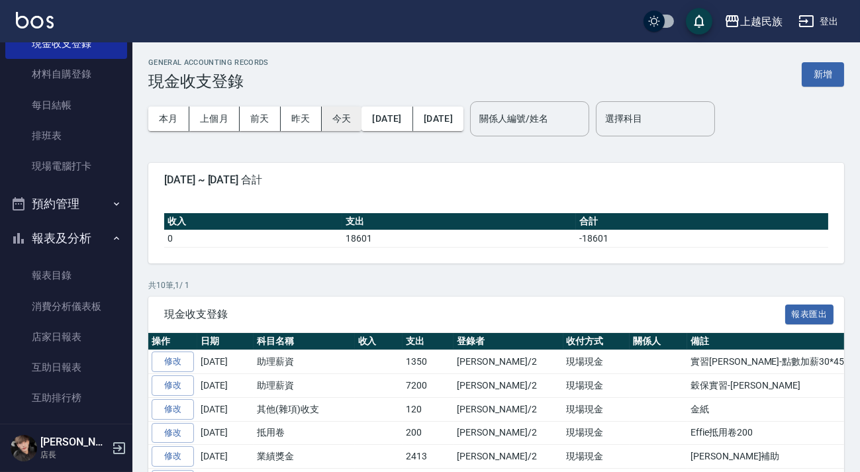
click at [325, 122] on button "今天" at bounding box center [342, 119] width 40 height 24
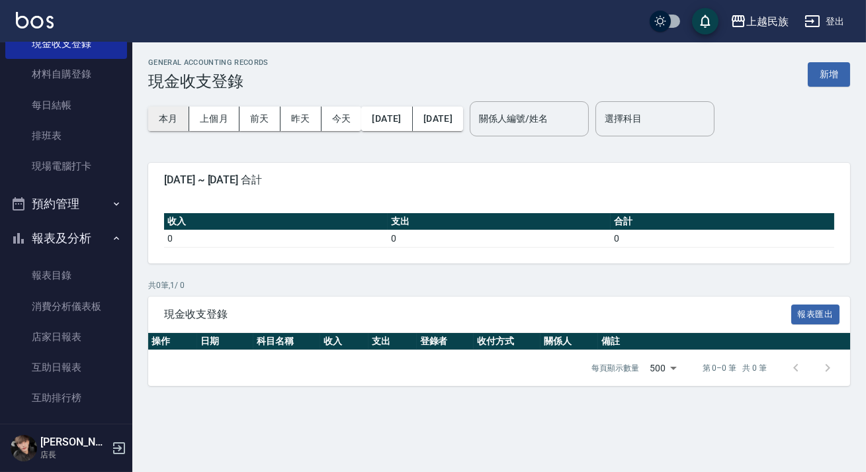
click at [175, 119] on button "本月" at bounding box center [168, 119] width 41 height 24
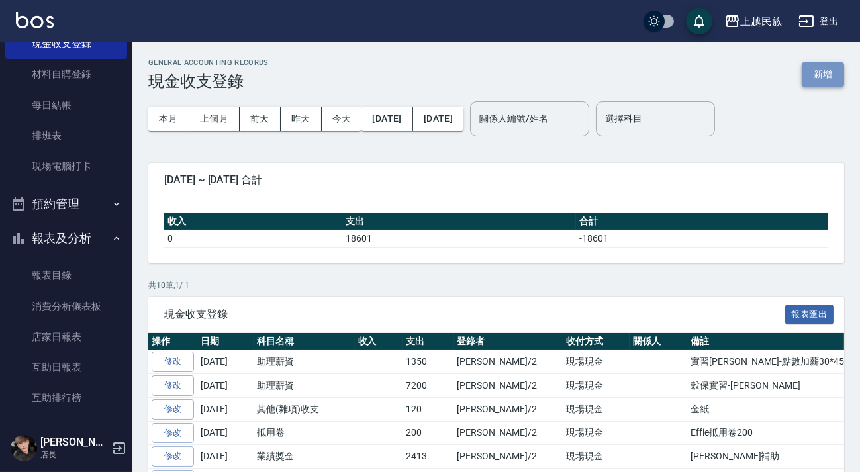
click at [818, 81] on button "新增" at bounding box center [822, 74] width 42 height 24
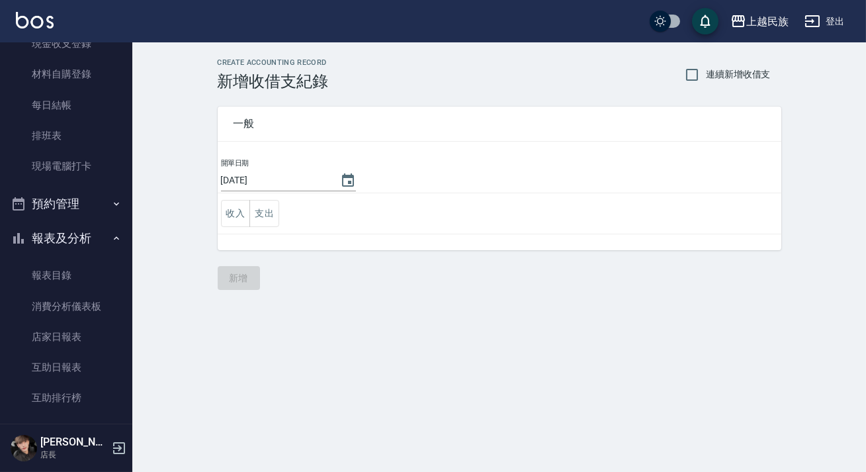
click at [269, 207] on button "支出" at bounding box center [264, 213] width 30 height 27
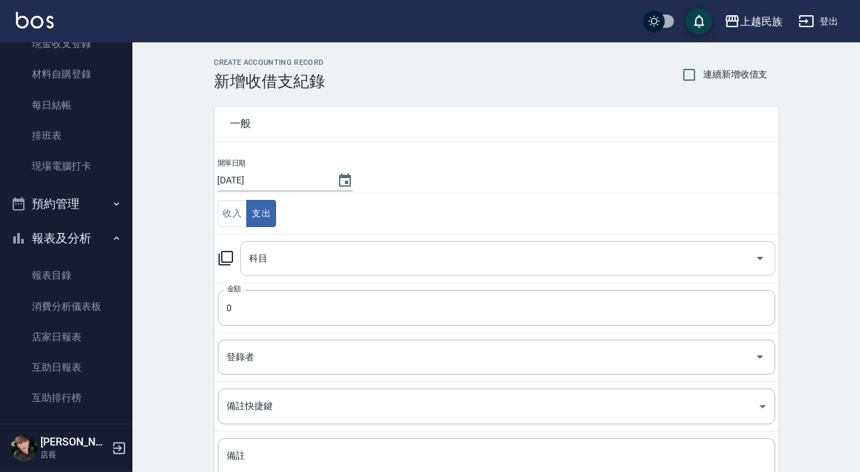
scroll to position [60, 0]
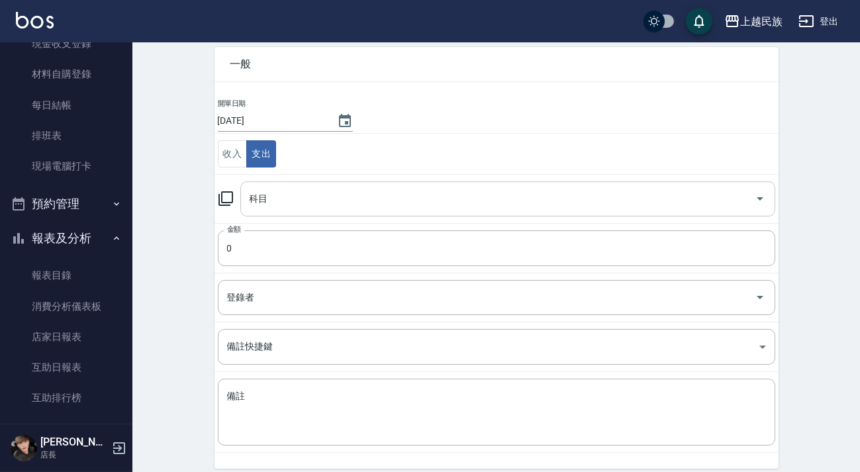
click at [461, 204] on input "科目" at bounding box center [497, 198] width 503 height 23
click at [218, 202] on icon at bounding box center [225, 198] width 15 height 15
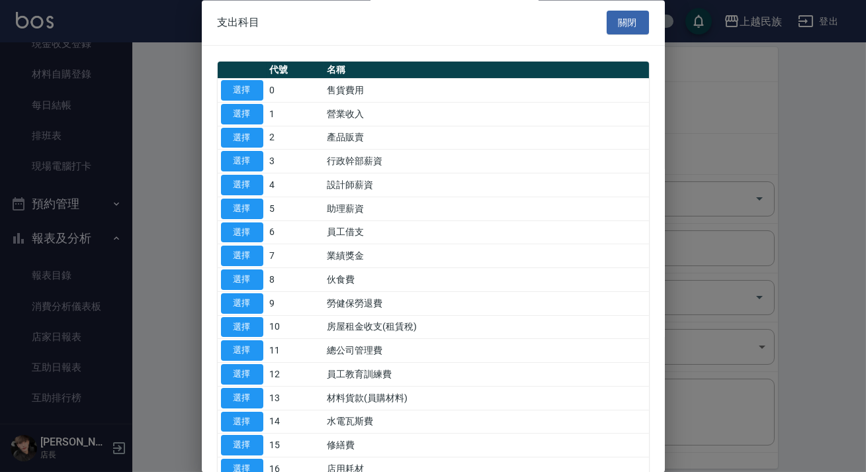
click at [623, 26] on button "關閉" at bounding box center [628, 23] width 42 height 24
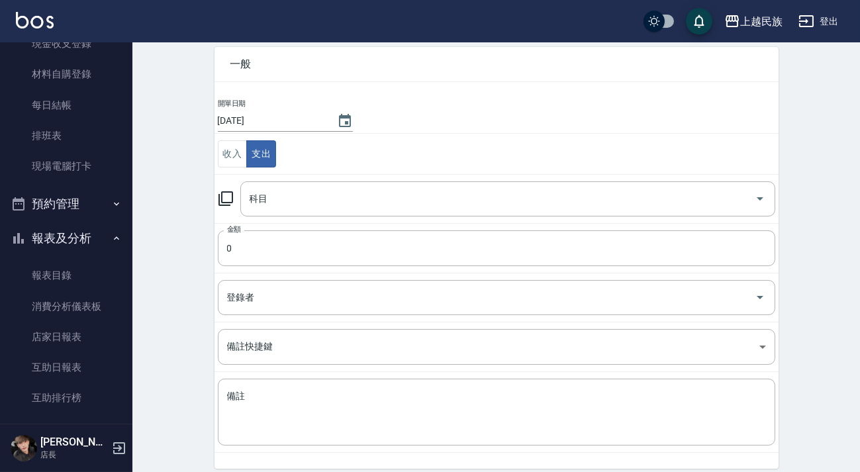
click at [76, 337] on link "店家日報表" at bounding box center [66, 337] width 122 height 30
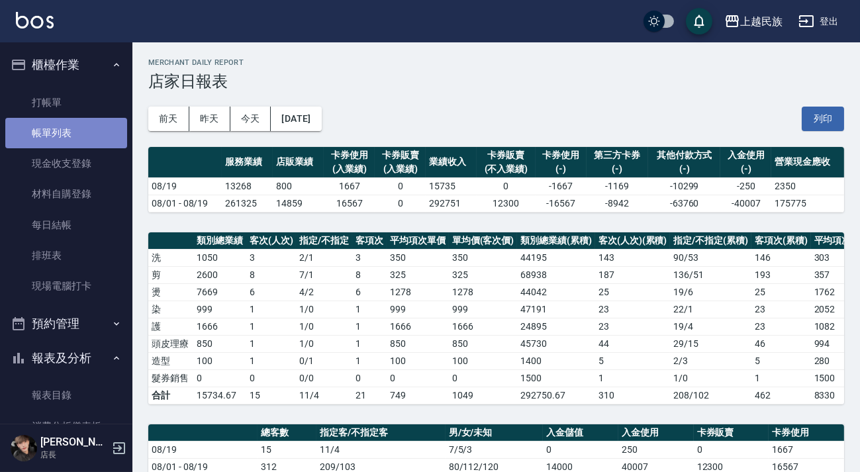
click at [74, 132] on link "帳單列表" at bounding box center [66, 133] width 122 height 30
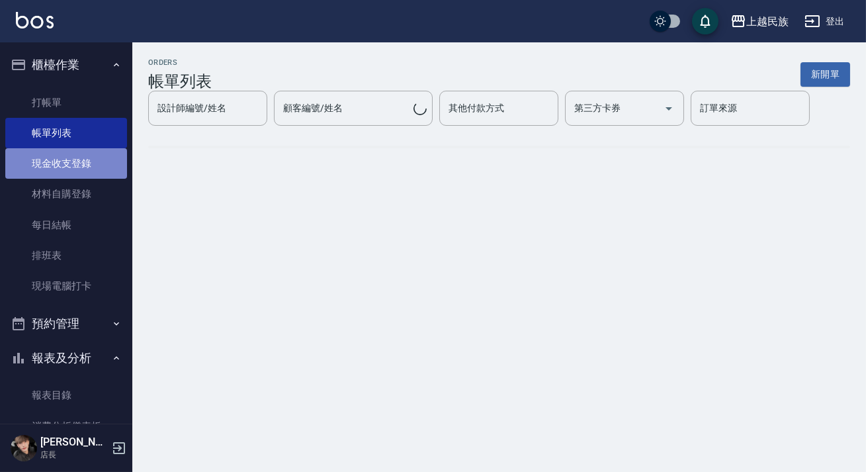
click at [80, 168] on link "現金收支登錄" at bounding box center [66, 163] width 122 height 30
click at [81, 168] on link "現金收支登錄" at bounding box center [66, 163] width 122 height 30
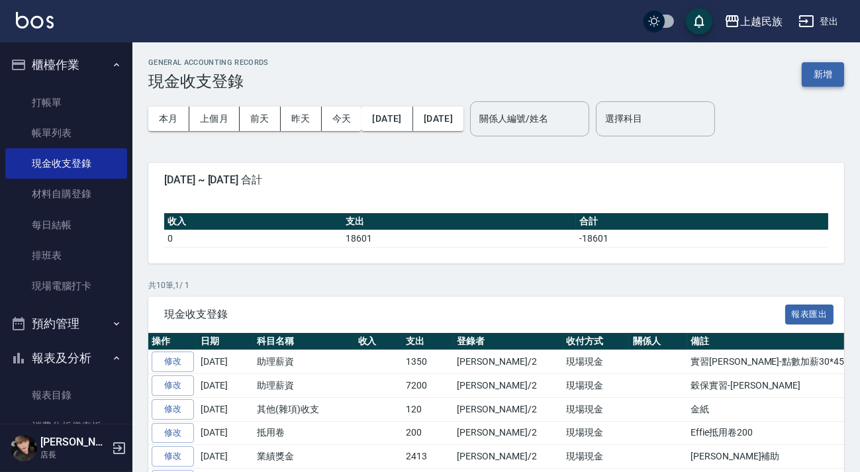
click at [821, 72] on button "新增" at bounding box center [822, 74] width 42 height 24
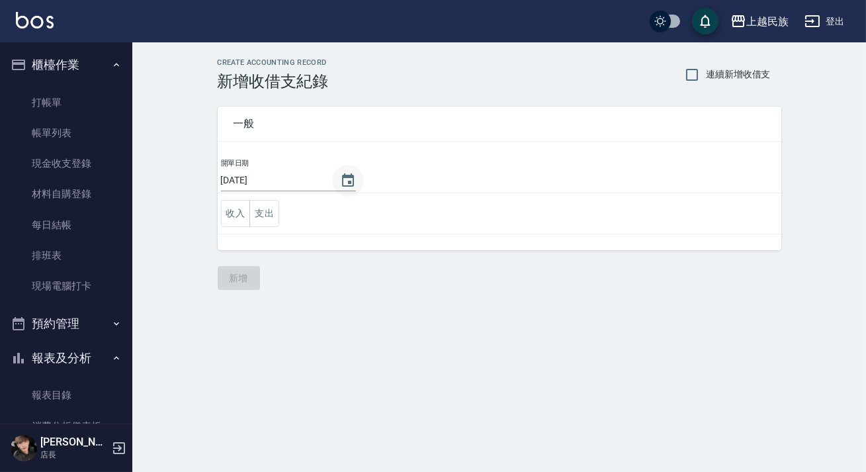
click at [341, 181] on icon "Choose date, selected date is 2025-08-19" at bounding box center [348, 181] width 16 height 16
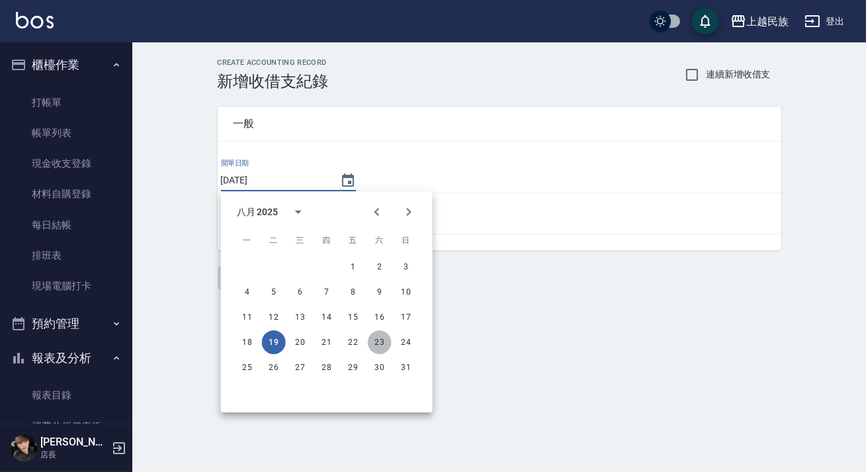
click at [381, 341] on button "23" at bounding box center [380, 342] width 24 height 24
type input "2025/08/23"
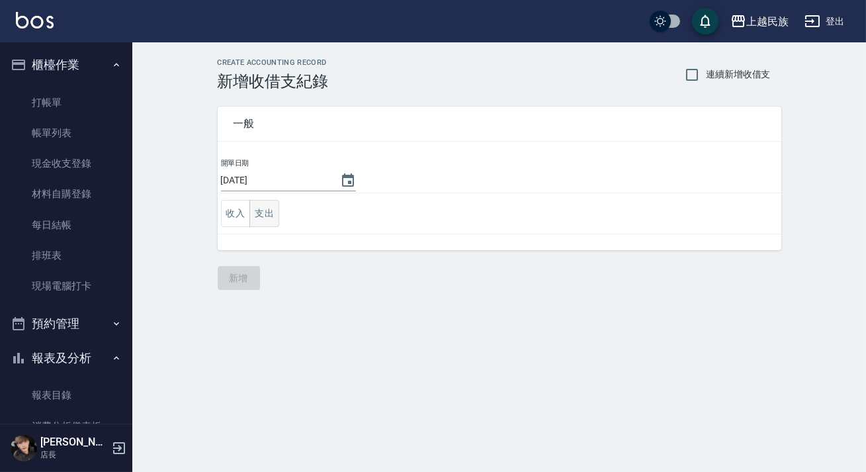
click at [258, 201] on button "支出" at bounding box center [264, 213] width 30 height 27
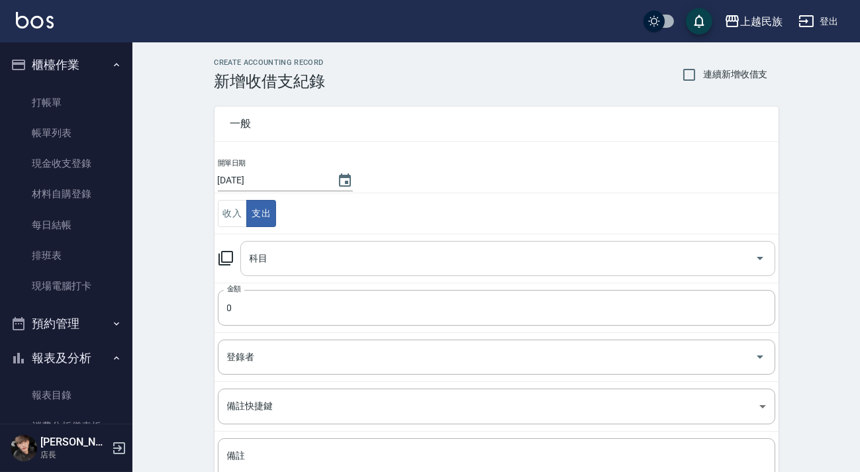
click at [340, 274] on div "科目" at bounding box center [507, 258] width 535 height 35
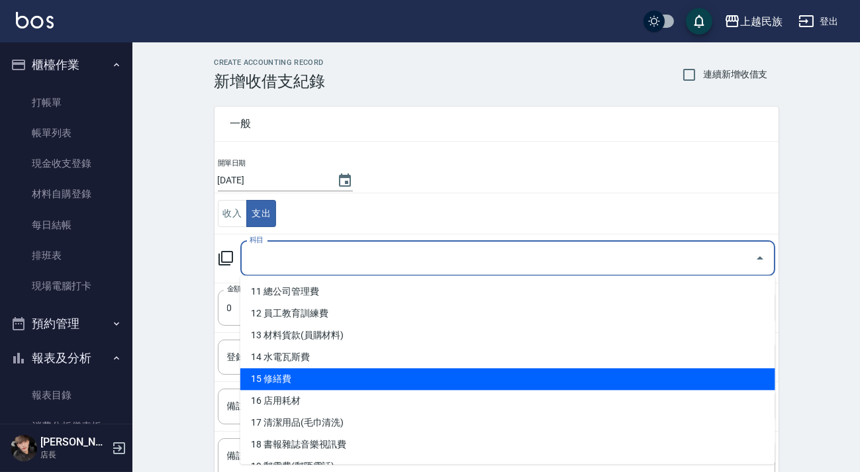
scroll to position [361, 0]
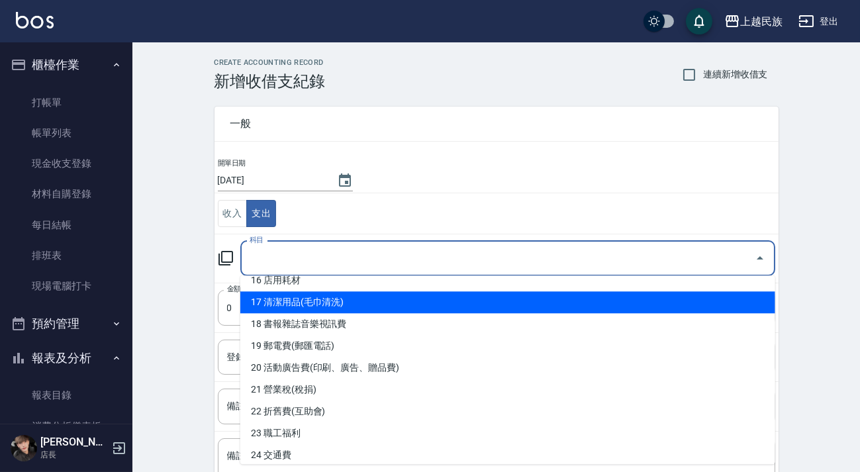
click at [363, 304] on li "17 清潔用品(毛巾清洗)" at bounding box center [507, 302] width 535 height 22
type input "17 清潔用品(毛巾清洗)"
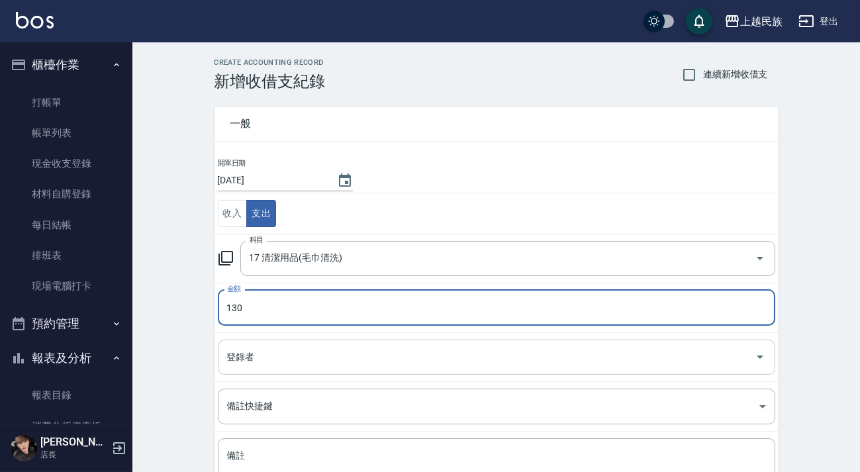
drag, startPoint x: 352, startPoint y: 371, endPoint x: 346, endPoint y: 357, distance: 15.1
click at [351, 371] on div "登錄者" at bounding box center [496, 356] width 557 height 35
type input "130"
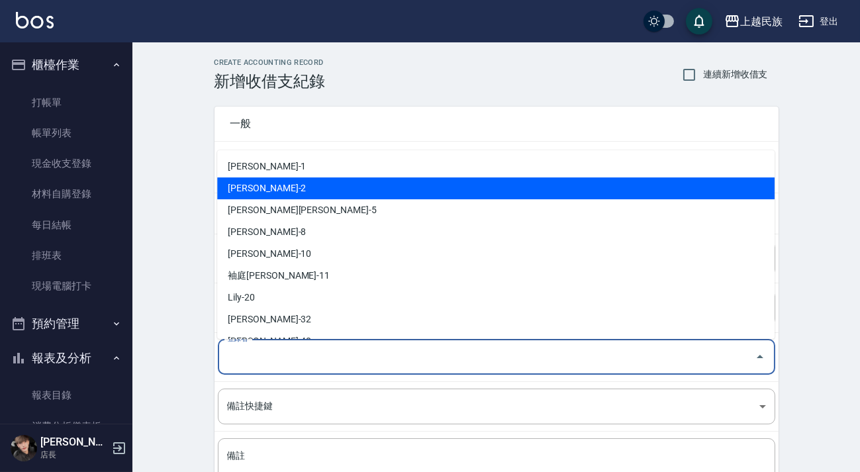
click at [300, 190] on li "[PERSON_NAME]-2" at bounding box center [495, 188] width 557 height 22
type input "[PERSON_NAME]-2"
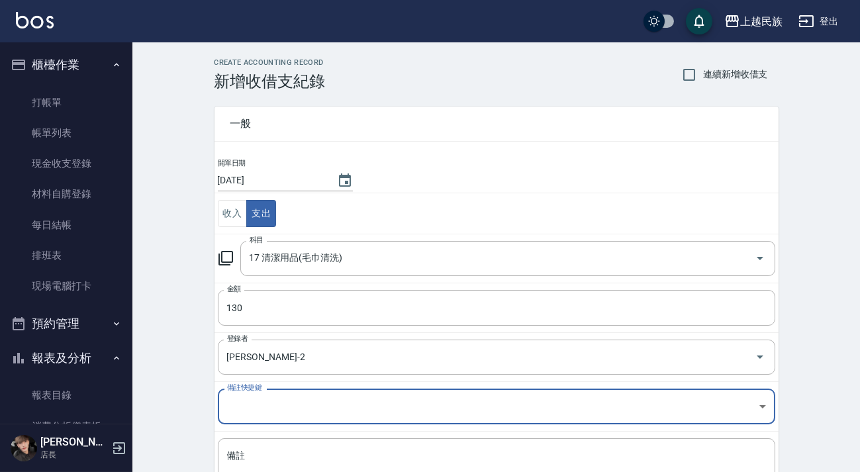
scroll to position [112, 0]
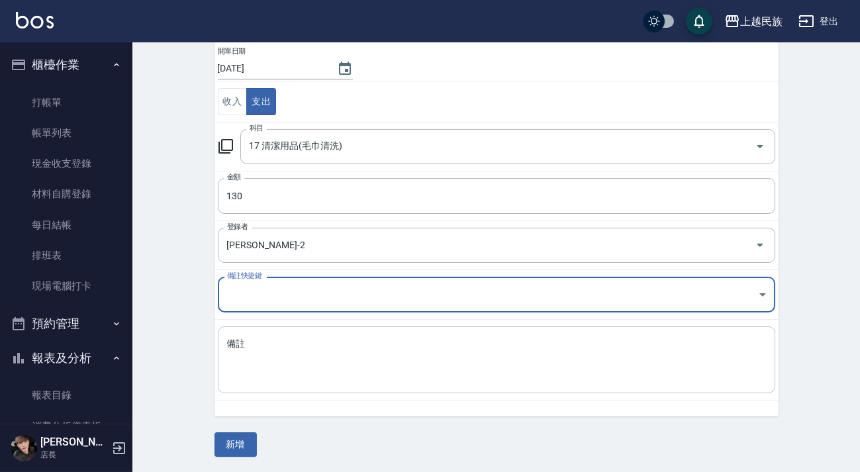
click at [318, 349] on textarea "備註" at bounding box center [496, 359] width 539 height 45
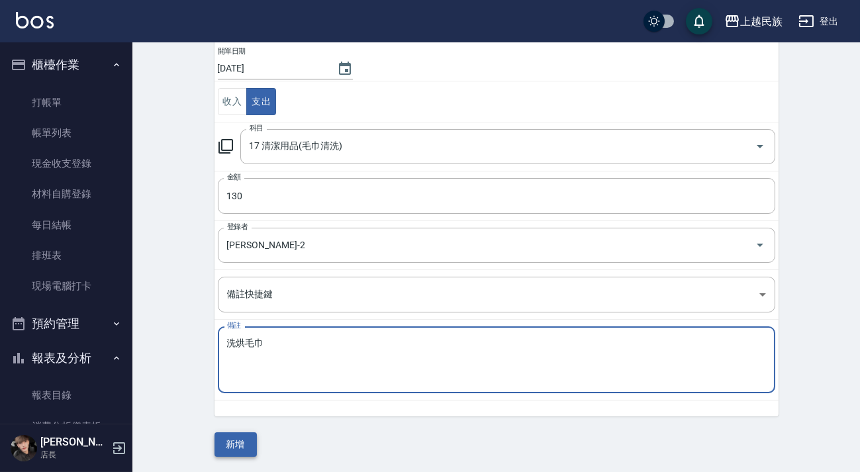
type textarea "洗烘毛巾"
click at [237, 443] on button "新增" at bounding box center [235, 444] width 42 height 24
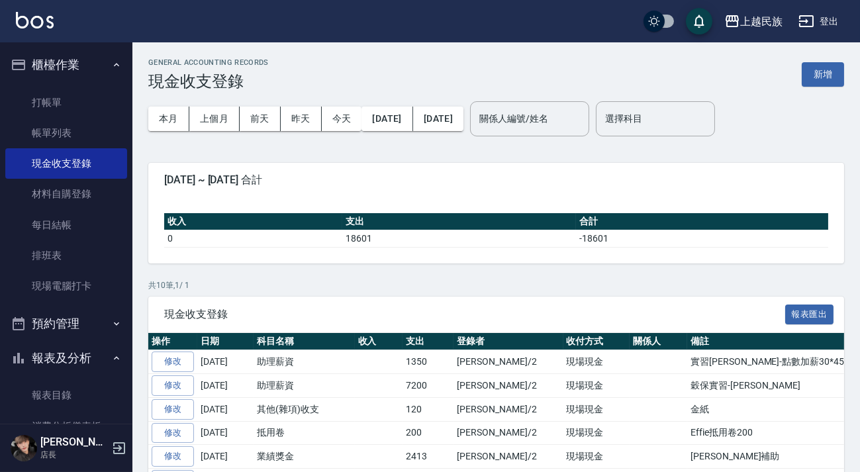
scroll to position [361, 0]
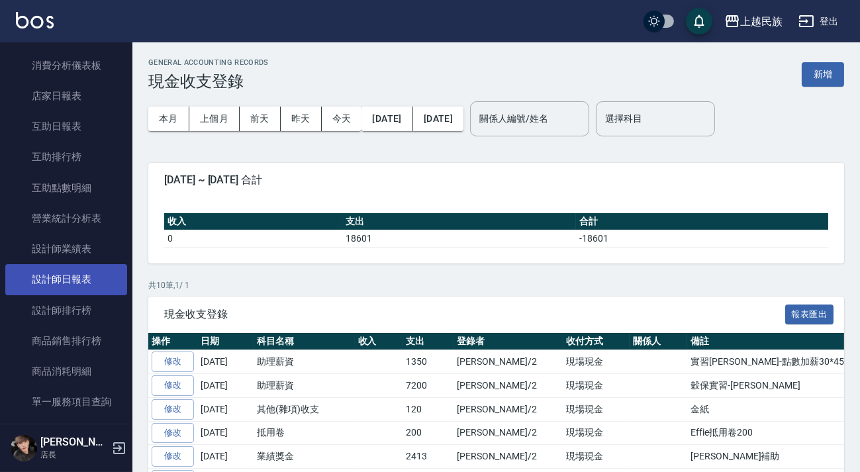
click at [77, 272] on link "設計師日報表" at bounding box center [66, 279] width 122 height 30
